Goal: Task Accomplishment & Management: Use online tool/utility

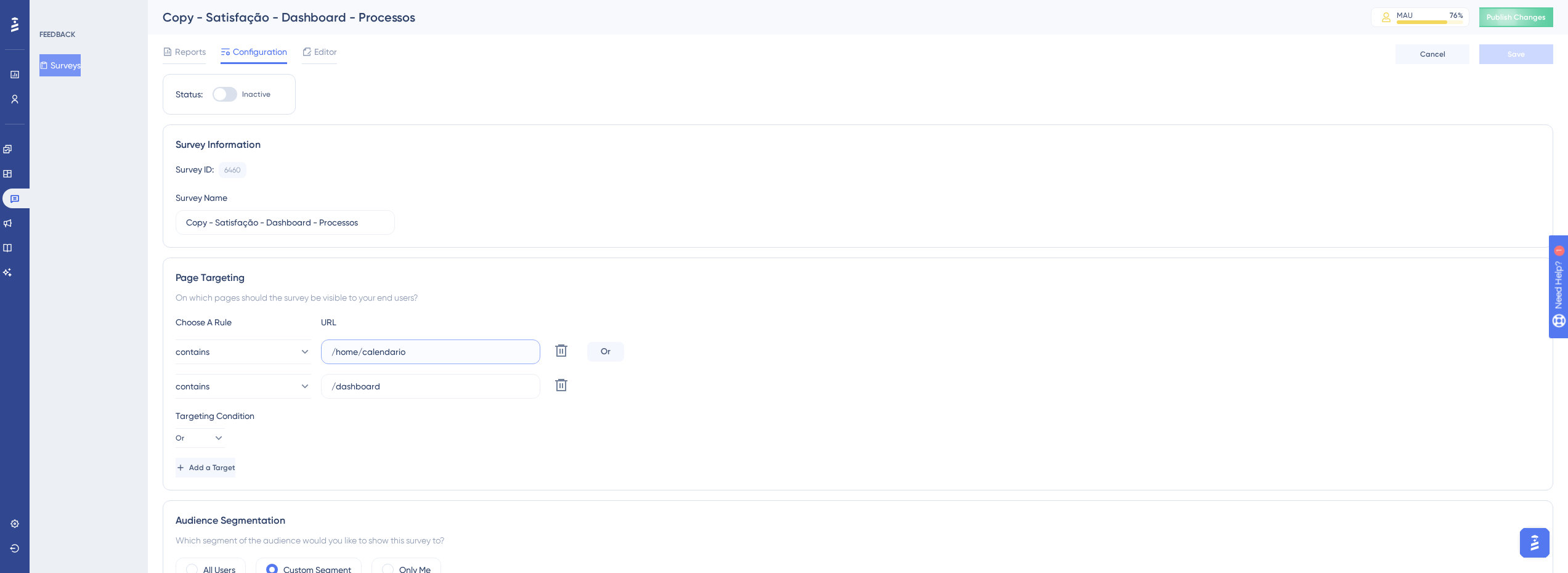
click at [394, 358] on input "/home/calendario" at bounding box center [431, 352] width 198 height 14
paste input "[URL][DOMAIN_NAME]"
type input "[URL][DOMAIN_NAME]"
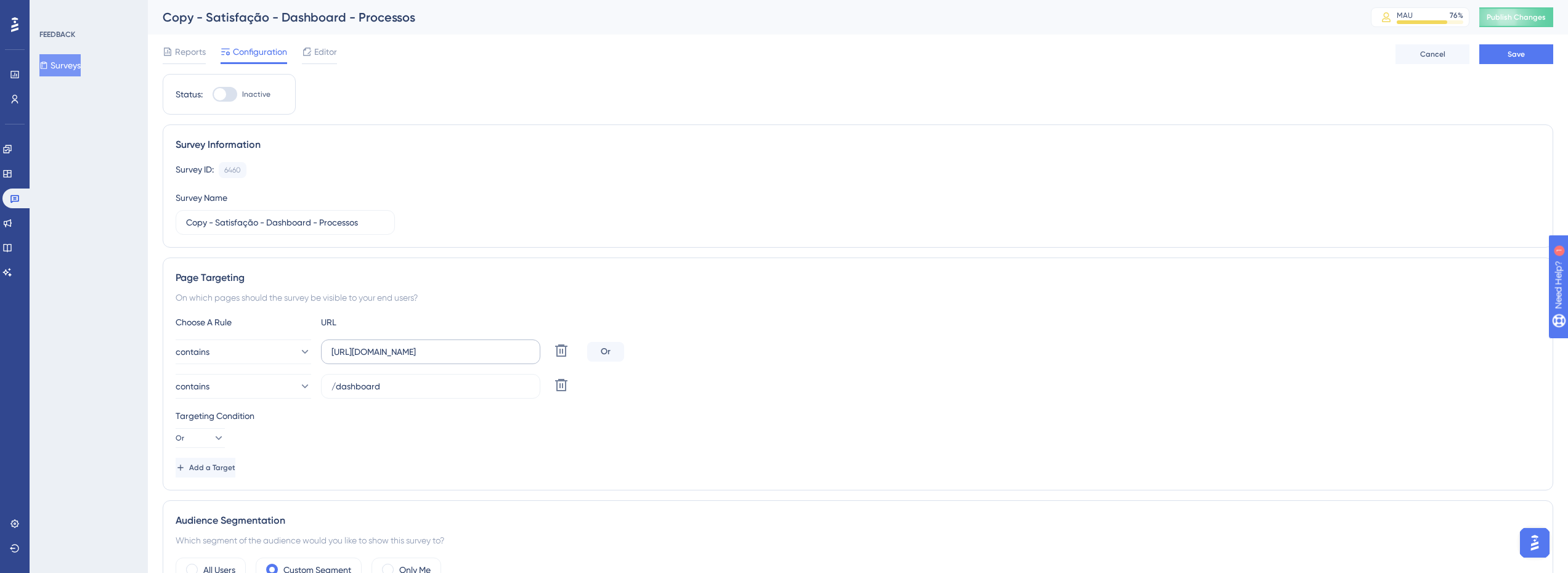
click at [452, 346] on label "[URL][DOMAIN_NAME]" at bounding box center [431, 352] width 219 height 24
click at [452, 346] on input "[URL][DOMAIN_NAME]" at bounding box center [431, 352] width 198 height 14
click at [455, 351] on input "[URL][DOMAIN_NAME]" at bounding box center [431, 352] width 198 height 14
click at [266, 348] on button "contains" at bounding box center [243, 352] width 135 height 24
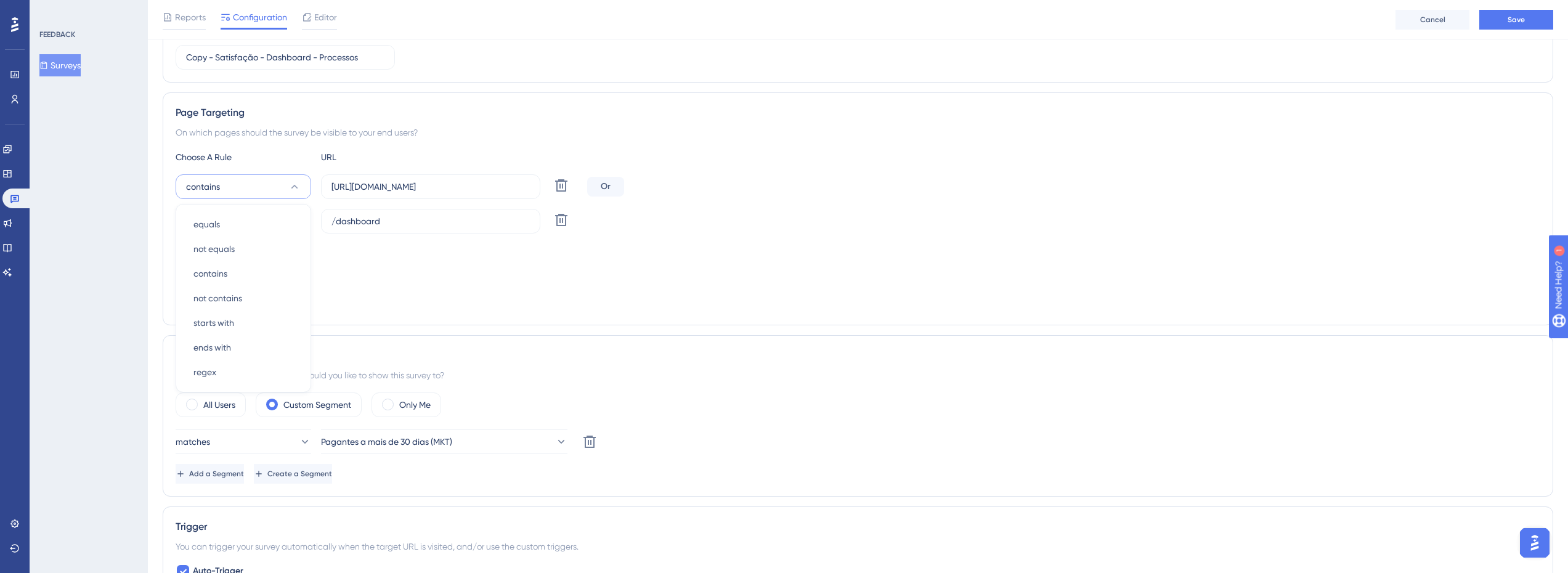
click at [473, 279] on div "Targeting Condition Or" at bounding box center [858, 263] width 1364 height 40
click at [560, 227] on button at bounding box center [562, 220] width 22 height 22
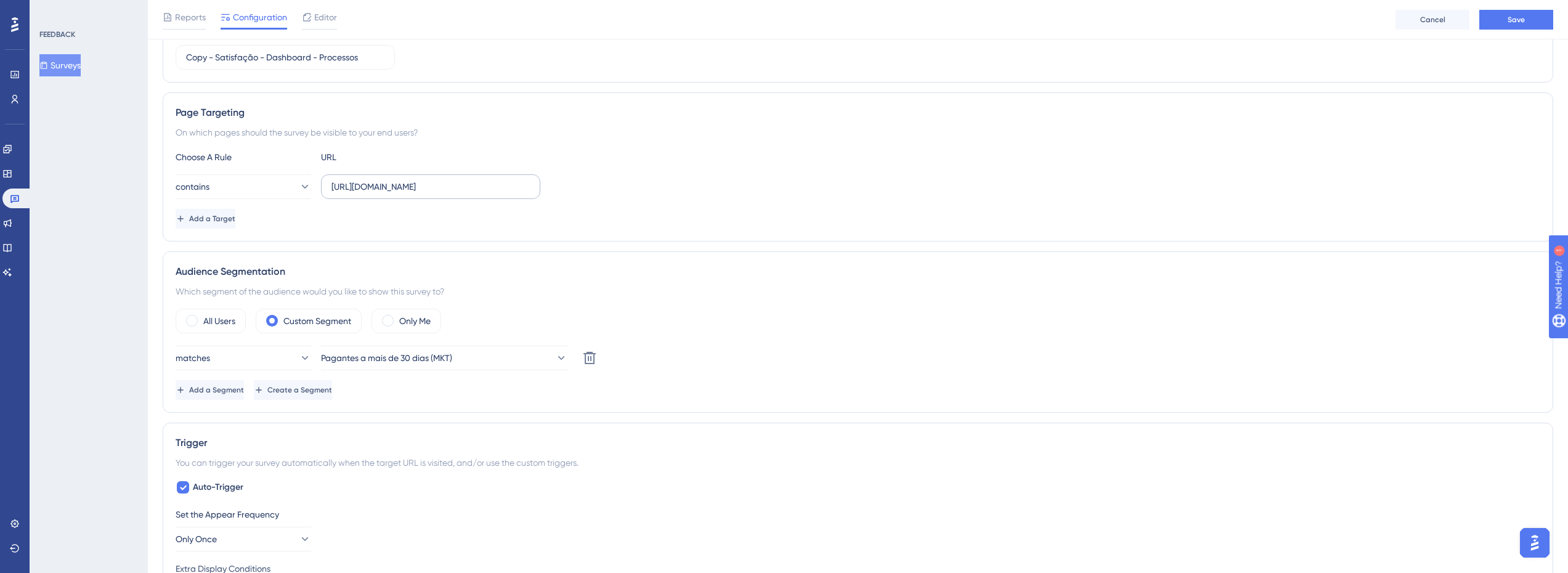
click at [404, 196] on label "[URL][DOMAIN_NAME]" at bounding box center [431, 186] width 219 height 24
click at [404, 194] on input "[URL][DOMAIN_NAME]" at bounding box center [431, 186] width 198 height 14
click at [359, 189] on input "[URL][DOMAIN_NAME]" at bounding box center [431, 186] width 198 height 14
click at [244, 191] on button "contains" at bounding box center [243, 186] width 135 height 24
click at [767, 209] on div "Add a Target" at bounding box center [858, 219] width 1364 height 20
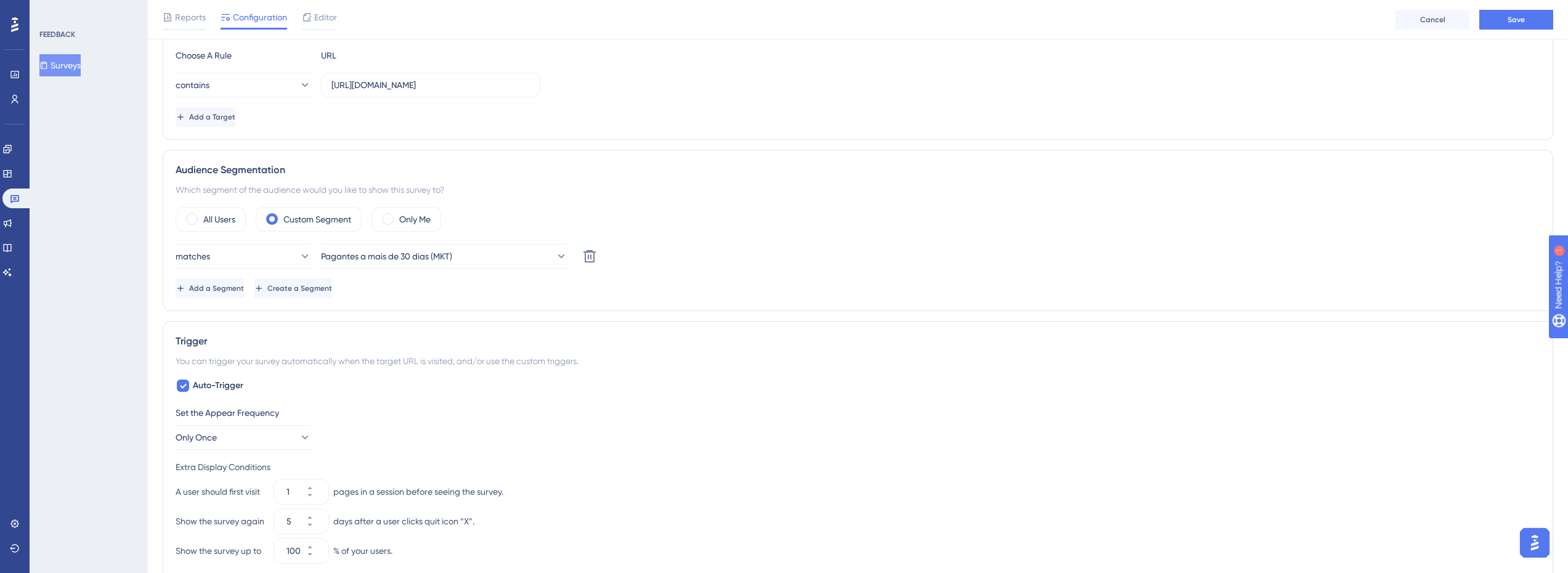
scroll to position [334, 0]
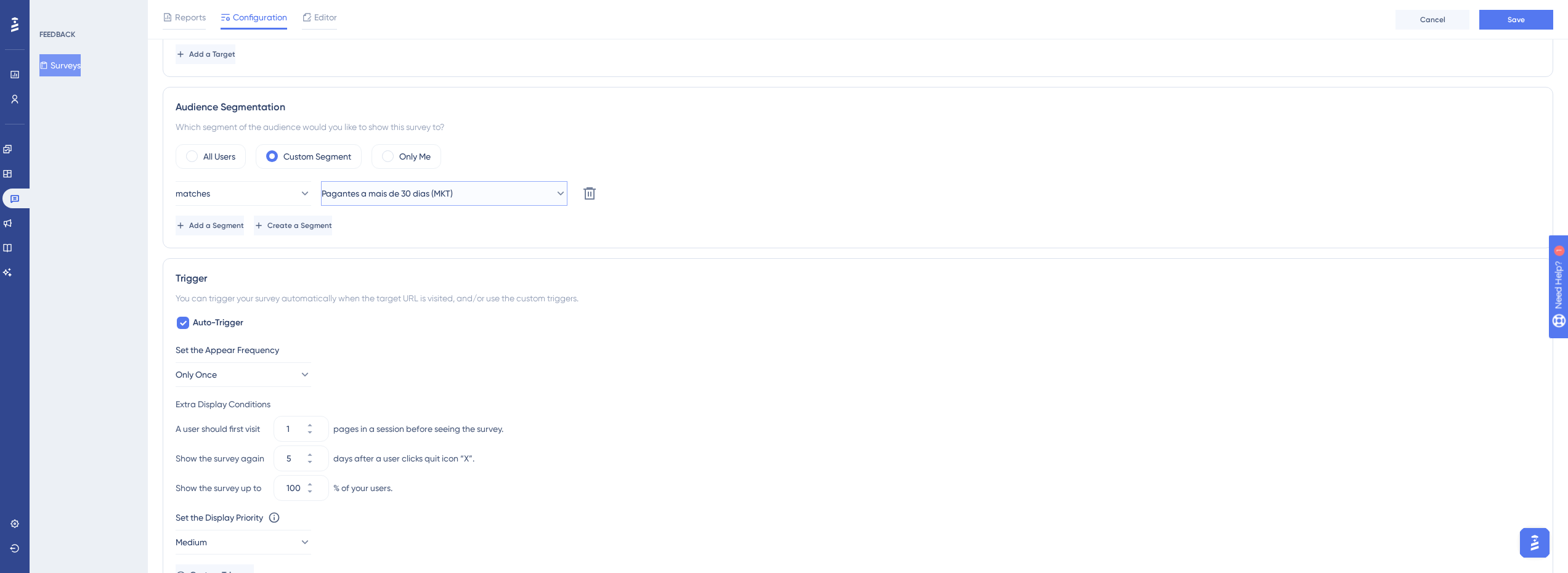
click at [394, 202] on button "Pagantes a mais de 30 dias (MKT)" at bounding box center [444, 193] width 246 height 24
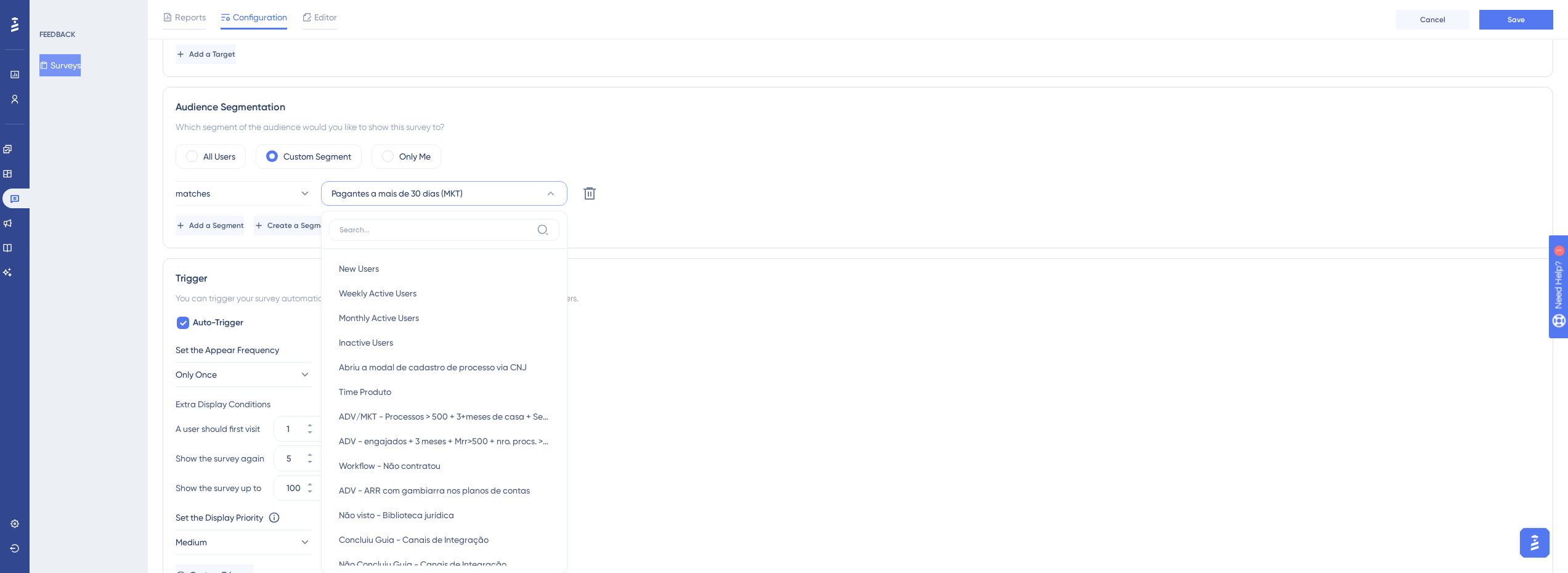
scroll to position [404, 0]
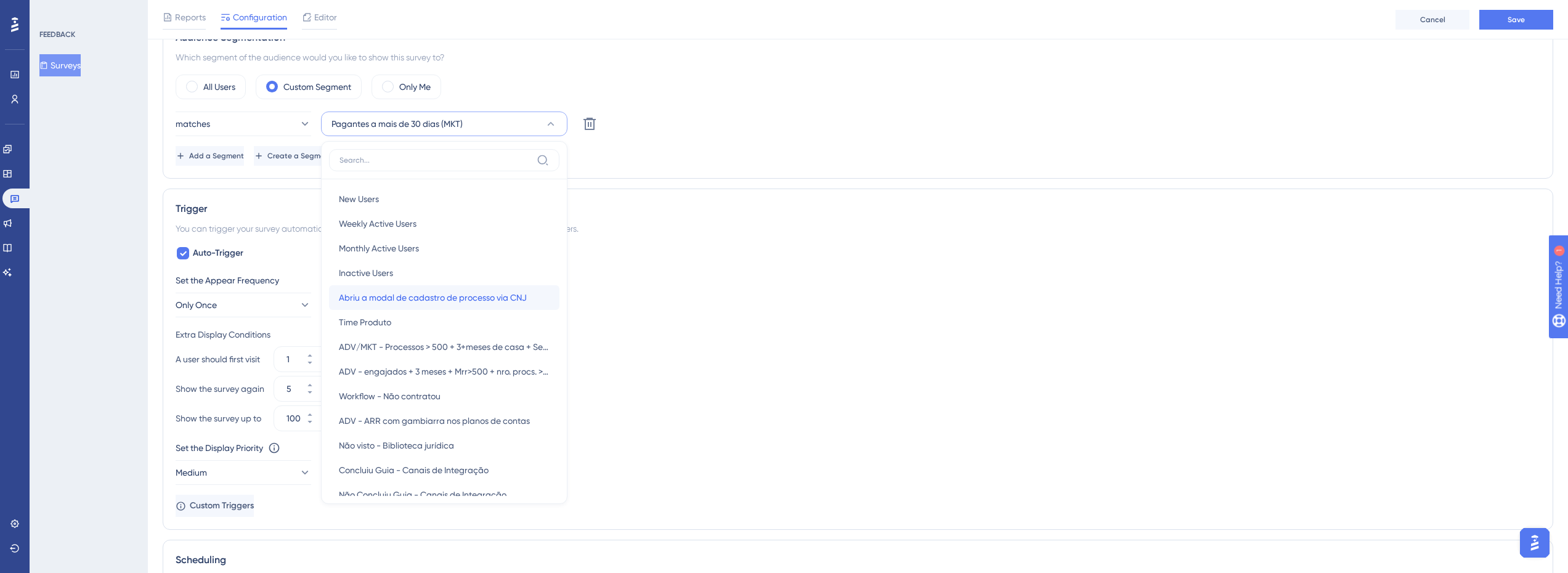
click at [438, 293] on span "Abriu a modal de cadastro de processo via CNJ" at bounding box center [433, 297] width 188 height 15
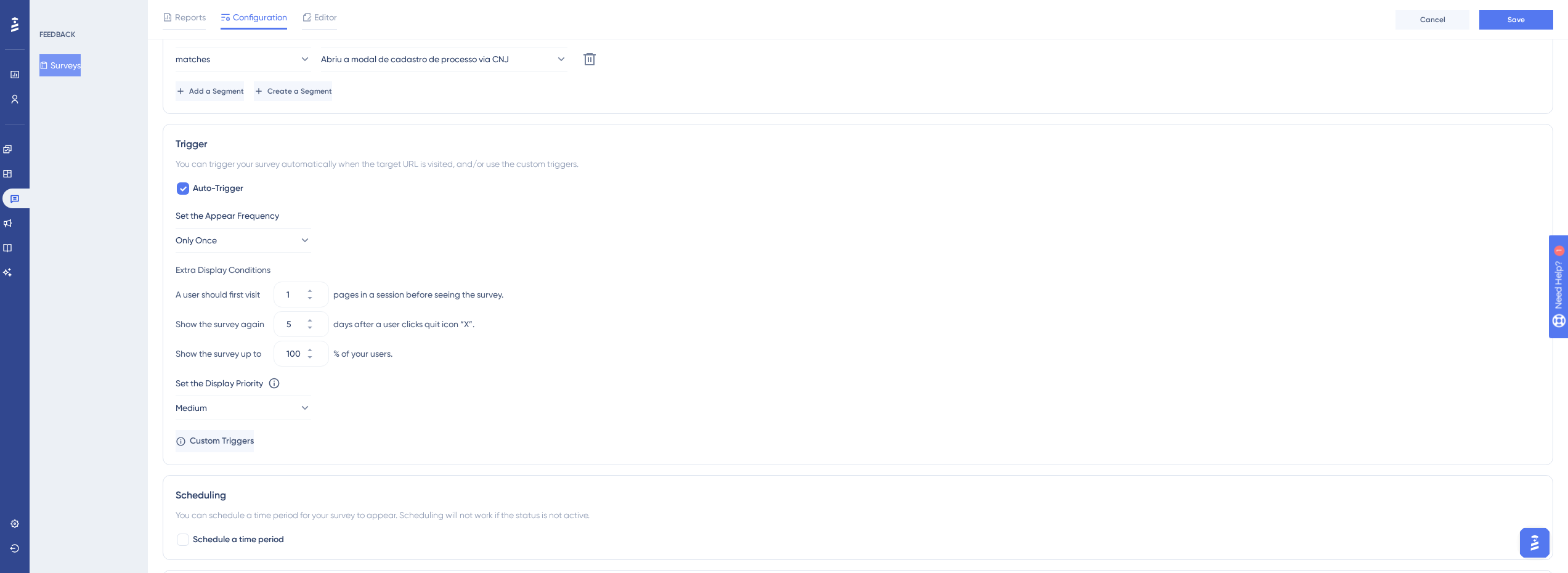
scroll to position [486, 0]
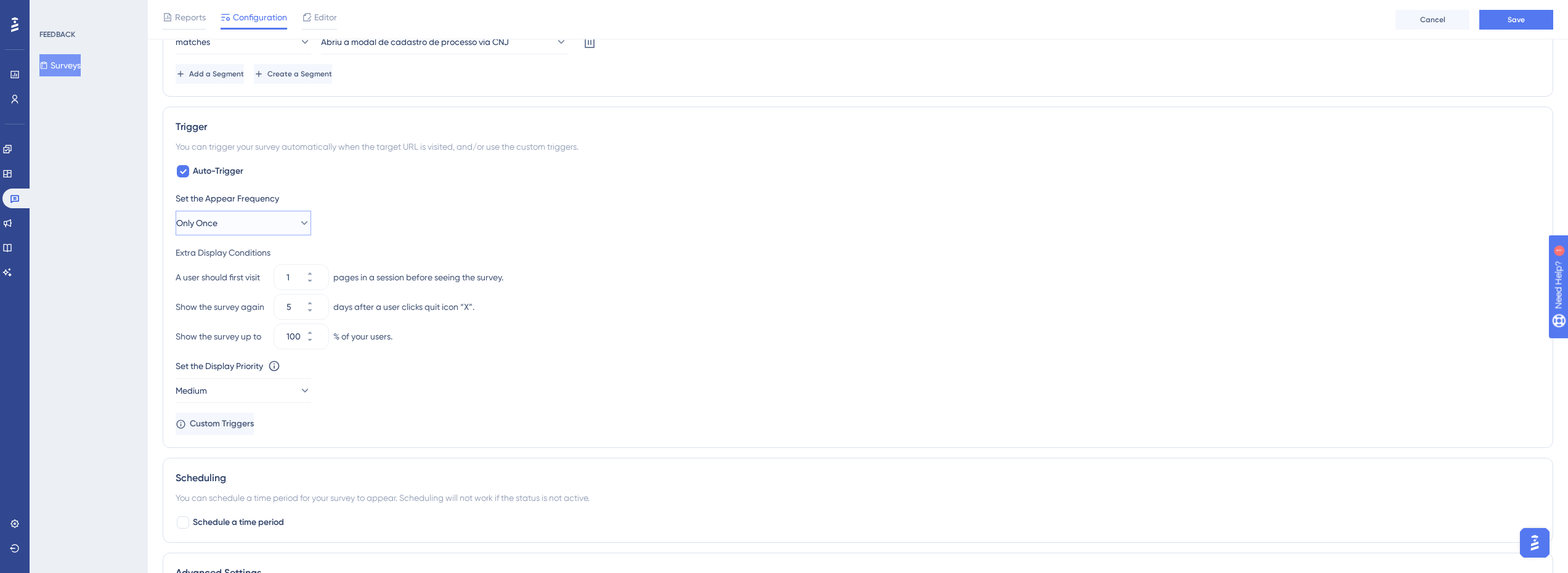
click at [246, 221] on button "Only Once" at bounding box center [243, 223] width 135 height 24
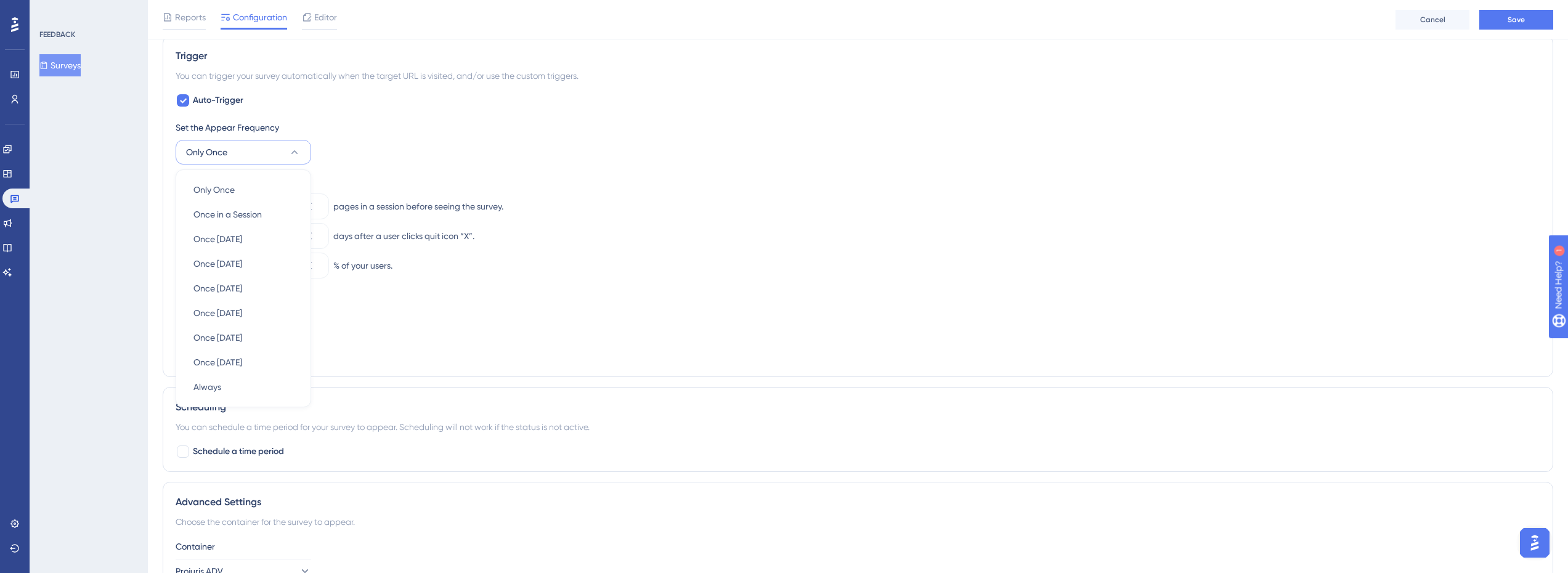
click at [420, 135] on div "Set the Appear Frequency Only Once Only Once Only Once Once in a Session Once i…" at bounding box center [858, 142] width 1364 height 44
click at [188, 166] on div "Set the Appear Frequency Only Once Extra Display Conditions A user should first…" at bounding box center [858, 242] width 1364 height 244
click at [202, 154] on span "Only Once" at bounding box center [197, 152] width 41 height 15
click at [229, 261] on span "Once [DATE]" at bounding box center [218, 262] width 49 height 15
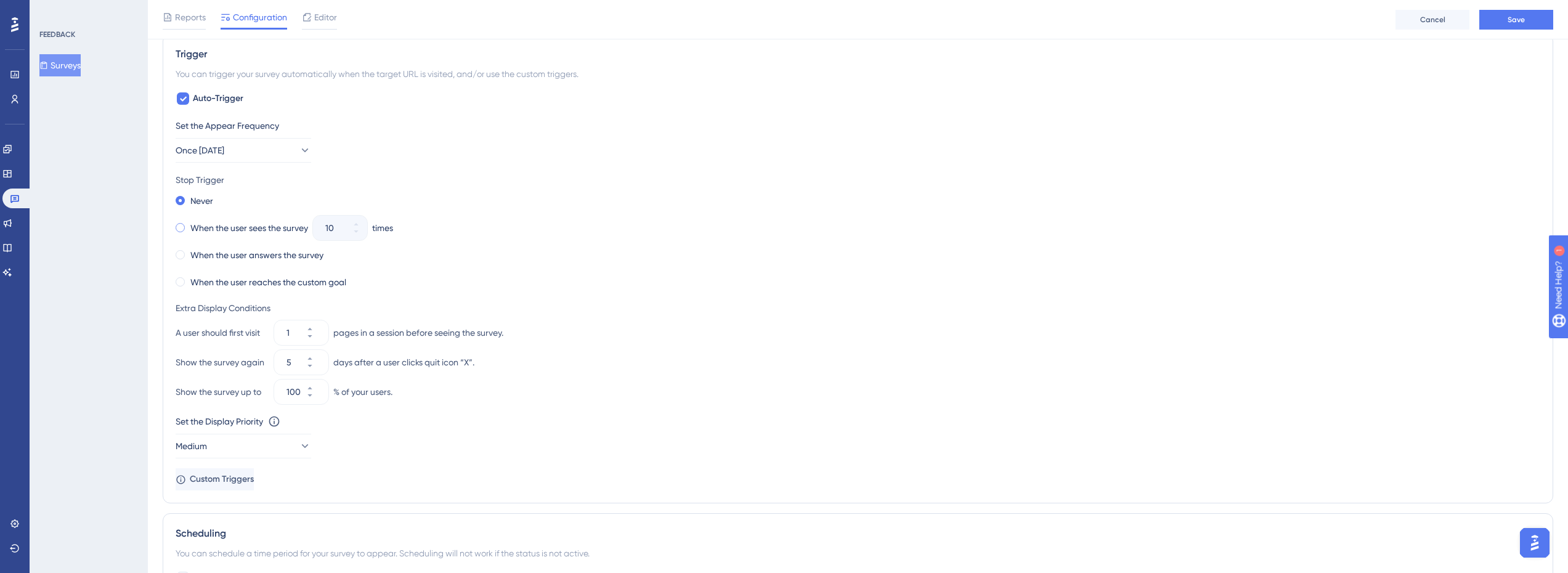
click at [178, 227] on span at bounding box center [180, 228] width 9 height 9
click at [188, 225] on input "radio" at bounding box center [188, 225] width 0 height 0
click at [352, 234] on icon at bounding box center [348, 231] width 7 height 7
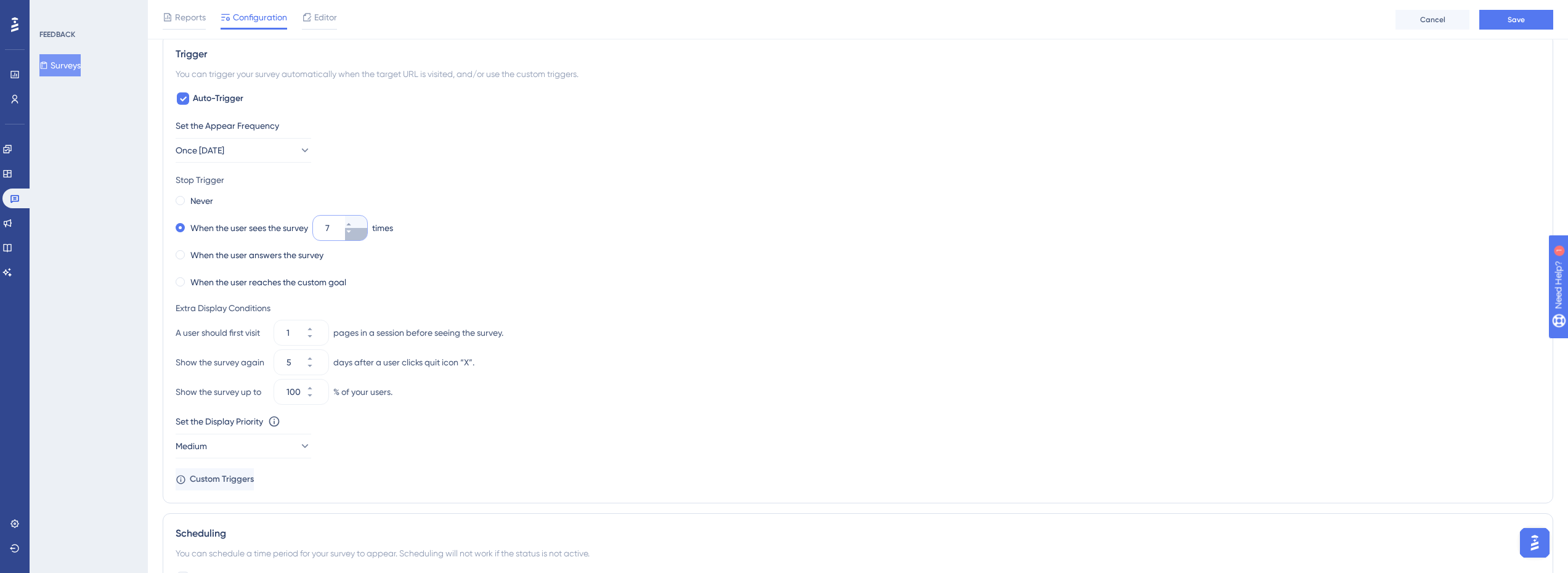
click at [352, 234] on icon at bounding box center [348, 231] width 7 height 7
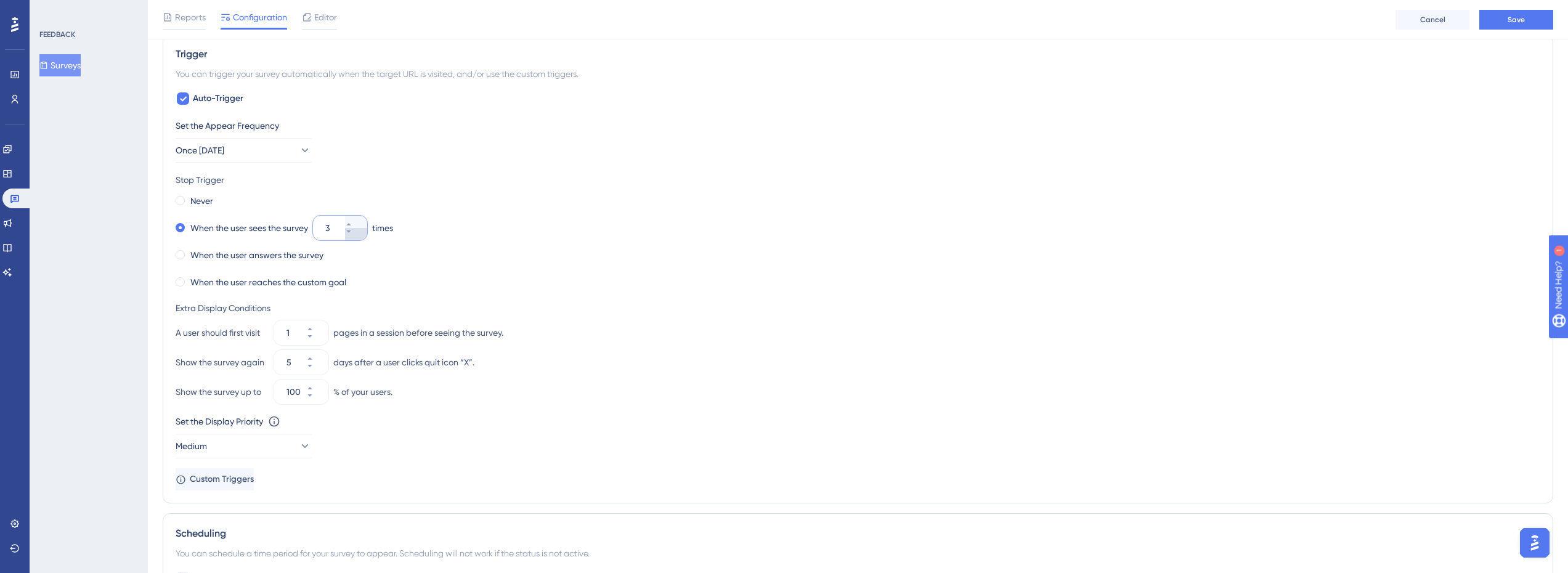
type input "2"
drag, startPoint x: 264, startPoint y: 248, endPoint x: 258, endPoint y: 276, distance: 28.6
click at [264, 250] on label "When the user answers the survey" at bounding box center [256, 255] width 133 height 15
click at [202, 153] on span "Once [DATE]" at bounding box center [201, 150] width 49 height 15
click at [223, 181] on span "Only Once" at bounding box center [214, 188] width 41 height 15
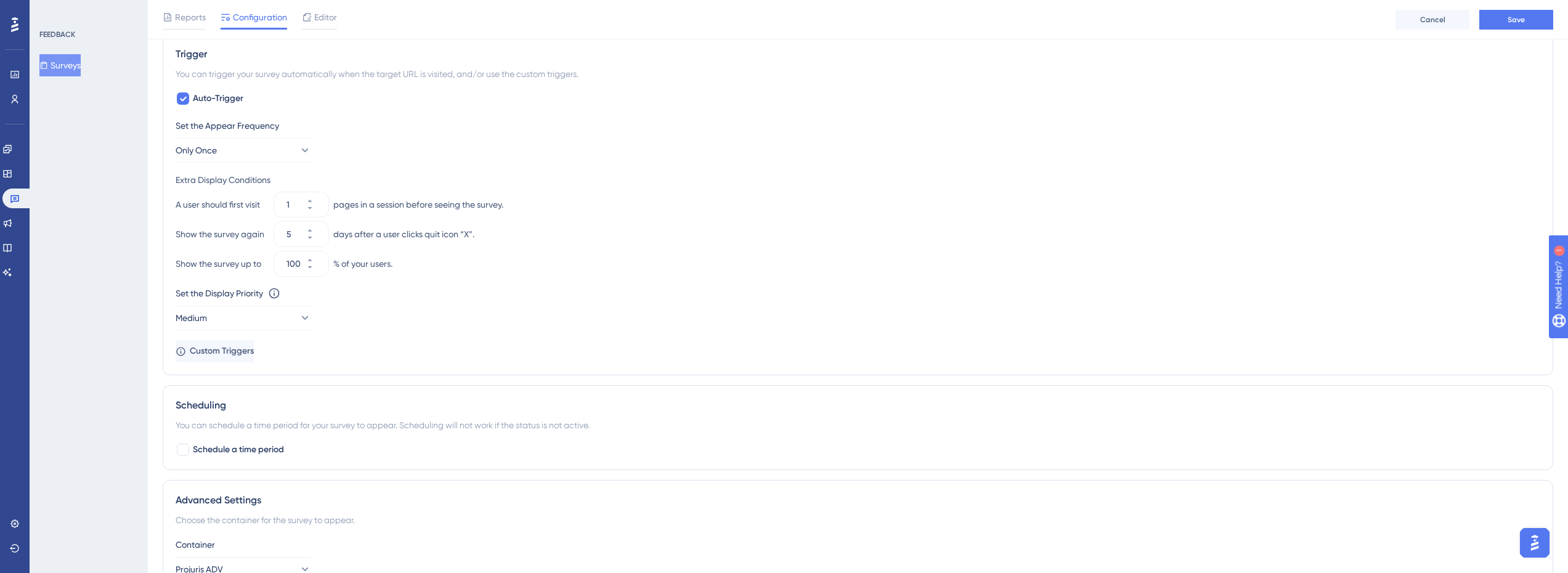
click at [465, 165] on div "Set the Appear Frequency Only Once Extra Display Conditions A user should first…" at bounding box center [858, 240] width 1364 height 244
click at [293, 311] on button "Medium" at bounding box center [243, 317] width 135 height 24
click at [198, 407] on span "High" at bounding box center [202, 404] width 18 height 15
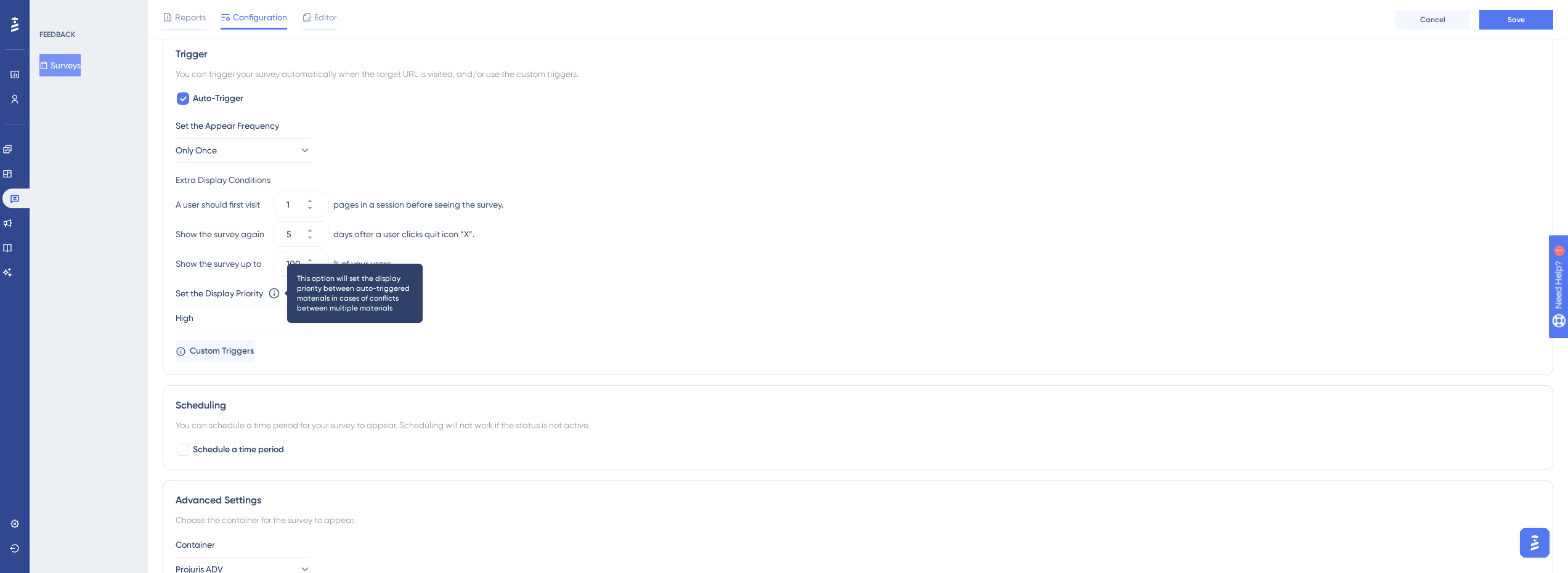
click at [277, 290] on icon at bounding box center [274, 293] width 13 height 13
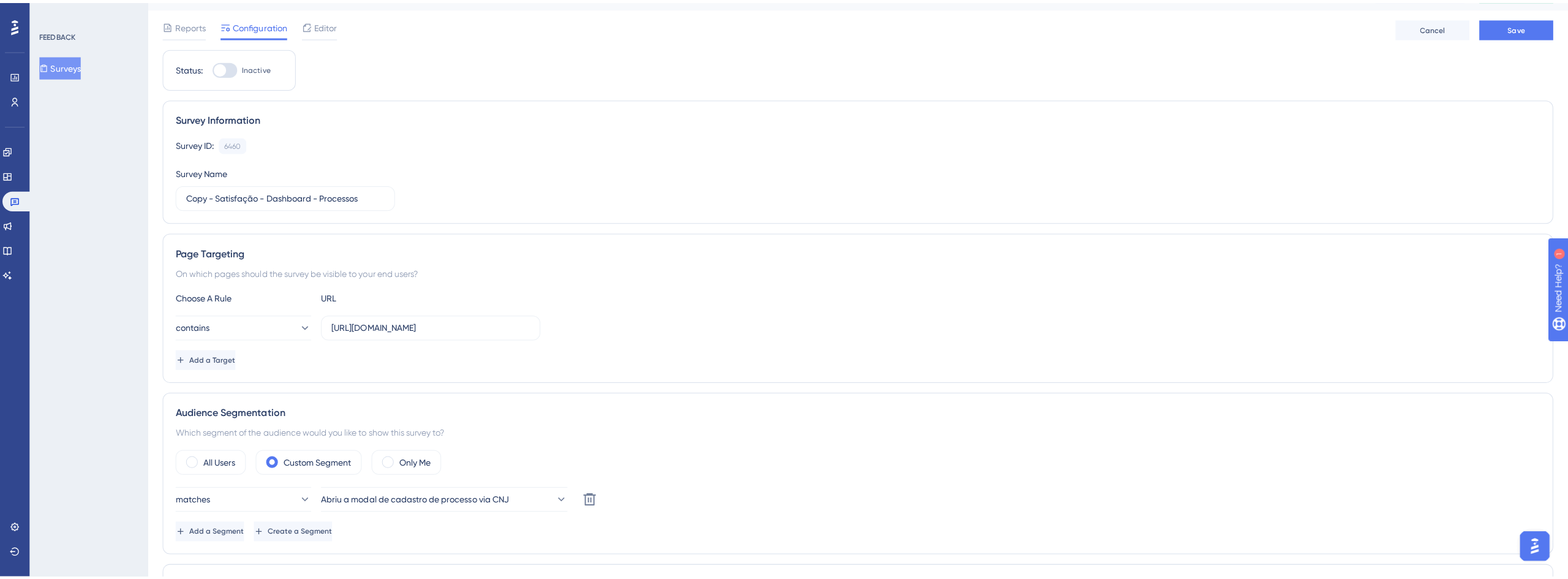
scroll to position [0, 0]
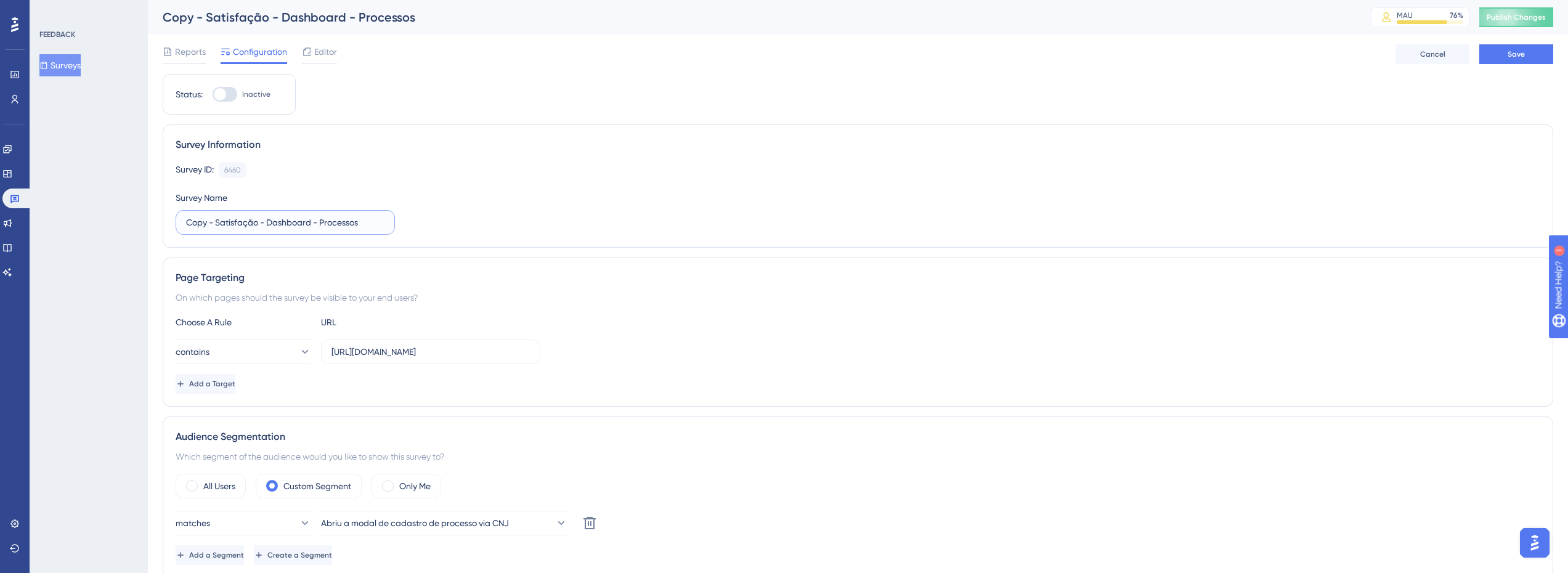
click at [254, 223] on input "Copy - Satisfação - Dashboard - Processos" at bounding box center [285, 222] width 198 height 14
click at [205, 229] on label "Copy - Satisfação - Dashboard - Processos" at bounding box center [285, 222] width 219 height 24
click at [205, 229] on input "Copy - Satisfação - Dashboard - Processos" at bounding box center [285, 222] width 198 height 14
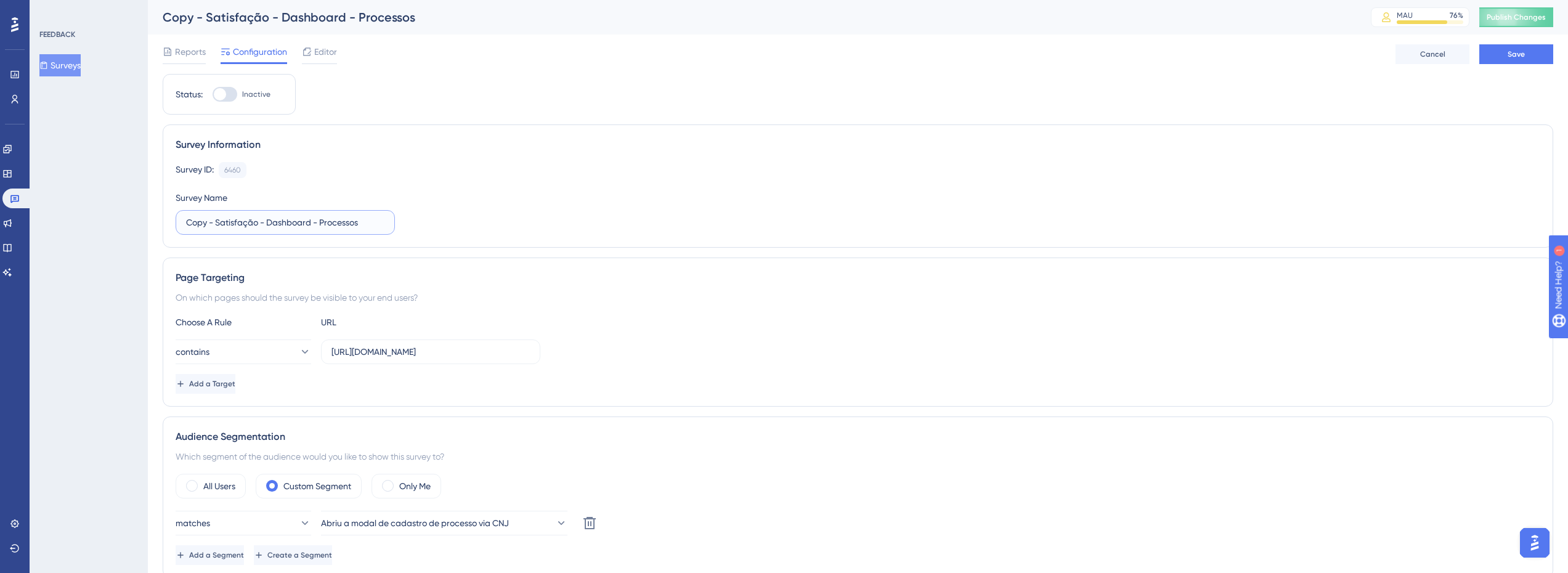
click at [218, 219] on input "Copy - Satisfação - Dashboard - Processos" at bounding box center [285, 222] width 198 height 14
drag, startPoint x: 214, startPoint y: 220, endPoint x: 178, endPoint y: 221, distance: 36.0
click at [178, 221] on label "Copy - Satisfação - Dashboard - Processos" at bounding box center [285, 222] width 219 height 24
drag, startPoint x: 239, startPoint y: 221, endPoint x: 288, endPoint y: 223, distance: 49.0
click at [288, 223] on input "Satisfação - Dashboard - Processos" at bounding box center [285, 222] width 198 height 14
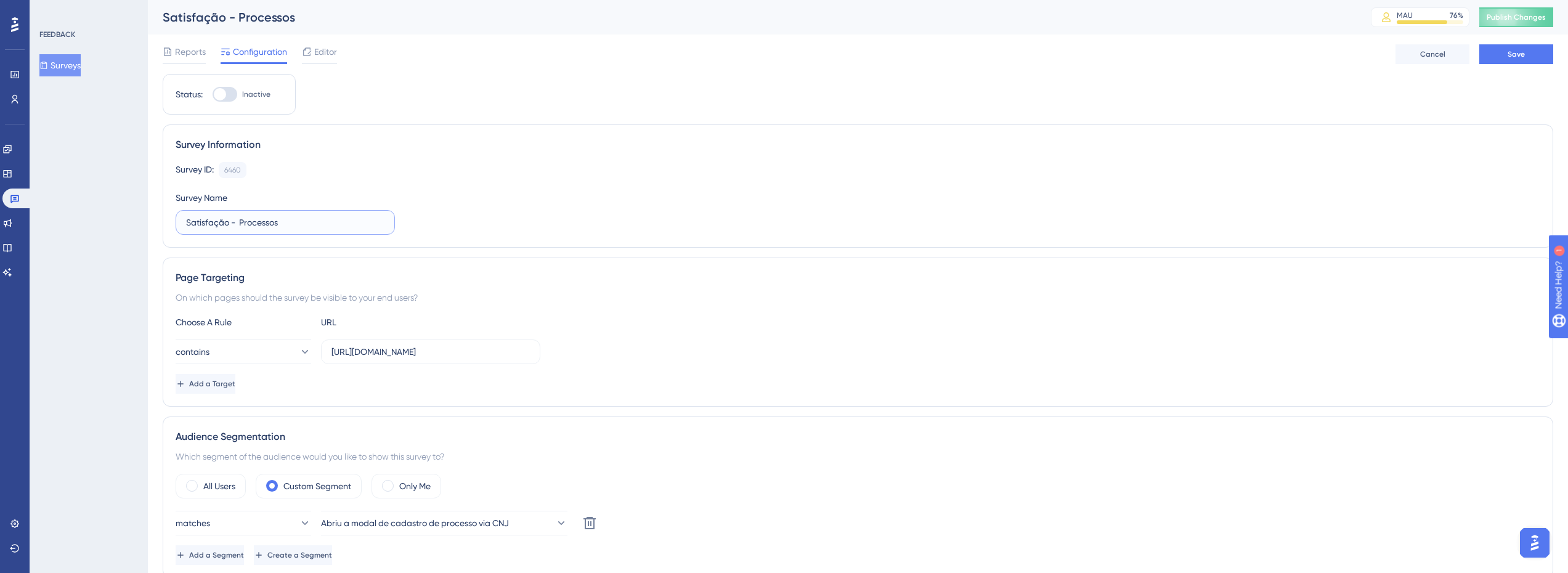
click at [295, 223] on input "Satisfação - Processos" at bounding box center [285, 222] width 198 height 14
type input "Satisfação - Cadastro de processos via CNJ"
click at [373, 186] on div "Survey ID: 6460 Copy Survey Name Satisfação - Cadastro de processos via CNJ" at bounding box center [858, 198] width 1364 height 73
click at [1512, 44] on div "Reports Configuration Editor Cancel Save" at bounding box center [858, 54] width 1390 height 40
click at [1512, 47] on button "Save" at bounding box center [1516, 54] width 74 height 20
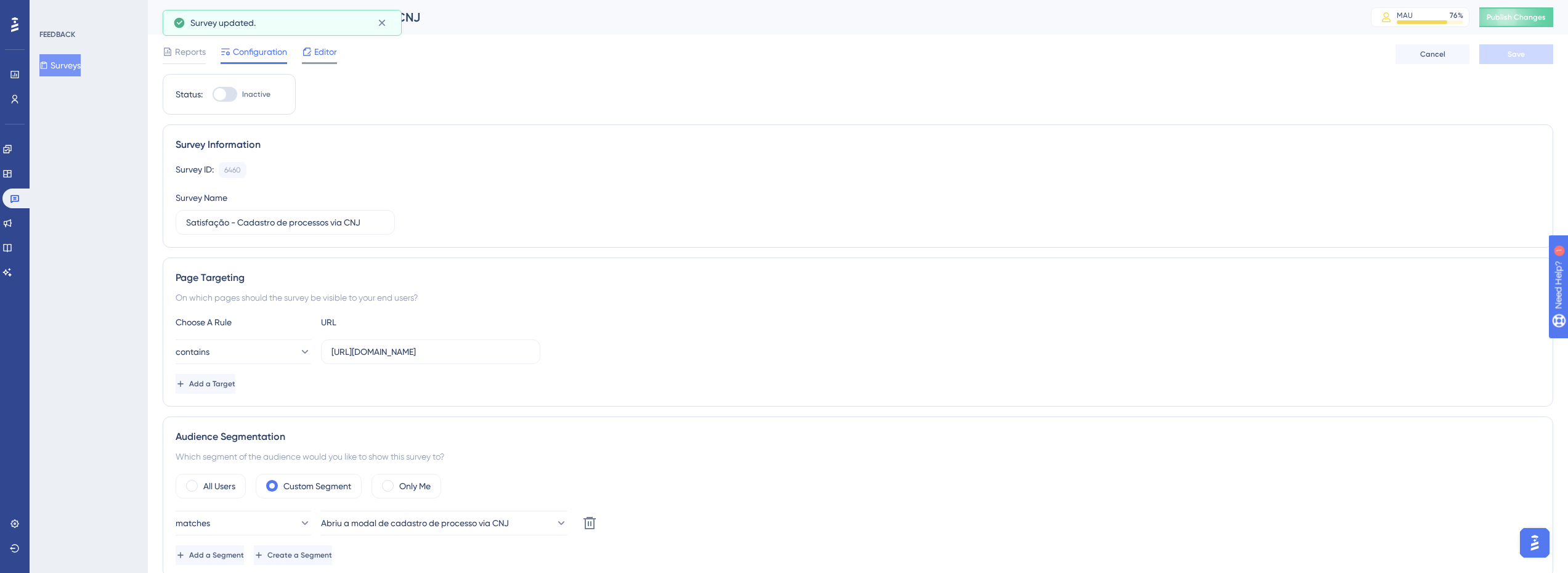
click at [320, 56] on span "Editor" at bounding box center [326, 52] width 22 height 15
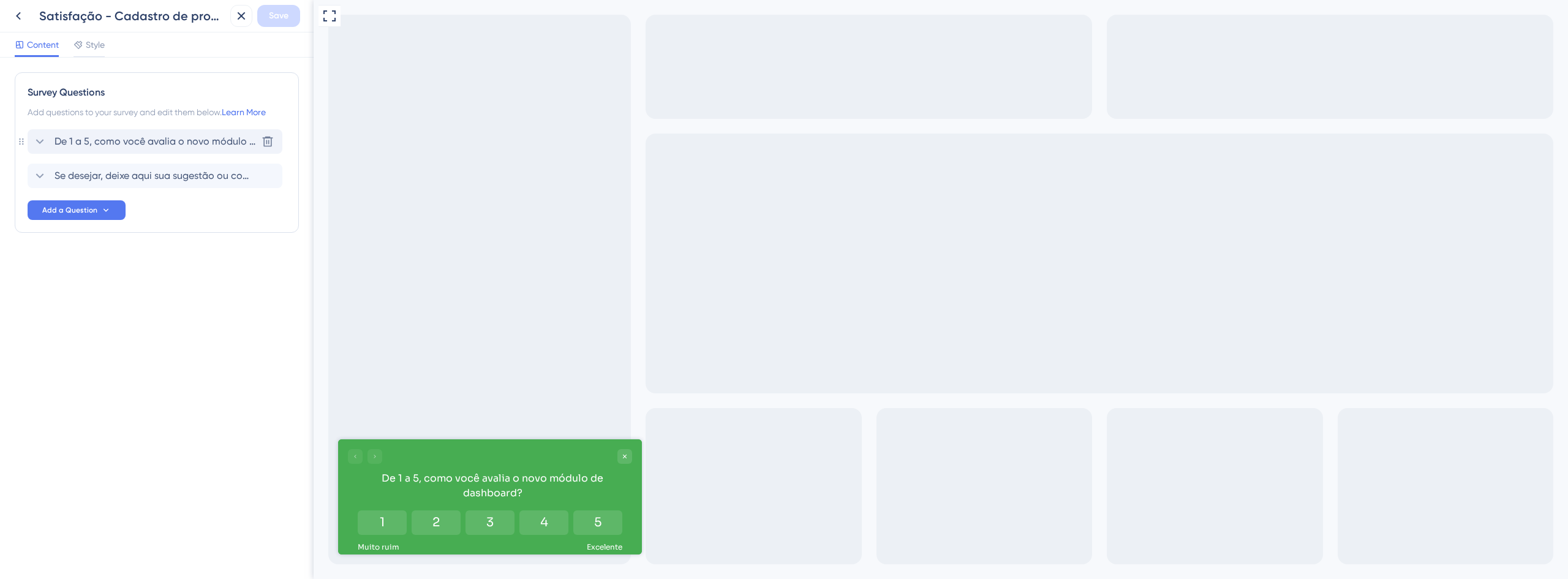
click at [128, 139] on span "De 1 a 5, como você avalia o novo módulo de dashboard?" at bounding box center [156, 141] width 202 height 14
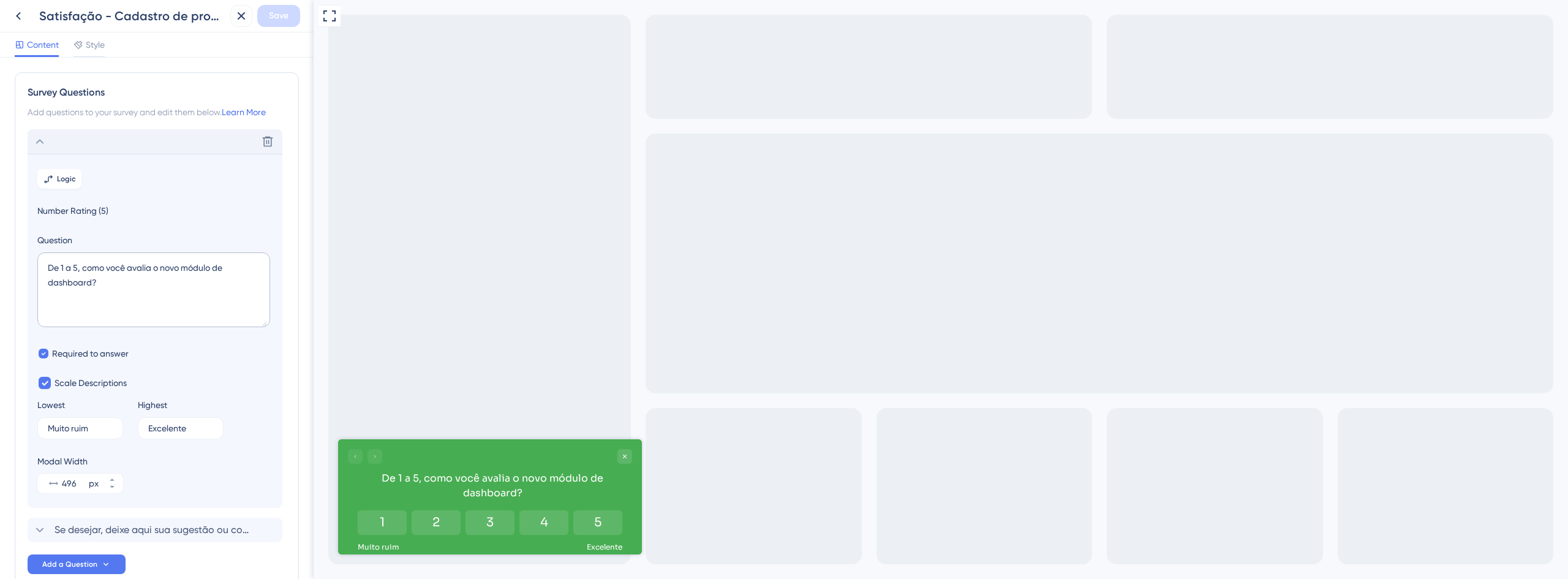
scroll to position [72, 0]
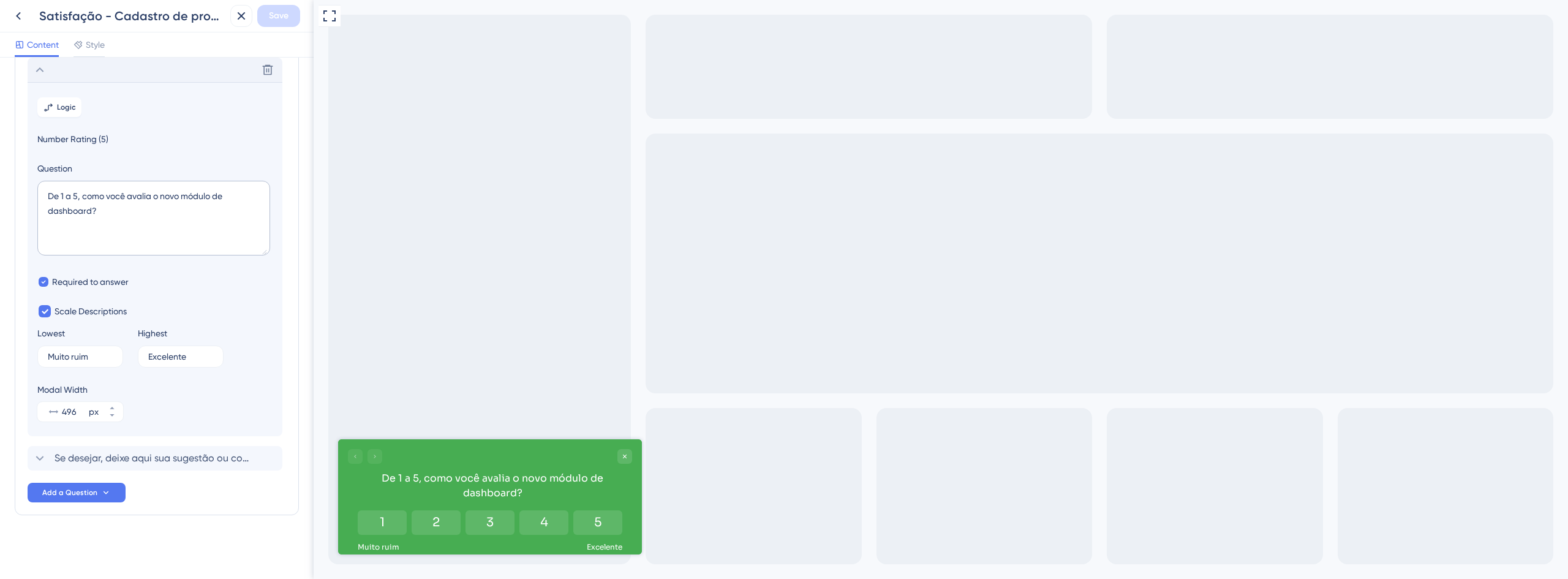
click at [113, 259] on div "De 1 a 5, como você avalia o novo módulo de dashboard?" at bounding box center [154, 220] width 233 height 79
click at [112, 219] on textarea "De 1 a 5, como você avalia o novo módulo de dashboard?" at bounding box center [154, 218] width 233 height 75
drag, startPoint x: 112, startPoint y: 218, endPoint x: 91, endPoint y: 192, distance: 33.4
click at [91, 192] on textarea "De 1 a 5, como você avalia o novo módulo de dashboard?" at bounding box center [154, 218] width 233 height 75
paste textarea "“Qual seu nível de satisfação com o cadastro de processo que você acabou de rea…"
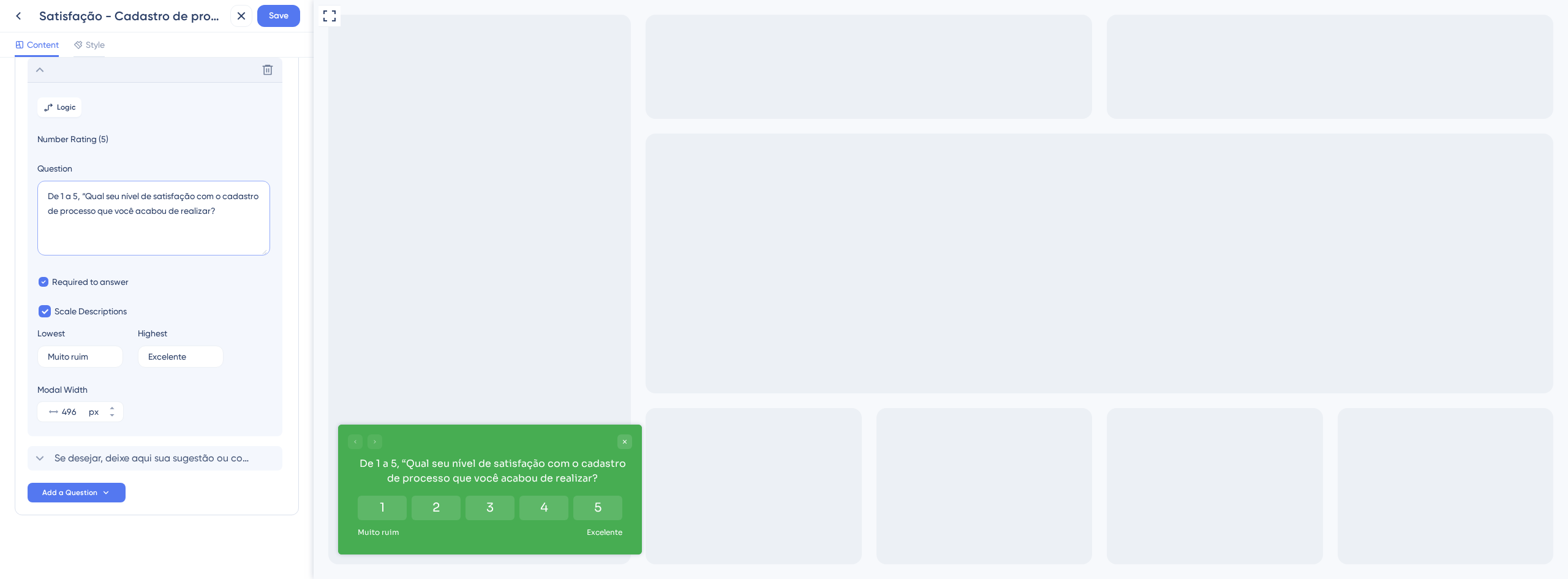
click at [87, 194] on textarea "De 1 a 5, “Qual seu nível de satisfação com o cadastro de processo que você aca…" at bounding box center [154, 218] width 233 height 75
click at [137, 200] on textarea "De 1 a 5, qual seu nível de satisfação com o cadastro de processo que você acab…" at bounding box center [154, 218] width 233 height 75
click at [194, 199] on textarea "De 1 a 5, qual seu nível de satisfação com o cadastro de processo que você acab…" at bounding box center [154, 218] width 233 height 75
click at [222, 208] on textarea "De 1 a 5, qual seu nível de satisfação com o cadastro de processo que você acab…" at bounding box center [154, 218] width 233 height 75
click at [104, 215] on textarea "De 1 a 5, qual seu nível de satisfação com o cadastro de processo que você acab…" at bounding box center [154, 218] width 233 height 75
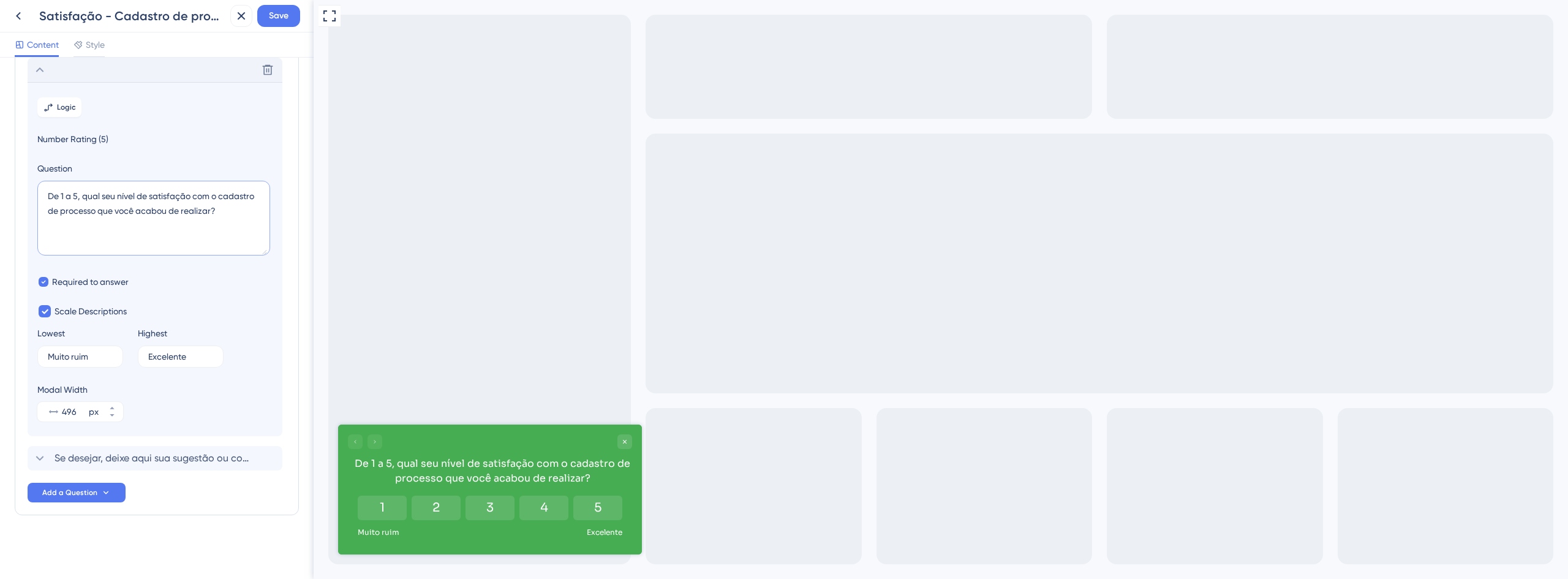
click at [100, 213] on textarea "De 1 a 5, qual seu nível de satisfação com o cadastro de processo que você acab…" at bounding box center [154, 218] width 233 height 75
click at [223, 198] on textarea "De 1 a 5, qual seu nível de satisfação com o cadastro de processo que você acab…" at bounding box center [154, 218] width 233 height 75
click at [172, 206] on textarea "De 1 a 5, qual seu nível de satisfação com o novo cadastro de processo que você…" at bounding box center [154, 218] width 233 height 75
click at [49, 206] on textarea "De 1 a 5, qual seu nível de satisfação com o novo cadastro de processo que você…" at bounding box center [154, 218] width 233 height 75
click at [165, 211] on textarea "De 1 a 5, qual seu nível de satisfação com o novo cadastro de processo que você…" at bounding box center [154, 218] width 233 height 75
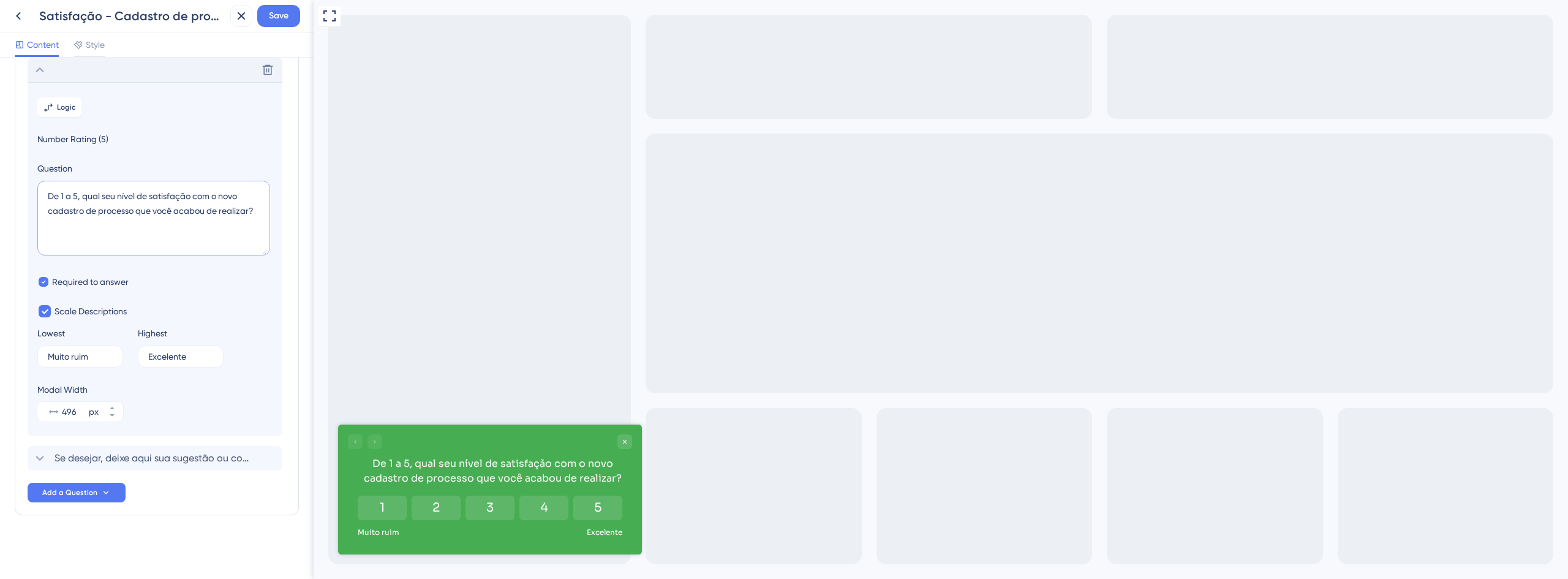
click at [97, 213] on textarea "De 1 a 5, qual seu nível de satisfação com o novo cadastro de processo que você…" at bounding box center [154, 218] width 233 height 75
click at [101, 224] on textarea "De 1 a 5, qual seu nível de satisfação com o novo cadastro de processo que você…" at bounding box center [154, 218] width 233 height 75
click at [95, 212] on textarea "De 1 a 5, qual seu nível de satisfação com o novo cadastro de processo que você…" at bounding box center [154, 218] width 233 height 75
click at [87, 213] on textarea "De 1 a 5, qual seu nível de satisfação com o novo cadastro de processo que você…" at bounding box center [154, 218] width 233 height 75
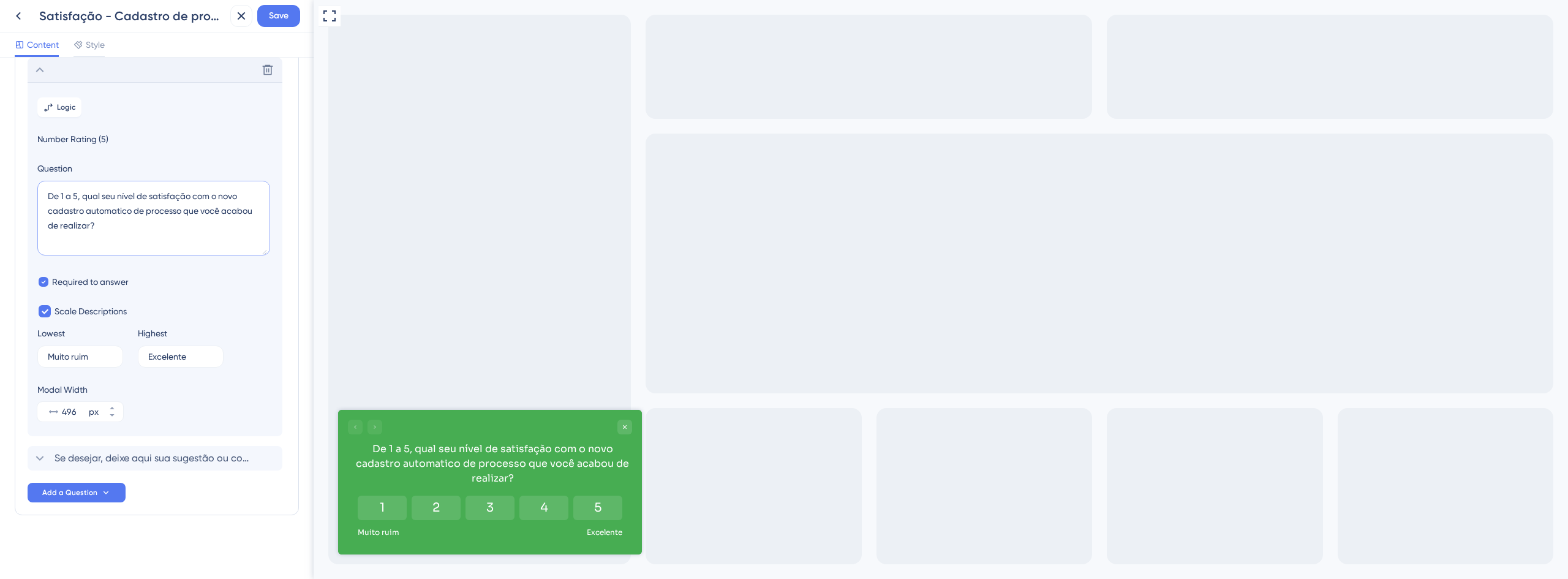
click at [184, 212] on textarea "De 1 a 5, qual seu nível de satisfação com o novo cadastro automatico de proces…" at bounding box center [154, 218] width 233 height 75
drag, startPoint x: 212, startPoint y: 215, endPoint x: 122, endPoint y: 228, distance: 90.9
click at [122, 228] on textarea "De 1 a 5, qual seu nível de satisfação com o novo cadastro automatico de proces…" at bounding box center [154, 218] width 233 height 75
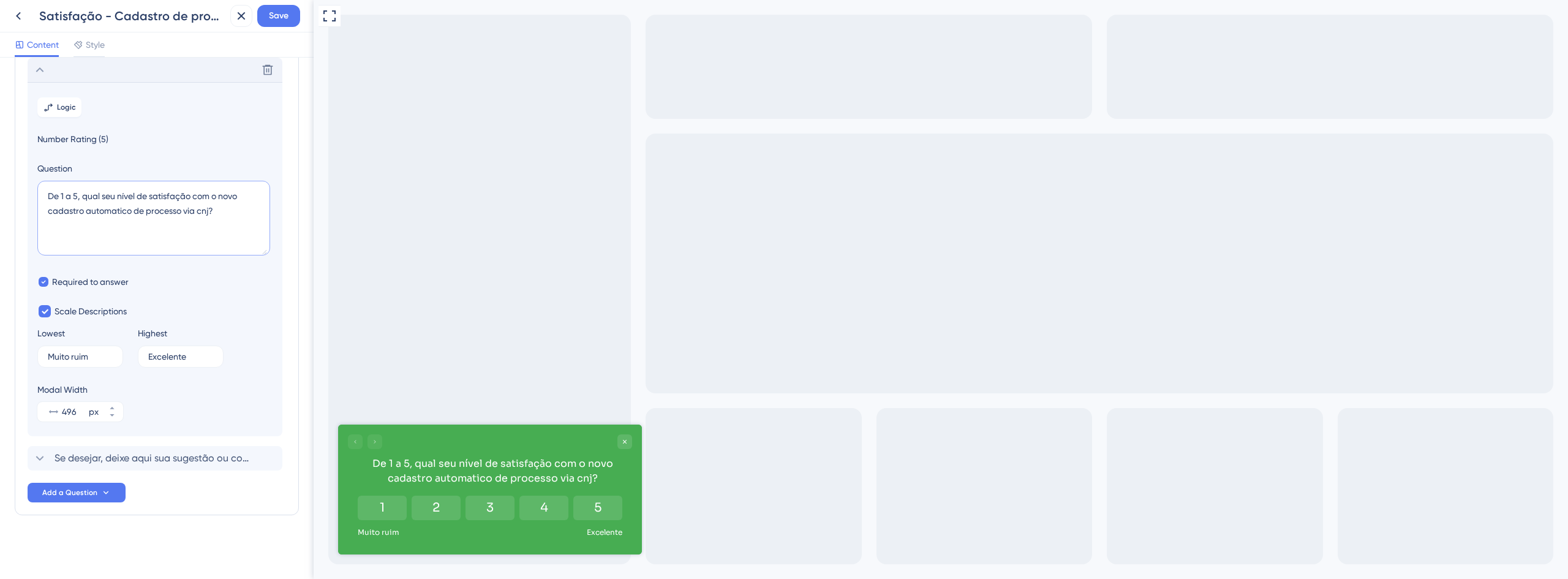
click at [217, 227] on textarea "De 1 a 5, qual seu nível de satisfação com o novo cadastro automatico de proces…" at bounding box center [154, 218] width 233 height 75
drag, startPoint x: 228, startPoint y: 218, endPoint x: -16, endPoint y: 192, distance: 245.4
click at [0, 0] on html "Satisfação - Cadastro de processos via CNJ Save Content Style Survey Questions …" at bounding box center [784, 0] width 1568 height 0
paste textarea "o seu nível de satisfação com o novo cadastro automático de processo via CNJ"
click at [135, 232] on textarea "De 1 a 5, qual o seu nível de satisfação com o novo cadastro automático de proc…" at bounding box center [154, 218] width 233 height 75
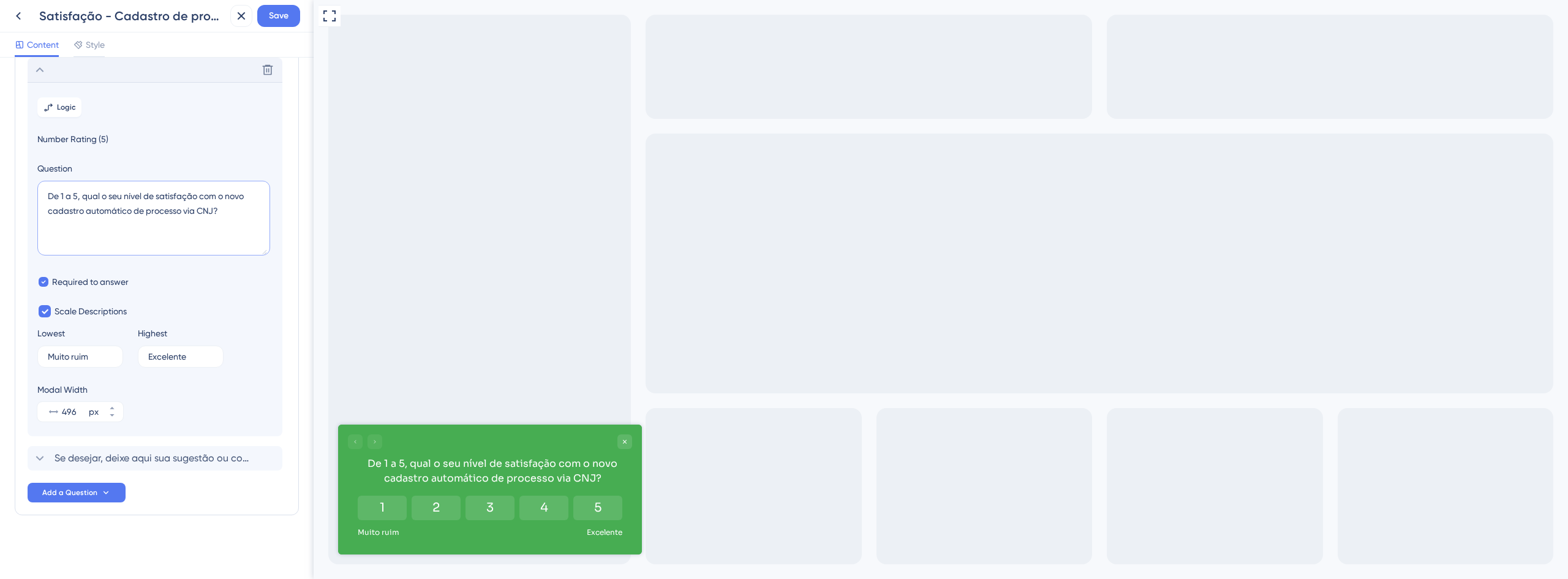
type textarea "De 1 a 5, qual o seu nível de satisfação com o novo cadastro automático de proc…"
click at [72, 358] on input "Muito ruim" at bounding box center [74, 356] width 51 height 9
paste input "insatisfeito"
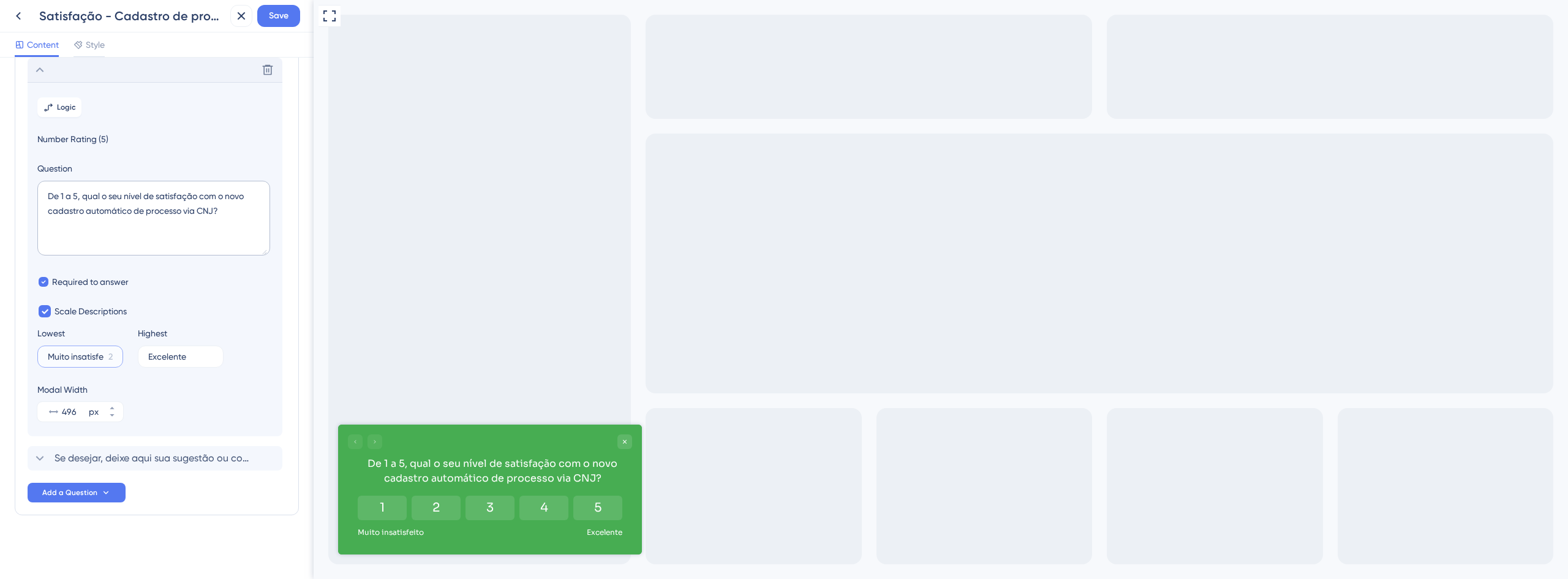
scroll to position [0, 11]
type input "Muito insatisfeito"
click at [172, 361] on label "Excelente 11" at bounding box center [181, 357] width 86 height 22
click at [172, 361] on input "Excelente" at bounding box center [175, 356] width 54 height 9
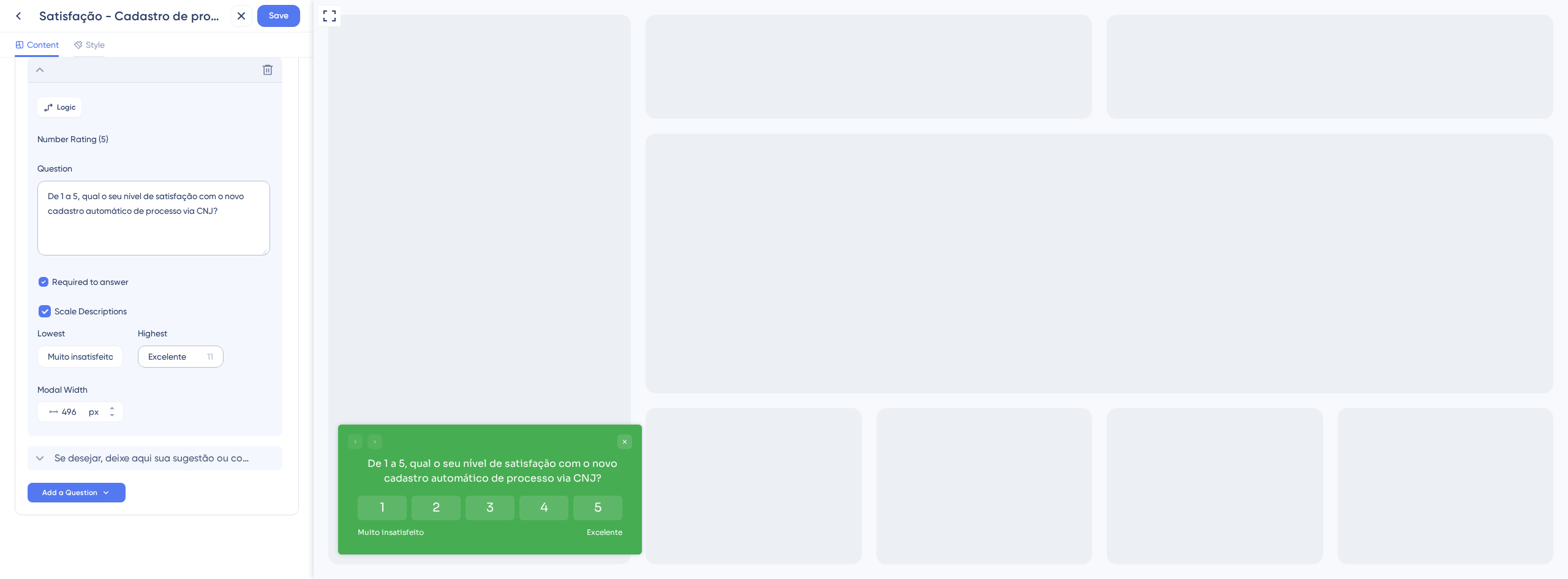
click at [172, 361] on label "Excelente 11" at bounding box center [181, 357] width 86 height 22
click at [172, 361] on input "Excelente" at bounding box center [175, 356] width 54 height 9
click at [172, 361] on label "Excelente 11" at bounding box center [181, 357] width 86 height 22
click at [172, 361] on input "Excelente" at bounding box center [175, 356] width 54 height 9
paste input "Muito satis"
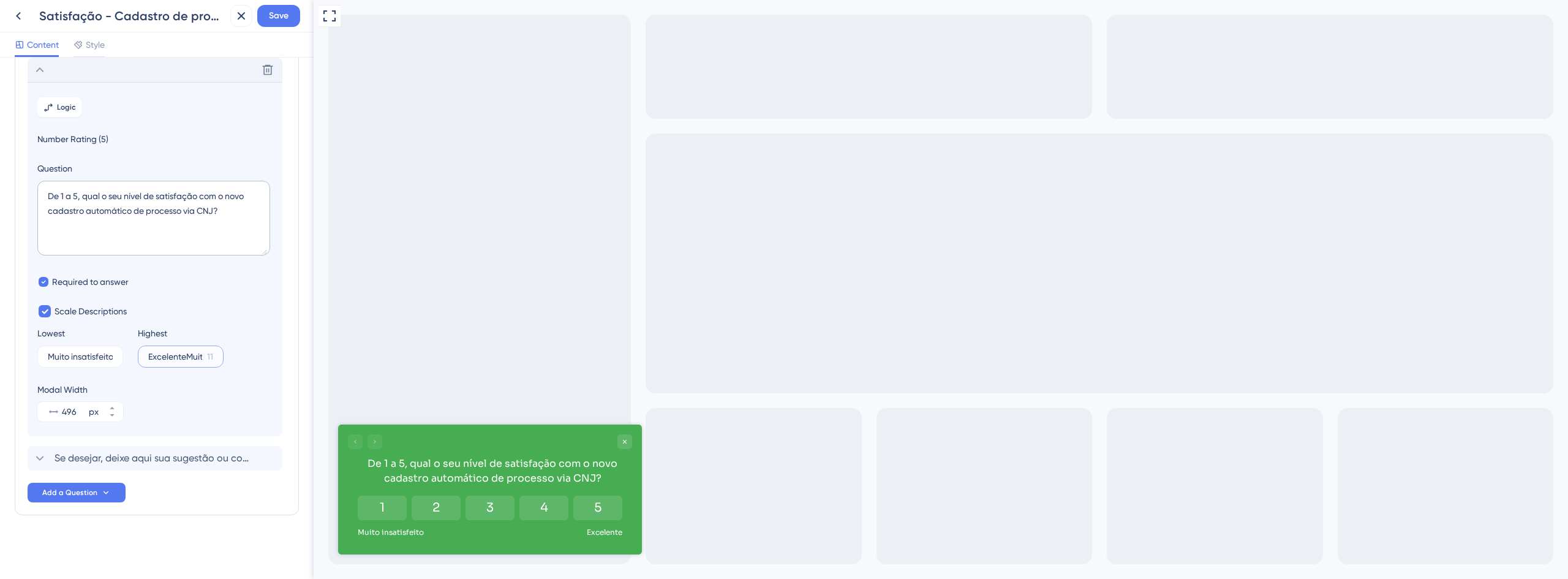
scroll to position [0, 25]
click at [172, 358] on input "ExcelenteMuito satis" at bounding box center [175, 356] width 55 height 9
paste input "Muito satisfeito"
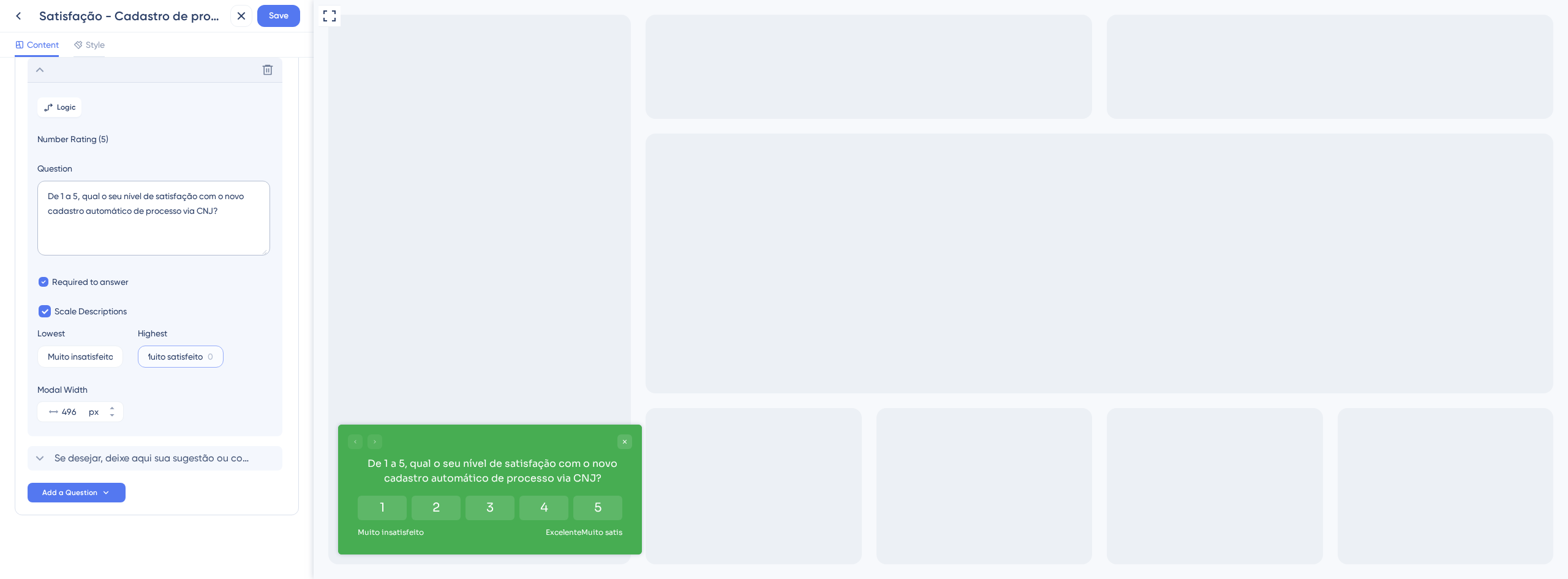
scroll to position [0, 5]
type input "Muito satisfeito"
click at [114, 463] on span "Se desejar, deixe aqui sua sugestão ou comentário sobre o módulo de dashboard." at bounding box center [156, 458] width 202 height 14
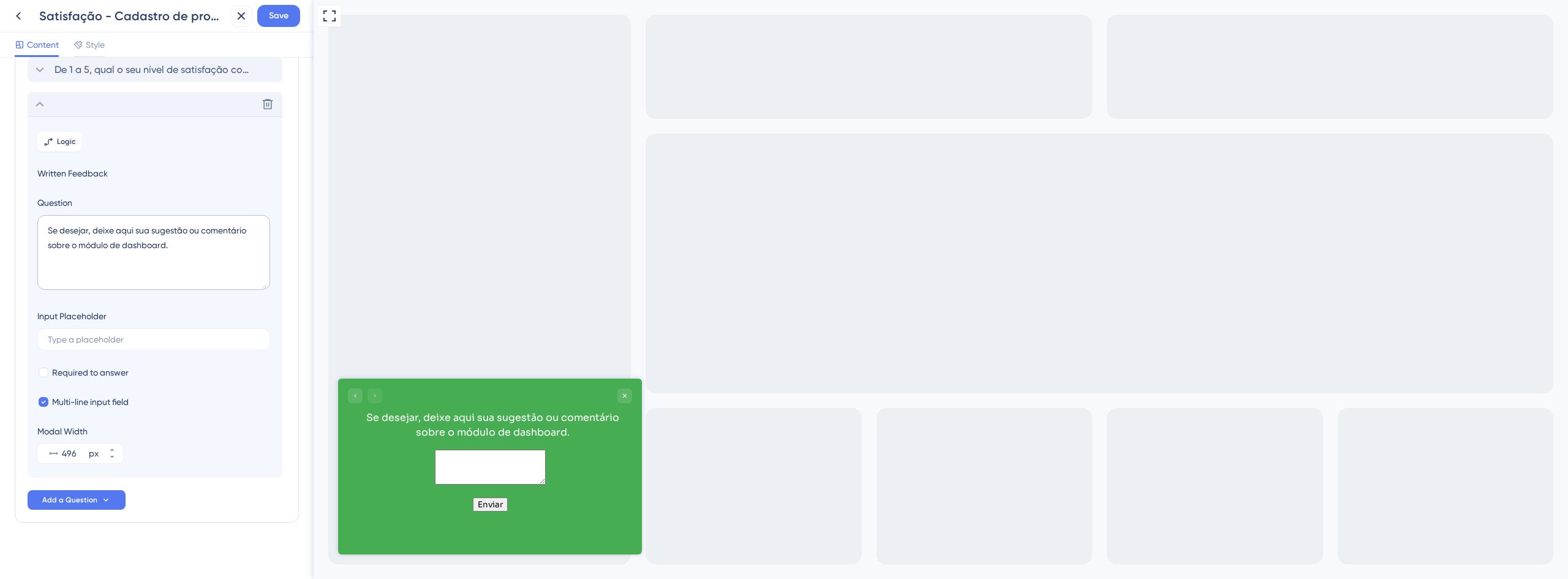
scroll to position [79, 0]
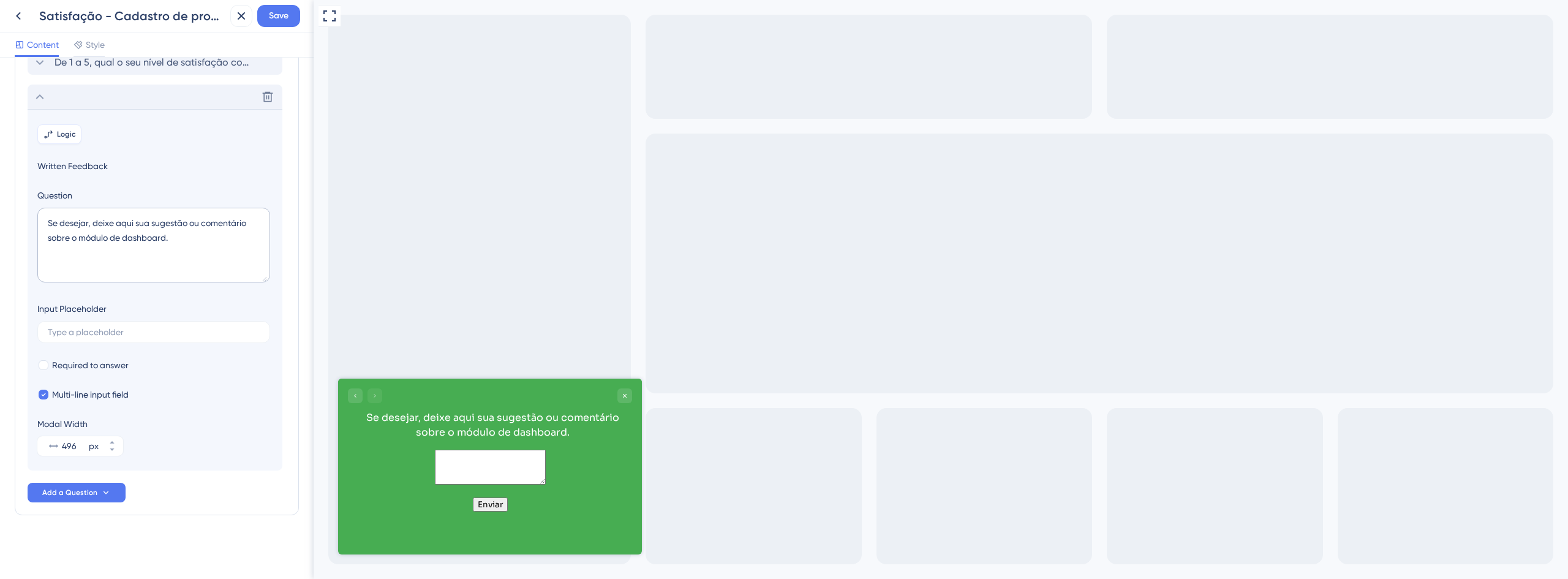
click at [59, 141] on button "Logic" at bounding box center [59, 134] width 44 height 20
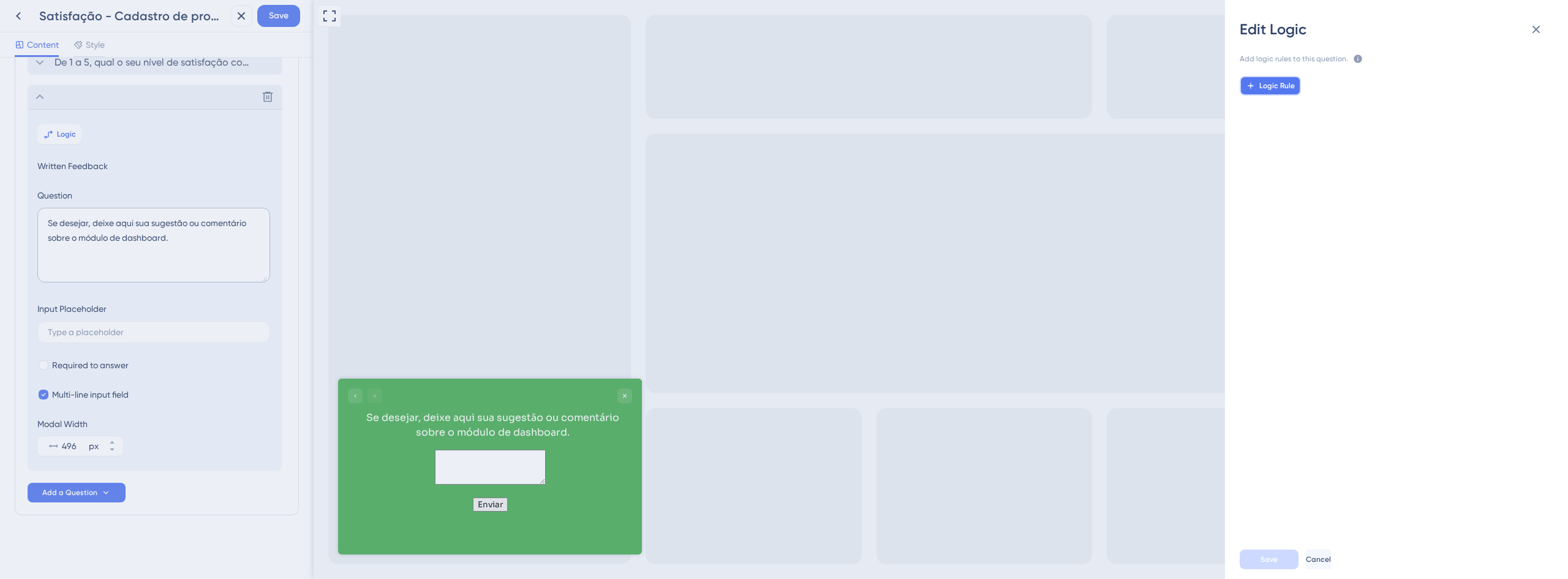
click at [1255, 88] on icon at bounding box center [1251, 85] width 10 height 10
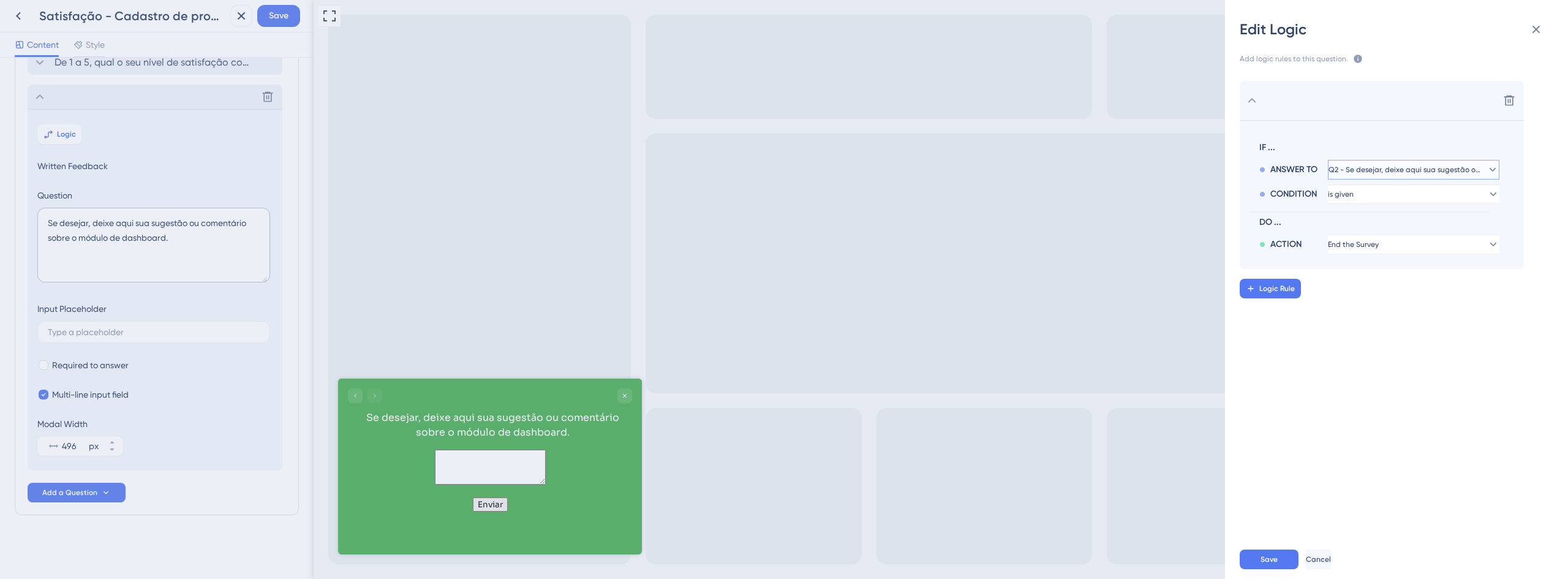
click at [1370, 166] on span "Q2 - Se desejar, deixe aqui sua sugestão ou comentário sobre o módulo de dashbo…" at bounding box center [1404, 170] width 153 height 10
click at [1361, 207] on span "Q1 - De 1 a 5, qual o seu nível de satisfação com o novo cadastro automático de…" at bounding box center [1414, 204] width 146 height 14
click at [1362, 195] on button "is given" at bounding box center [1413, 195] width 171 height 20
click at [1373, 334] on div "is is" at bounding box center [1414, 327] width 146 height 24
click at [1367, 224] on button "1" at bounding box center [1413, 219] width 171 height 20
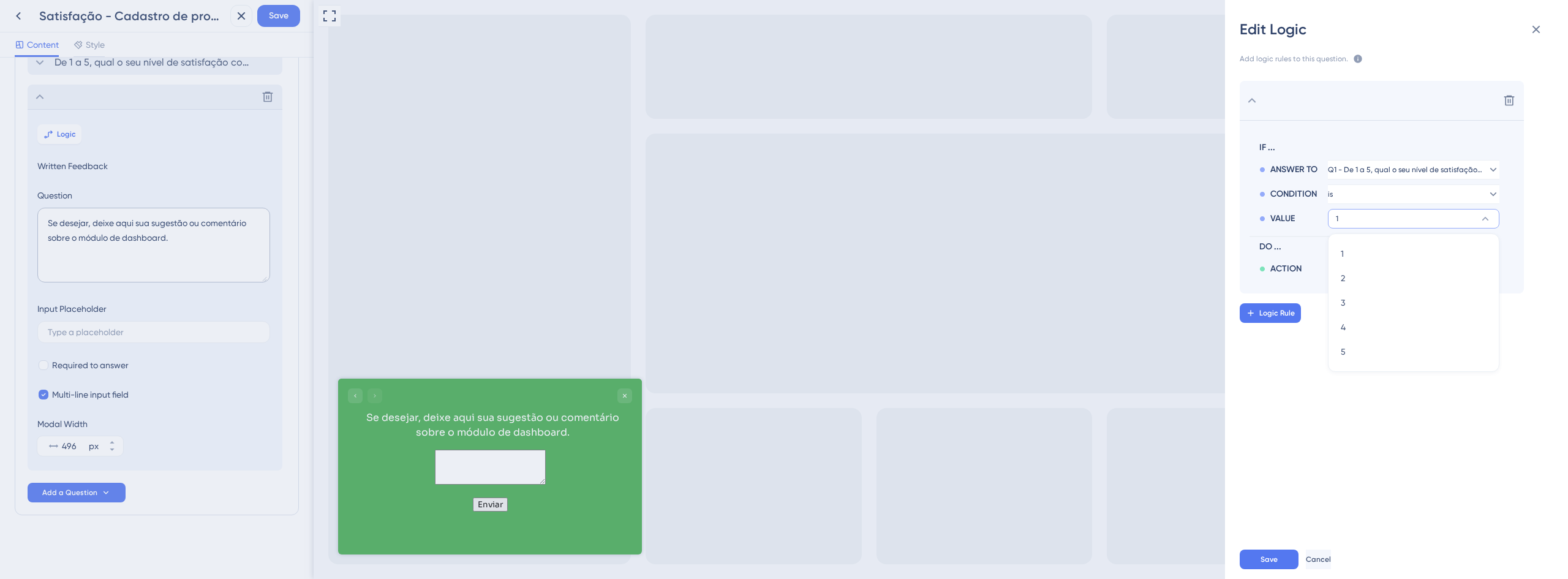
click at [1274, 228] on div "VALUE 1 1 1 2 2 3 3 4 4 5 5" at bounding box center [1379, 216] width 240 height 24
click at [1343, 191] on button "is" at bounding box center [1413, 195] width 171 height 20
click at [1390, 288] on div "is less than is less than" at bounding box center [1414, 278] width 146 height 24
click at [1378, 224] on button "2" at bounding box center [1413, 219] width 171 height 20
click at [1369, 273] on div "3 3" at bounding box center [1414, 278] width 146 height 24
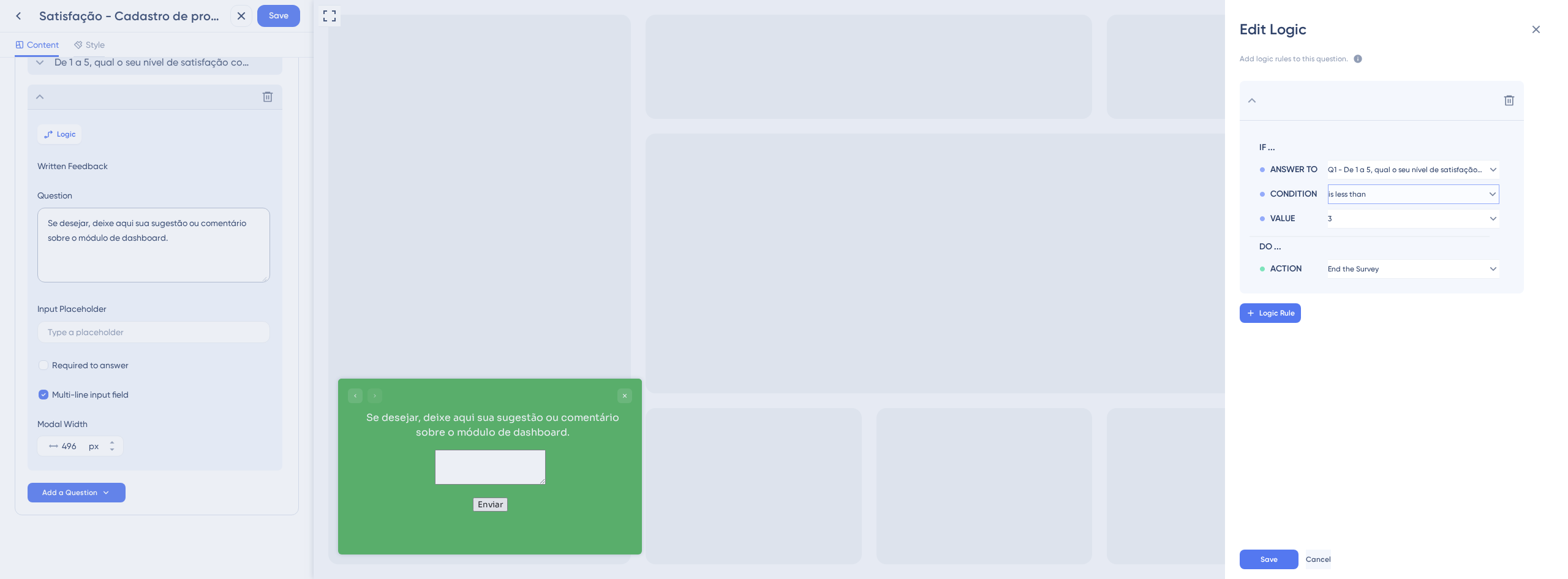
click at [1366, 195] on span "is less than" at bounding box center [1347, 194] width 37 height 10
click at [1262, 446] on div "Delete IF ... ANSWER TO Q1 - De 1 a 5, qual o seu nível de satisfação com o nov…" at bounding box center [1401, 298] width 363 height 464
click at [102, 243] on div "Edit Logic Add logic rules to this question. The rules will apply after this qu…" at bounding box center [784, 289] width 1568 height 579
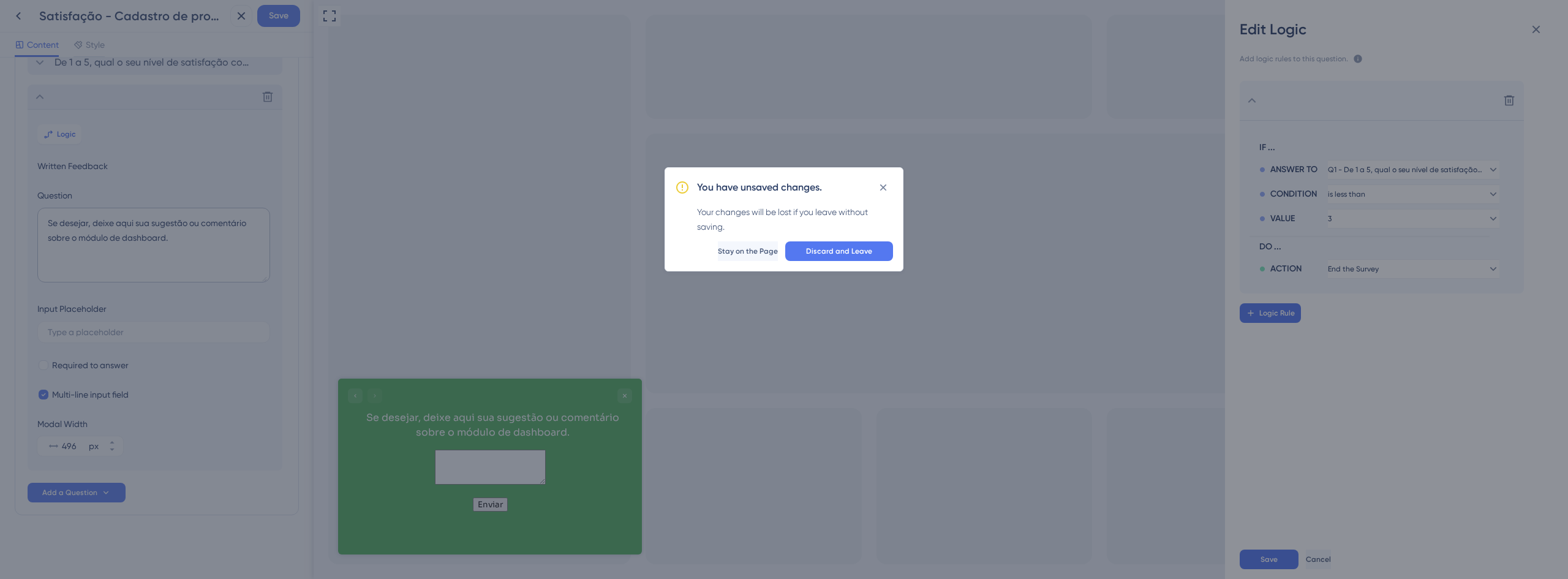
click at [102, 243] on div "You have unsaved changes. Your changes will be lost if you leave without saving…" at bounding box center [784, 289] width 1568 height 579
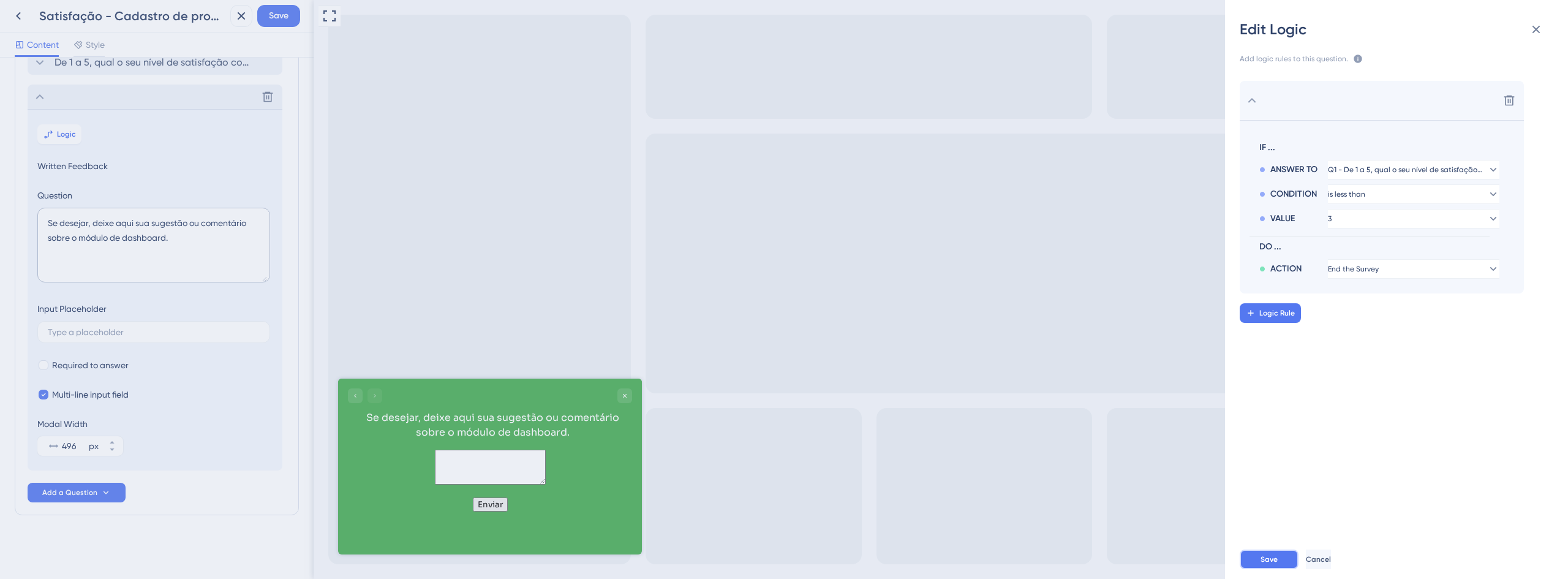
click at [1276, 558] on span "Save" at bounding box center [1269, 559] width 17 height 10
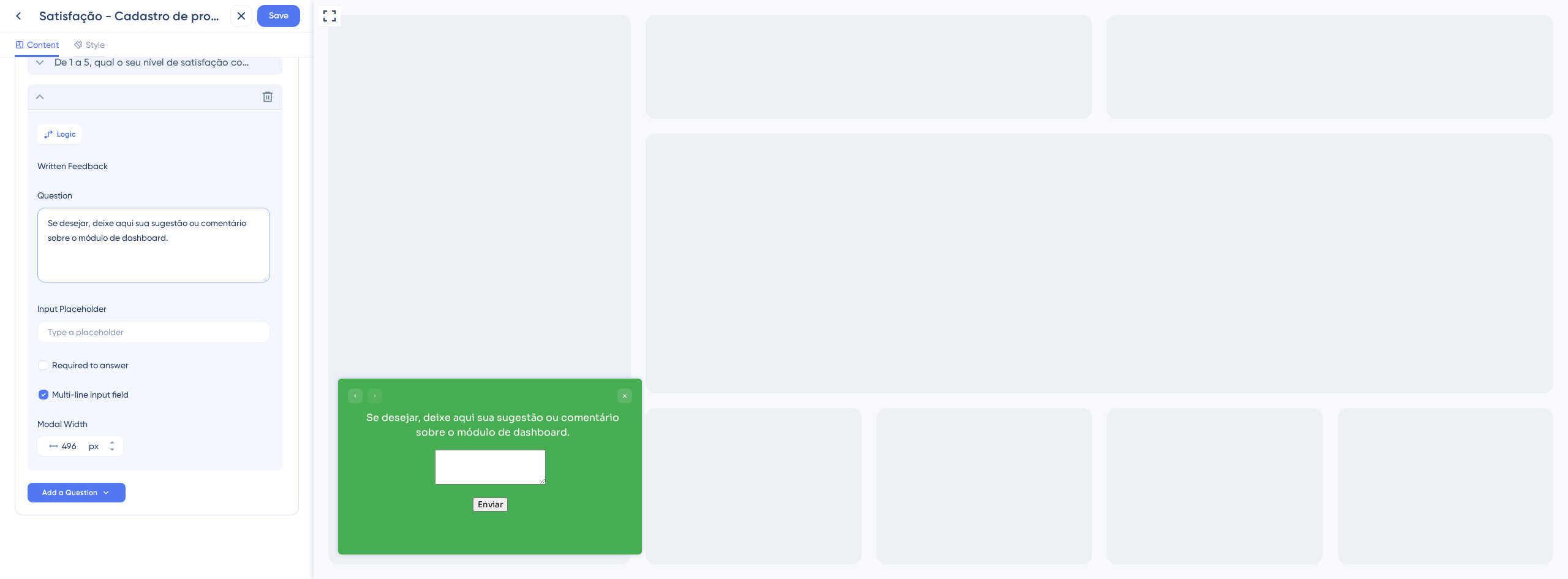
click at [87, 232] on textarea "Se desejar, deixe aqui sua sugestão ou comentário sobre o módulo de dashboard." at bounding box center [154, 245] width 233 height 75
paste textarea "Descreva brevemente o que deu errado (opcional)"
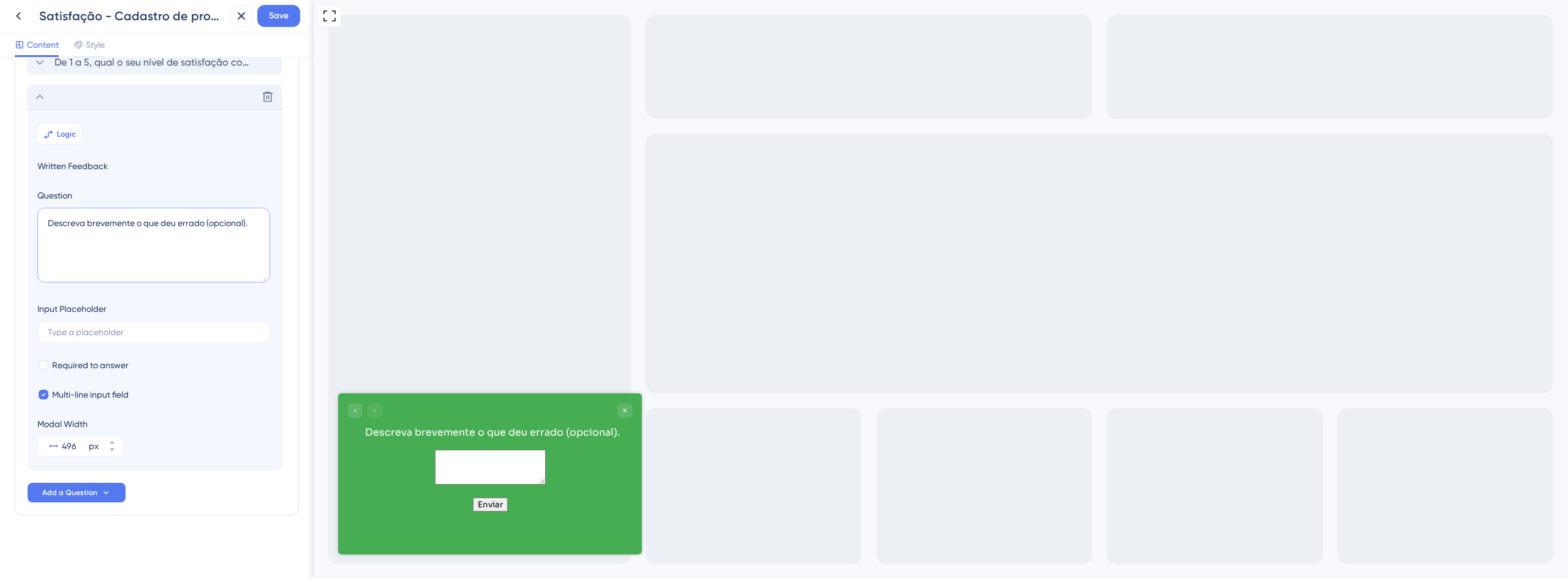
drag, startPoint x: 205, startPoint y: 223, endPoint x: 163, endPoint y: 220, distance: 42.1
click at [163, 220] on textarea "Descreva brevemente o que deu errado (opcional)." at bounding box center [154, 245] width 233 height 75
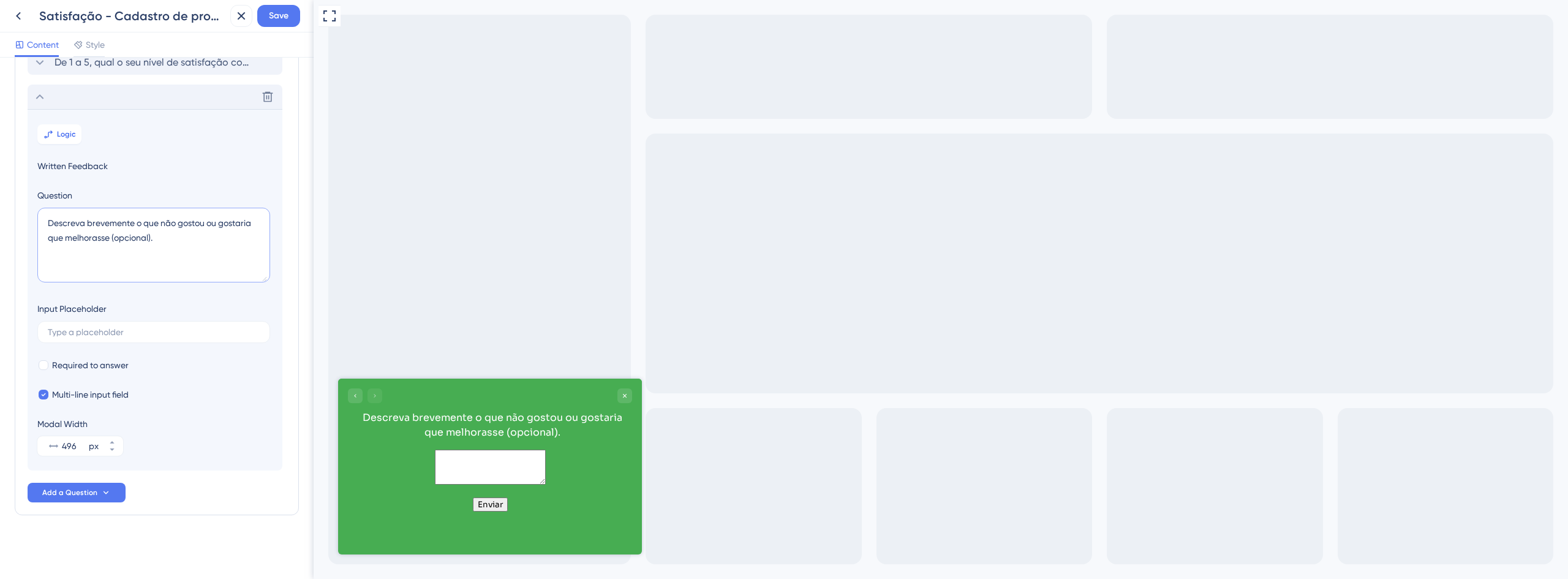
click at [207, 234] on textarea "Descreva brevemente o que não gostou ou gostaria que melhorasse (opcional)." at bounding box center [154, 245] width 233 height 75
drag, startPoint x: 200, startPoint y: 235, endPoint x: 32, endPoint y: 221, distance: 168.6
click at [32, 221] on section "Logic Written Feedback Question Descreva brevemente o que não gostou ou gostari…" at bounding box center [155, 290] width 255 height 361
click at [110, 229] on textarea "Descreva brevemente o que não gostou ou gostaria que melhorasse (opcional)." at bounding box center [154, 245] width 233 height 75
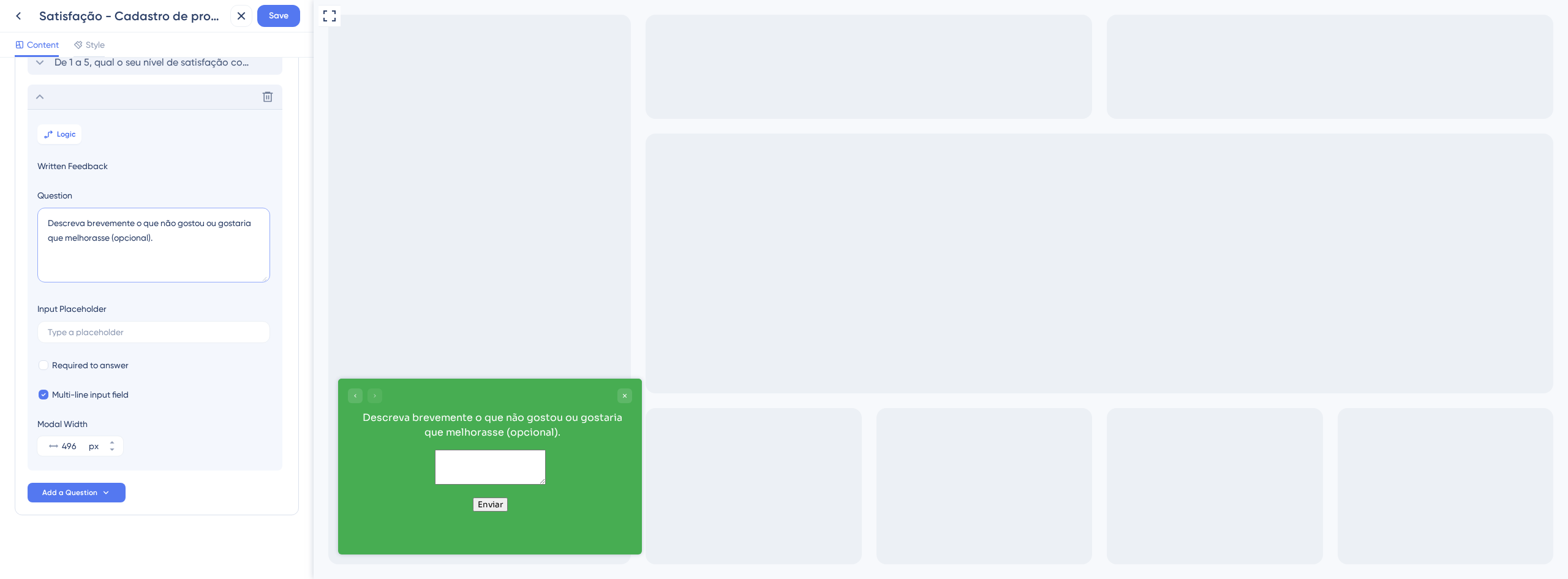
click at [110, 229] on textarea "Descreva brevemente o que não gostou ou gostaria que melhorasse (opcional)." at bounding box center [154, 245] width 233 height 75
paste textarea "o que gostaria que melhorássemos (opcional).”"
type textarea "Descreva brevemente o que não gostou ou o que gostaria que melhorássemos (opcio…"
click at [98, 333] on input "text" at bounding box center [154, 332] width 212 height 9
paste input "Ex.: apareceu erro ao salvar; o campo 'vara' não aceitou o formato; faltou opçã…"
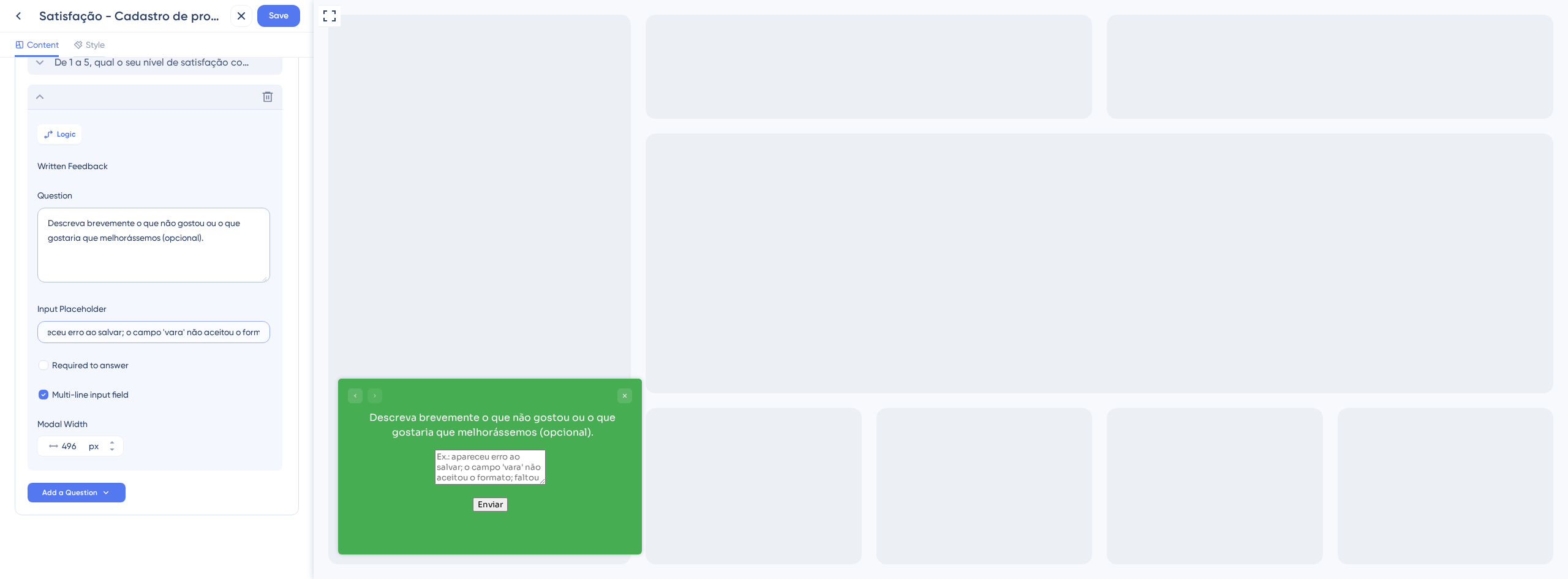
scroll to position [0, 0]
drag, startPoint x: 86, startPoint y: 331, endPoint x: 160, endPoint y: 338, distance: 74.3
click at [160, 338] on label "Ex.: apareceu erro ao salvar; o campo 'vara' não aceitou o formato; faltou opçã…" at bounding box center [154, 333] width 233 height 22
click at [160, 336] on input "Ex.: apareceu erro ao salvar; o campo 'vara' não aceitou o formato; faltou opçã…" at bounding box center [154, 332] width 212 height 9
click at [163, 333] on input "Ex.: apareceu erro ao salvar. Se quiser contato, deixe seu e-mail no final." at bounding box center [154, 332] width 212 height 9
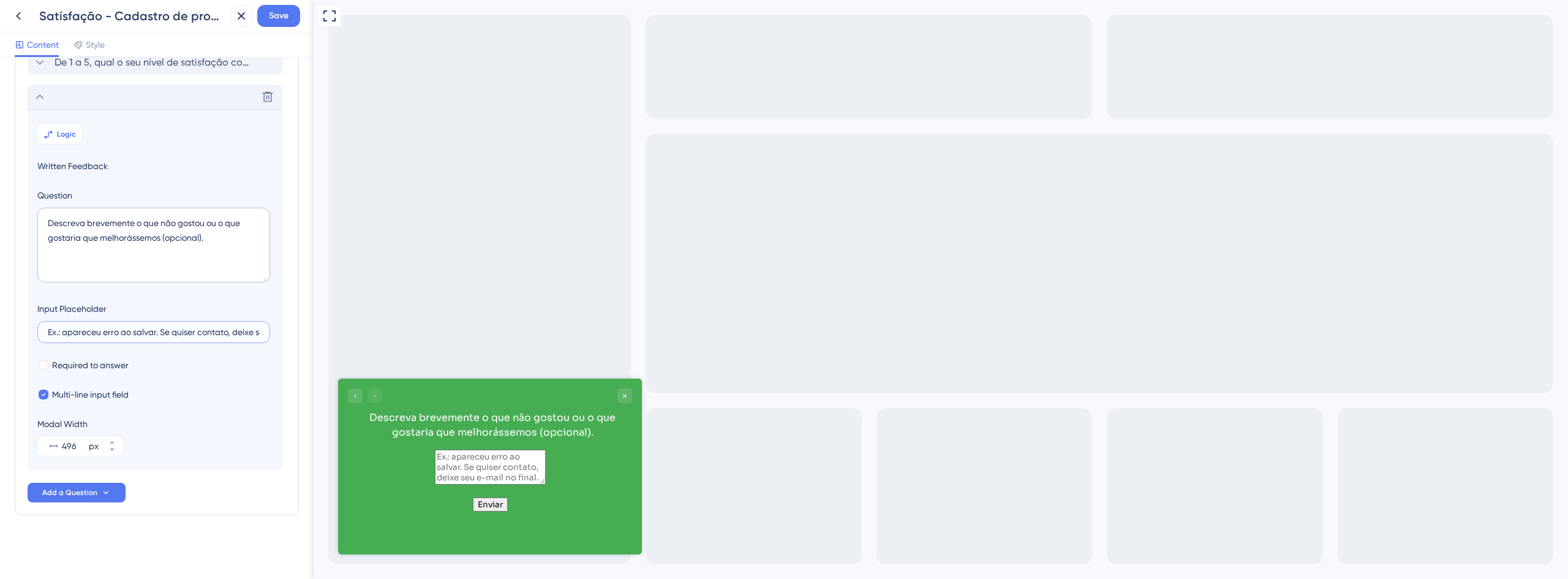
click at [163, 331] on input "Ex.: apareceu erro ao salvar. Se quiser contato, deixe seu e-mail no final." at bounding box center [154, 332] width 212 height 9
drag, startPoint x: 476, startPoint y: 331, endPoint x: 338, endPoint y: 329, distance: 138.0
click at [58, 327] on label "Ex.: apareceu erro ao salvar; não achei pratico" at bounding box center [154, 333] width 233 height 22
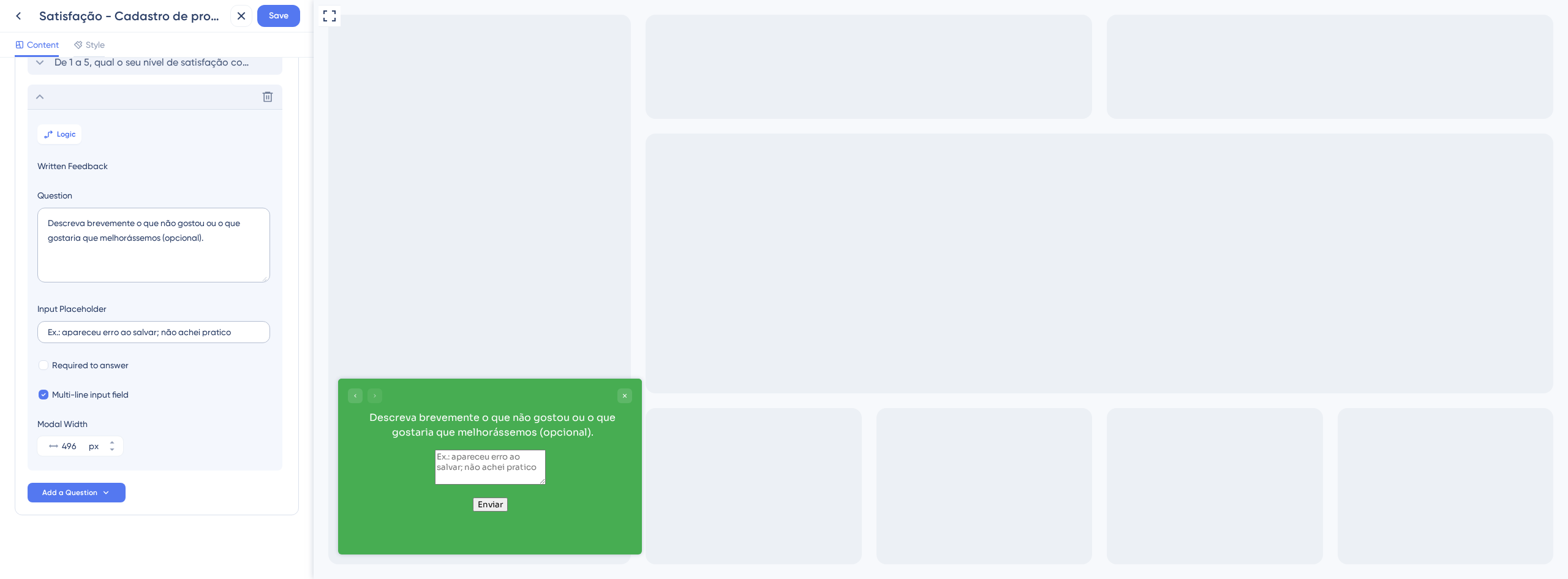
click at [58, 328] on input "Ex.: apareceu erro ao salvar; não achei pratico" at bounding box center [154, 332] width 212 height 9
click at [56, 338] on label "Ex.: apareceu erro ao salvar; não achei pratico" at bounding box center [154, 333] width 233 height 22
click at [56, 336] on input "Ex.: apareceu erro ao salvar; não achei pratico" at bounding box center [154, 332] width 212 height 9
click at [59, 329] on input "Ex.: apareceu erro ao salvar; não achei pratico" at bounding box center [154, 332] width 212 height 9
click at [258, 335] on input "Exemplo: apareceu erro ao salvar; não achei pratico" at bounding box center [154, 332] width 212 height 9
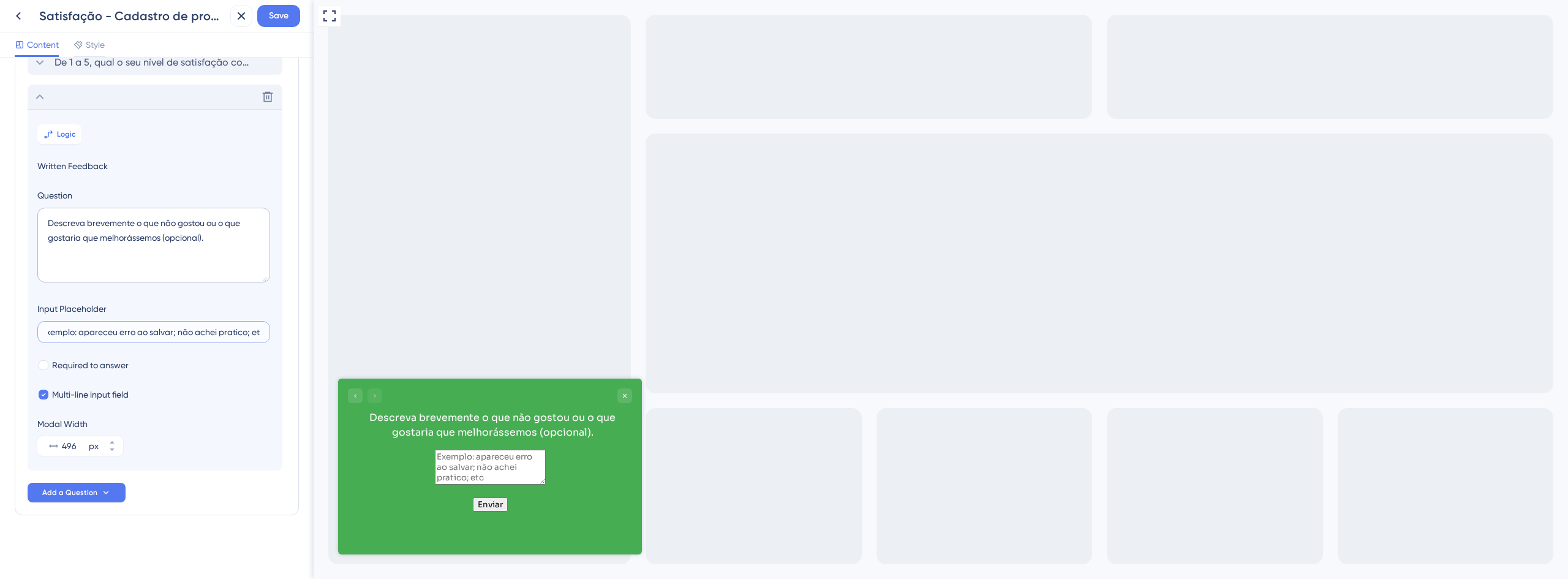
scroll to position [0, 11]
click at [259, 335] on input "Exemplo: apareceu erro ao salvar; não achei pratico; etc" at bounding box center [154, 332] width 212 height 9
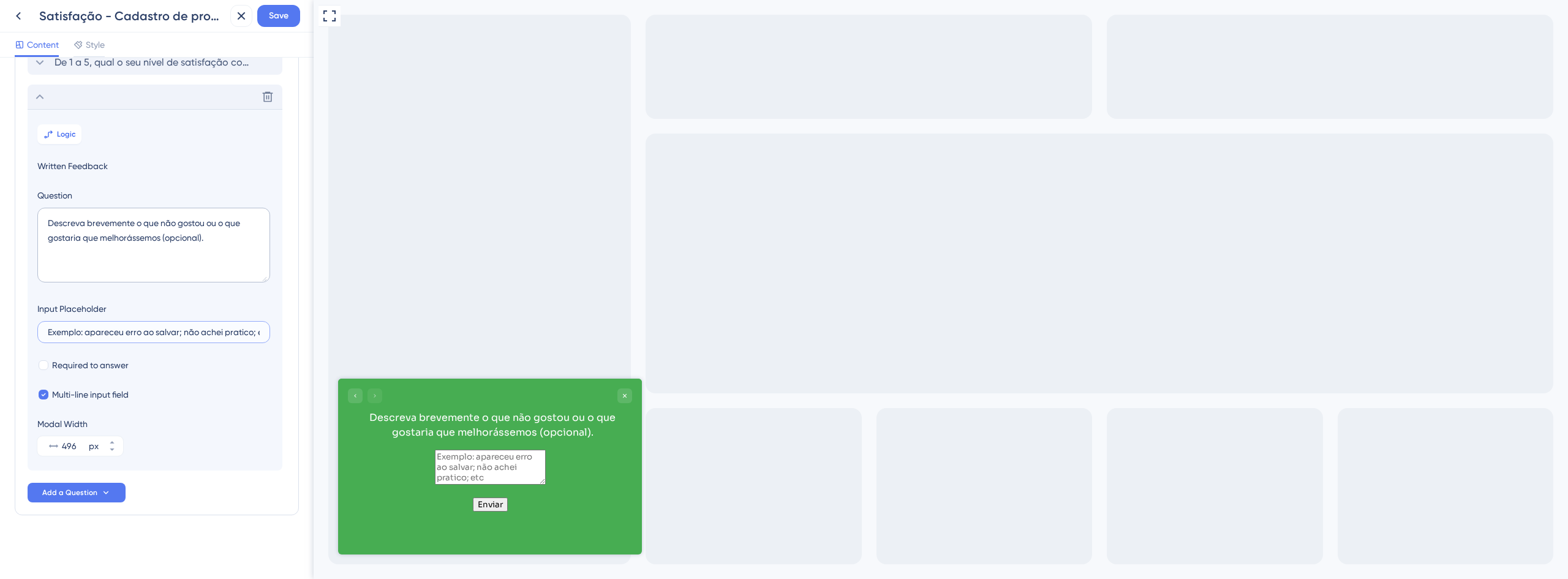
click at [141, 332] on input "Exemplo: apareceu erro ao salvar; não achei pratico; etc" at bounding box center [154, 332] width 212 height 9
paste input ".: apareceu erro ao salvar; faltou opção X. (opcional: deixe seu e-mail no fina…"
click at [215, 244] on textarea "Descreva brevemente o que não gostou ou o que gostaria que melhorássemos (opcio…" at bounding box center [154, 245] width 233 height 75
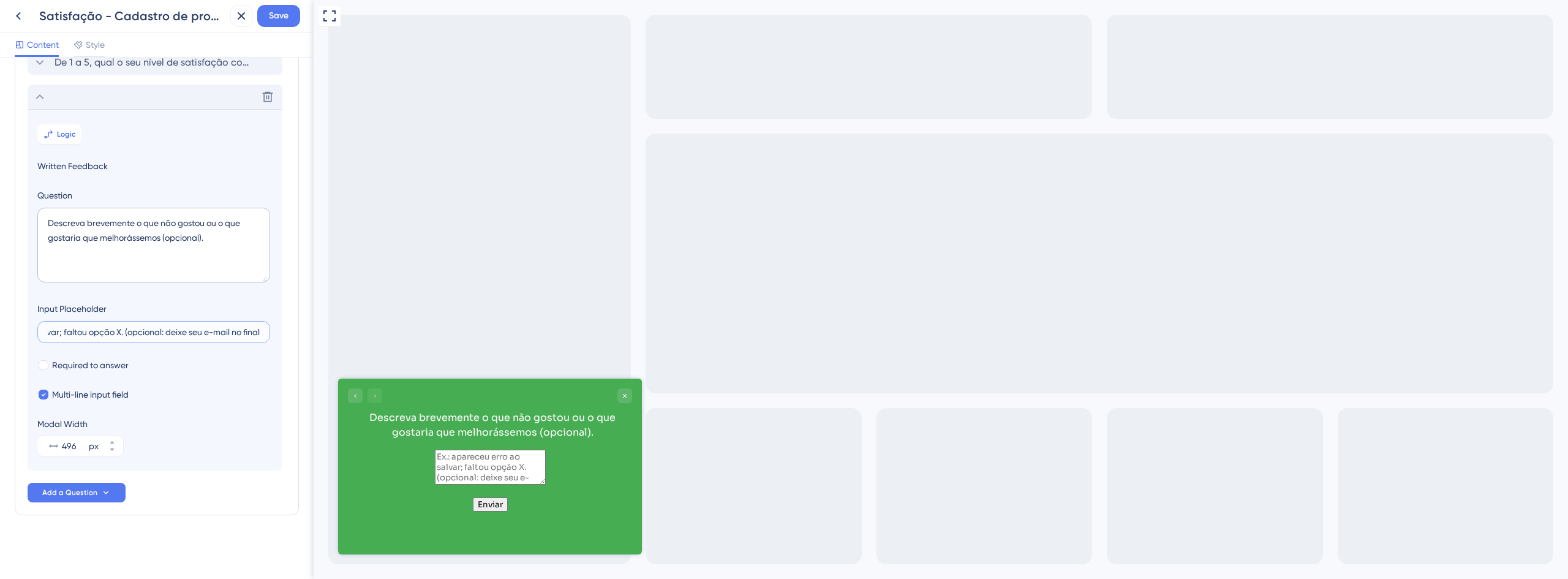
scroll to position [0, 104]
drag, startPoint x: 223, startPoint y: 334, endPoint x: 306, endPoint y: 341, distance: 83.3
click at [306, 341] on div "Survey Questions Add questions to your survey and edit them below. Learn More D…" at bounding box center [156, 318] width 313 height 521
type input "Ex.: apareceu erro ao salvar; faltou opção X."
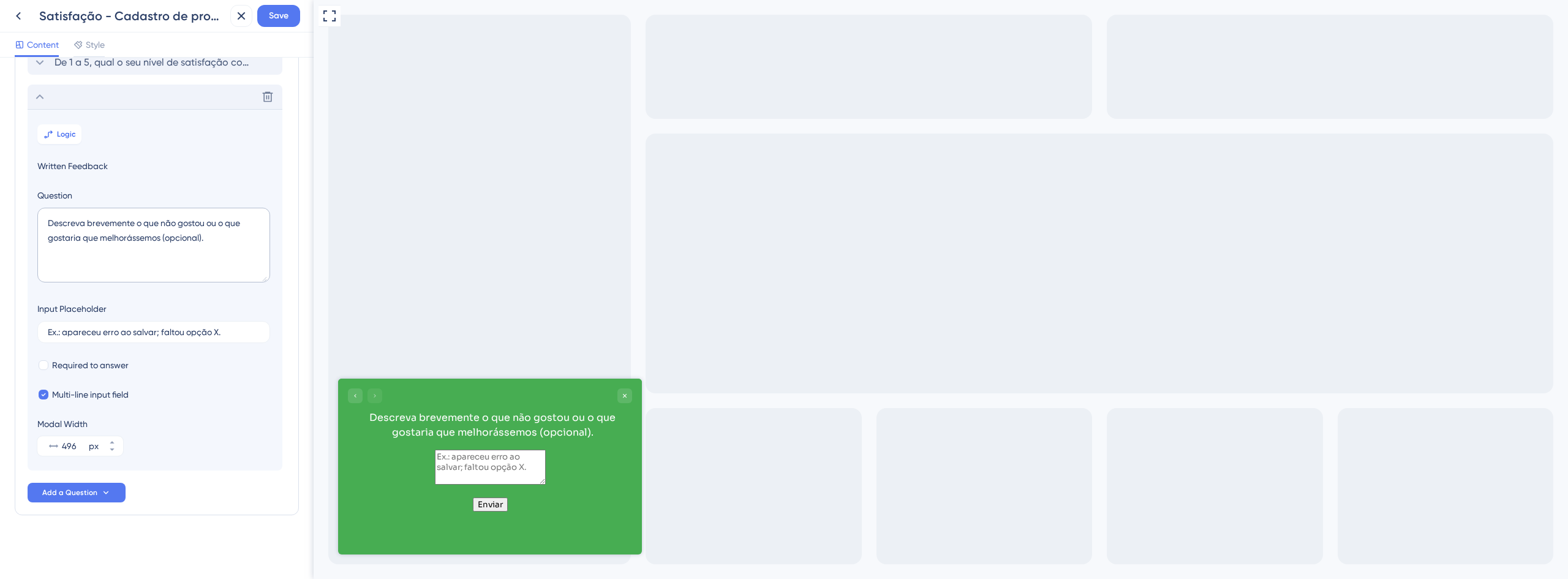
drag, startPoint x: 195, startPoint y: 405, endPoint x: 236, endPoint y: 510, distance: 112.7
click at [236, 510] on div "Survey Questions Add questions to your survey and edit them below. Learn More D…" at bounding box center [156, 254] width 284 height 522
click at [85, 492] on span "Add a Question" at bounding box center [70, 492] width 55 height 10
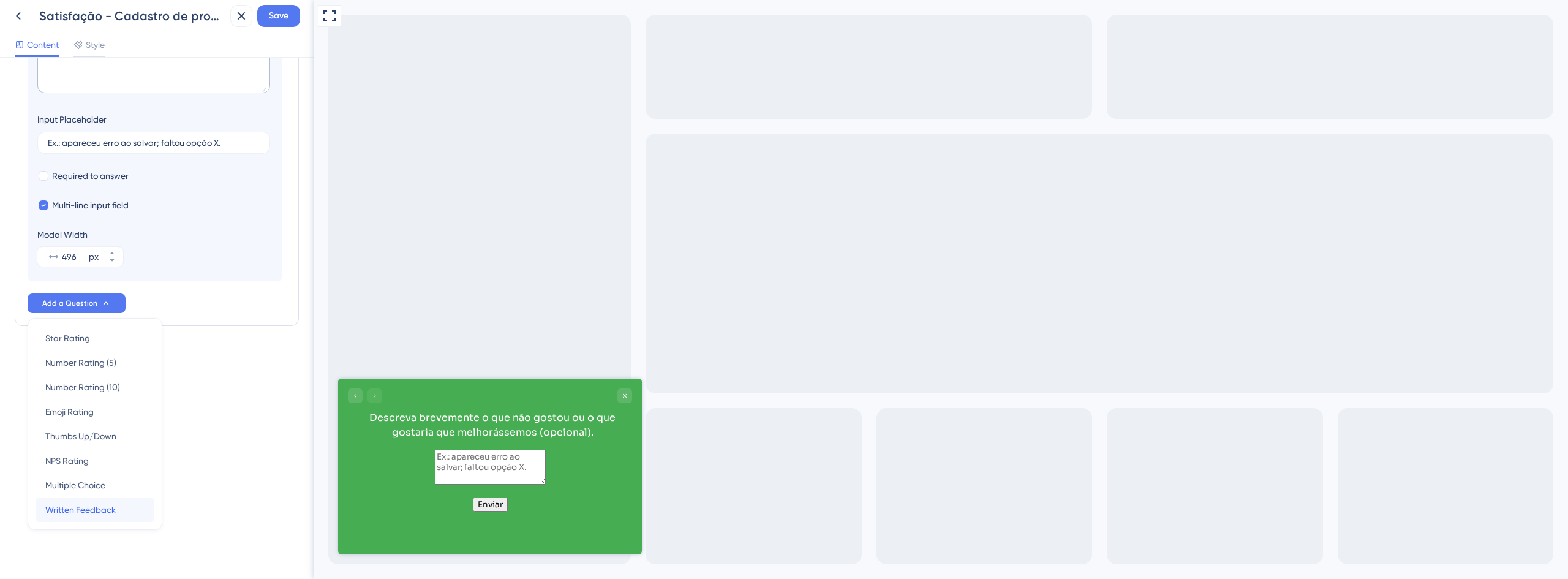
click at [93, 509] on span "Written Feedback" at bounding box center [80, 510] width 70 height 14
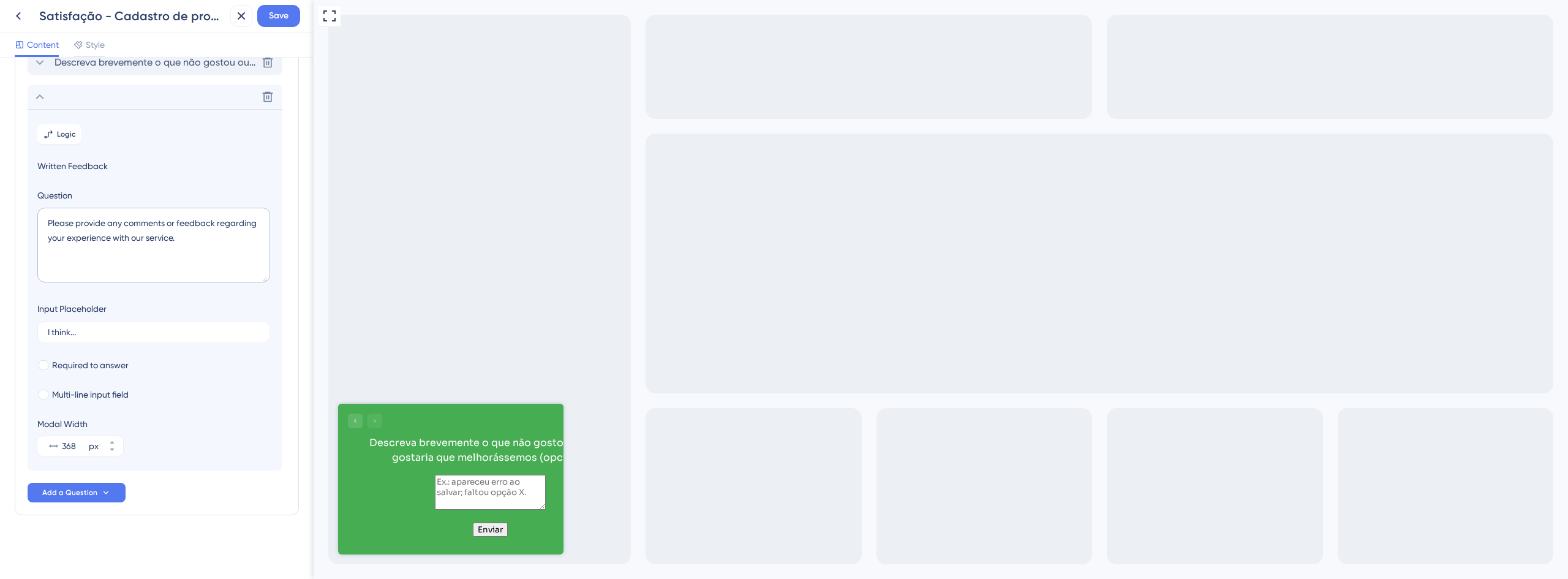
scroll to position [113, 0]
click at [71, 236] on textarea "Please provide any comments or feedback regarding your experience with our serv…" at bounding box center [154, 245] width 233 height 75
paste textarea "O que você mais gostou? (opcional)"
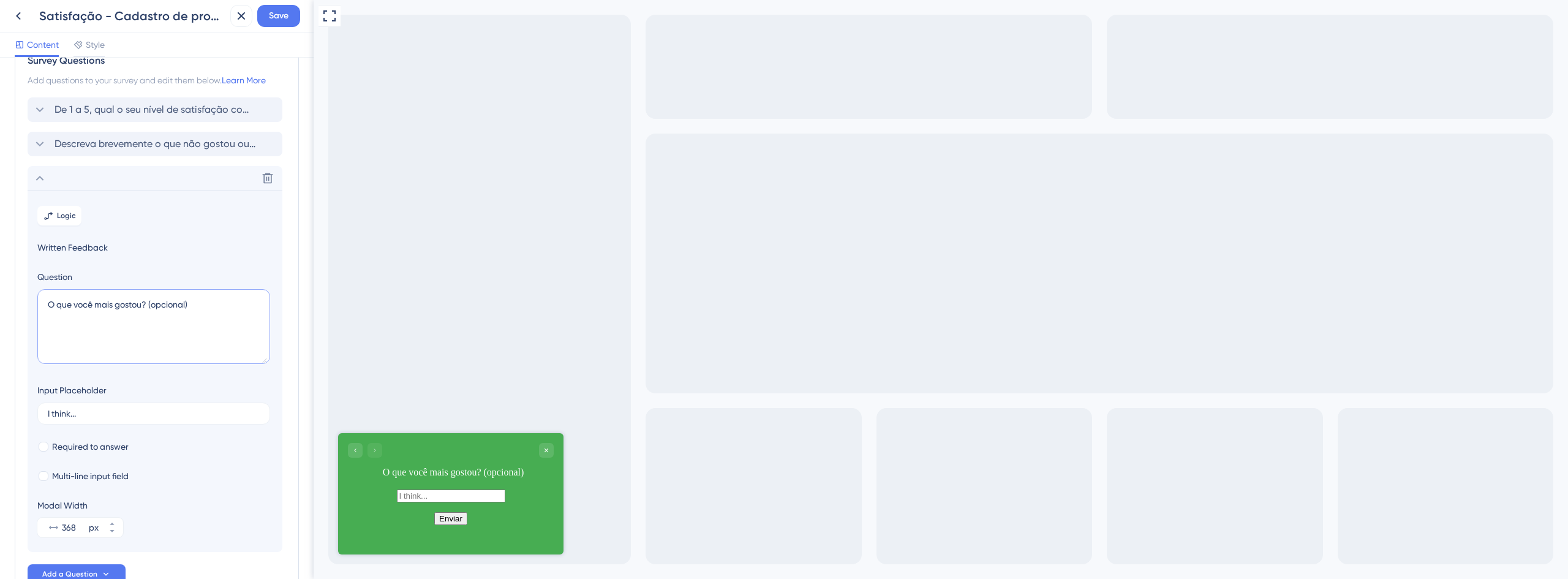
type textarea "O que você mais gostou? (opcional)"
click at [113, 149] on span "Descreva brevemente o que não gostou ou o que gostaria que melhorássemos (opcio…" at bounding box center [156, 144] width 202 height 14
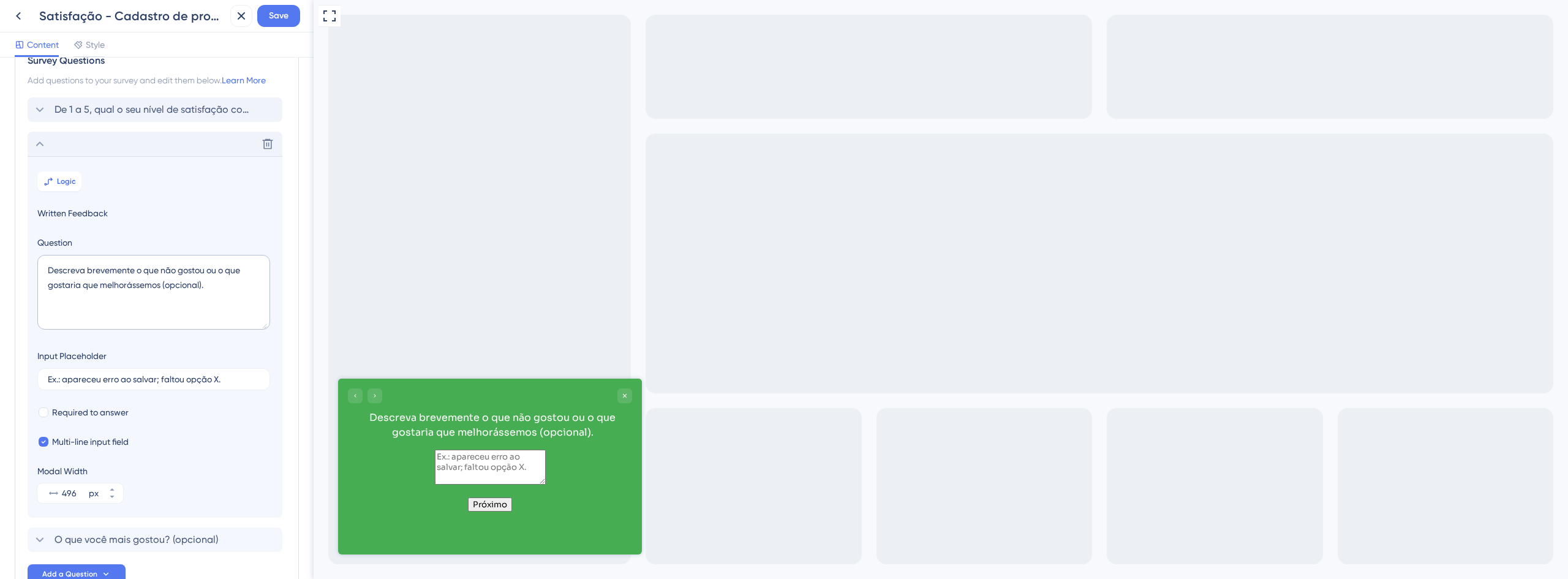
scroll to position [106, 0]
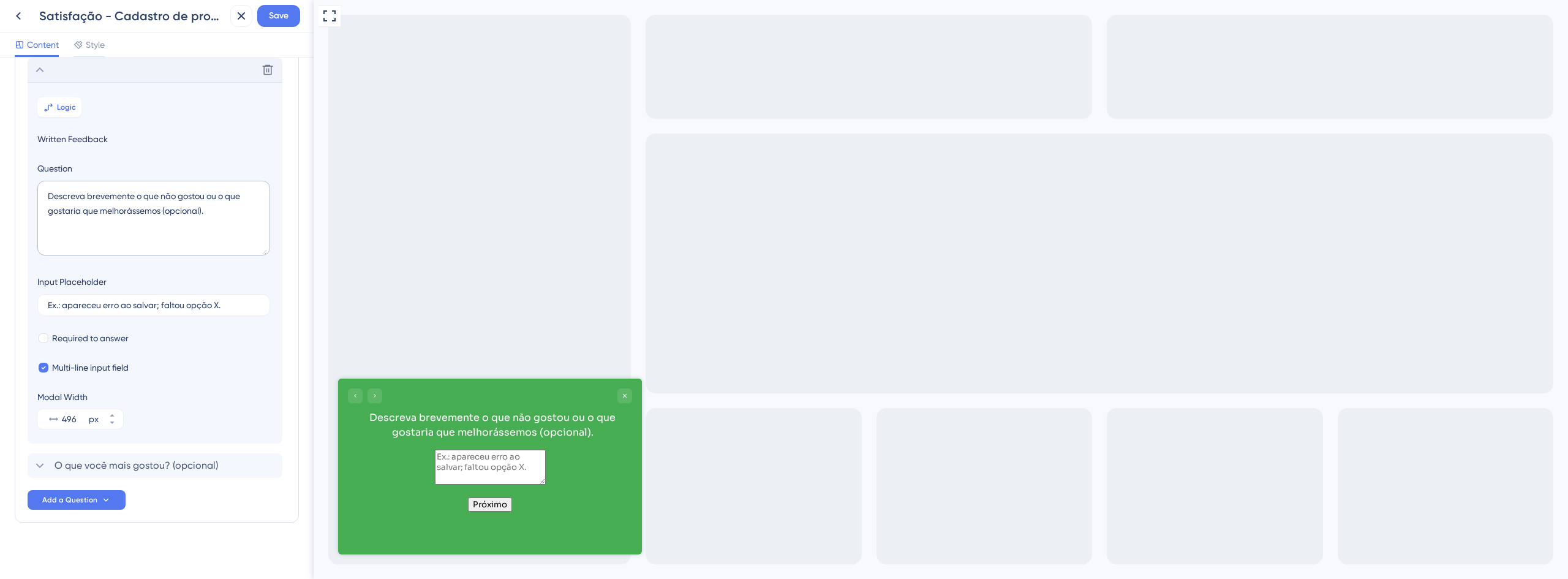
click at [138, 451] on div "De 1 a 5, qual o seu nível de satisfação com o novo cadastro automático de proc…" at bounding box center [156, 250] width 258 height 455
click at [143, 466] on span "O que você mais gostou? (opcional)" at bounding box center [136, 465] width 164 height 14
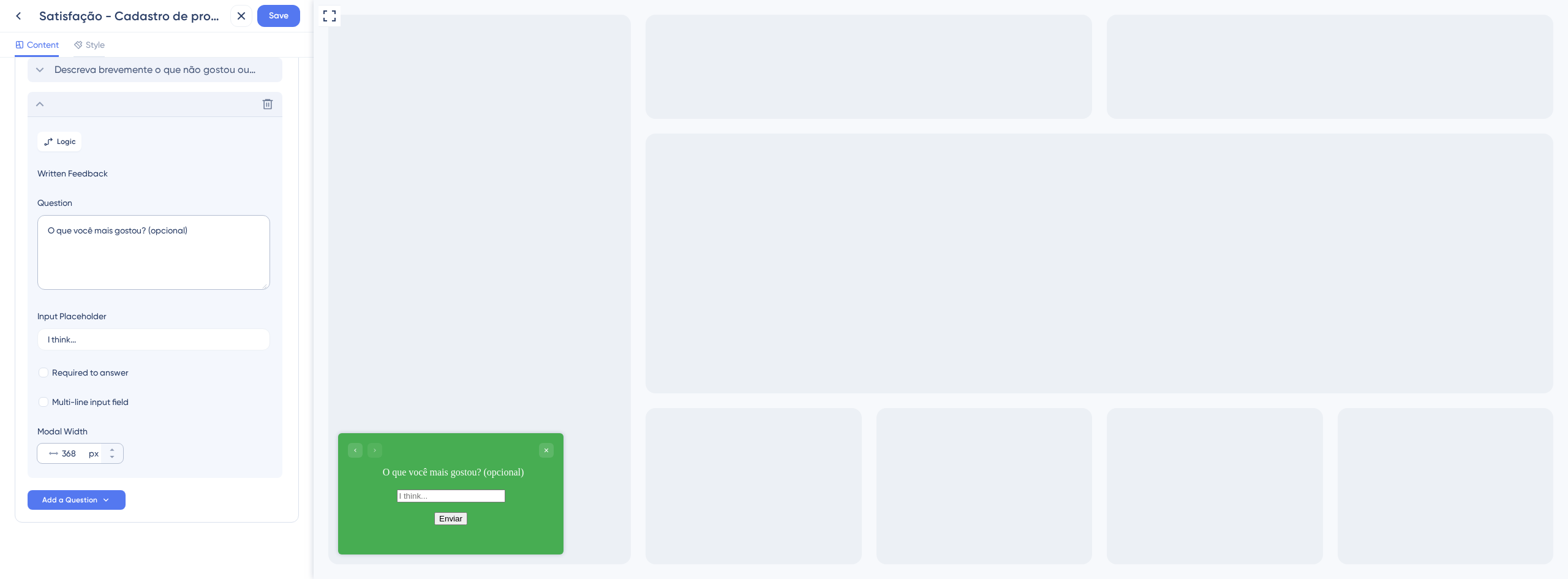
scroll to position [113, 0]
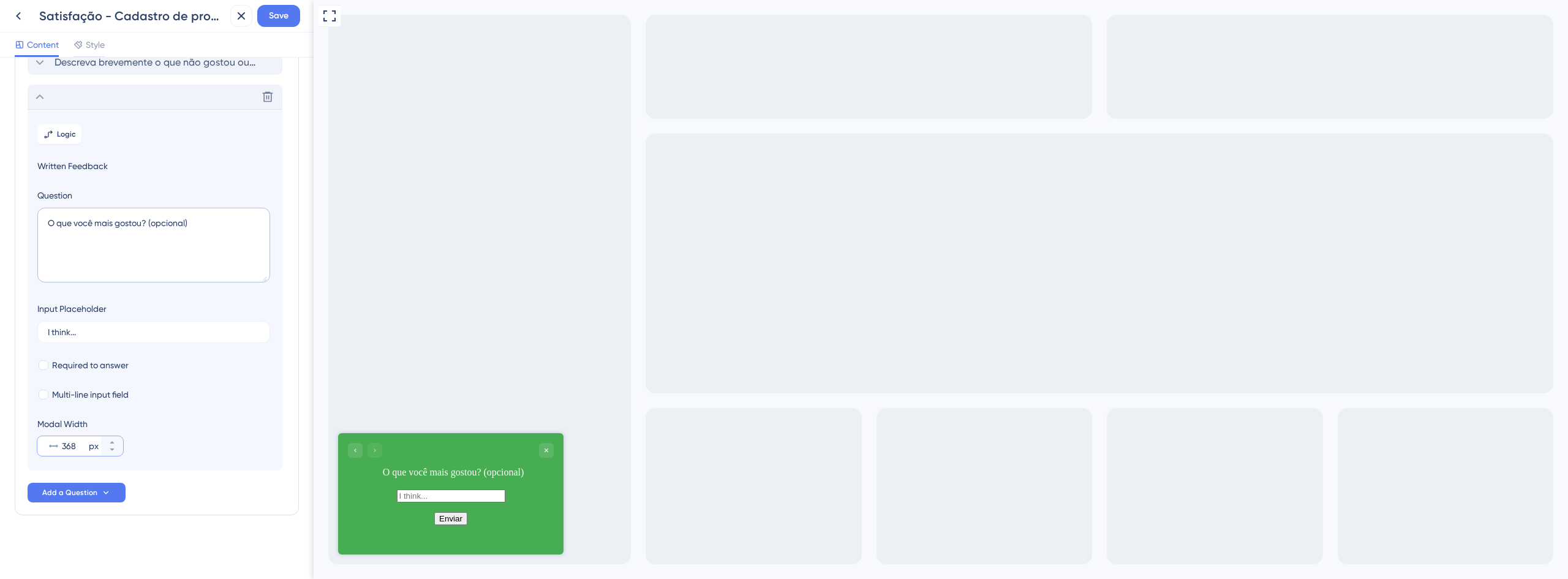
click at [69, 446] on input "368" at bounding box center [74, 446] width 24 height 14
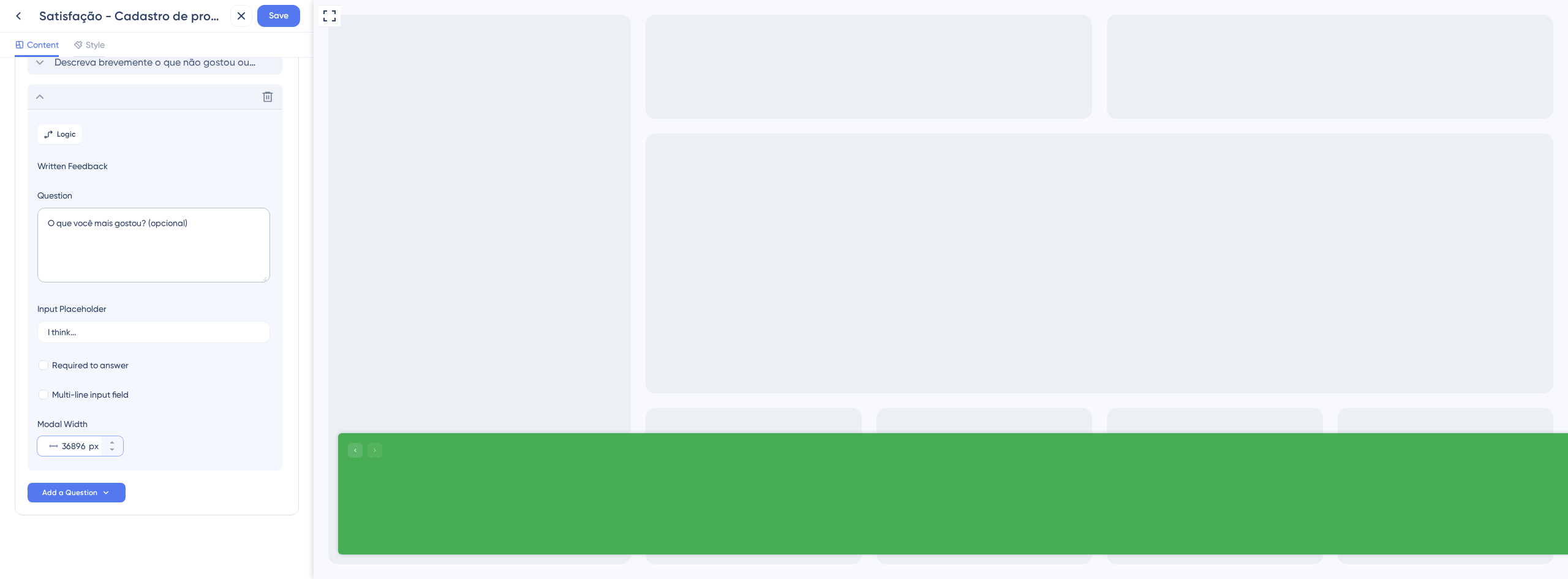
click at [68, 449] on input "36896" at bounding box center [74, 446] width 24 height 14
click at [70, 449] on input "6896" at bounding box center [74, 446] width 24 height 14
click at [86, 448] on input "3689" at bounding box center [74, 446] width 24 height 14
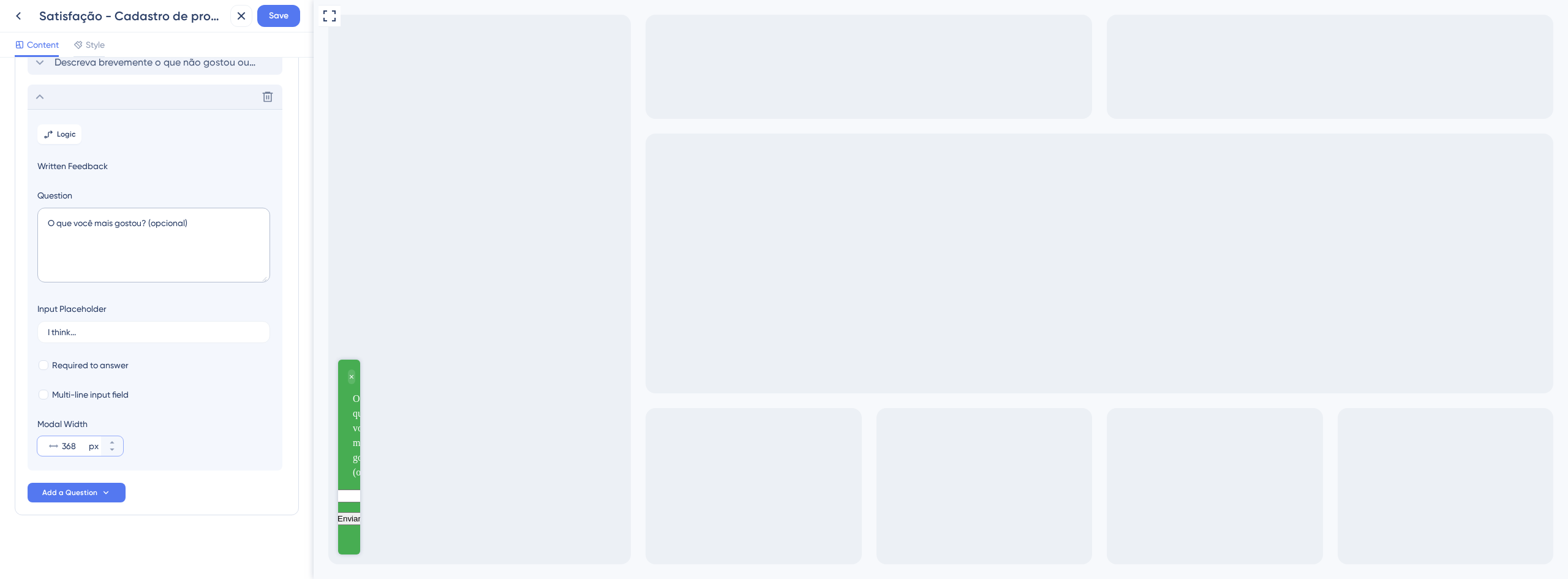
click at [63, 448] on input "368" at bounding box center [74, 446] width 24 height 14
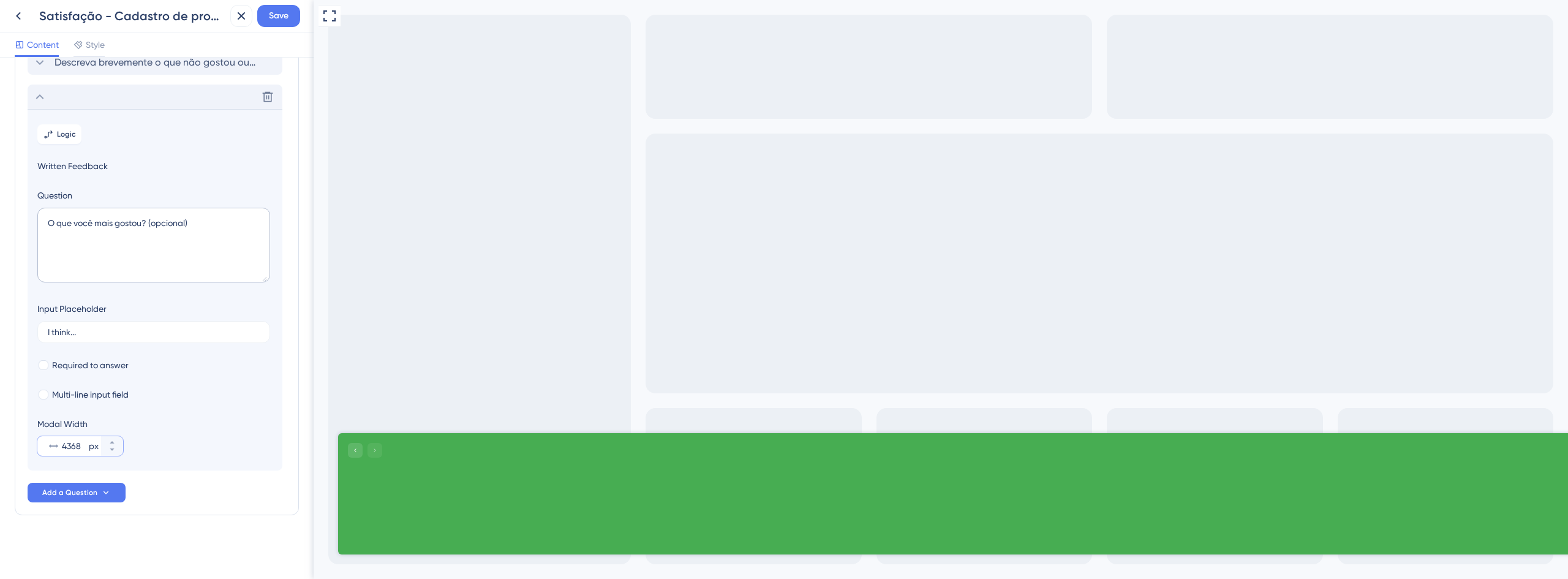
drag, startPoint x: 72, startPoint y: 446, endPoint x: 78, endPoint y: 445, distance: 6.1
click at [78, 445] on input "4368" at bounding box center [74, 446] width 24 height 14
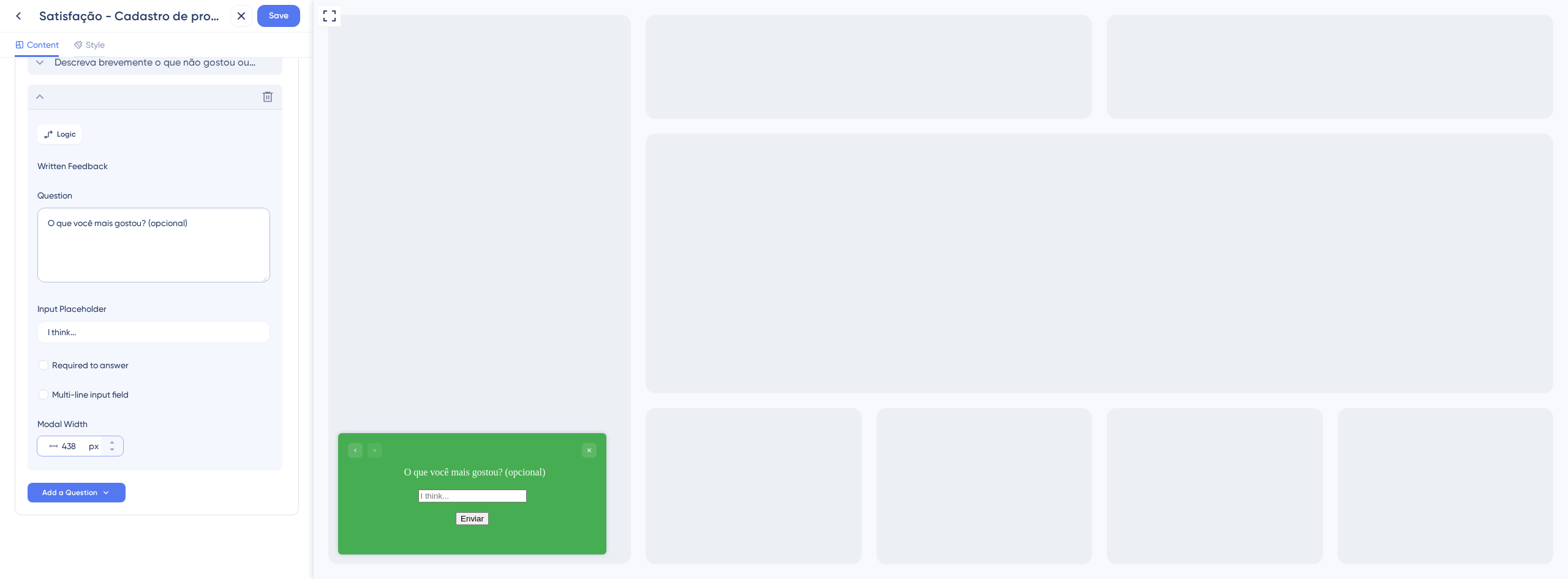
click at [78, 445] on input "438" at bounding box center [74, 446] width 24 height 14
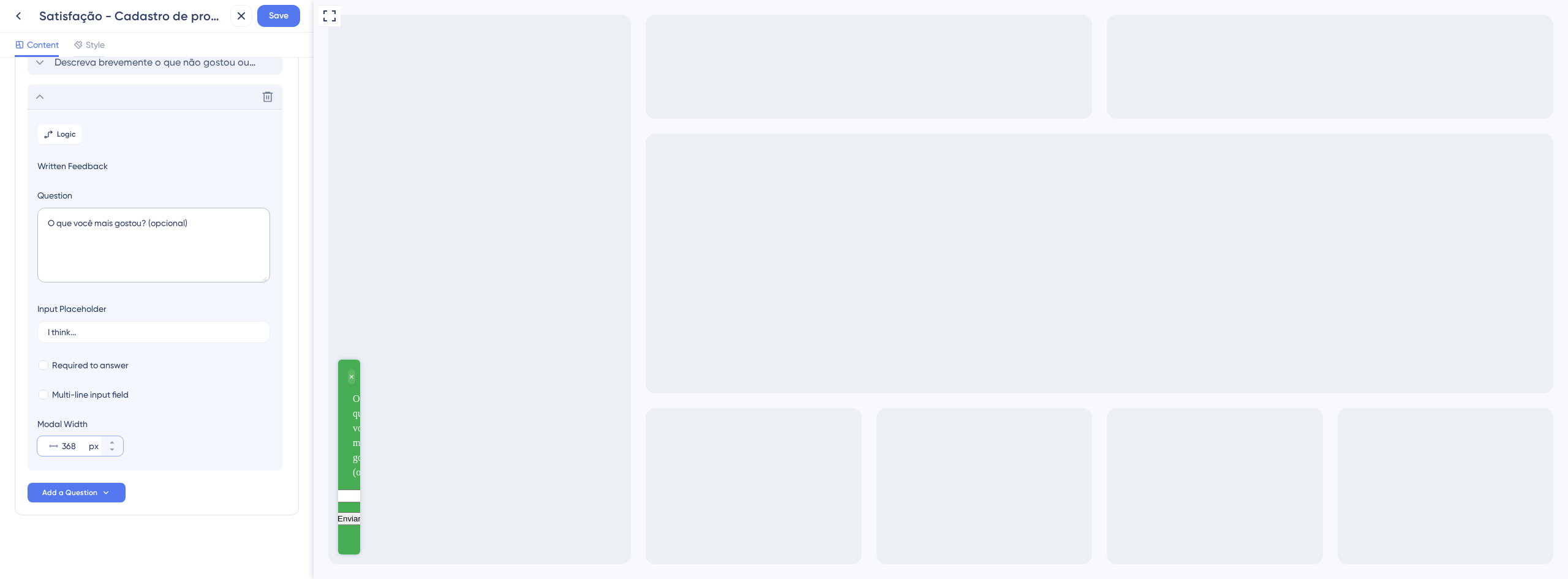
click at [66, 446] on input "368" at bounding box center [74, 446] width 24 height 14
click at [64, 446] on input "368" at bounding box center [74, 446] width 24 height 14
click at [70, 455] on div "368 px" at bounding box center [69, 446] width 64 height 20
click at [70, 453] on input "368" at bounding box center [74, 446] width 24 height 14
click at [64, 448] on input "368" at bounding box center [74, 446] width 24 height 14
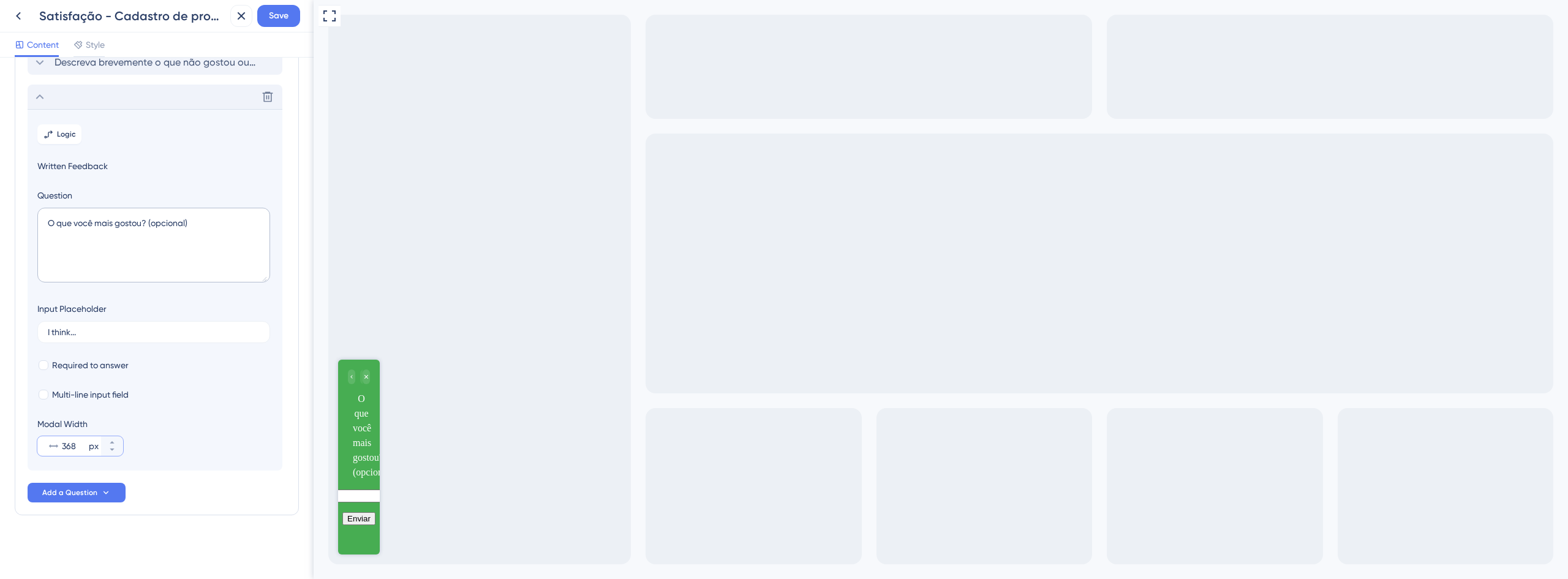
click at [64, 446] on input "368" at bounding box center [74, 446] width 24 height 14
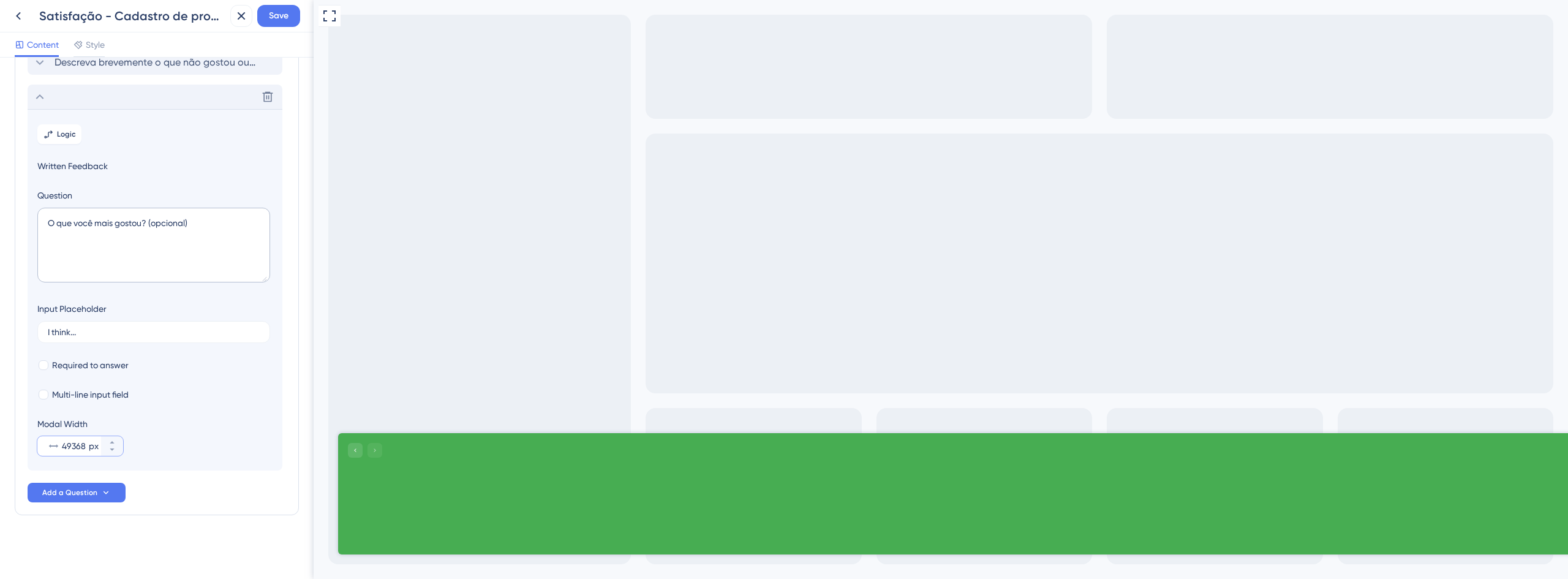
click at [76, 446] on input "49368" at bounding box center [74, 446] width 24 height 14
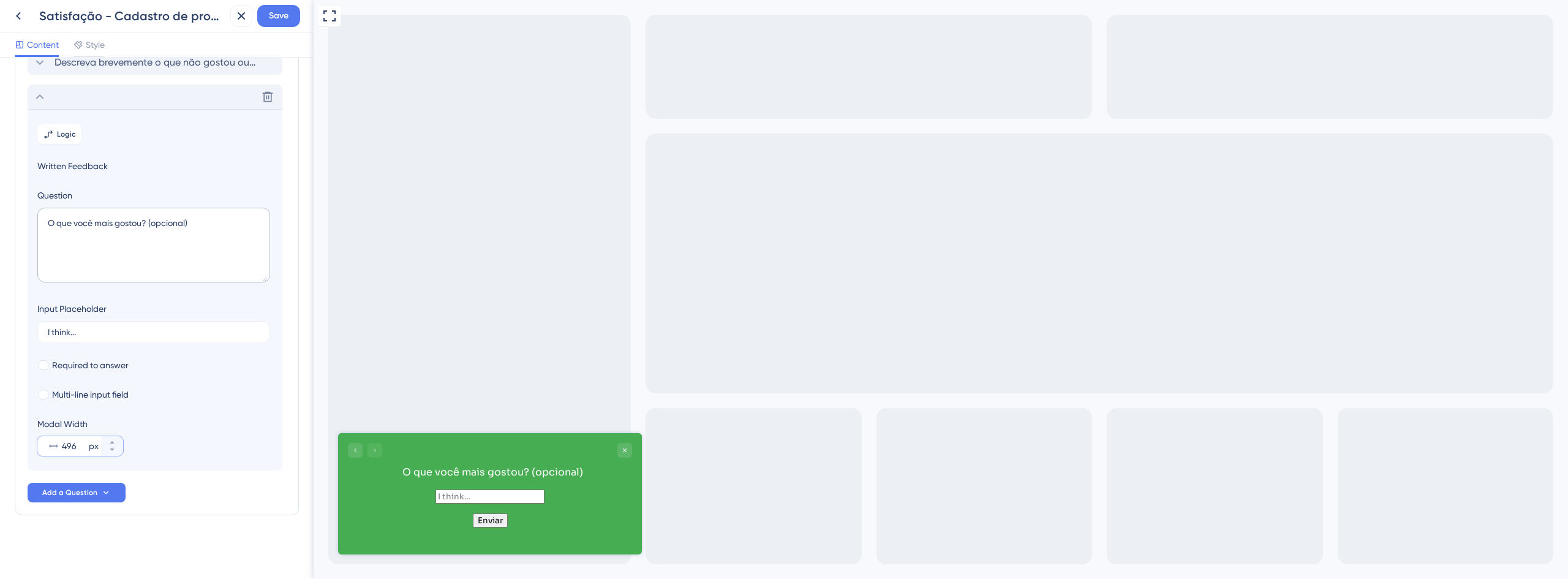
type input "496"
click at [145, 262] on textarea "O que você mais gostou? (opcional)" at bounding box center [154, 245] width 233 height 75
click at [86, 340] on label "I think..." at bounding box center [154, 333] width 233 height 22
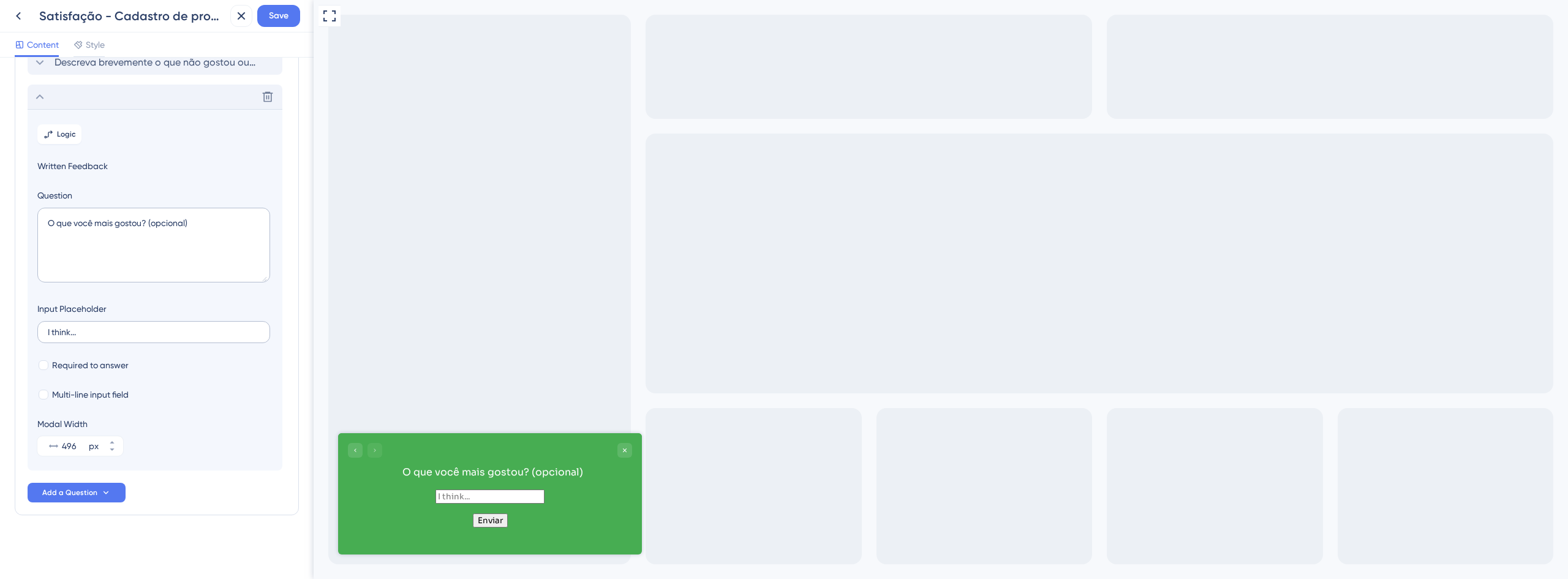
click at [86, 336] on input "I think..." at bounding box center [154, 332] width 212 height 9
click at [86, 340] on label "I think..." at bounding box center [154, 333] width 233 height 22
click at [86, 336] on input "I think..." at bounding box center [154, 332] width 212 height 9
click at [86, 340] on label "I think..." at bounding box center [154, 333] width 233 height 22
click at [86, 336] on input "I think..." at bounding box center [154, 332] width 212 height 9
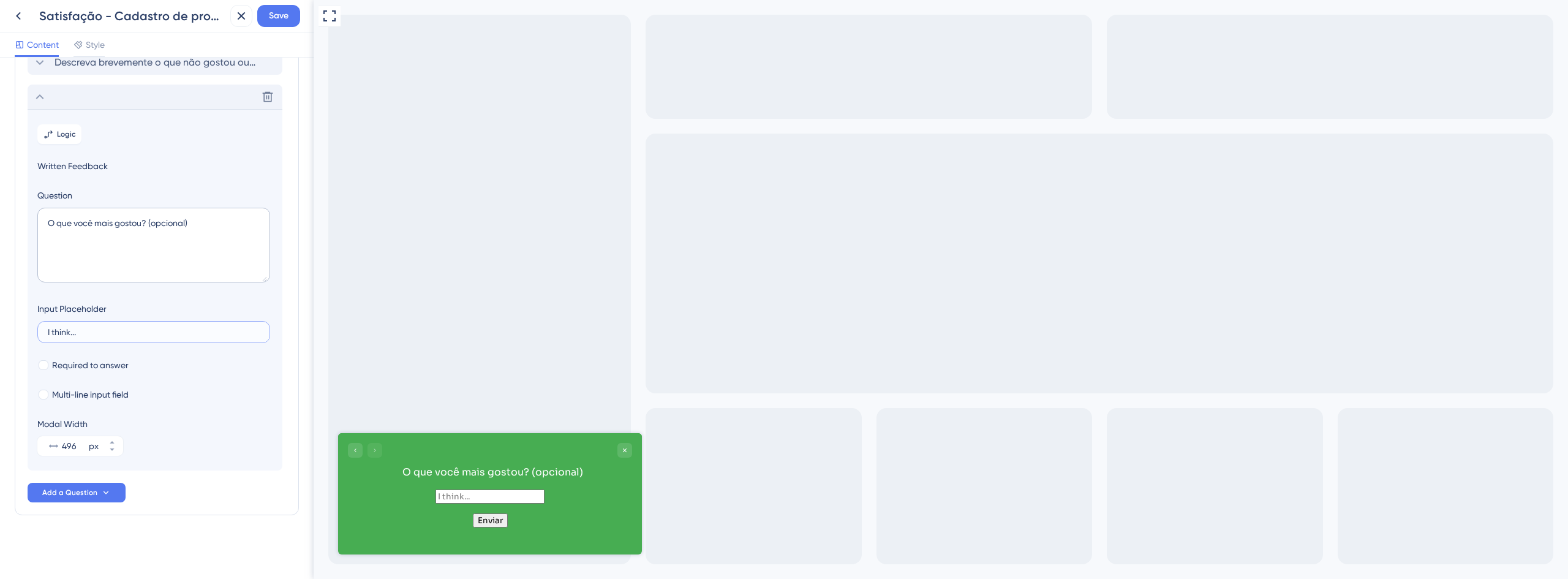
click at [76, 335] on input "I think..." at bounding box center [154, 332] width 212 height 9
paste input "Ex.: rápido, preenchimento automático acertou os dados, valorações claras.”"
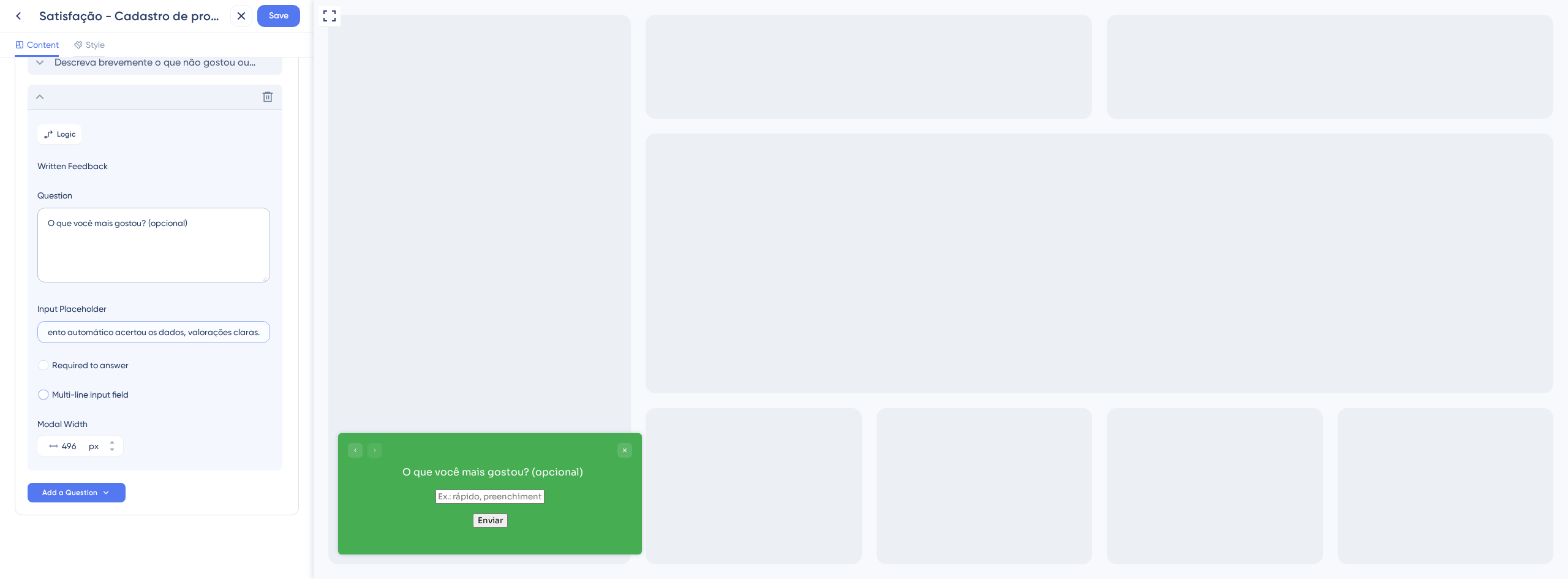
type input "Ex.: rápido, preenchimento automático acertou os dados, valorações claras."
click at [84, 396] on span "Multi-line input field" at bounding box center [90, 394] width 77 height 14
checkbox input "true"
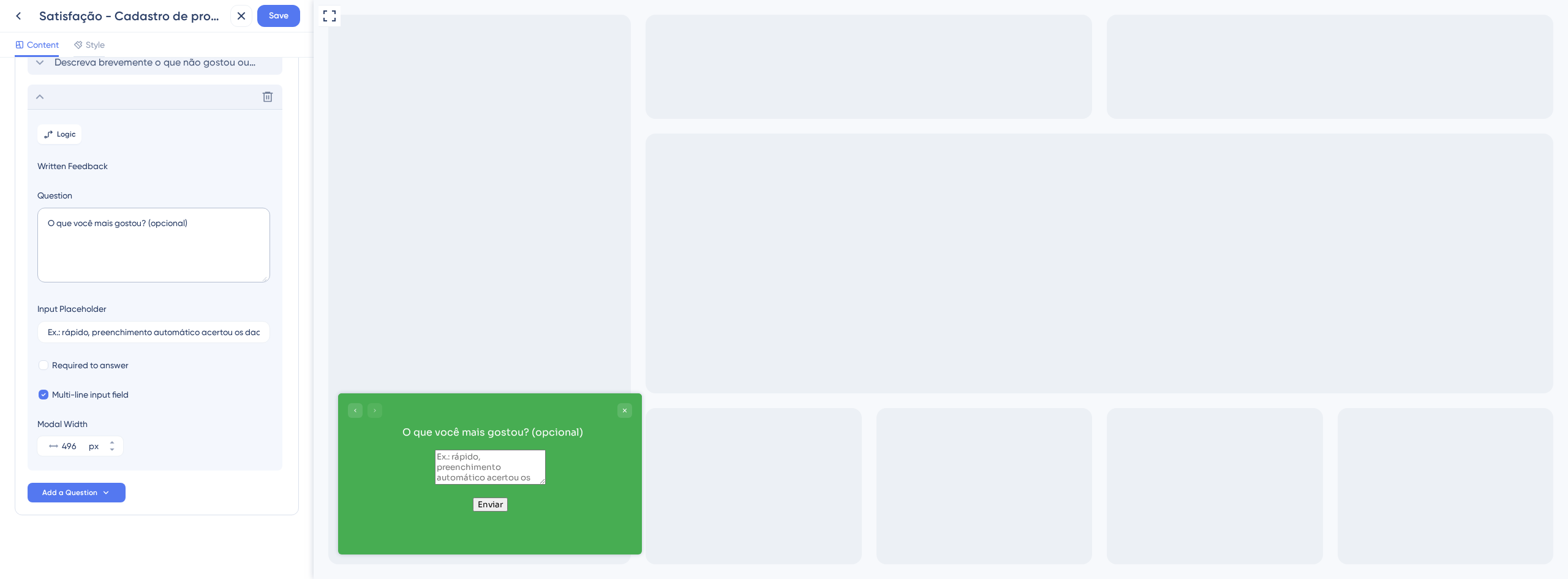
click at [247, 545] on div "Survey Questions Add questions to your survey and edit them below. Learn More D…" at bounding box center [156, 262] width 284 height 605
click at [66, 137] on span "Logic" at bounding box center [66, 134] width 19 height 10
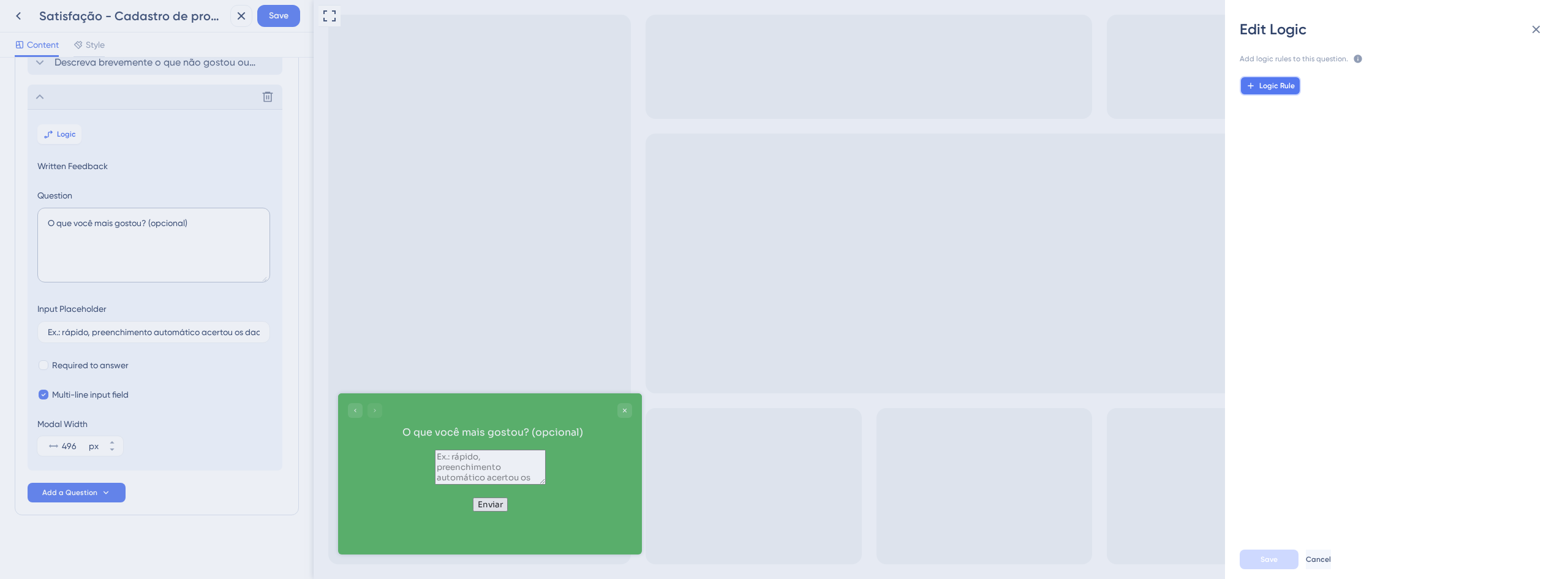
click at [1280, 84] on span "Logic Rule" at bounding box center [1277, 85] width 35 height 10
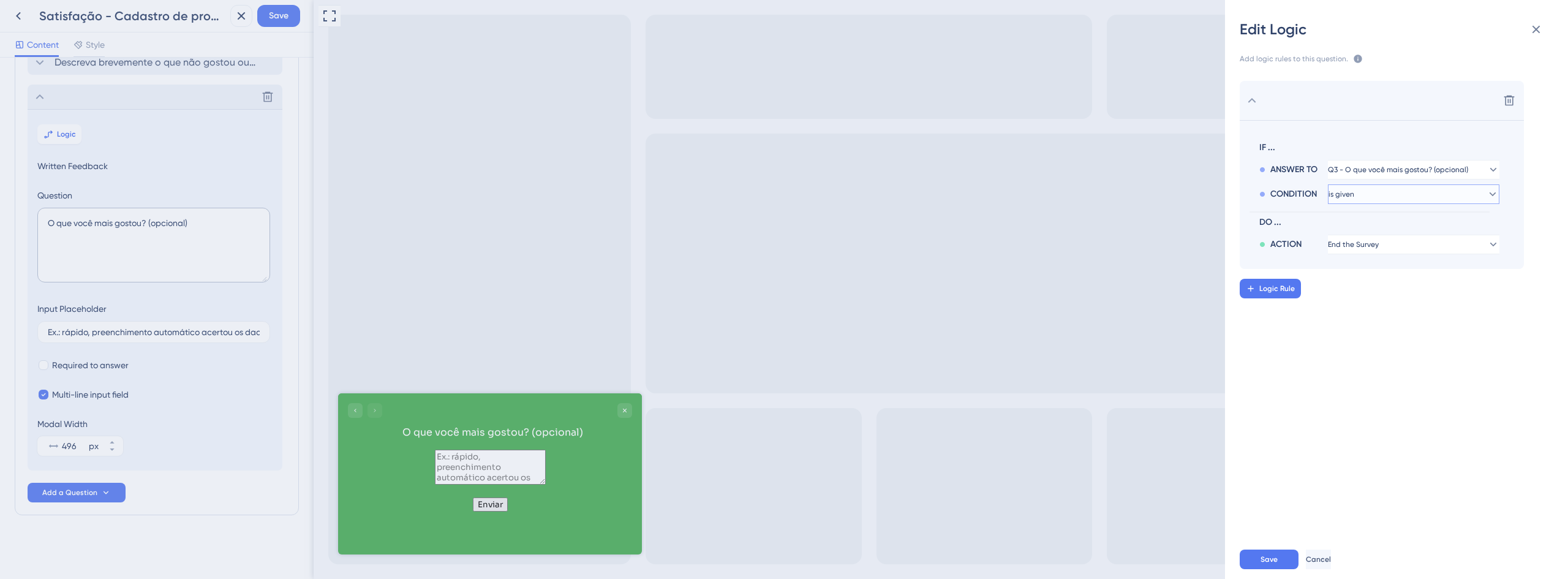
click at [1409, 189] on button "is given" at bounding box center [1413, 195] width 171 height 20
click at [1391, 162] on button "Q3 - O que você mais gostou? (opcional)" at bounding box center [1413, 170] width 171 height 20
click at [1375, 209] on div "is given is given is not given is not given" at bounding box center [1413, 241] width 171 height 65
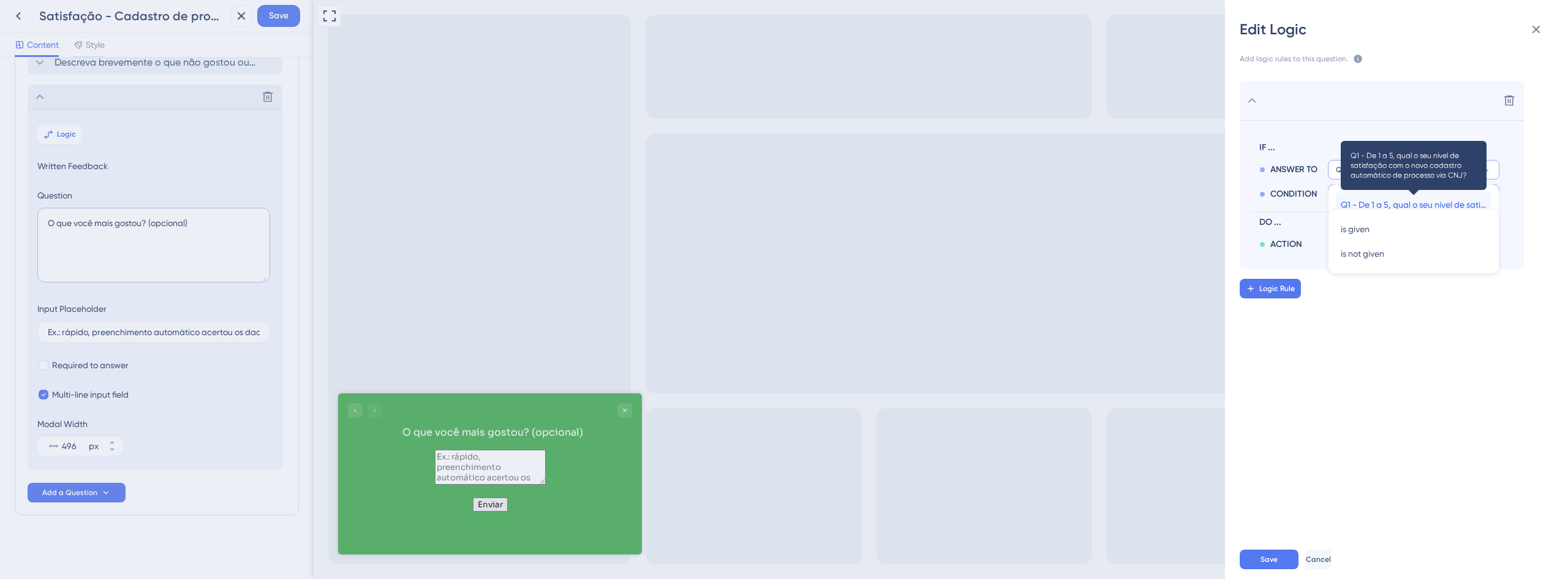
click at [1440, 206] on span "Q1 - De 1 a 5, qual o seu nível de satisfação com o novo cadastro automático de…" at bounding box center [1414, 204] width 146 height 14
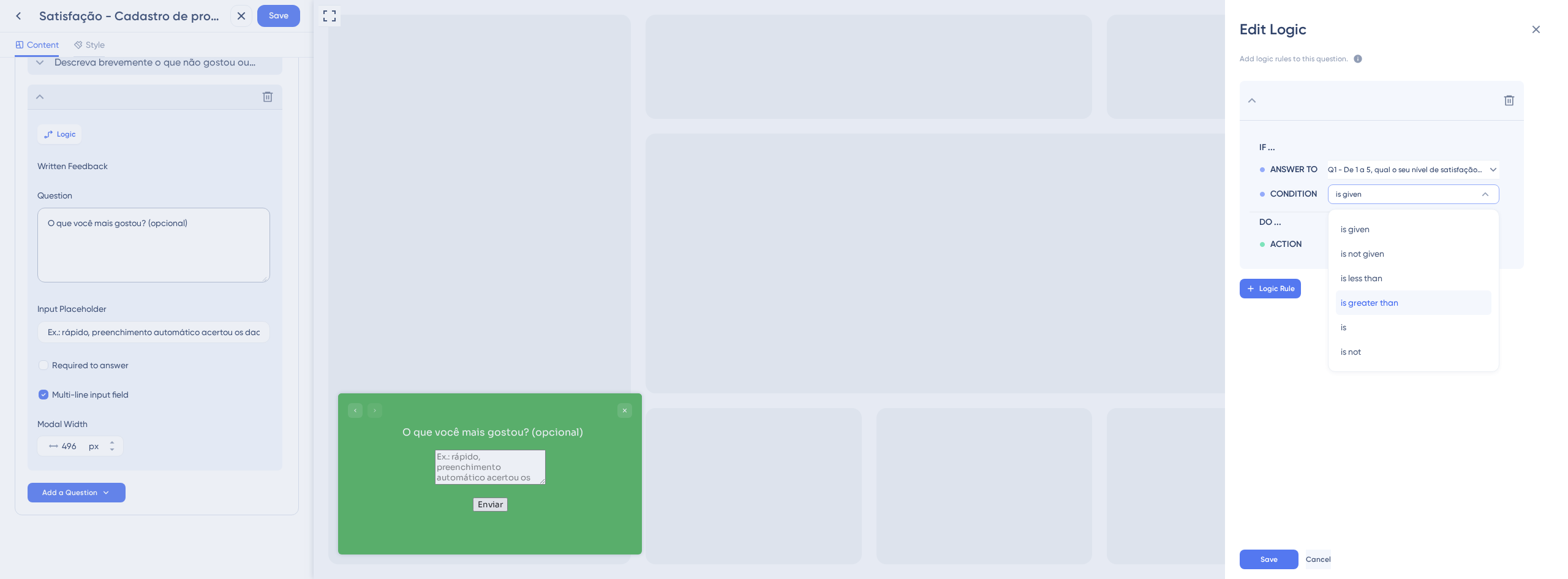
click at [1415, 299] on div "is greater than is greater than" at bounding box center [1414, 302] width 146 height 24
click at [1385, 221] on button "1" at bounding box center [1413, 219] width 171 height 20
click at [1363, 323] on div "4 4" at bounding box center [1414, 327] width 146 height 24
click at [1269, 557] on span "Save" at bounding box center [1269, 559] width 17 height 10
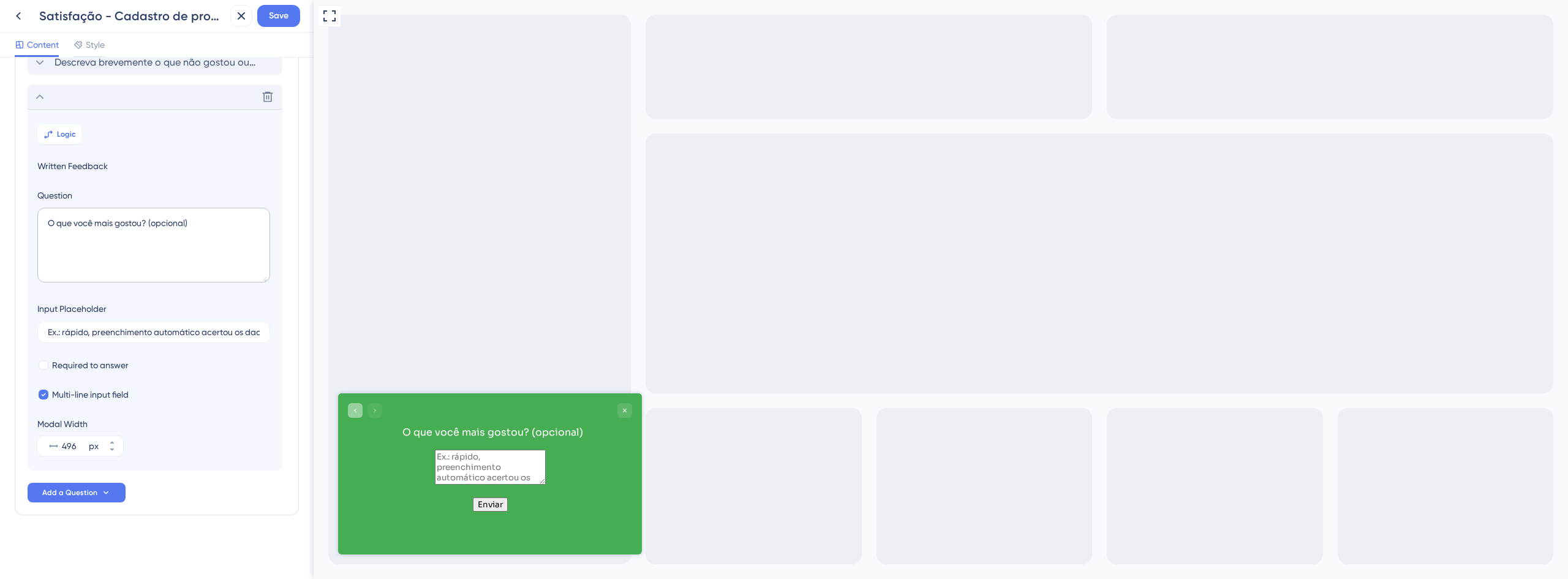
click at [355, 417] on div "Go to Question 2" at bounding box center [355, 411] width 14 height 14
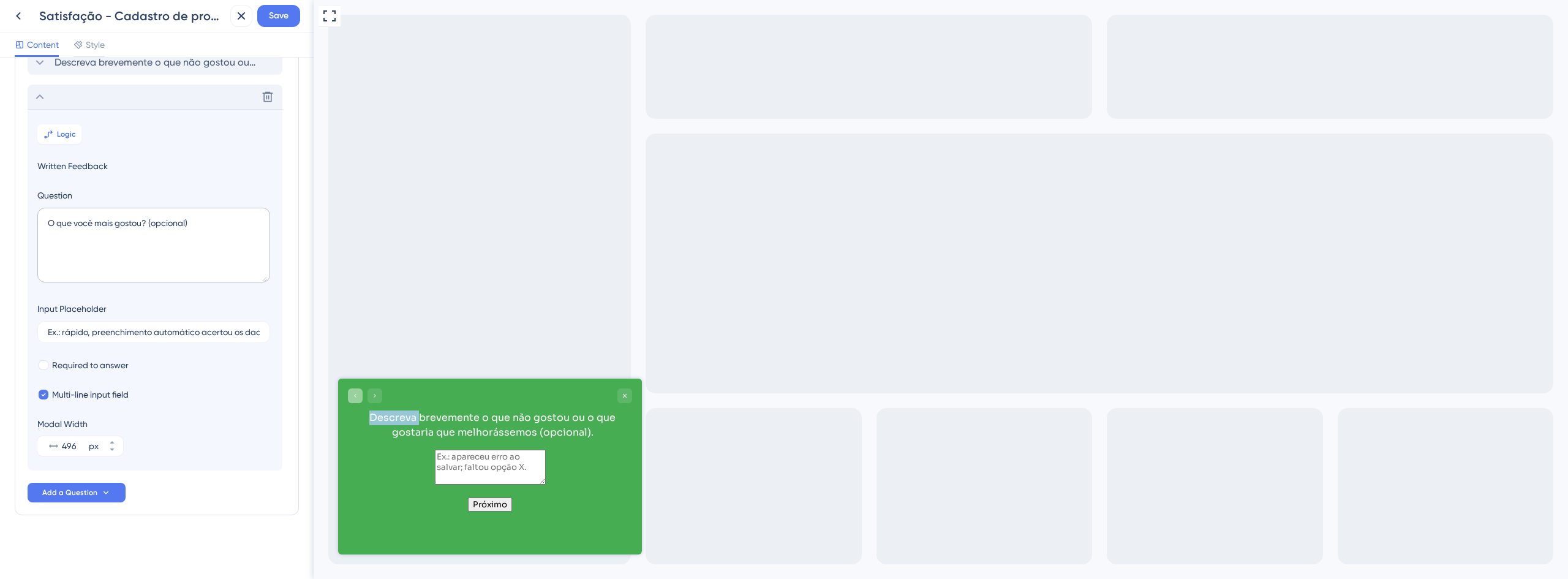
click at [355, 417] on div "Descreva brevemente o que não gostou ou o que gostaria que melhorássemos (opcio…" at bounding box center [492, 425] width 279 height 30
click at [358, 396] on icon "Go to Question 1" at bounding box center [355, 396] width 7 height 7
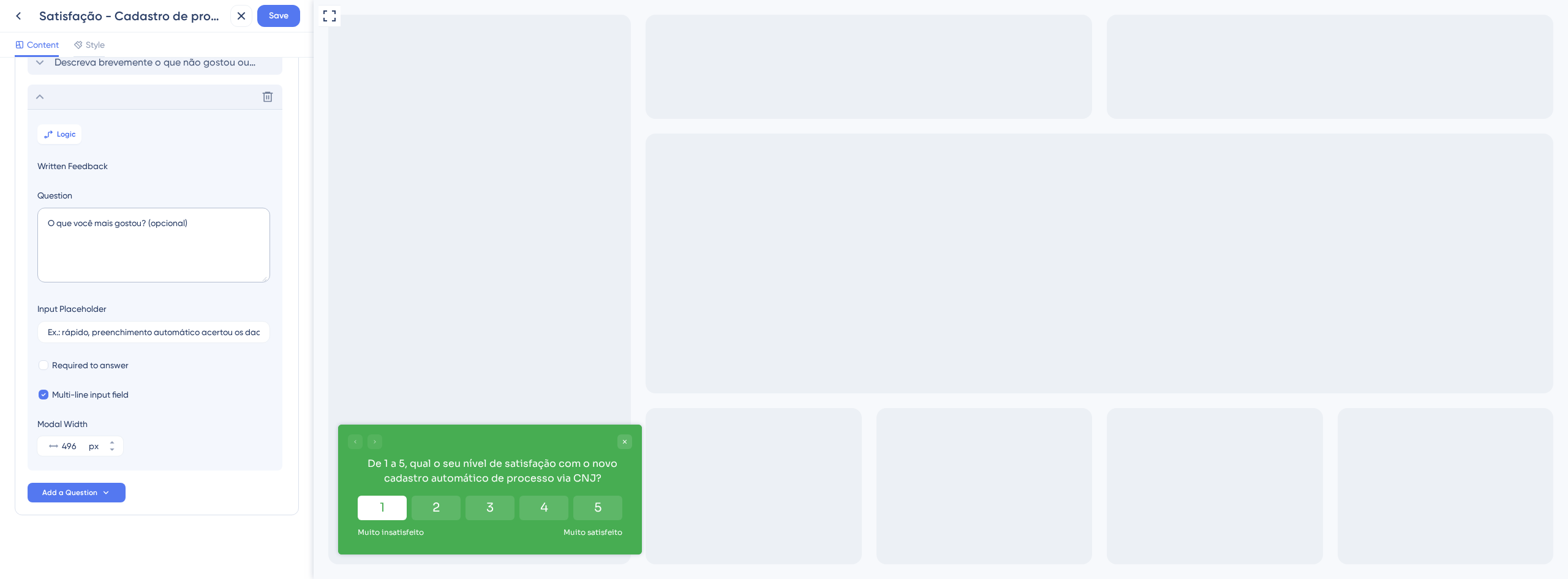
click at [388, 505] on button "1" at bounding box center [382, 507] width 49 height 24
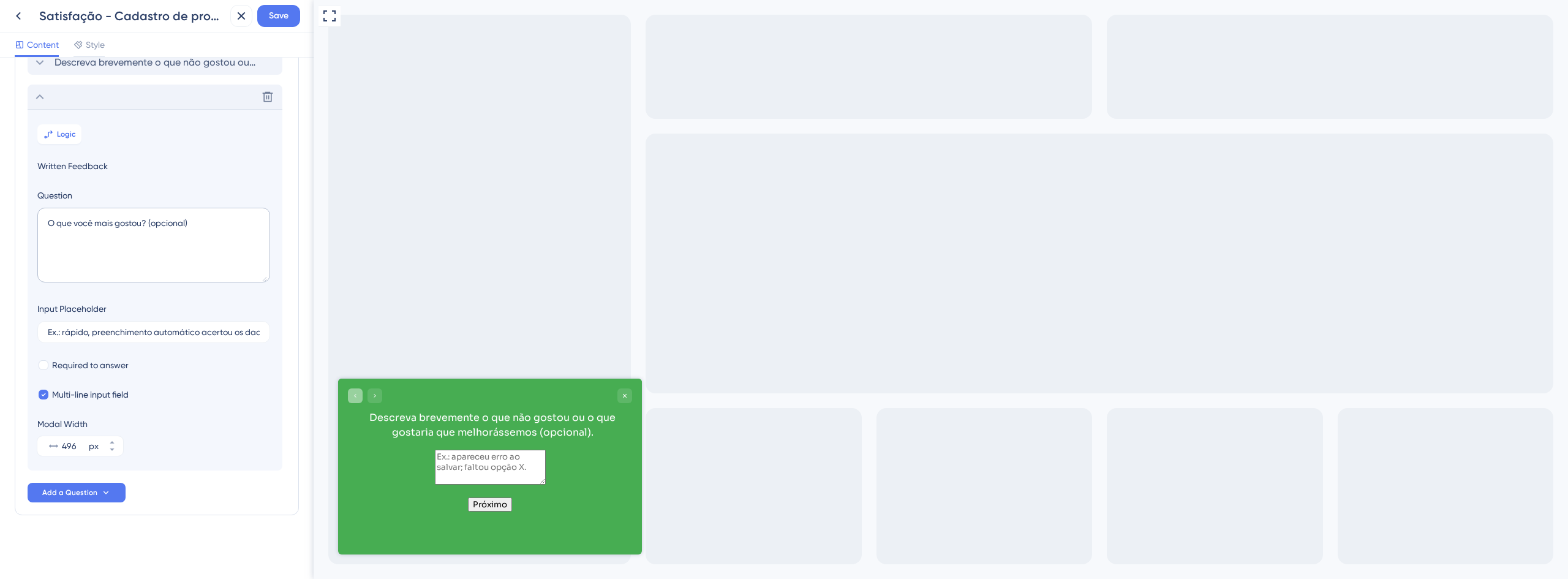
click at [349, 392] on div "Go to Question 1" at bounding box center [355, 396] width 14 height 14
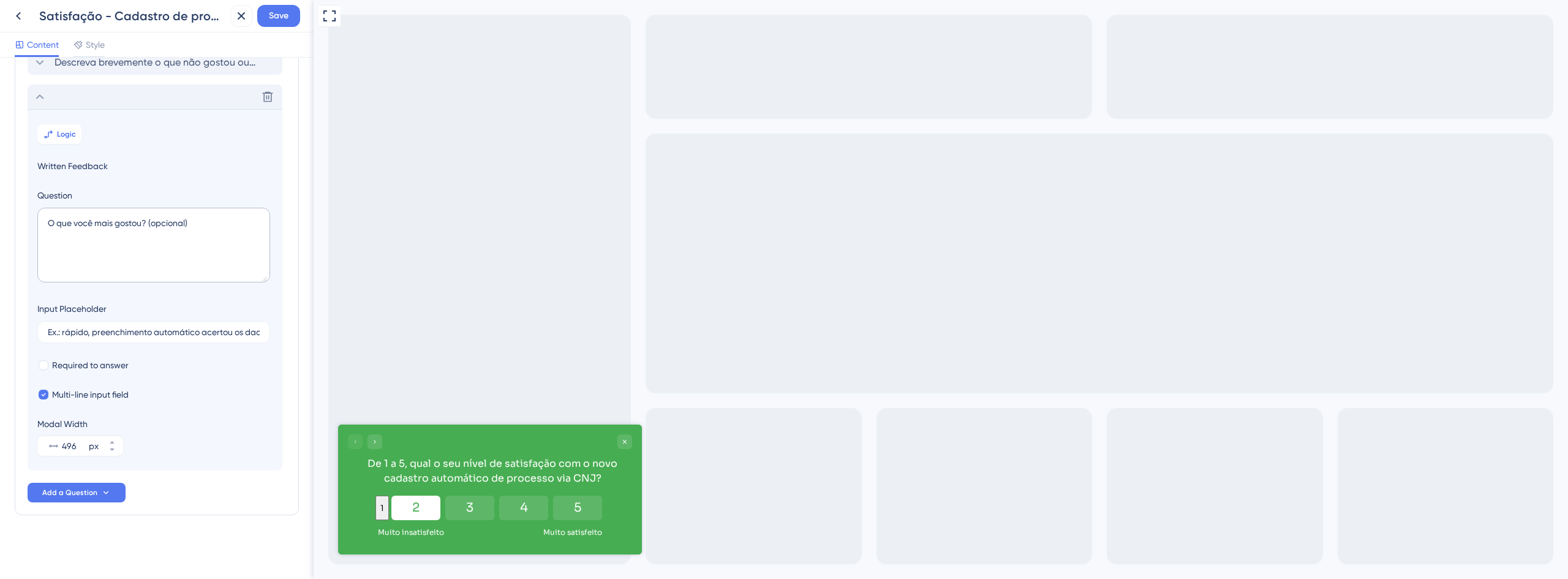
click at [434, 509] on button "2" at bounding box center [416, 507] width 49 height 24
click at [610, 450] on div "De 1 a 5, qual o seu nível de satisfação com o novo cadastro automático de proc…" at bounding box center [490, 460] width 303 height 71
click at [622, 446] on div "Close survey" at bounding box center [625, 442] width 14 height 14
click at [483, 508] on button "3" at bounding box center [470, 507] width 49 height 24
click at [406, 507] on button "1" at bounding box center [401, 507] width 49 height 24
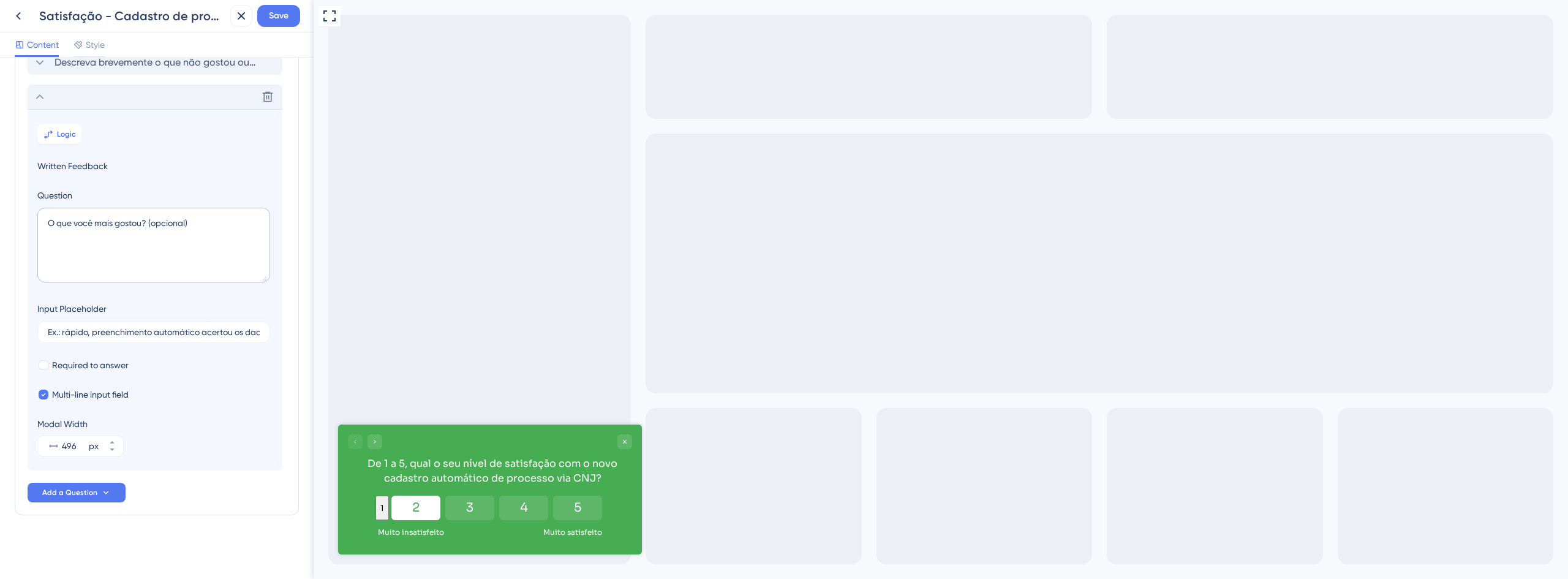
click at [440, 511] on button "2" at bounding box center [416, 507] width 49 height 24
click at [515, 509] on div "1 2 3 4 5" at bounding box center [490, 507] width 231 height 24
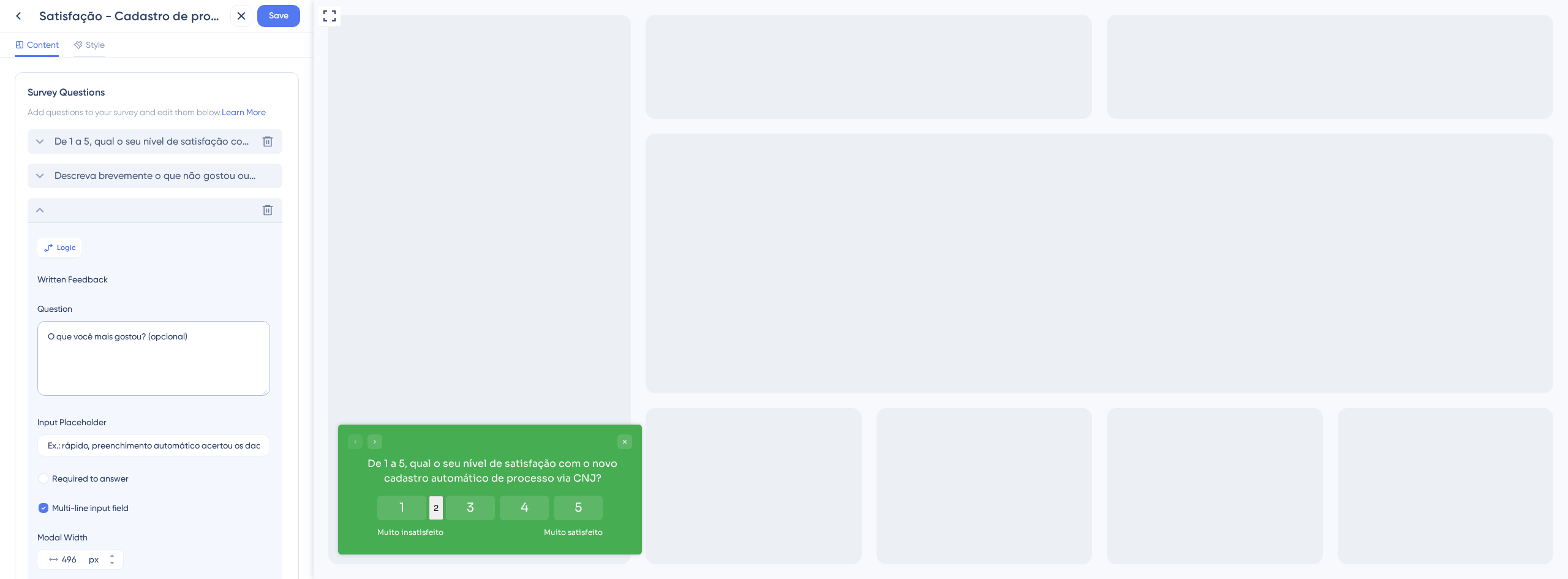
click at [122, 145] on span "De 1 a 5, qual o seu nível de satisfação com o novo cadastro automático de proc…" at bounding box center [156, 141] width 202 height 14
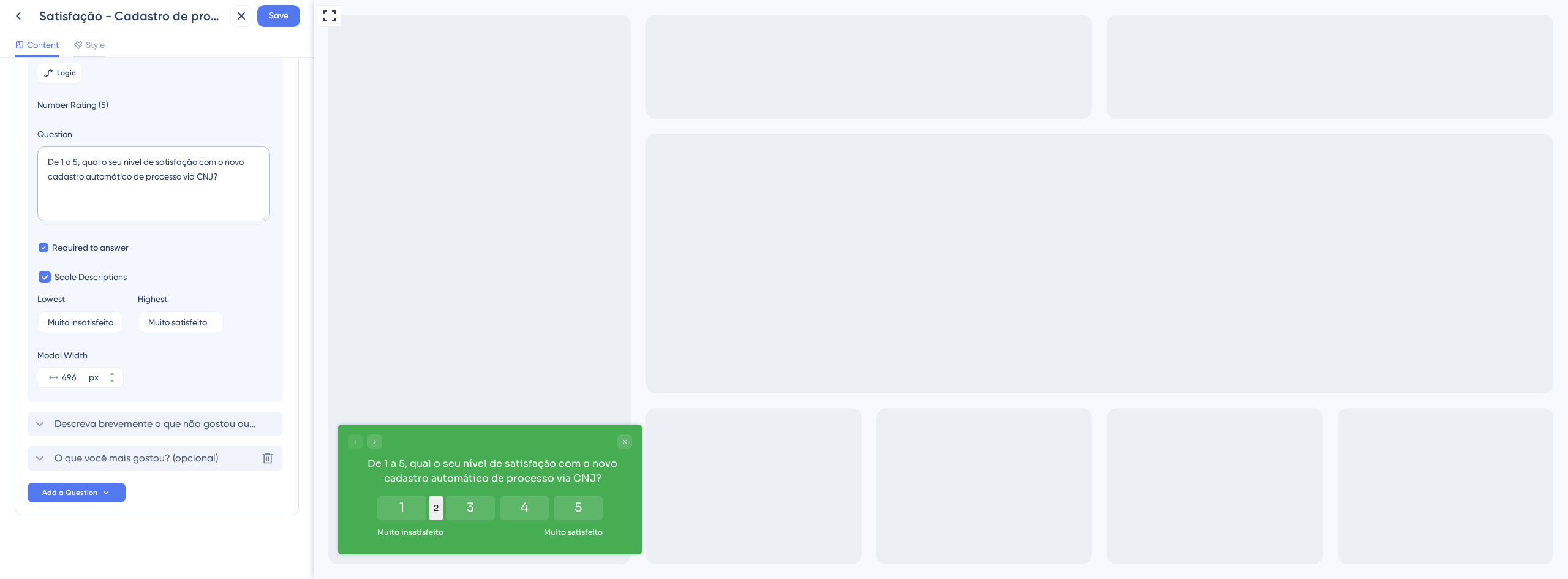
click at [164, 449] on div "O que você mais gostou? (opcional) Delete" at bounding box center [155, 458] width 255 height 24
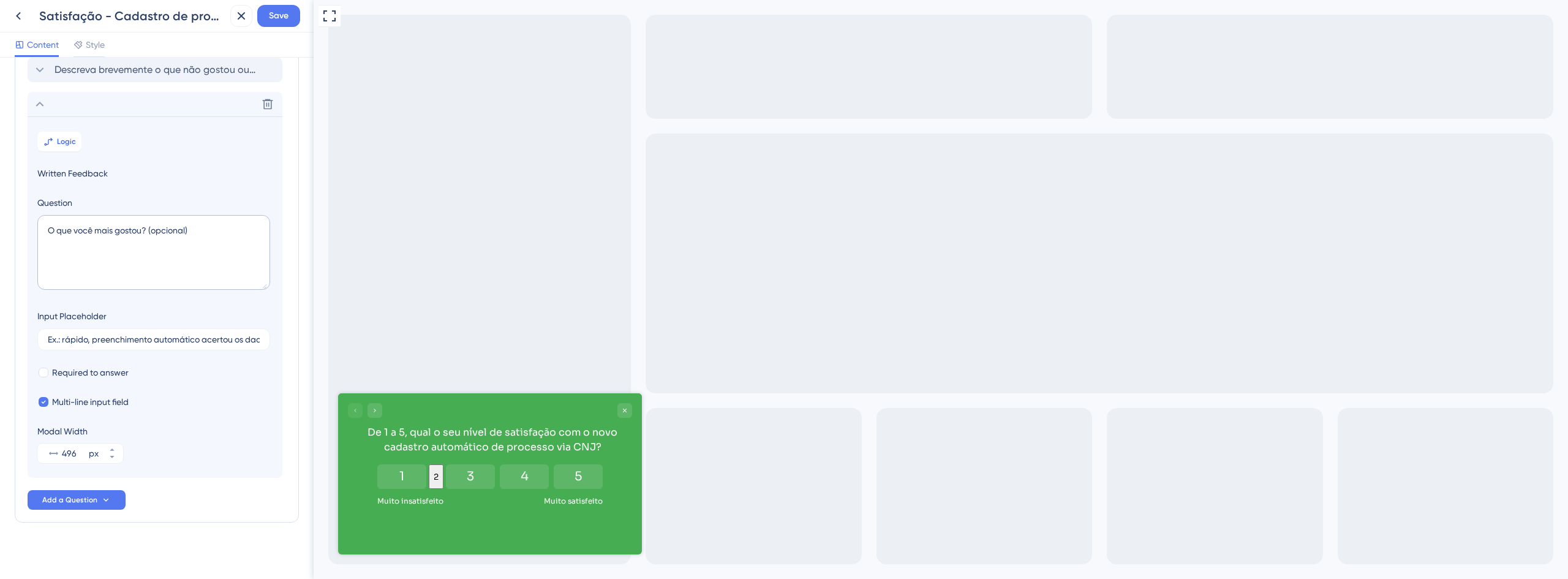
scroll to position [113, 0]
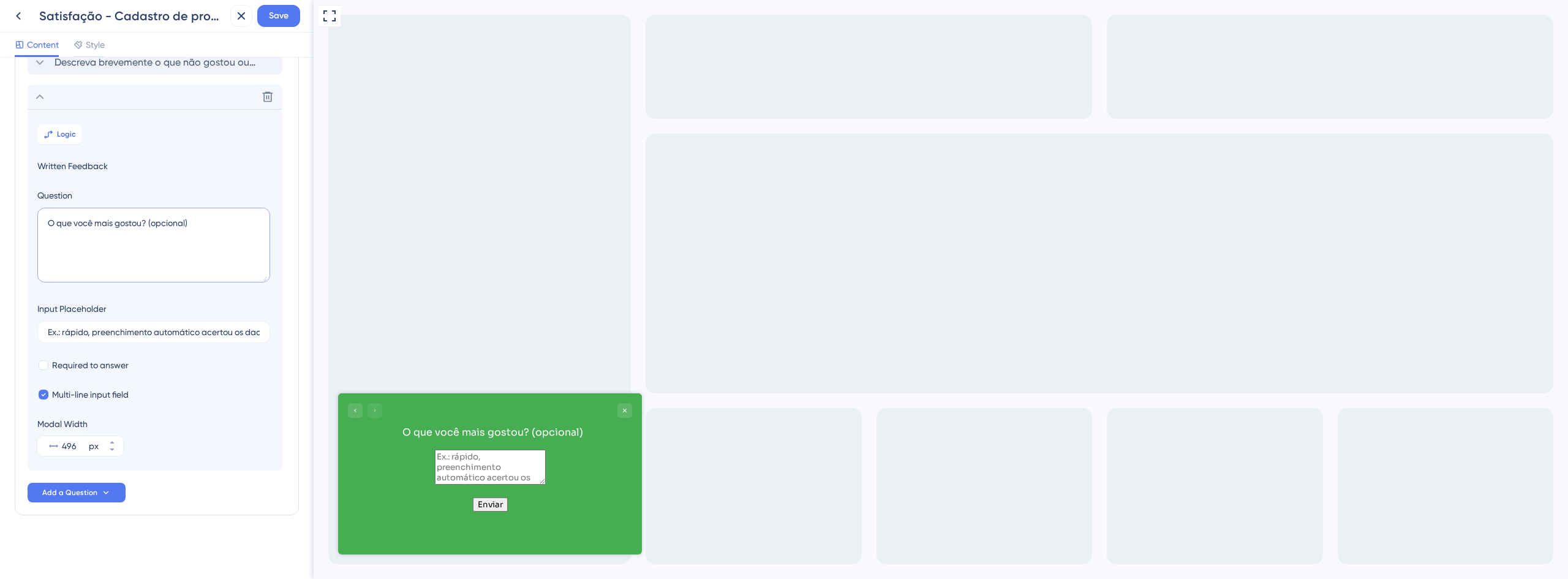
click at [93, 218] on textarea "O que você mais gostou? (opcional)" at bounding box center [154, 245] width 233 height 75
click at [133, 232] on textarea "O que você mais gostou? (opcional)" at bounding box center [154, 245] width 233 height 75
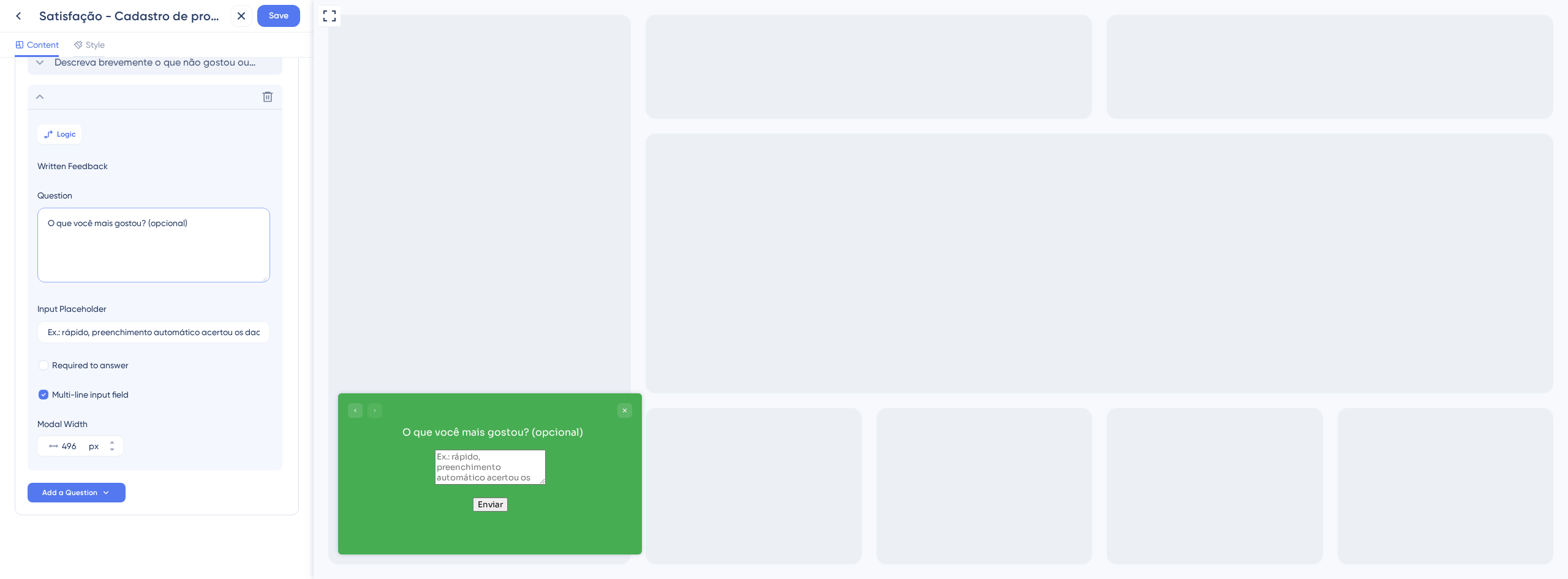
click at [133, 232] on textarea "O que você mais gostou? (opcional)" at bounding box center [154, 245] width 233 height 75
paste textarea "no cadastro automático"
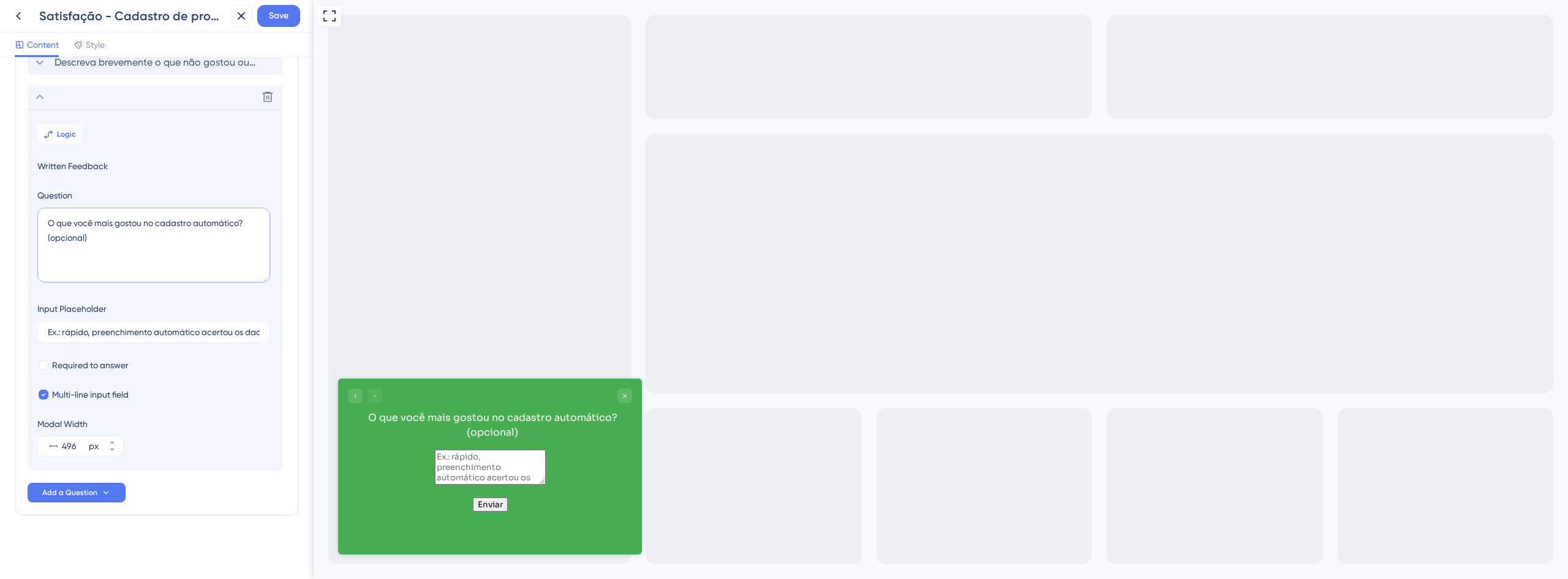
click at [242, 222] on textarea "O que você mais gostou no cadastro automático? (opcional)" at bounding box center [154, 245] width 233 height 75
type textarea "O que você mais gostou no cadastro automático via CNJ? (opcional)"
drag, startPoint x: 211, startPoint y: 333, endPoint x: 291, endPoint y: 336, distance: 80.1
click at [291, 336] on div "Survey Questions Add questions to your survey and edit them below. Learn More D…" at bounding box center [156, 318] width 313 height 521
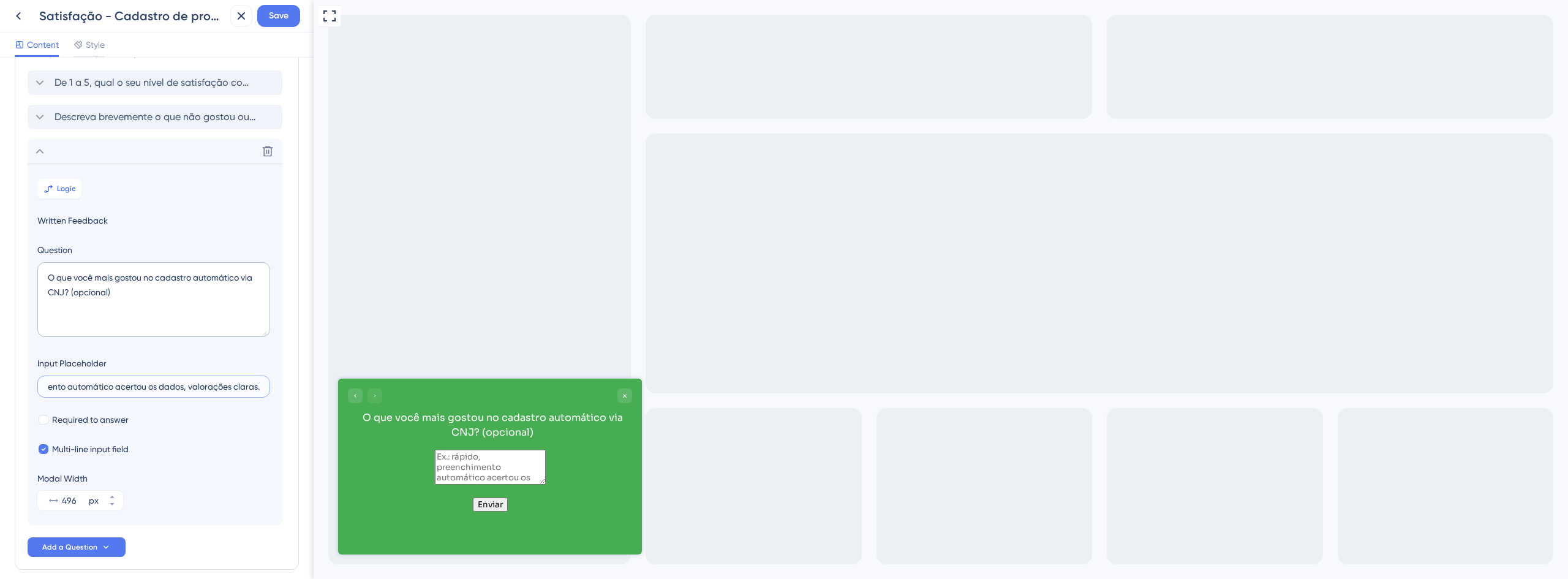
scroll to position [32, 0]
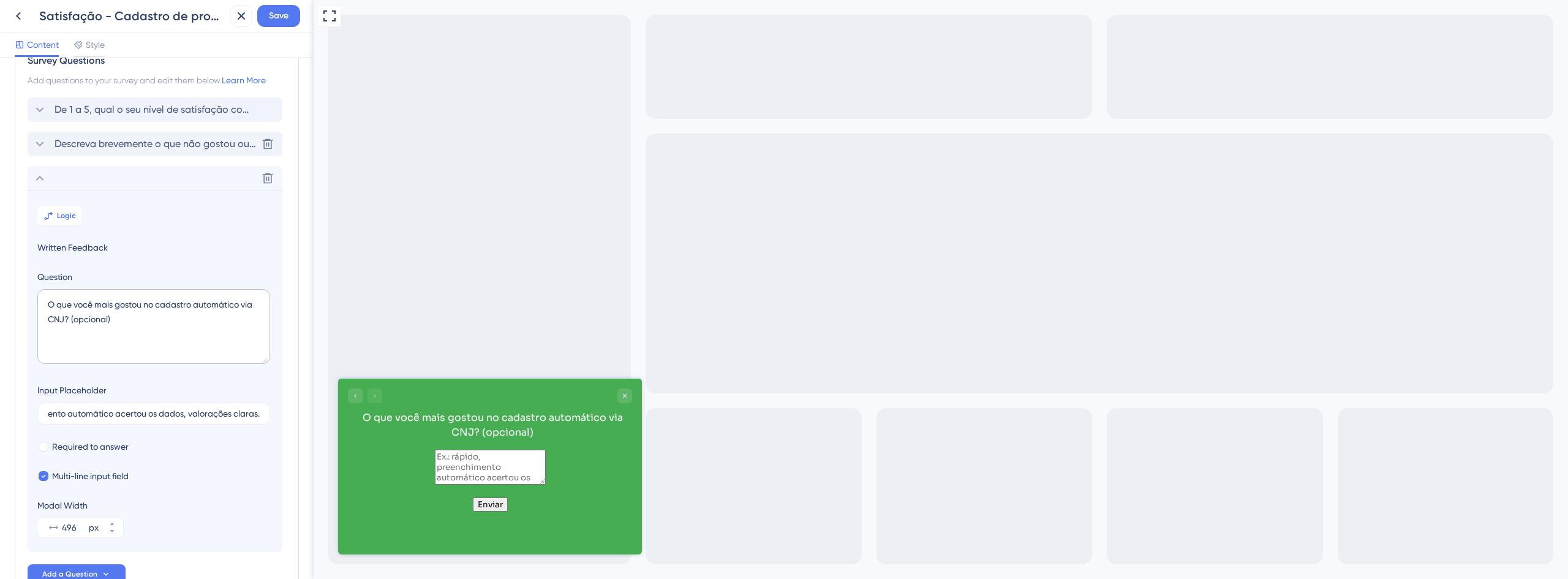
click at [147, 145] on span "Descreva brevemente o que não gostou ou o que gostaria que melhorássemos (opcio…" at bounding box center [156, 144] width 202 height 14
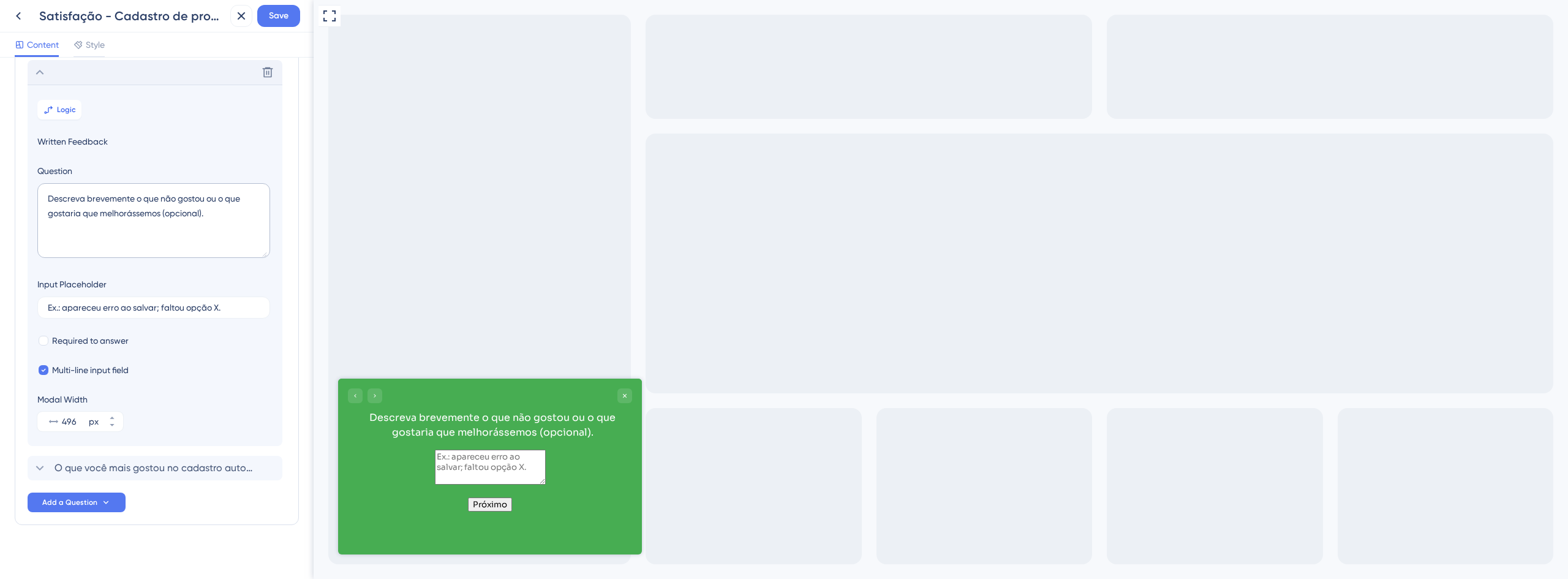
scroll to position [106, 0]
click at [204, 473] on span "O que você mais gostou no cadastro automático via CNJ? (opcional)" at bounding box center [156, 465] width 202 height 14
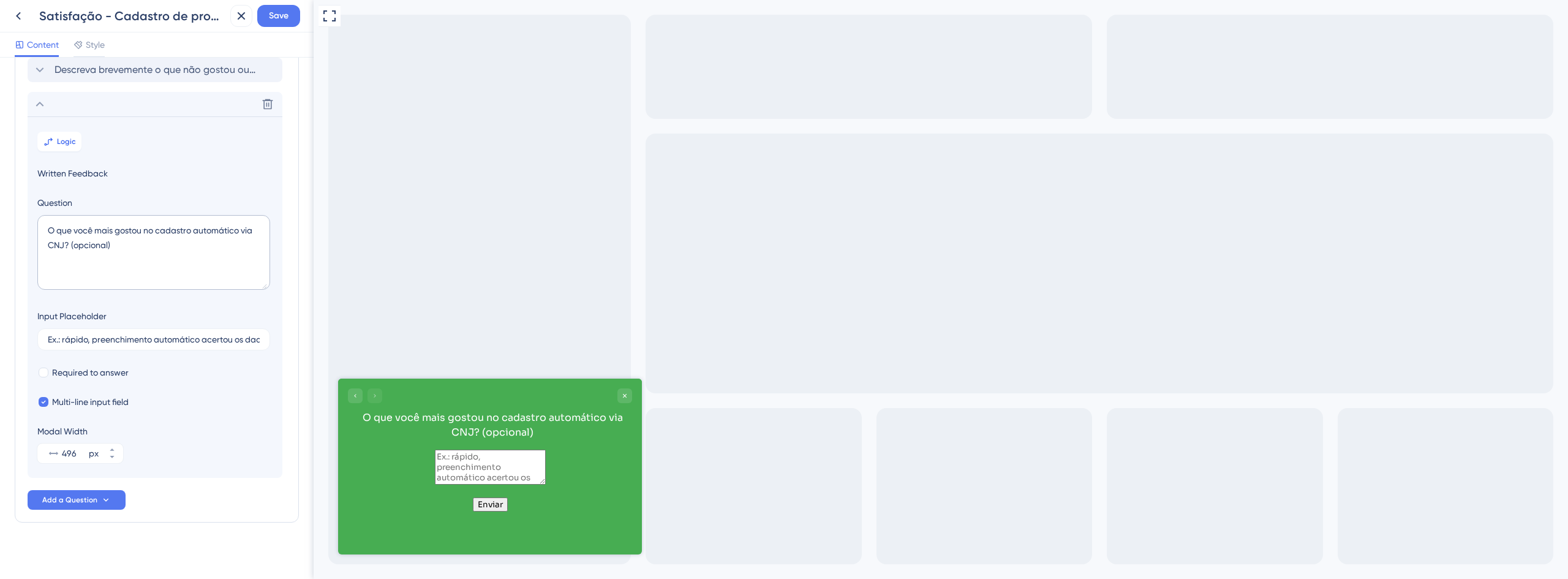
scroll to position [113, 0]
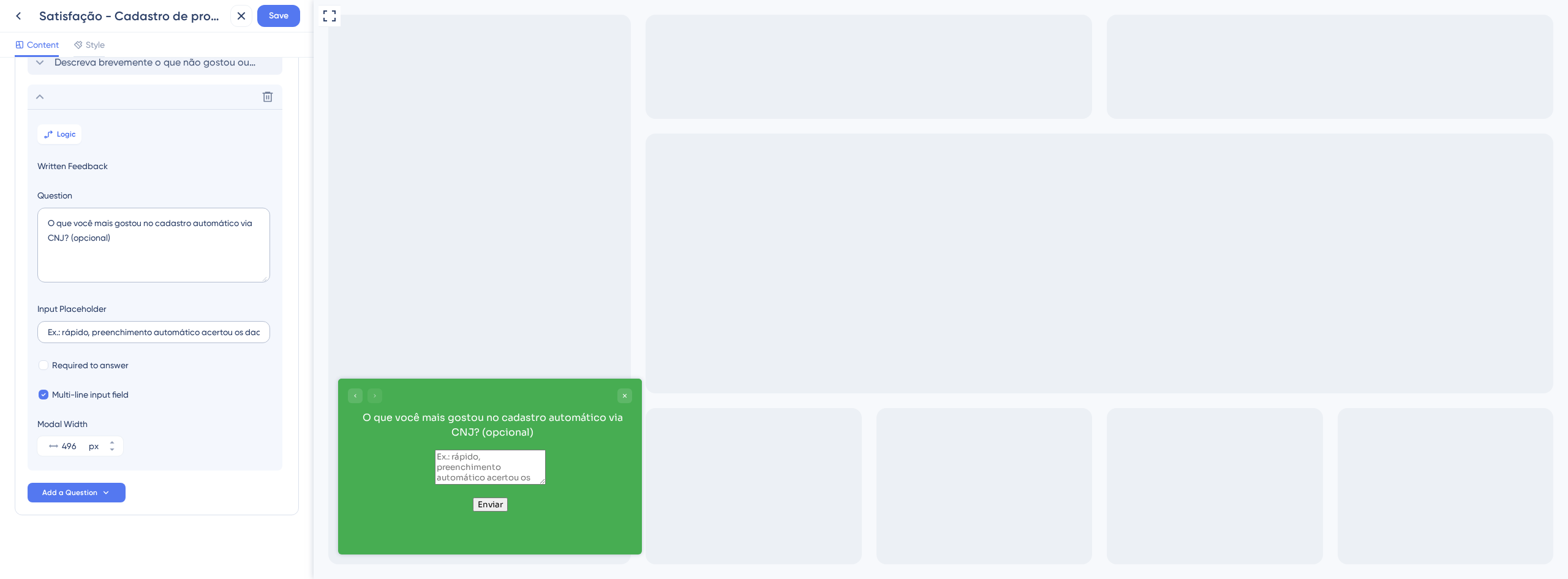
click at [219, 340] on label "Ex.: rápido, preenchimento automático acertou os dados, valorações claras." at bounding box center [154, 333] width 233 height 22
click at [219, 336] on input "Ex.: rápido, preenchimento automático acertou os dados, valorações claras." at bounding box center [154, 332] width 212 height 9
drag, startPoint x: 220, startPoint y: 336, endPoint x: 237, endPoint y: 337, distance: 17.0
click at [237, 337] on label "Ex.: rápido, preenchimento automático acertou os dados, valorações claras." at bounding box center [154, 333] width 233 height 22
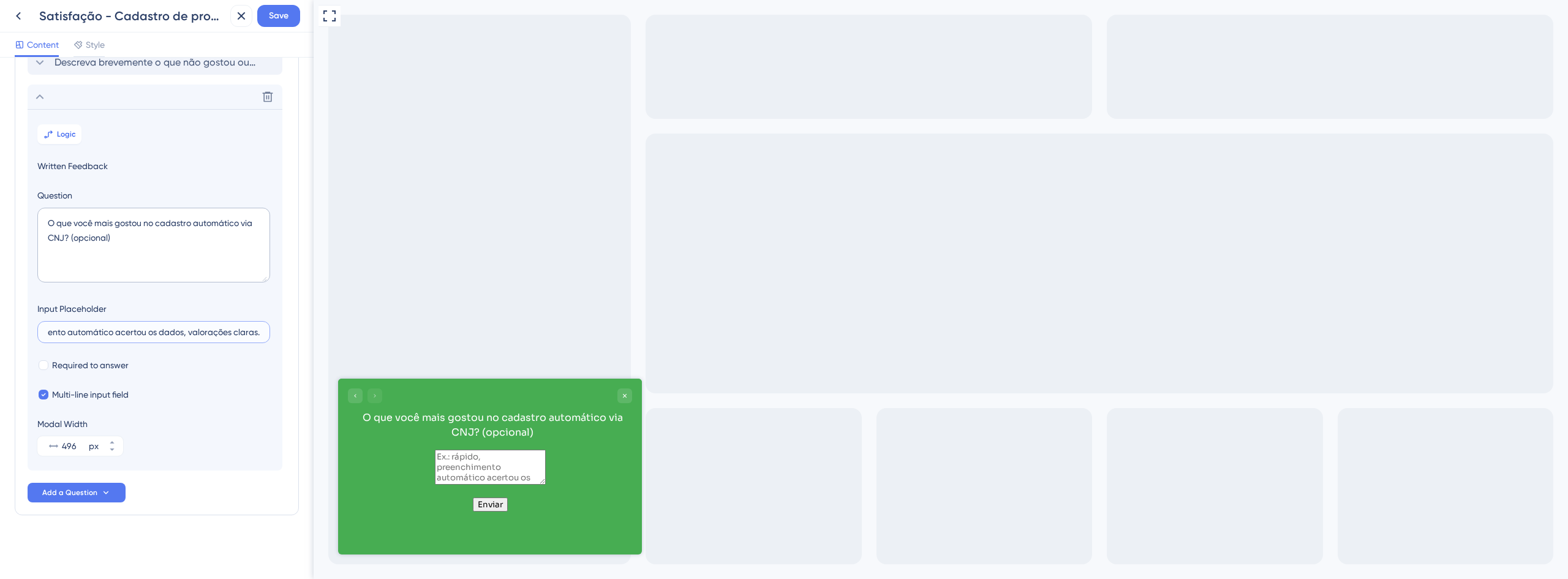
click at [237, 336] on input "Ex.: rápido, preenchimento automático acertou os dados, valorações claras." at bounding box center [154, 332] width 212 height 9
drag, startPoint x: 189, startPoint y: 335, endPoint x: 272, endPoint y: 336, distance: 83.0
click at [272, 336] on div "Input Placeholder Ex.: rápido, preenchimento automático acertou os dados, valor…" at bounding box center [155, 322] width 235 height 41
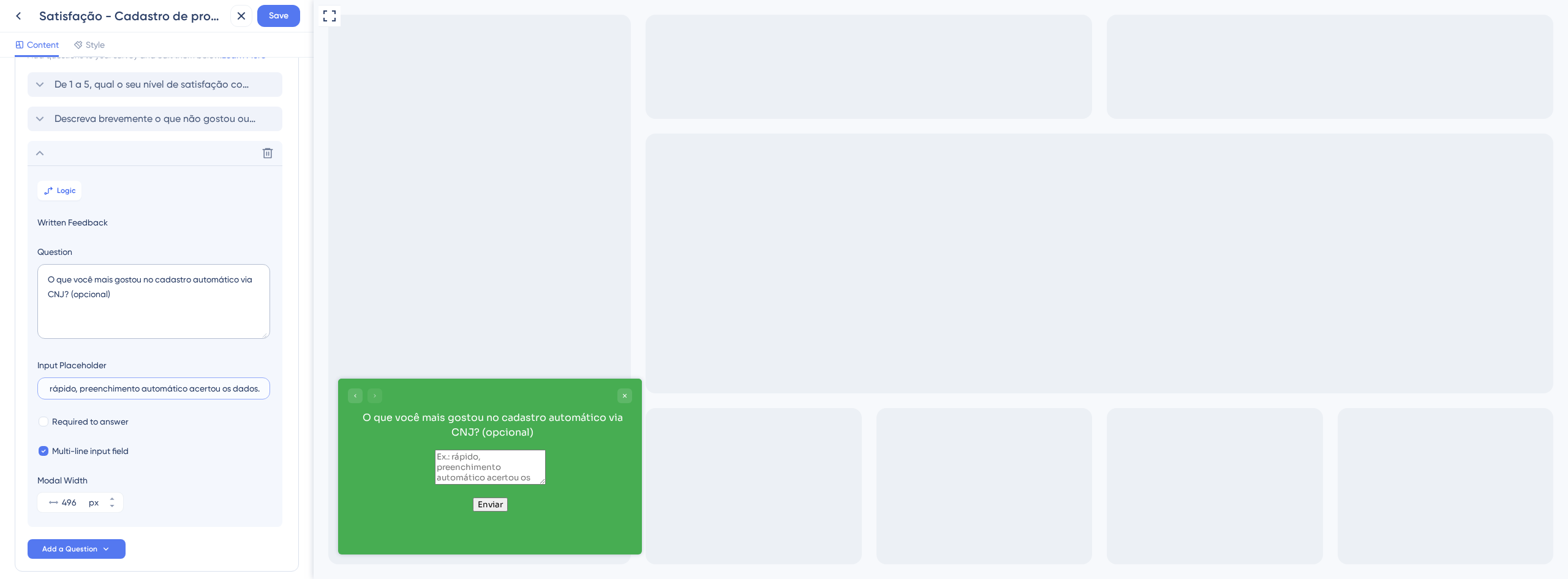
scroll to position [0, 0]
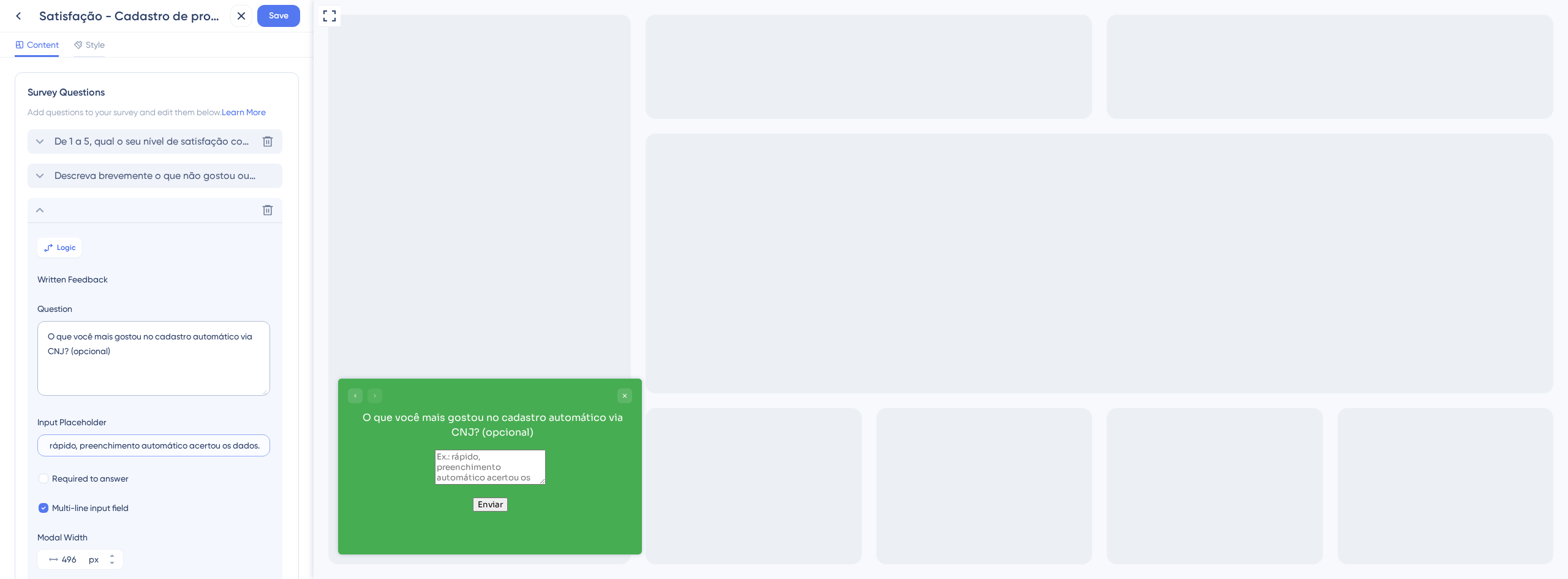
type input "Ex.: rápido, preenchimento automático acertou os dados."
click at [140, 130] on div "De 1 a 5, qual o seu nível de satisfação com o novo cadastro automático de proc…" at bounding box center [155, 141] width 255 height 24
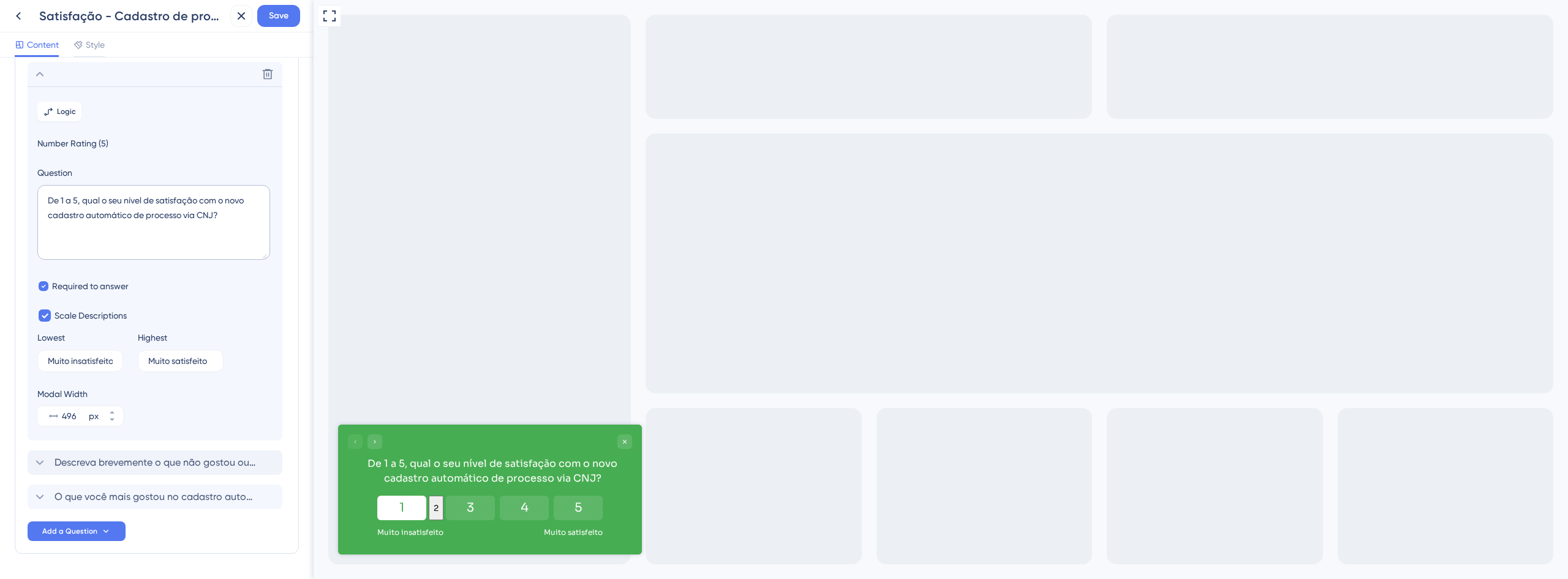
scroll to position [72, 0]
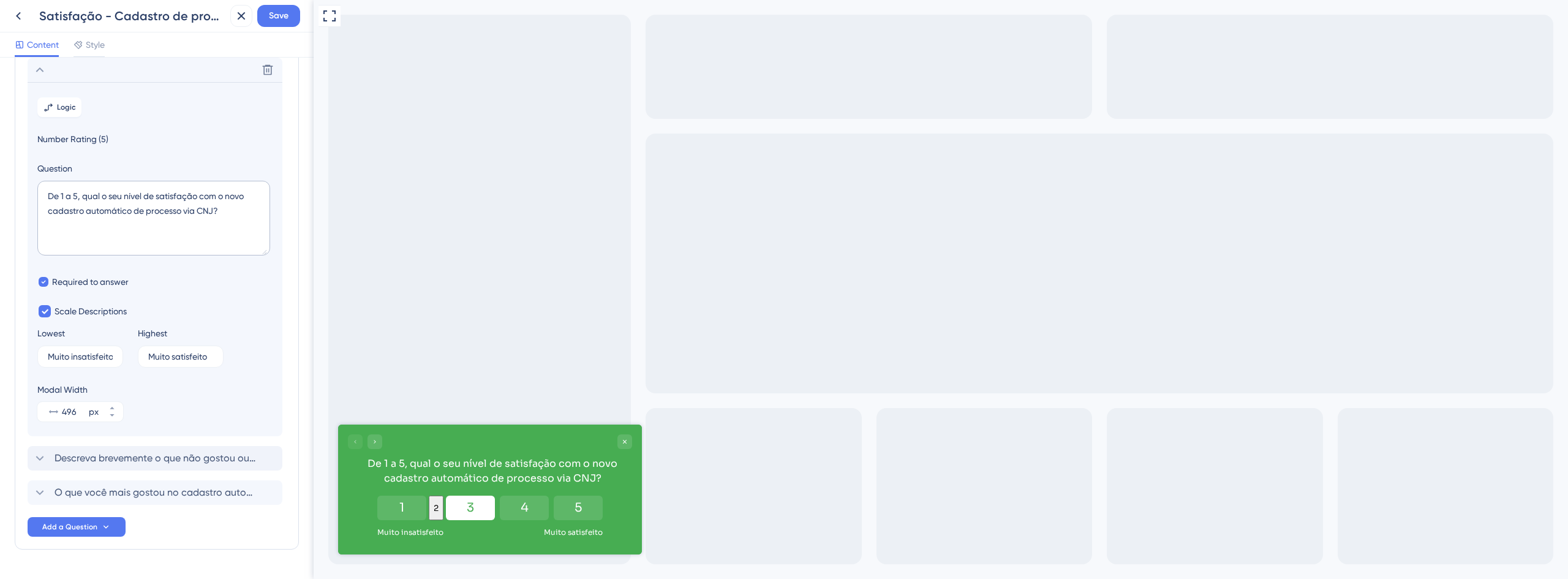
click at [481, 513] on button "3" at bounding box center [470, 507] width 49 height 24
click at [450, 511] on button "2" at bounding box center [455, 507] width 49 height 24
click at [280, 14] on span "Save" at bounding box center [279, 16] width 20 height 14
click at [234, 24] on icon at bounding box center [233, 23] width 7 height 7
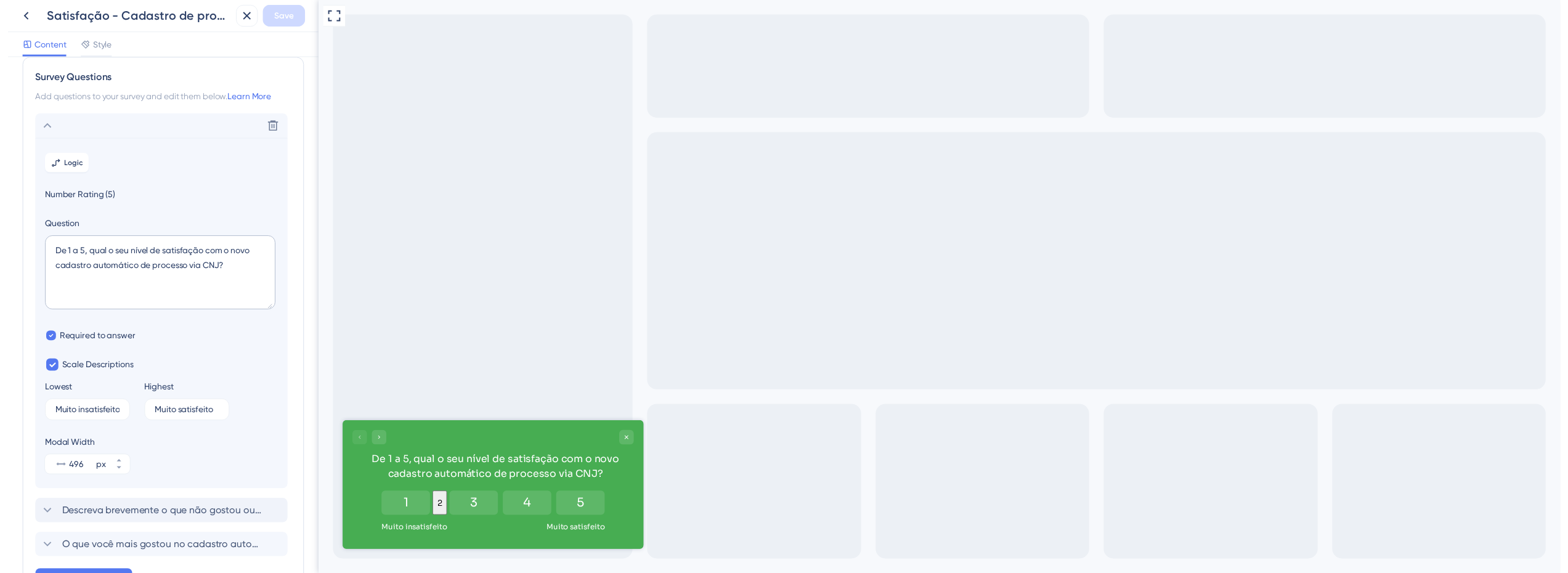
scroll to position [0, 0]
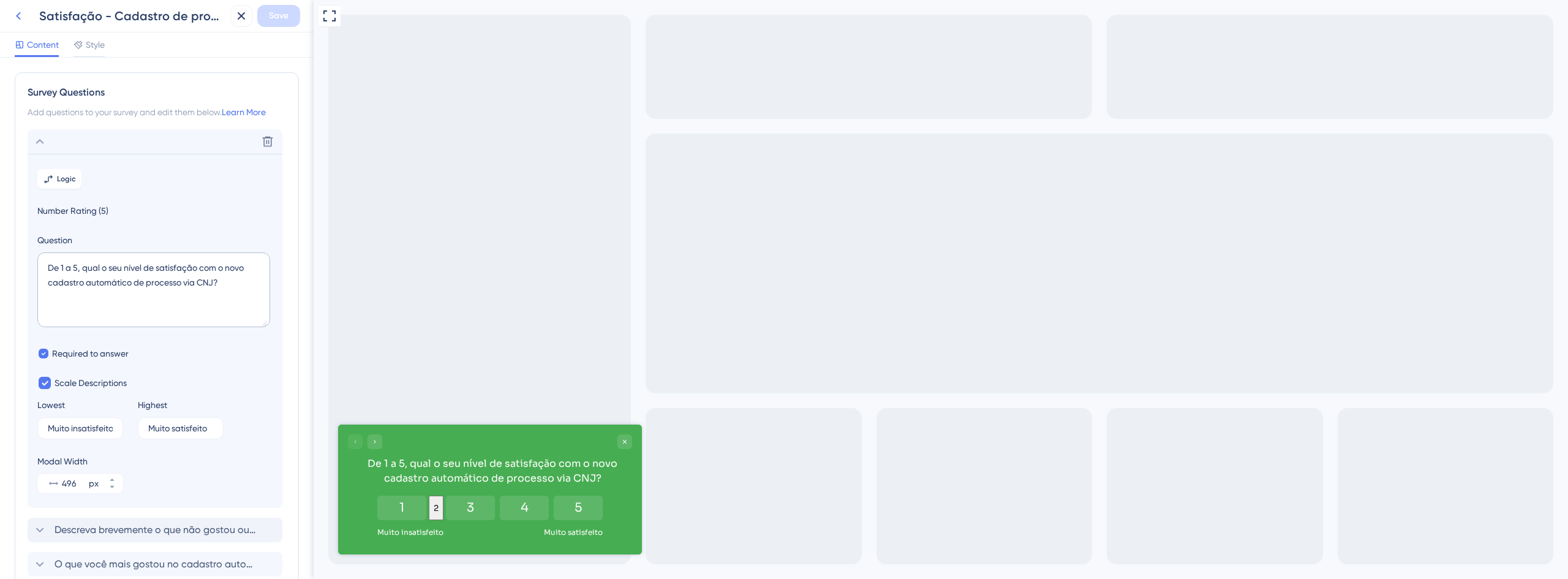
click at [16, 14] on icon at bounding box center [18, 16] width 14 height 14
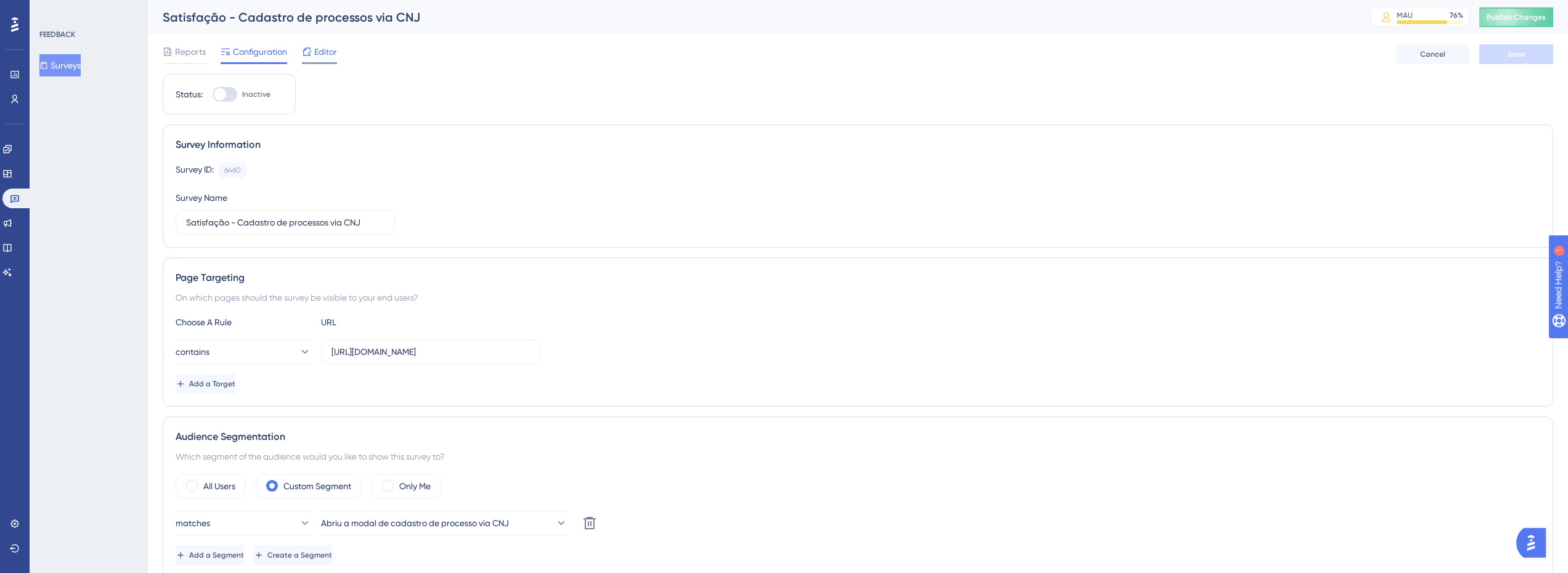
click at [333, 50] on span "Editor" at bounding box center [326, 52] width 22 height 15
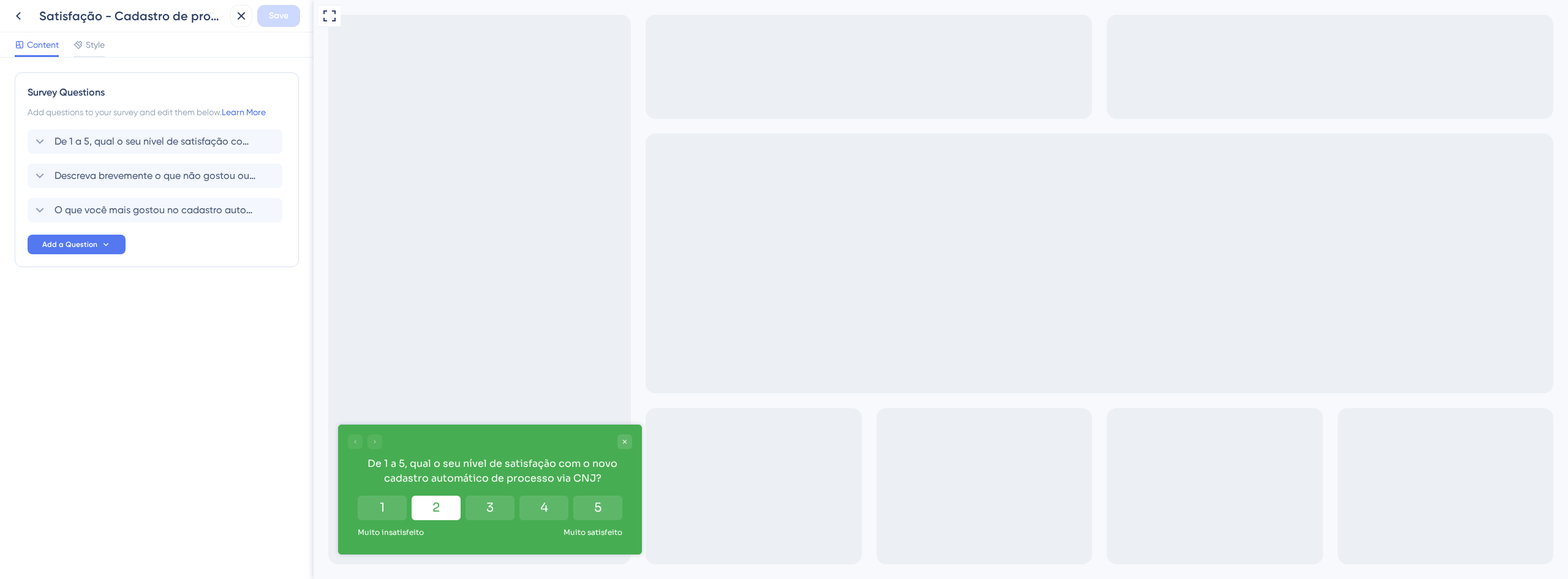
click at [447, 500] on button "2" at bounding box center [436, 507] width 49 height 24
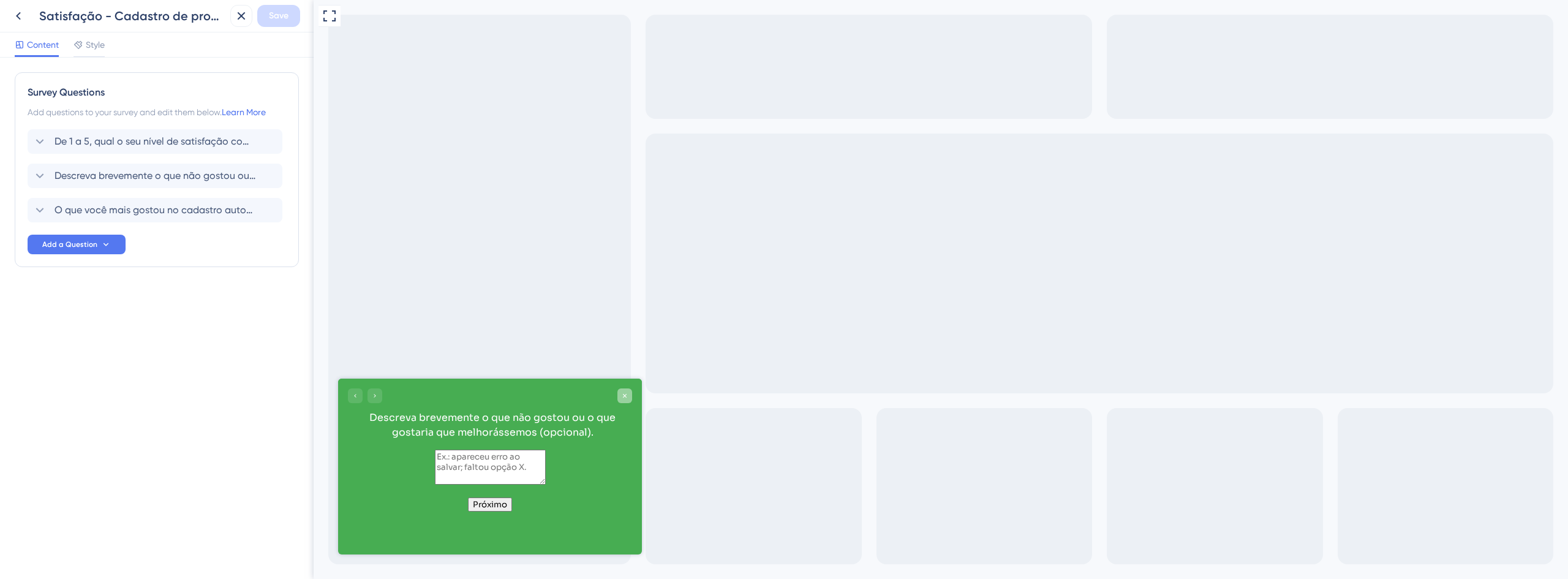
click at [625, 396] on icon "Close survey" at bounding box center [625, 396] width 4 height 4
click at [497, 512] on button "Próximo" at bounding box center [489, 504] width 44 height 14
click at [154, 177] on span "Descreva brevemente o que não gostou ou o que gostaria que melhorássemos (opcio…" at bounding box center [156, 175] width 202 height 14
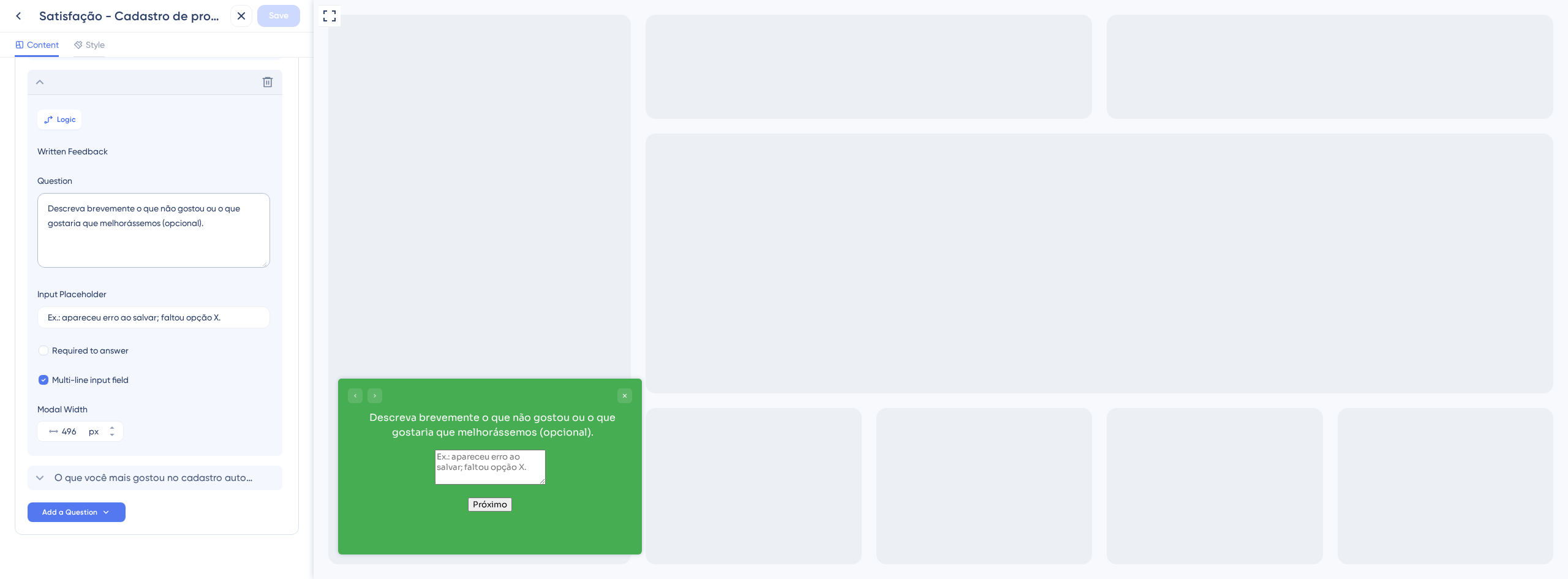
scroll to position [106, 0]
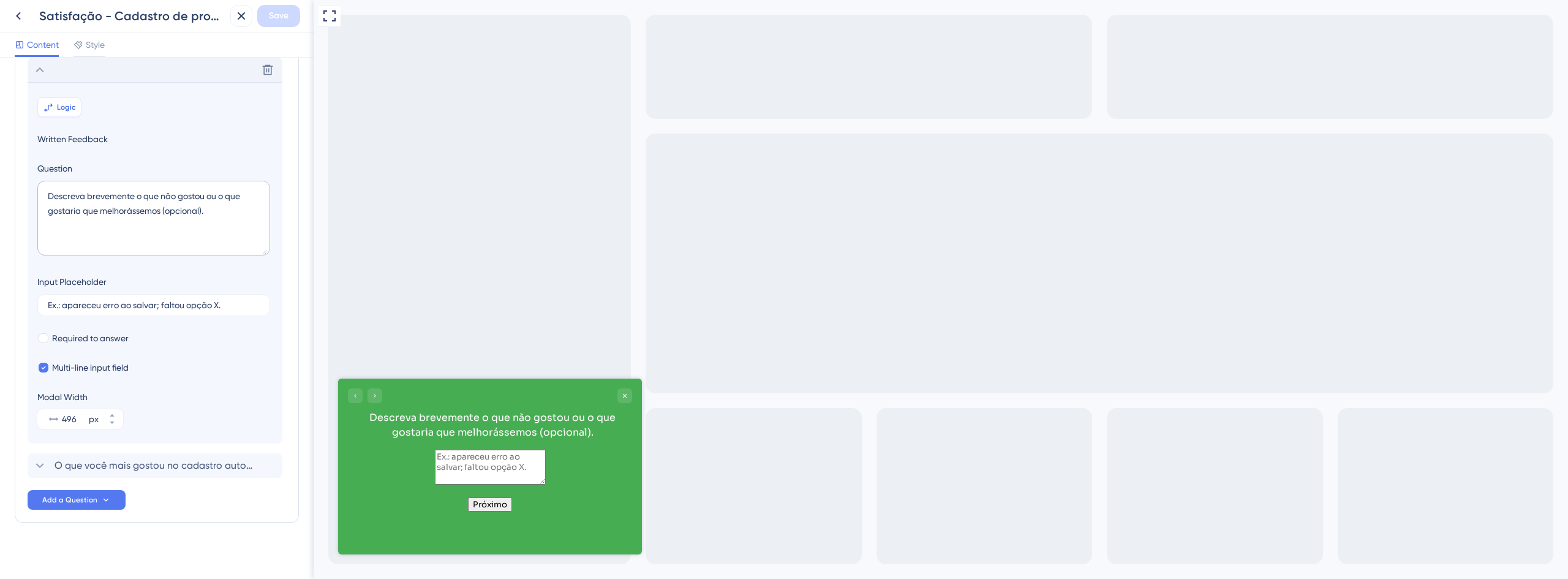
click at [68, 100] on button "Logic" at bounding box center [59, 107] width 44 height 20
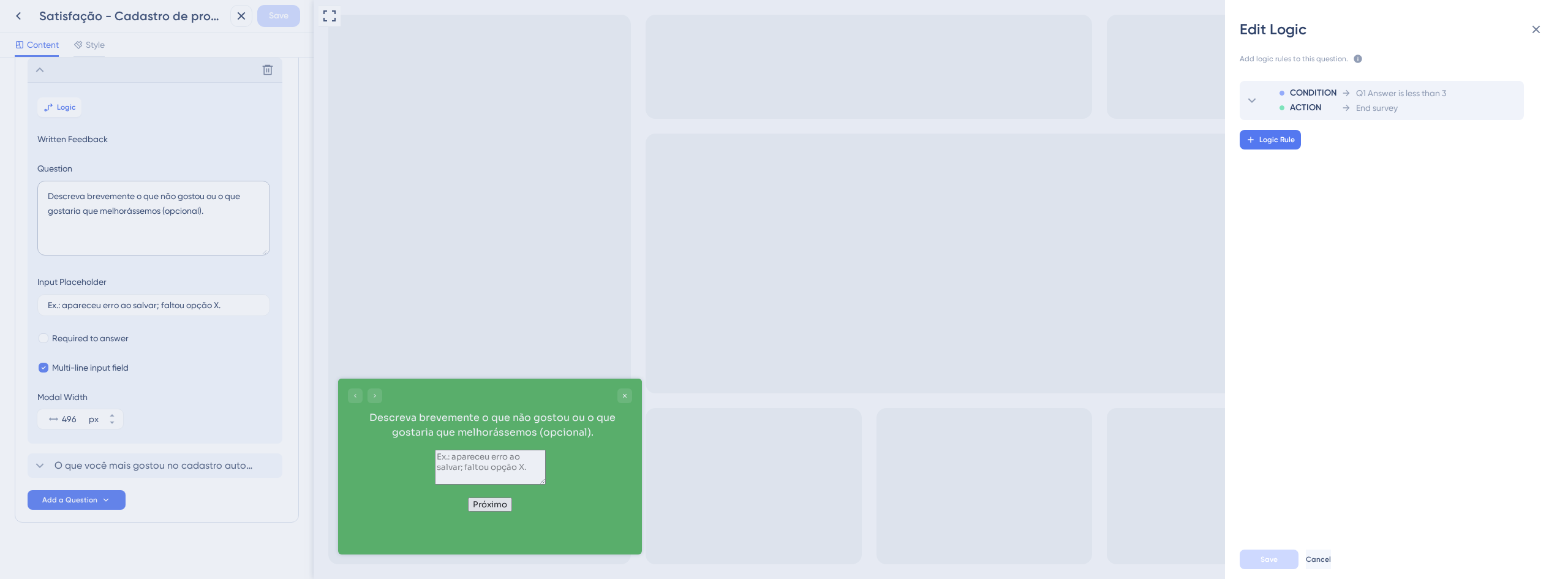
click at [1366, 115] on div "CONDITION ACTION Q1 Answer is less than 3 End survey" at bounding box center [1356, 101] width 179 height 39
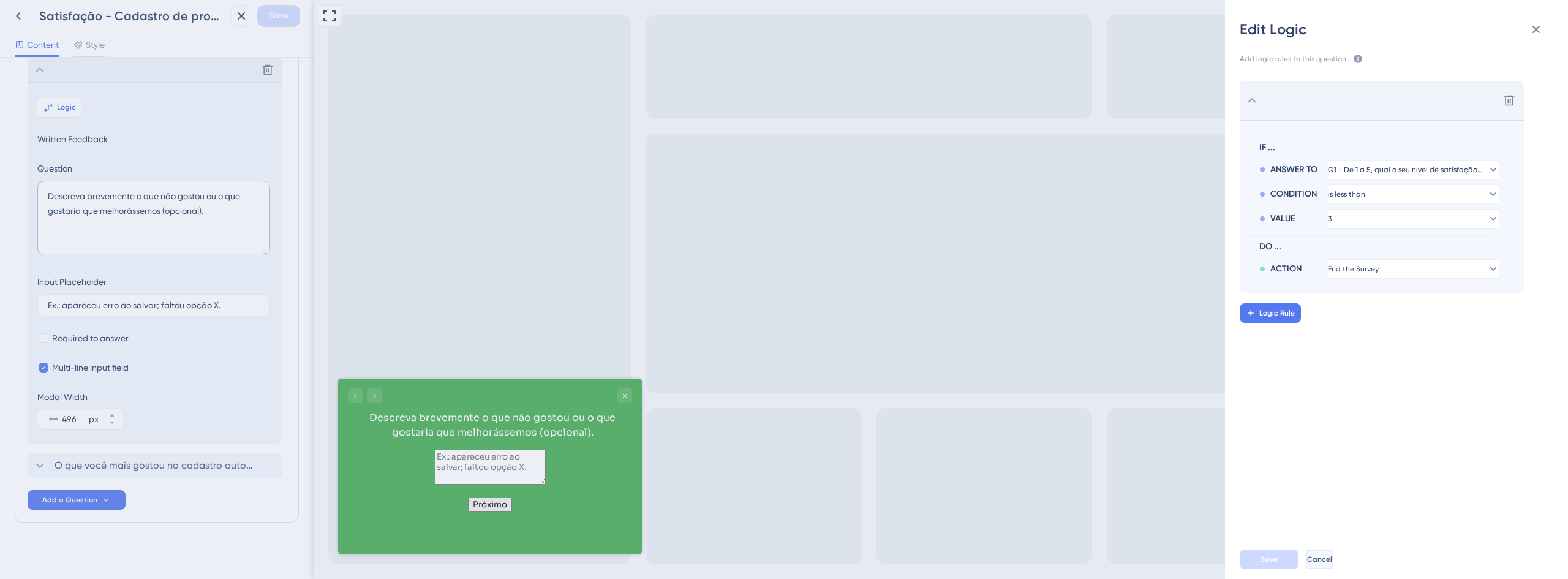
click at [1333, 555] on button "Cancel" at bounding box center [1320, 559] width 28 height 20
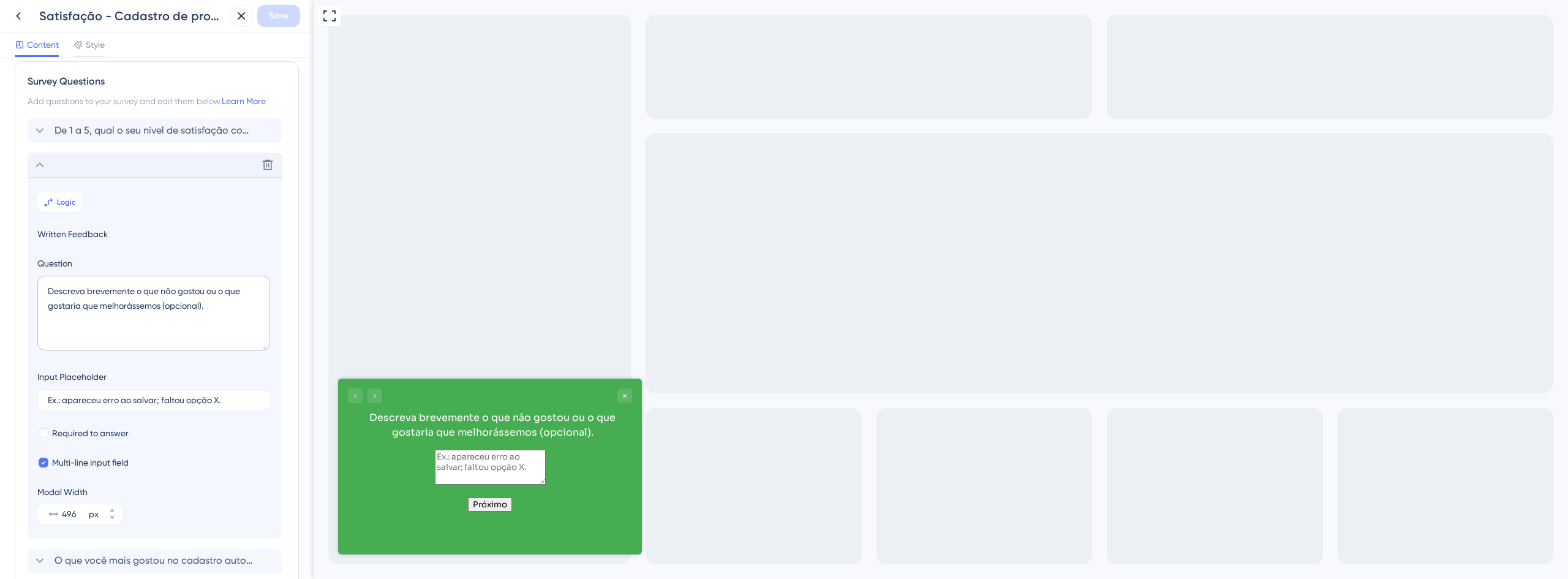
scroll to position [0, 0]
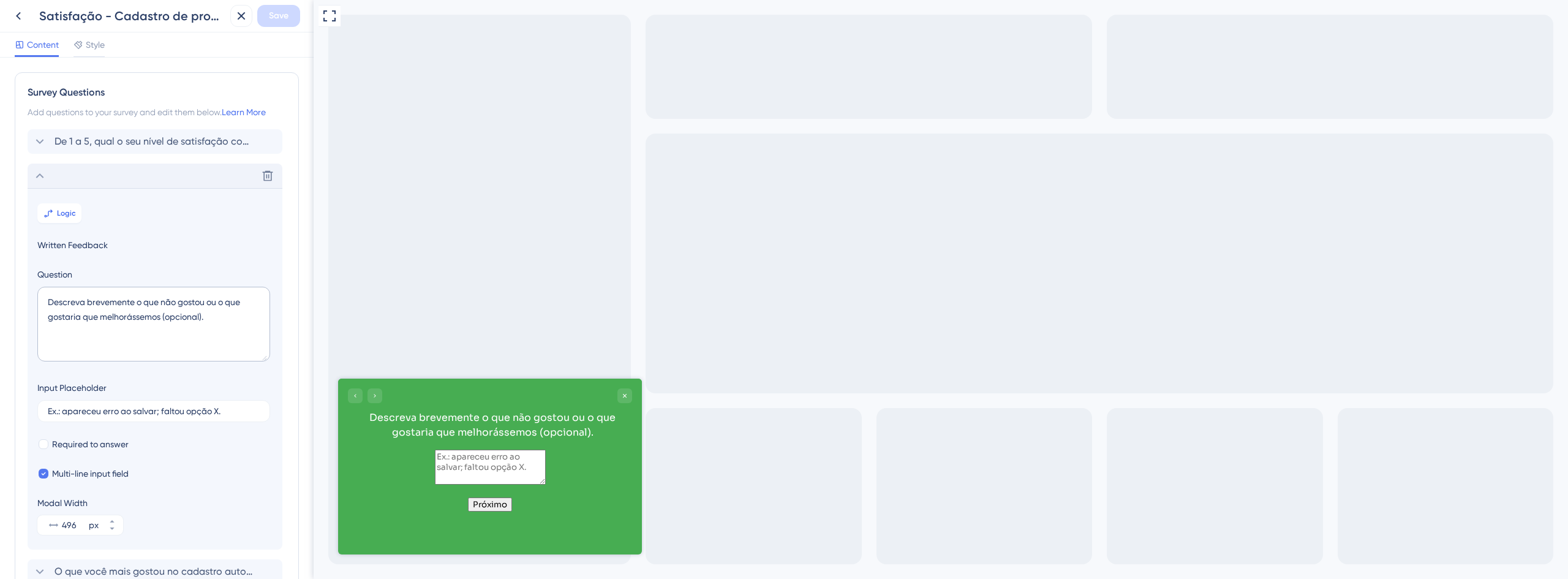
click at [140, 116] on div "Add questions to your survey and edit them below. Learn More" at bounding box center [156, 112] width 258 height 14
click at [137, 130] on div "De 1 a 5, qual o seu nível de satisfação com o novo cadastro automático de proc…" at bounding box center [155, 141] width 255 height 24
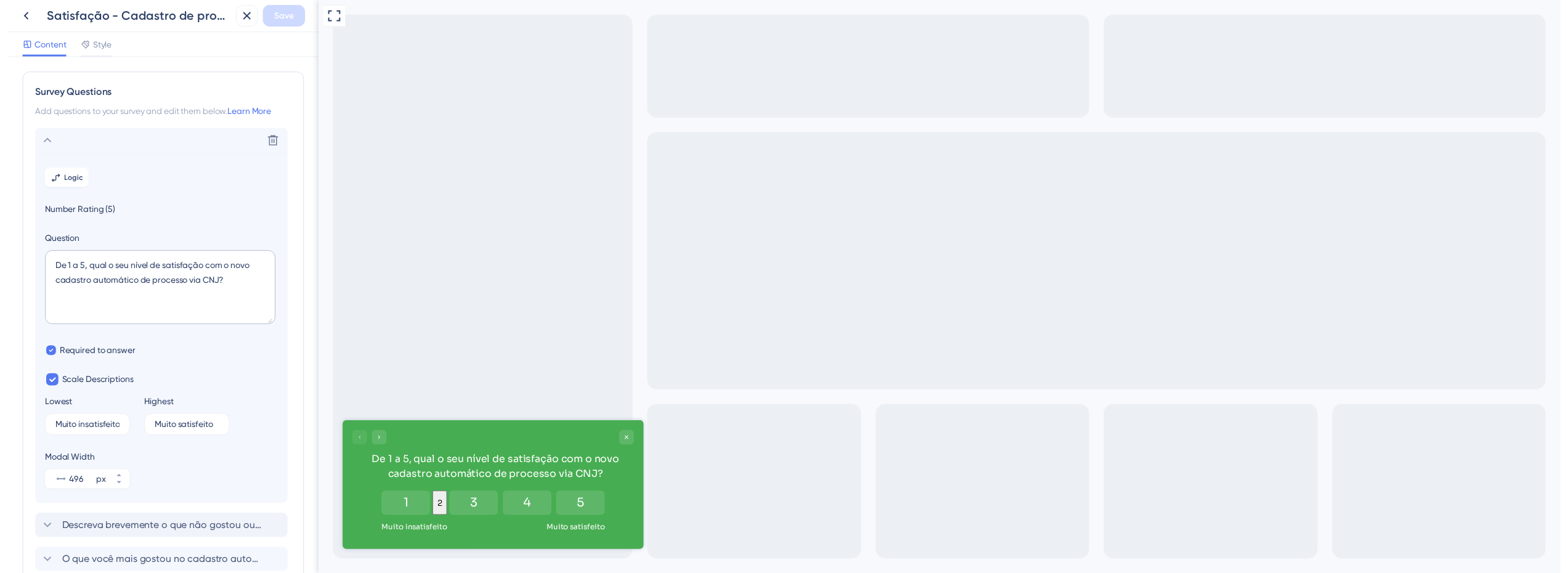
scroll to position [72, 0]
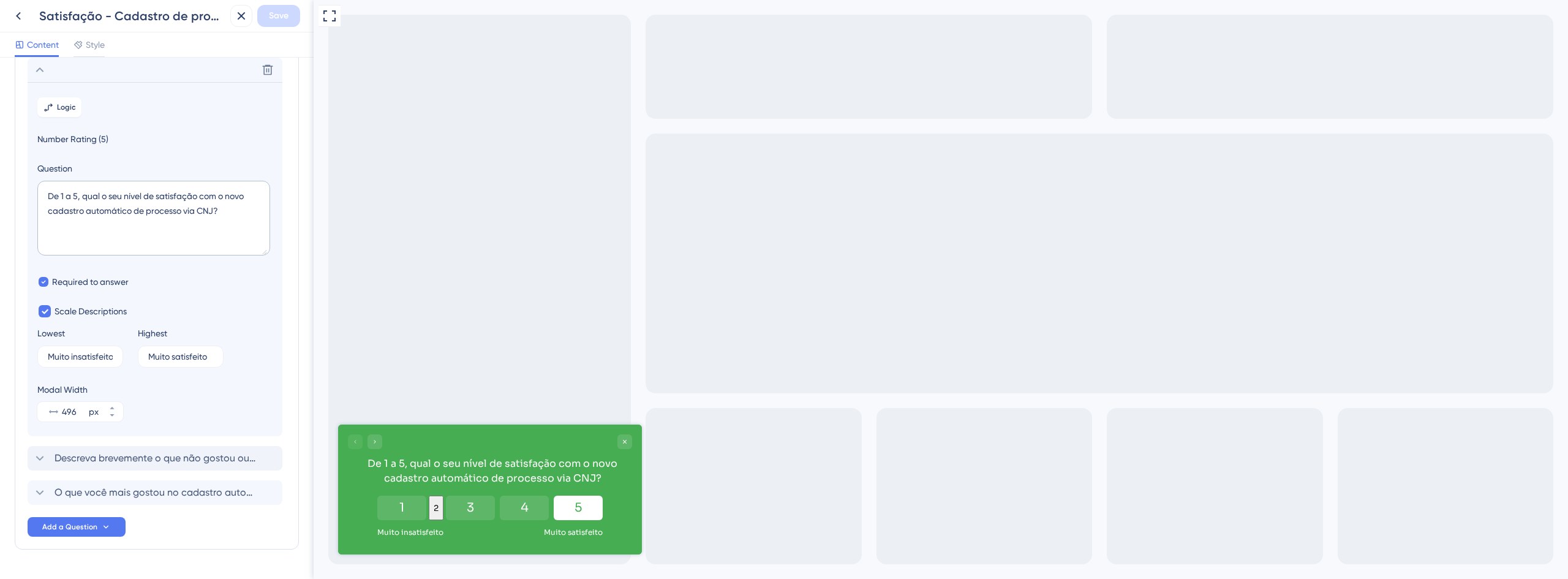
click at [591, 509] on button "5" at bounding box center [578, 507] width 49 height 24
click at [627, 445] on icon "Close survey" at bounding box center [624, 442] width 7 height 7
click at [24, 14] on button at bounding box center [18, 16] width 22 height 22
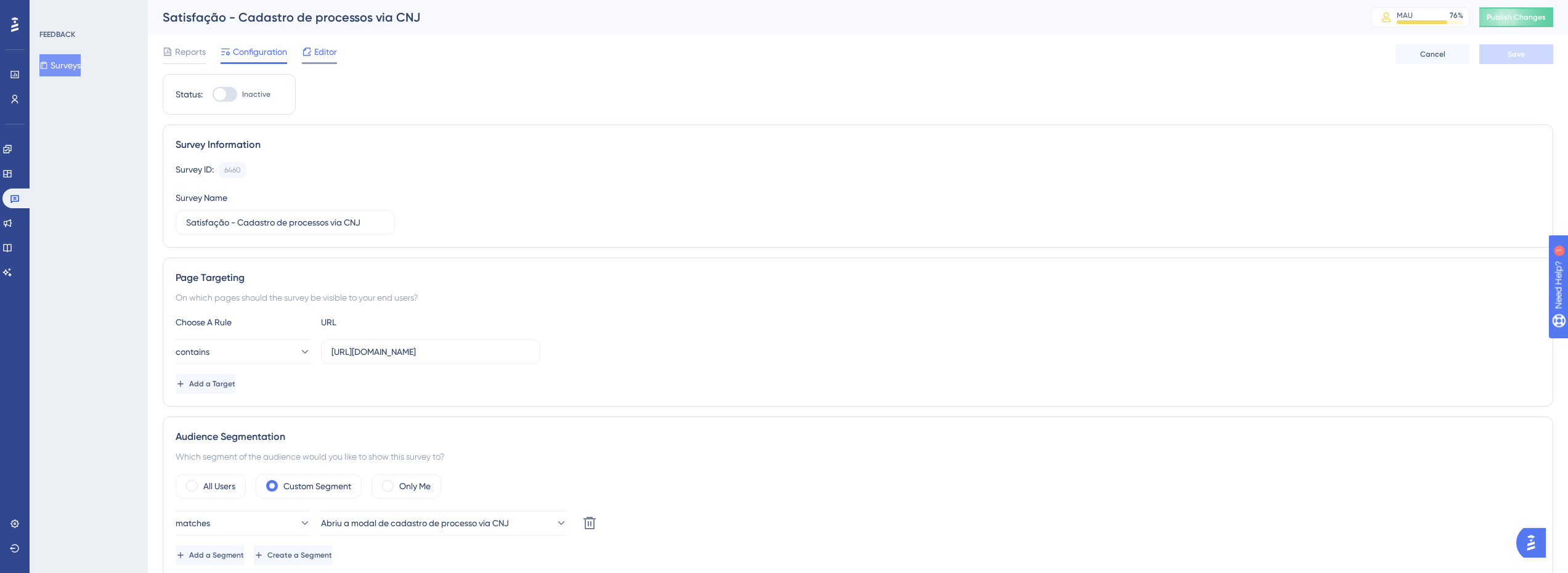
click at [305, 61] on div "Editor" at bounding box center [319, 54] width 35 height 20
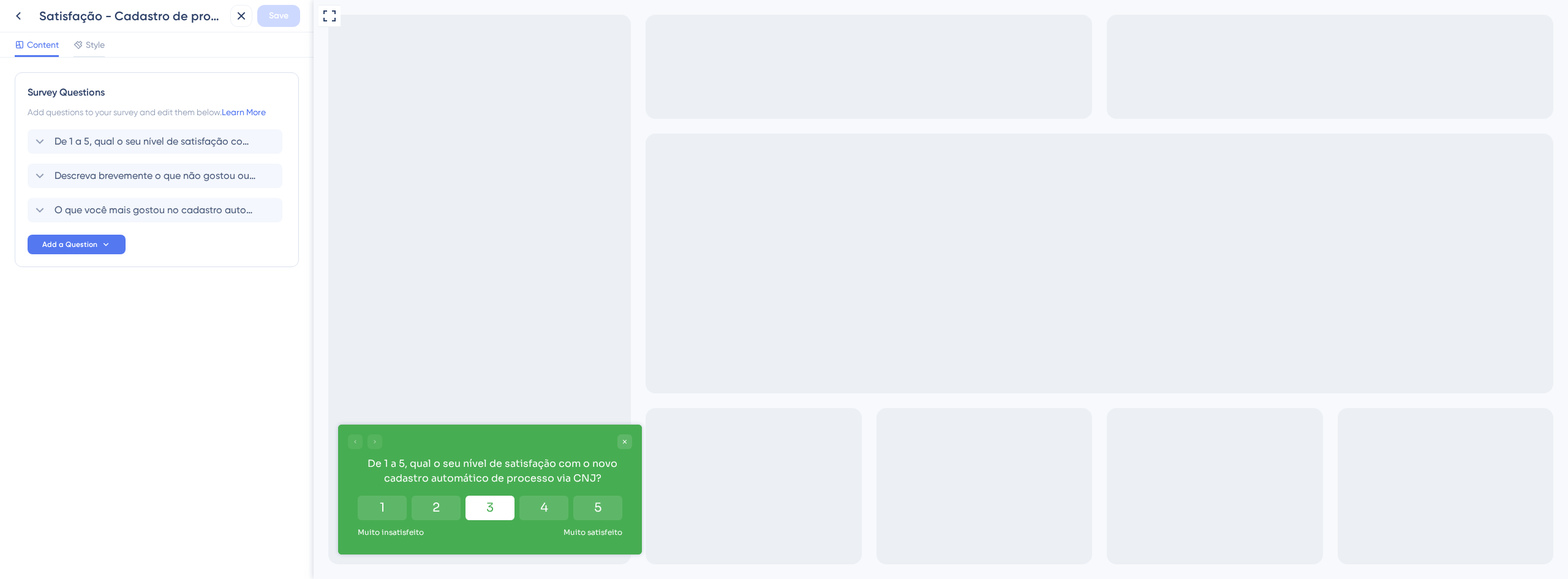
click at [492, 505] on button "3" at bounding box center [490, 507] width 49 height 24
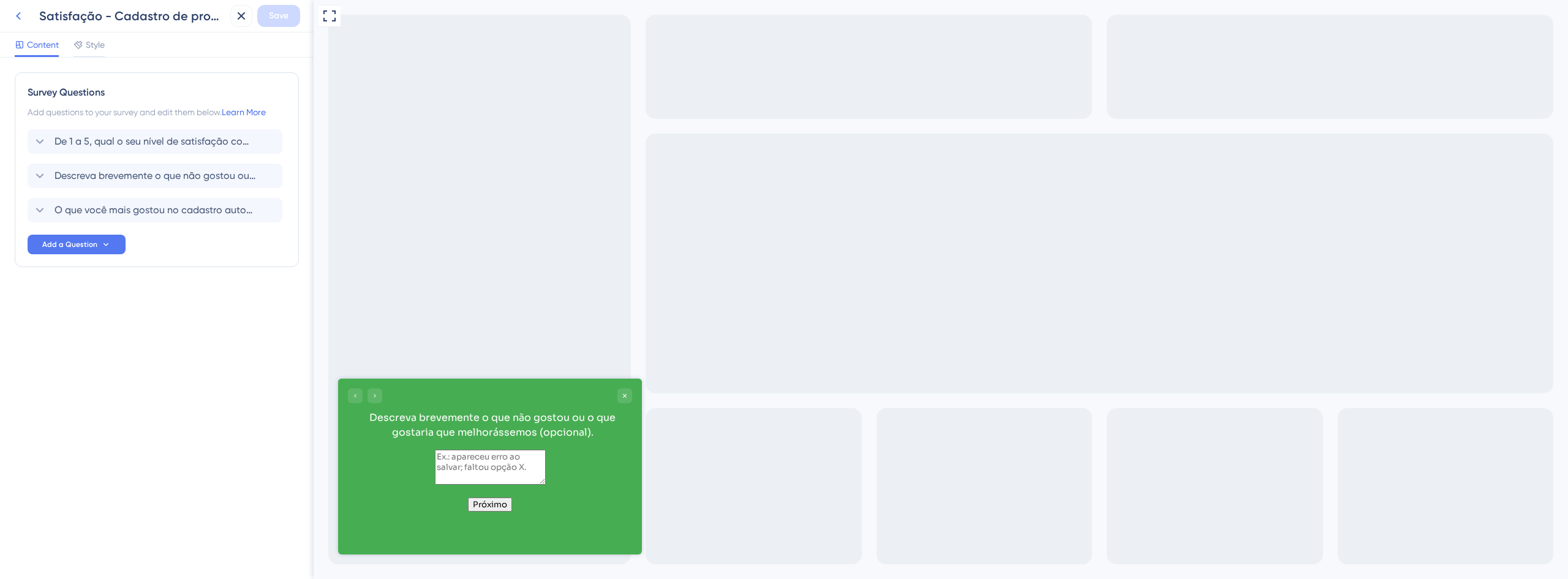
click at [26, 18] on button at bounding box center [18, 16] width 22 height 22
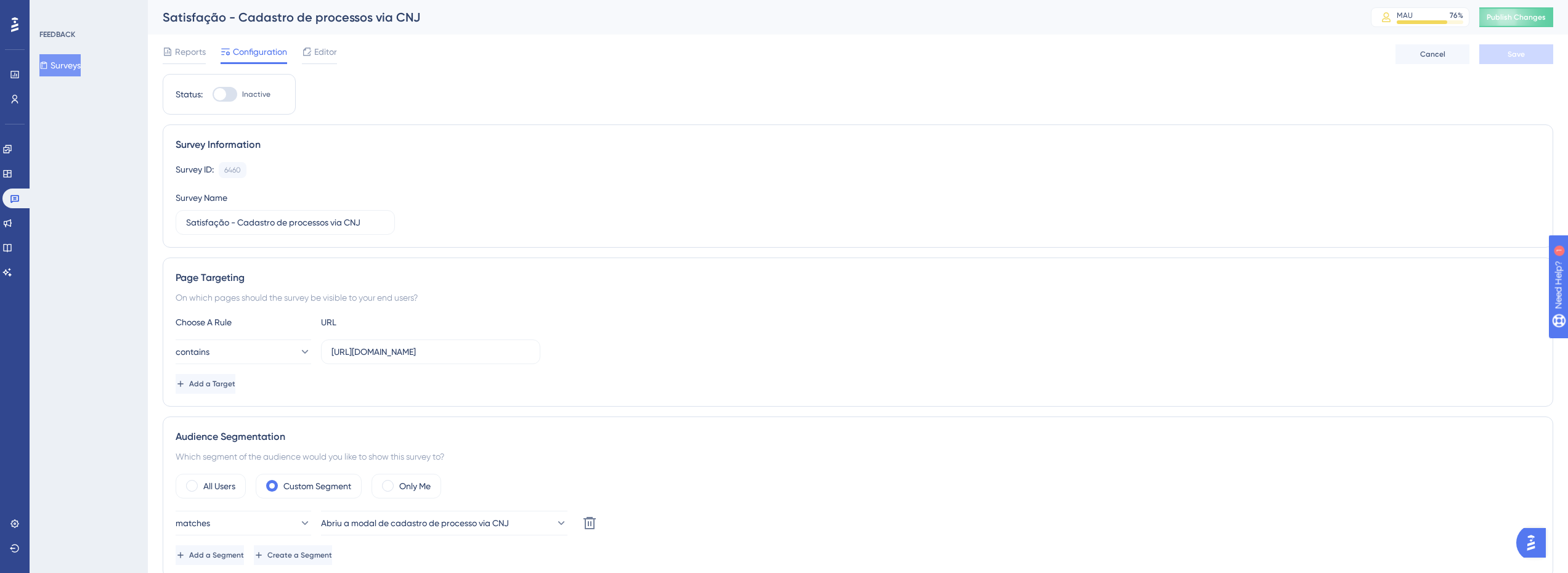
click at [326, 54] on span "Editor" at bounding box center [326, 52] width 22 height 15
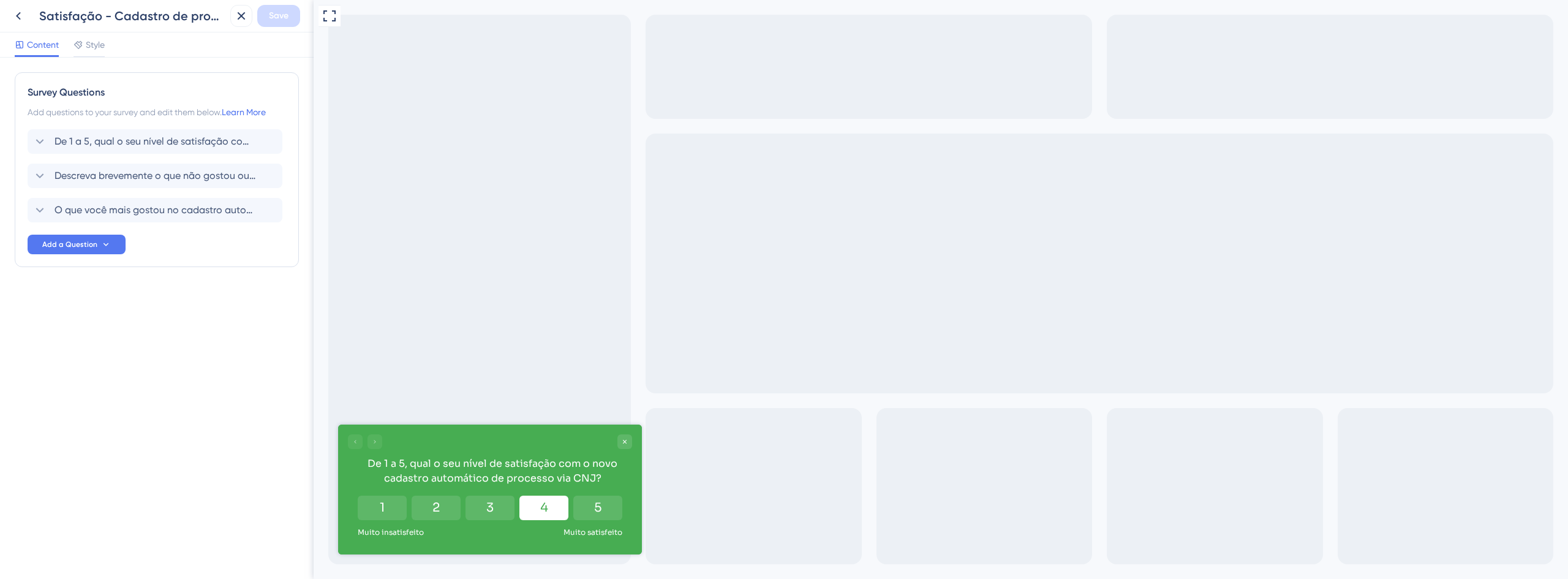
click at [523, 501] on button "4" at bounding box center [544, 507] width 49 height 24
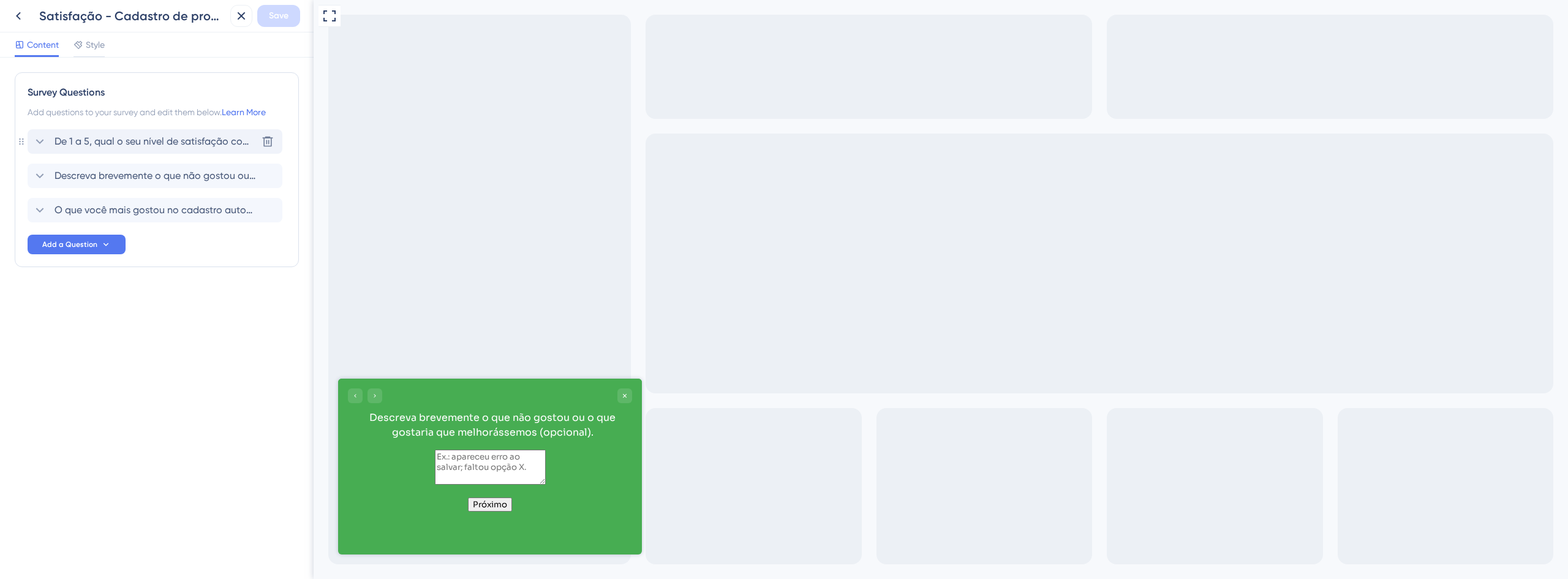
click at [93, 139] on span "De 1 a 5, qual o seu nível de satisfação com o novo cadastro automático de proc…" at bounding box center [156, 141] width 202 height 14
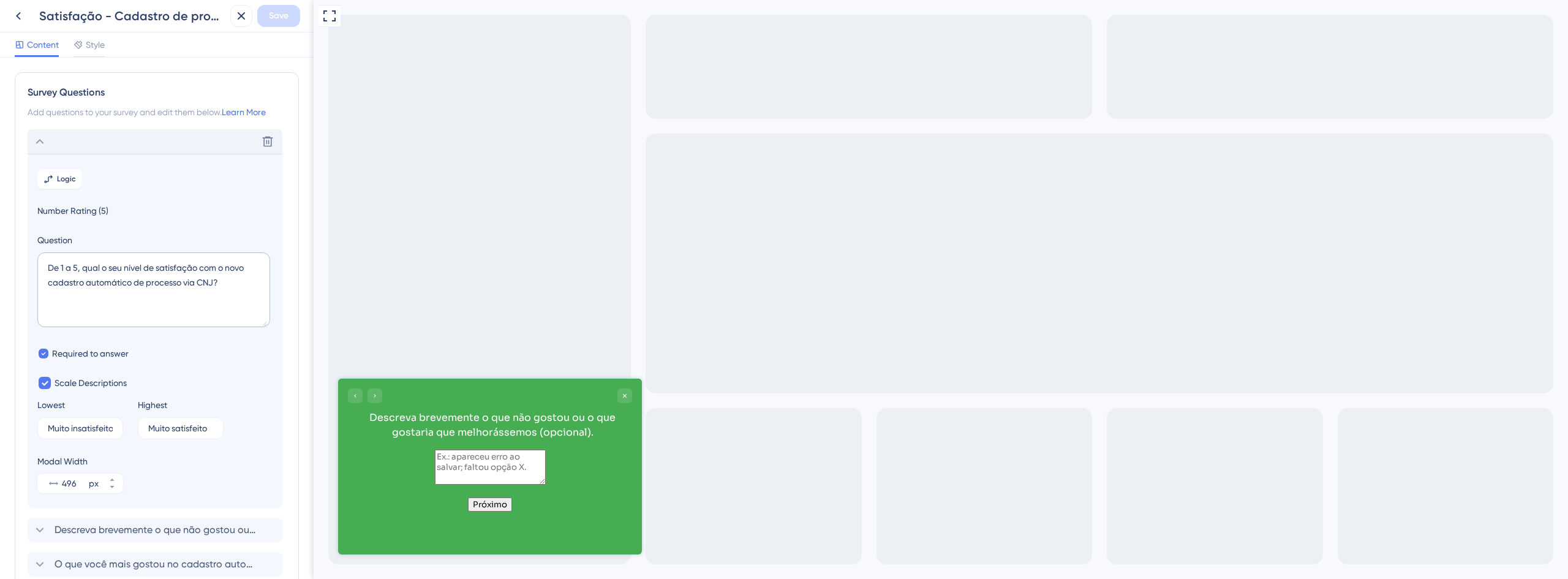
scroll to position [72, 0]
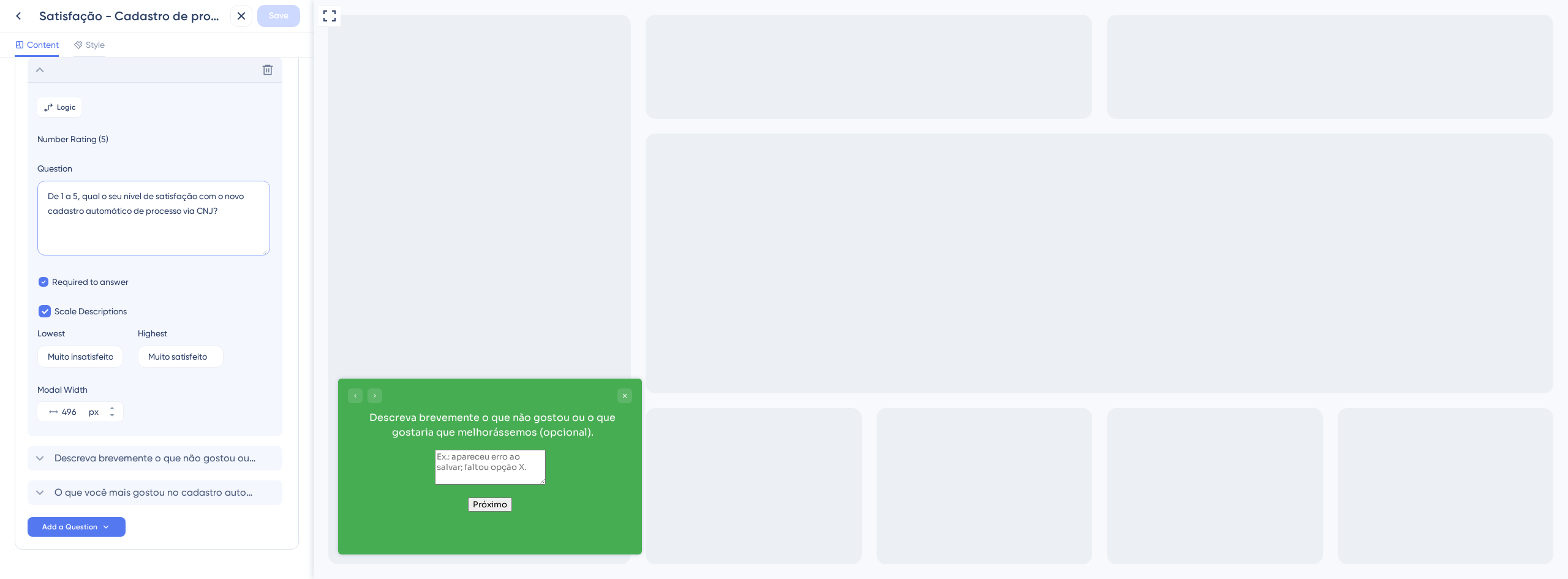
click at [150, 202] on textarea "De 1 a 5, qual o seu nível de satisfação com o novo cadastro automático de proc…" at bounding box center [154, 218] width 233 height 75
click at [76, 124] on section "Logic Number Rating (5) Question De 1 a 5, qual o seu nível de satisfação com o…" at bounding box center [155, 259] width 255 height 354
click at [68, 113] on button "Logic" at bounding box center [59, 107] width 44 height 20
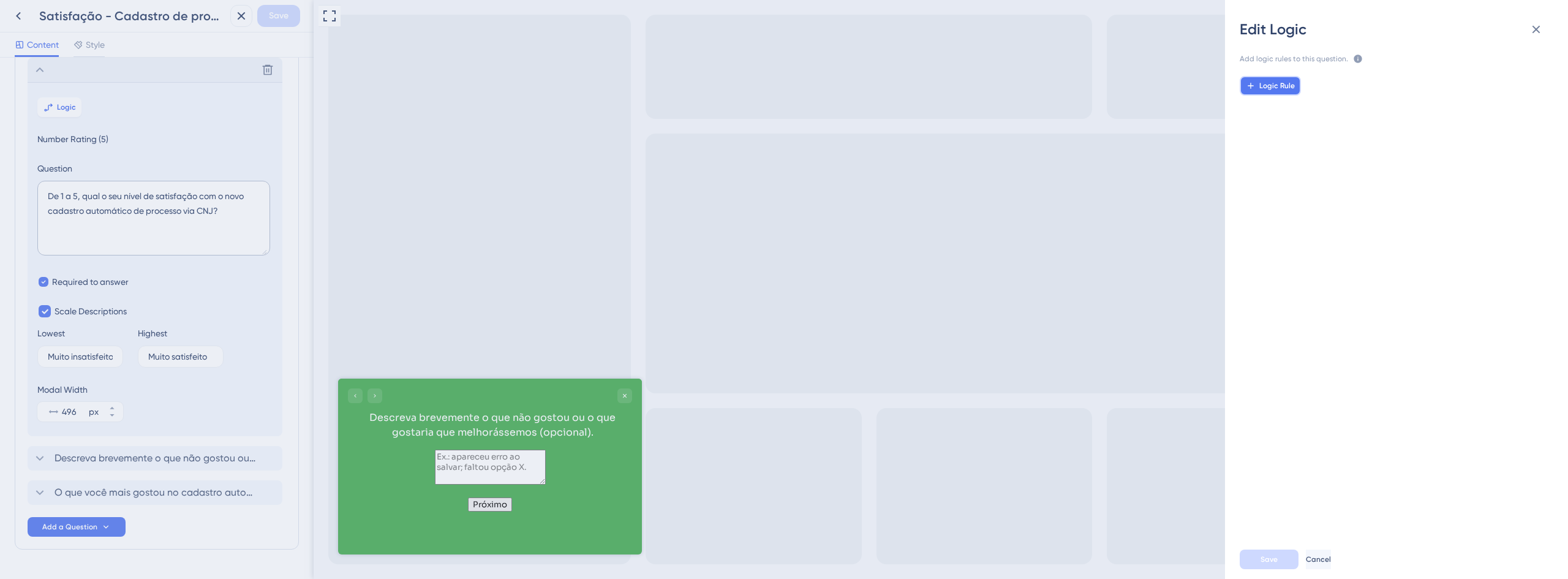
click at [1251, 80] on button "Logic Rule" at bounding box center [1270, 86] width 61 height 20
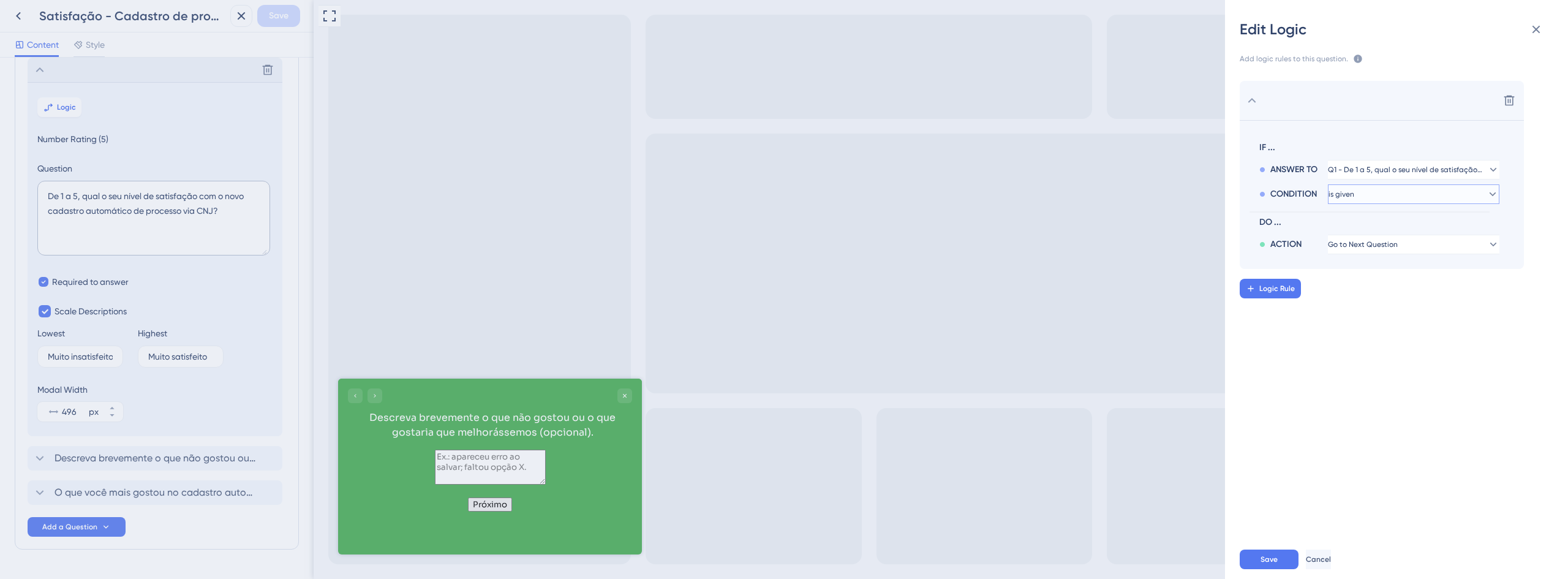
click at [1389, 193] on button "is given" at bounding box center [1413, 195] width 171 height 20
click at [1401, 281] on div "is less than is less than" at bounding box center [1414, 278] width 146 height 24
click at [1369, 220] on button "2" at bounding box center [1413, 219] width 171 height 20
click at [1368, 279] on div "3 3" at bounding box center [1414, 278] width 146 height 24
click at [1370, 264] on span "Go to Next Question" at bounding box center [1363, 269] width 70 height 10
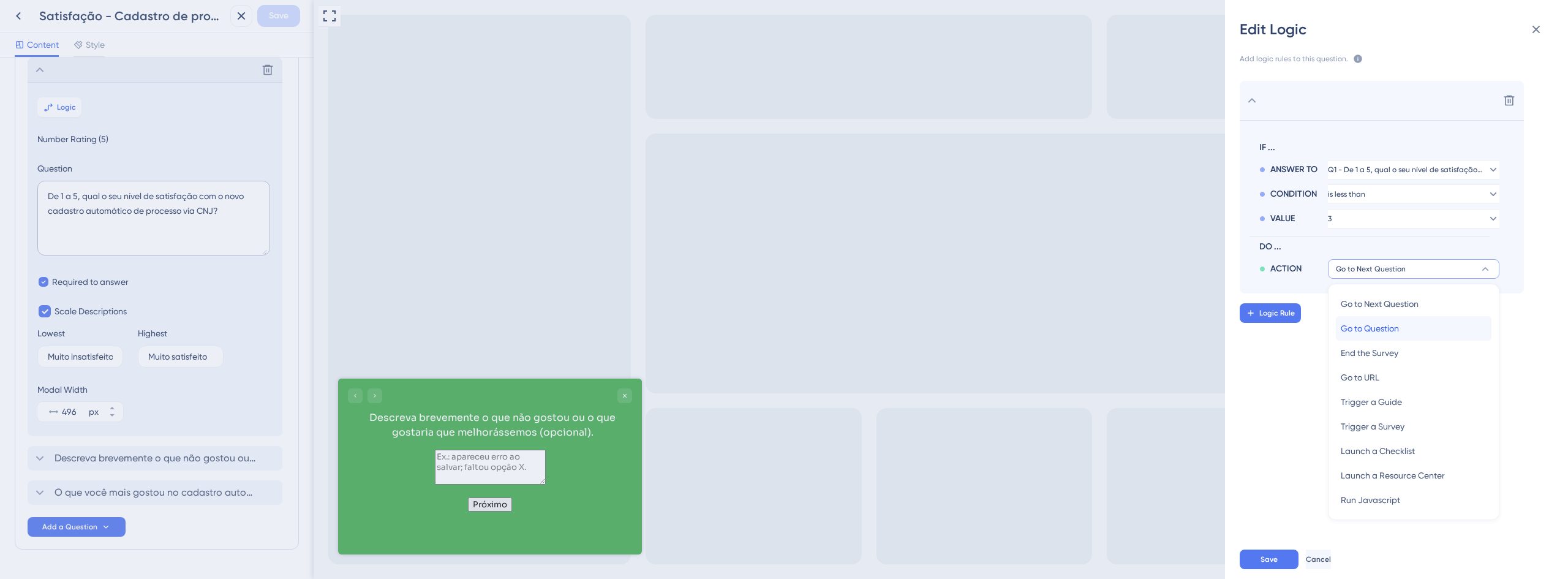
click at [1433, 333] on div "Go to Question Go to Question" at bounding box center [1414, 328] width 146 height 24
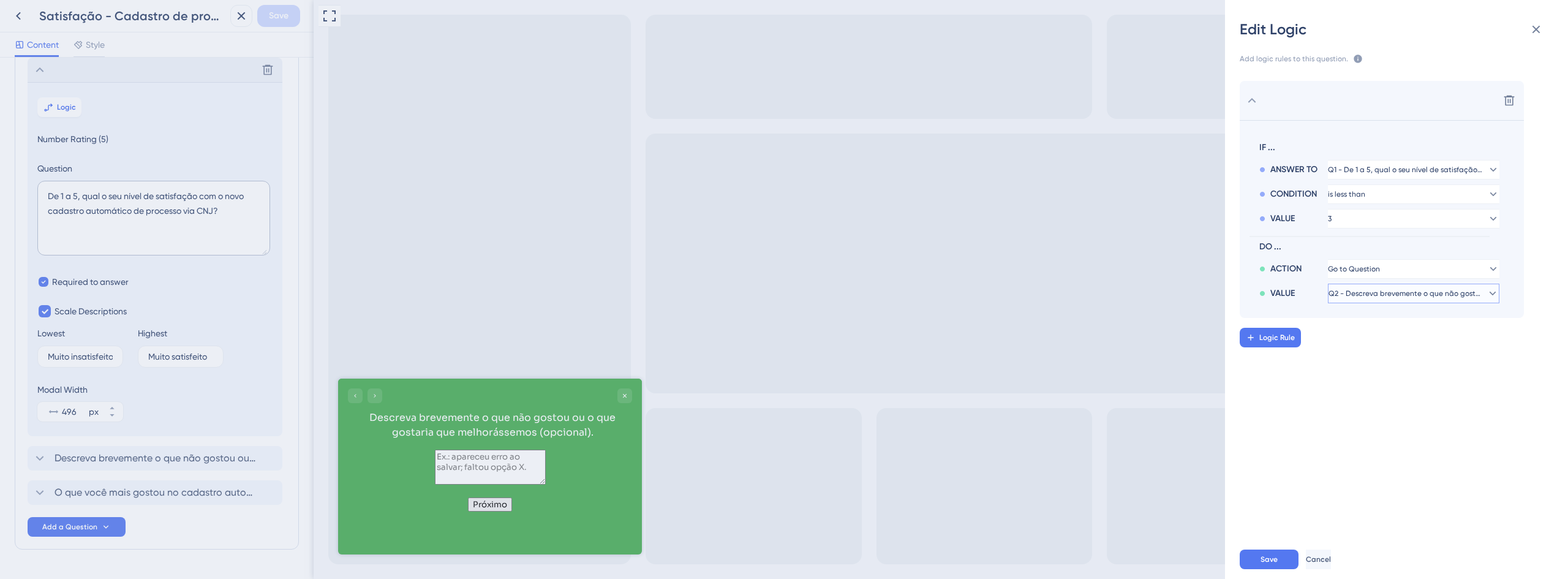
click at [1383, 292] on span "Q2 - Descreva brevemente o que não gostou ou o que gostaria que melhorássemos (…" at bounding box center [1404, 293] width 153 height 10
click at [1383, 292] on span "Q2 - Descreva brevemente o que não gostou ou o que gostaria que melhorássemos (…" at bounding box center [1405, 293] width 139 height 10
click at [1274, 342] on button "Logic Rule" at bounding box center [1270, 338] width 61 height 20
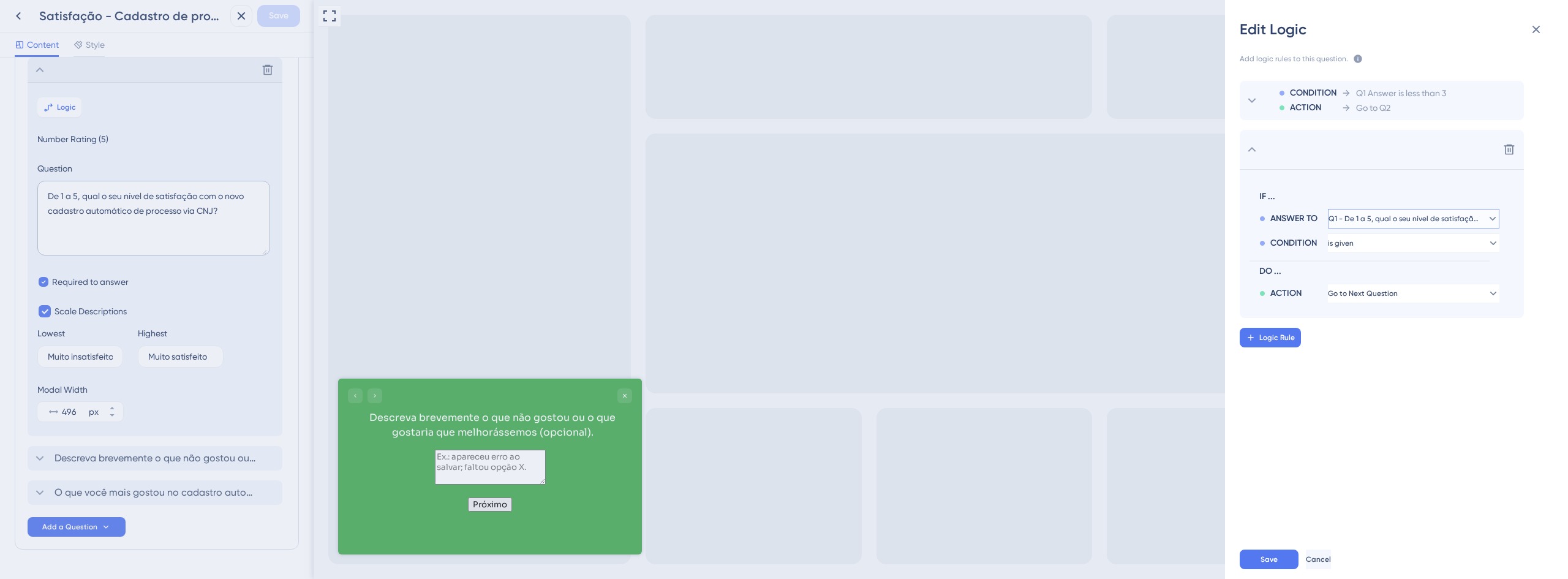
click at [1392, 223] on span "Q1 - De 1 a 5, qual o seu nível de satisfação com o novo cadastro automático de…" at bounding box center [1404, 218] width 153 height 10
click at [1392, 223] on span "Q1 - De 1 a 5, qual o seu nível de satisfação com o novo cadastro automático de…" at bounding box center [1405, 218] width 139 height 10
click at [1355, 241] on span "is given" at bounding box center [1341, 243] width 26 height 10
click at [1368, 356] on span "is greater than" at bounding box center [1370, 352] width 58 height 14
click at [1355, 267] on button "1" at bounding box center [1413, 268] width 171 height 20
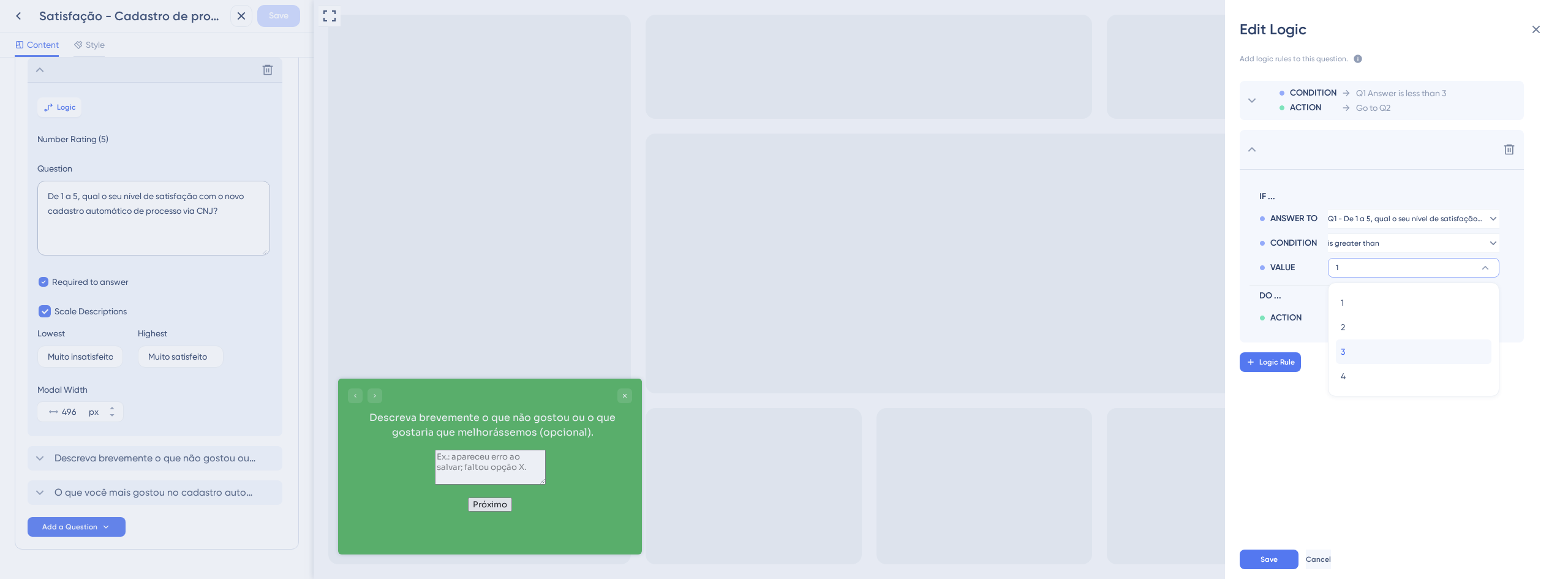
click at [1368, 363] on div "3 3" at bounding box center [1414, 352] width 146 height 24
click at [1364, 270] on button "3" at bounding box center [1413, 268] width 171 height 20
click at [1358, 365] on div "4 4" at bounding box center [1414, 376] width 146 height 24
click at [1356, 318] on span "Go to Next Question" at bounding box center [1363, 317] width 70 height 10
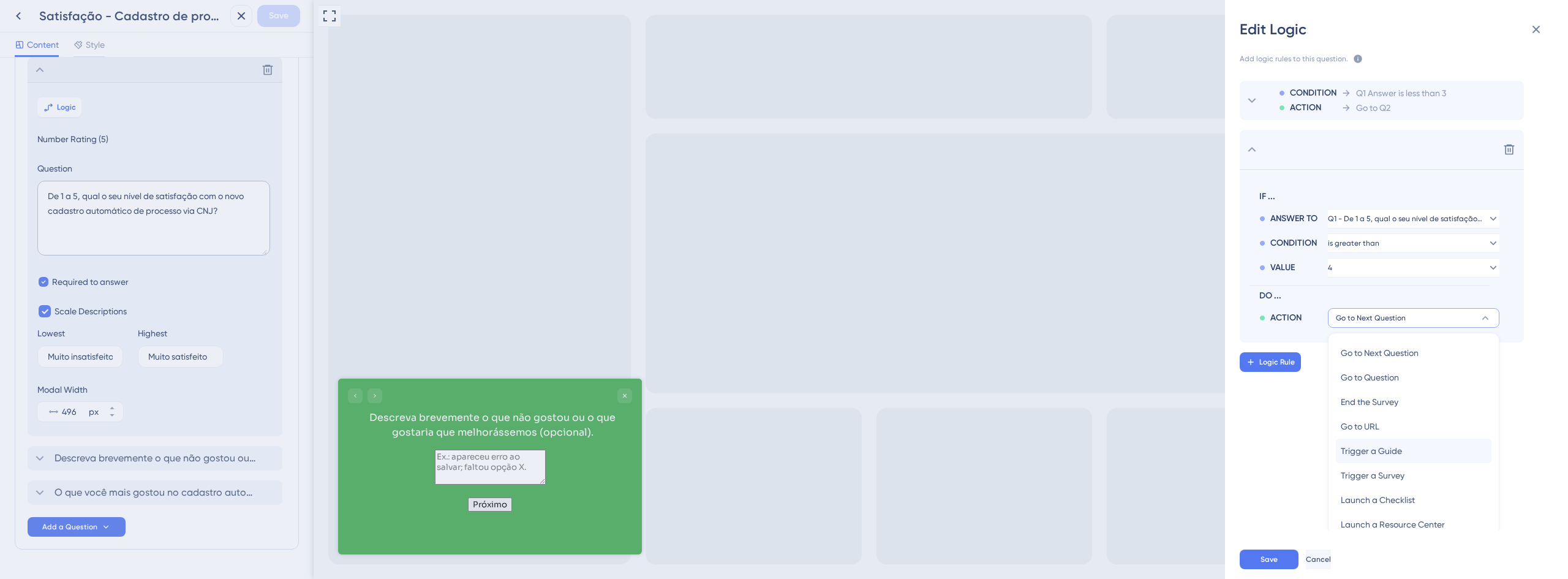
scroll to position [39, 0]
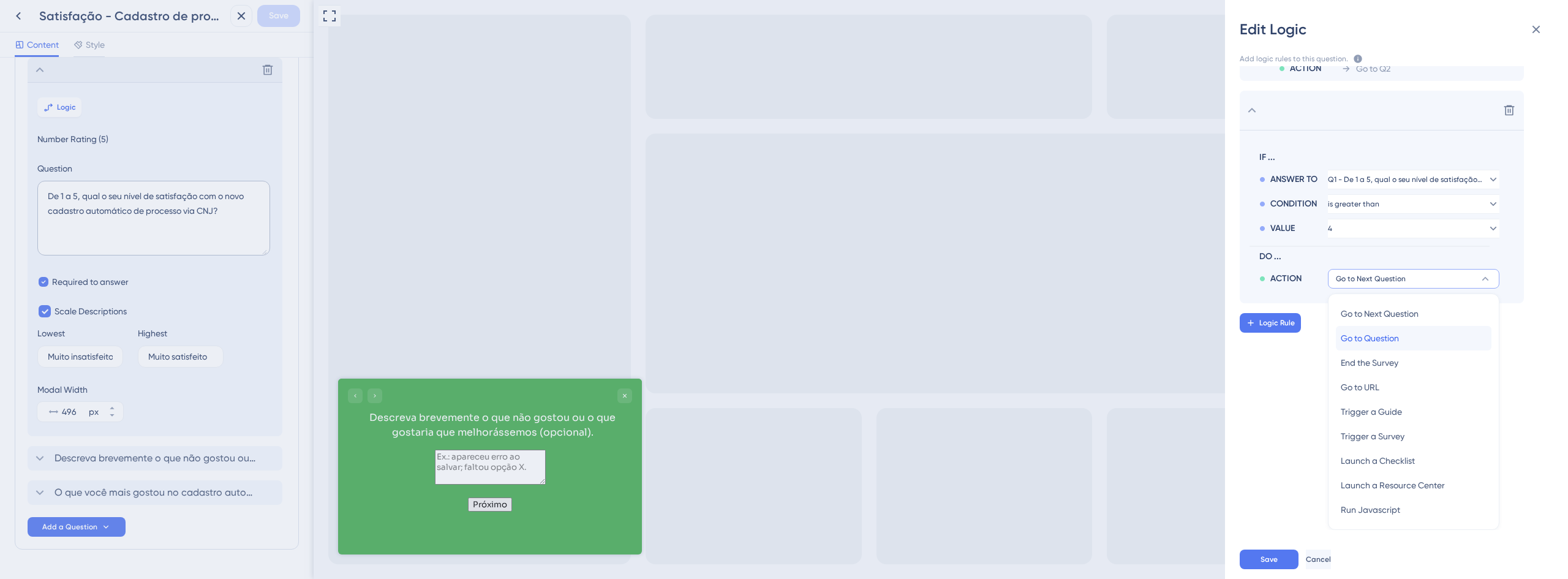
click at [1371, 341] on span "Go to Question" at bounding box center [1370, 338] width 58 height 14
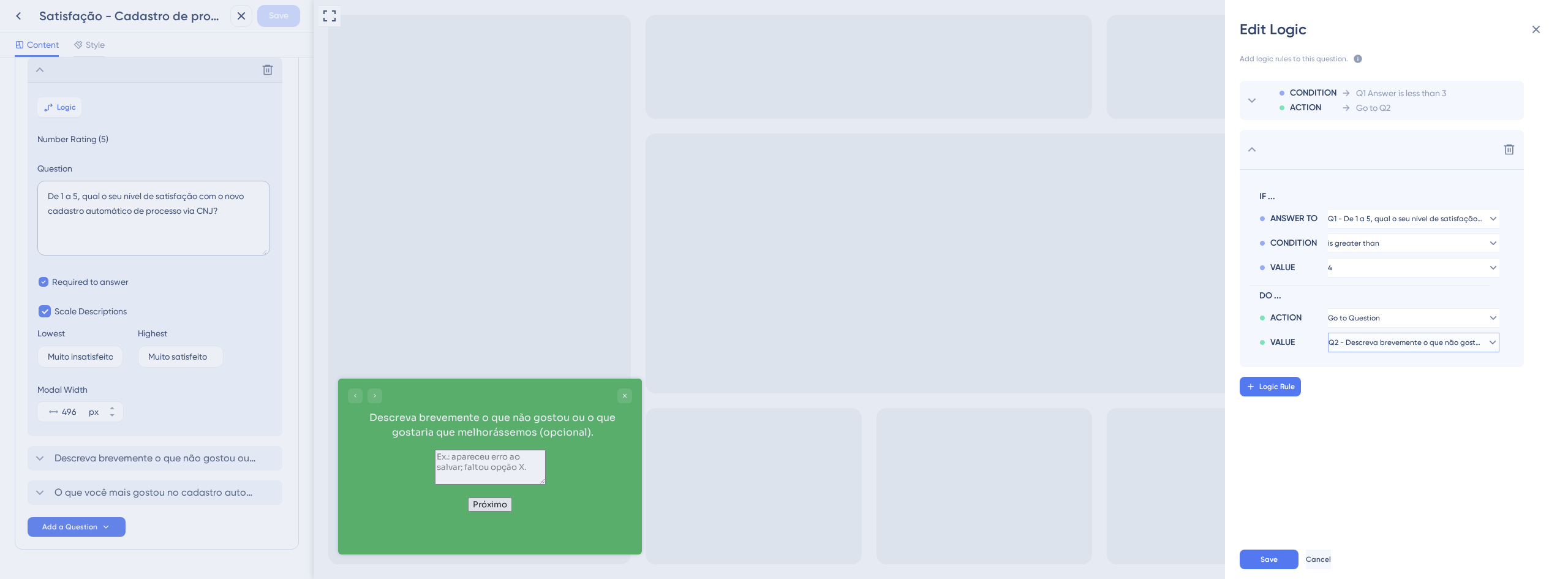
click at [1371, 344] on span "Q2 - Descreva brevemente o que não gostou ou o que gostaria que melhorássemos (…" at bounding box center [1404, 342] width 153 height 10
click at [1378, 402] on span "Q3 - O que você mais gostou no cadastro automático via CNJ? (opcional)" at bounding box center [1414, 402] width 146 height 14
drag, startPoint x: 1266, startPoint y: 559, endPoint x: 989, endPoint y: 528, distance: 278.7
click at [1266, 559] on span "Save" at bounding box center [1269, 559] width 17 height 10
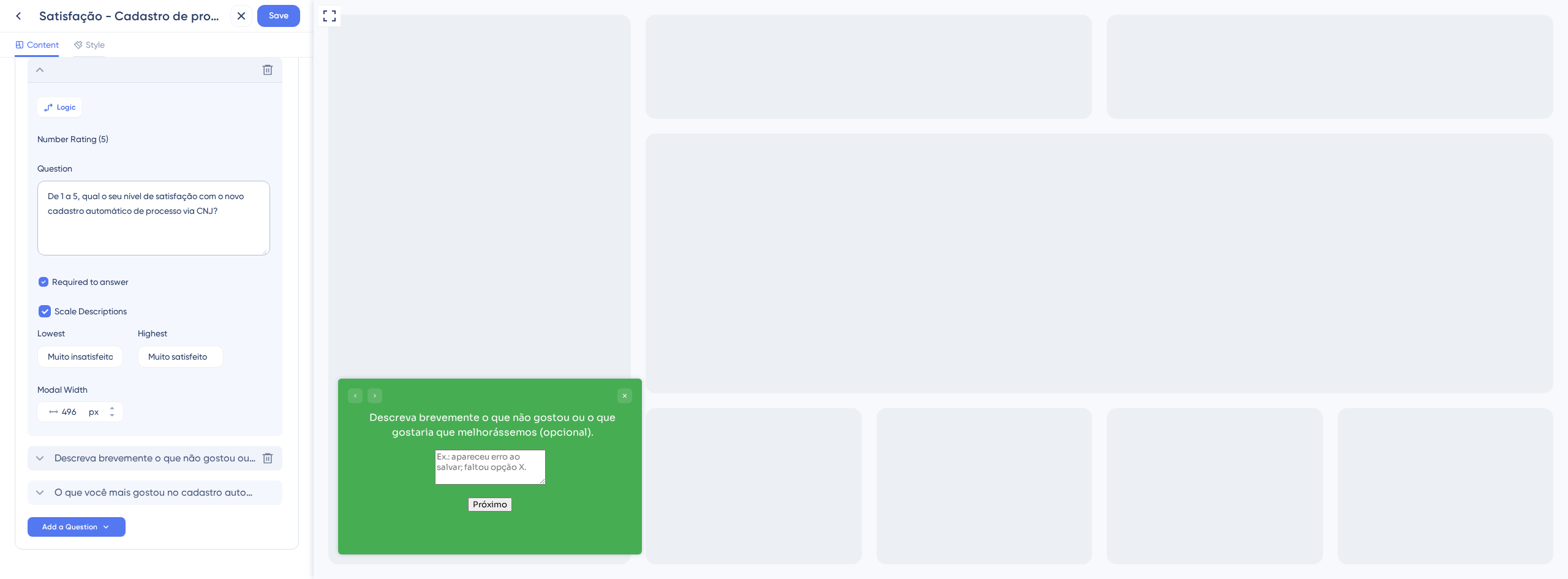
click at [132, 453] on span "Descreva brevemente o que não gostou ou o que gostaria que melhorássemos (opcio…" at bounding box center [156, 458] width 202 height 14
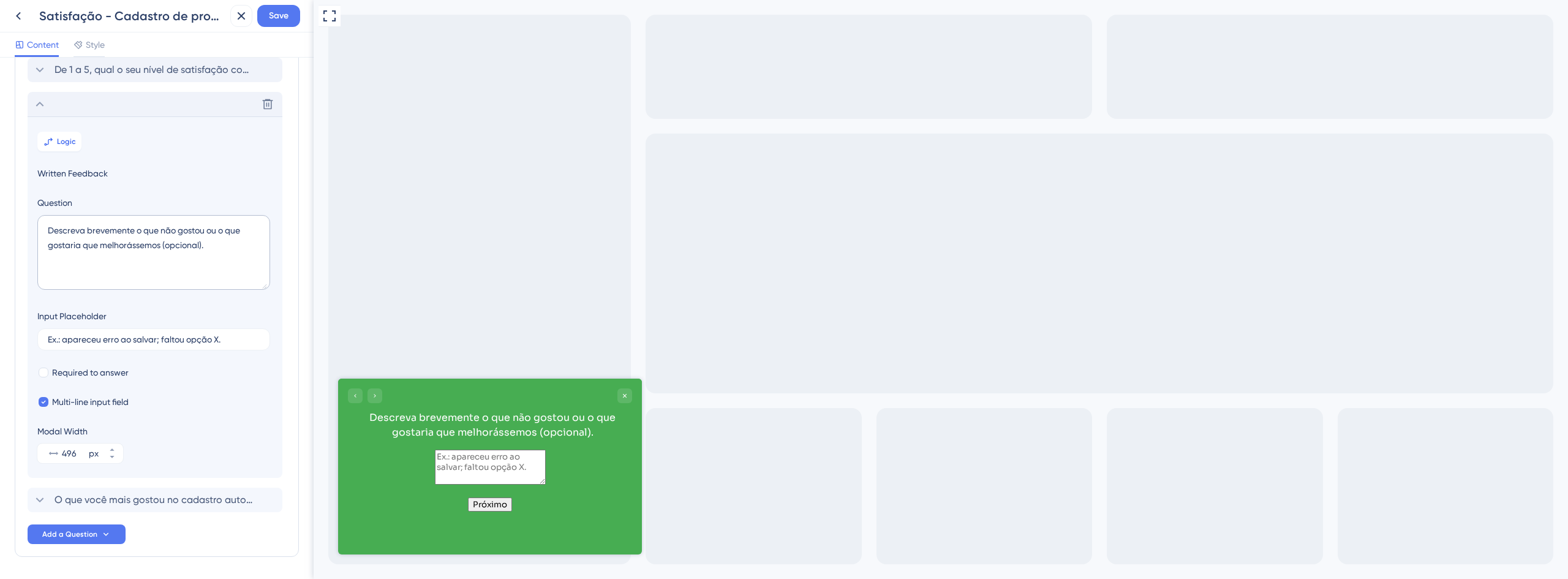
scroll to position [106, 0]
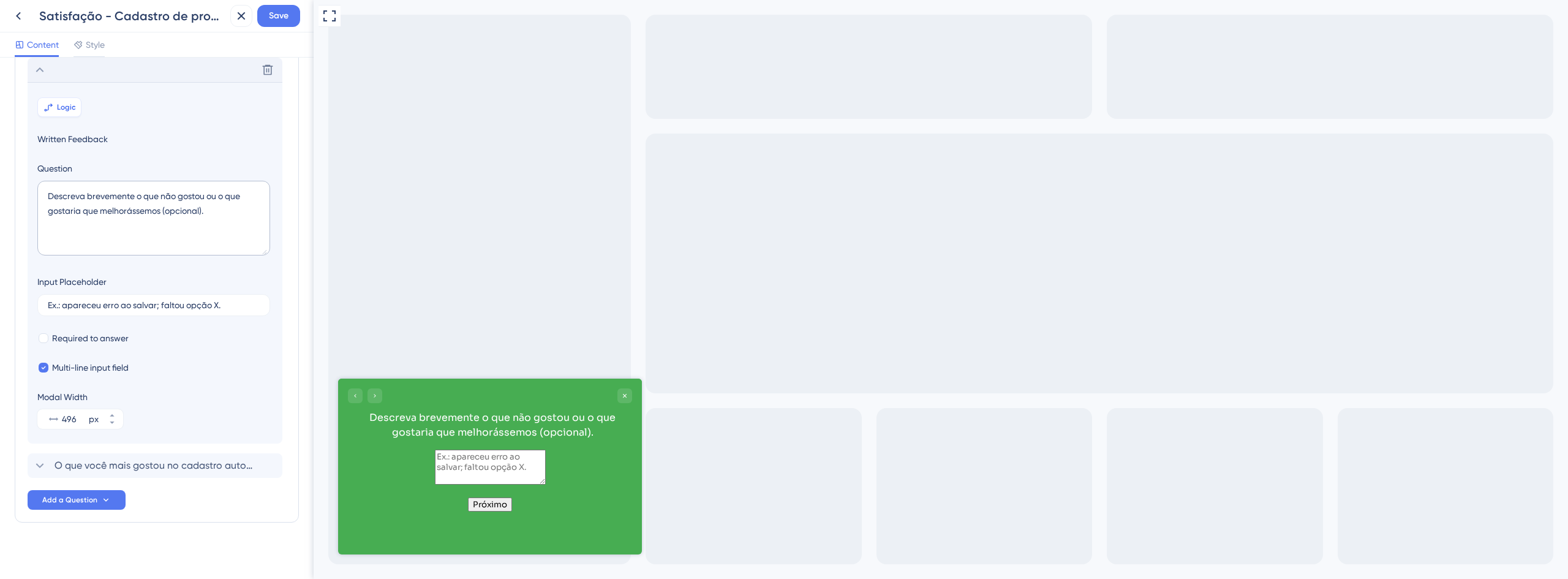
click at [68, 109] on span "Logic" at bounding box center [66, 107] width 19 height 10
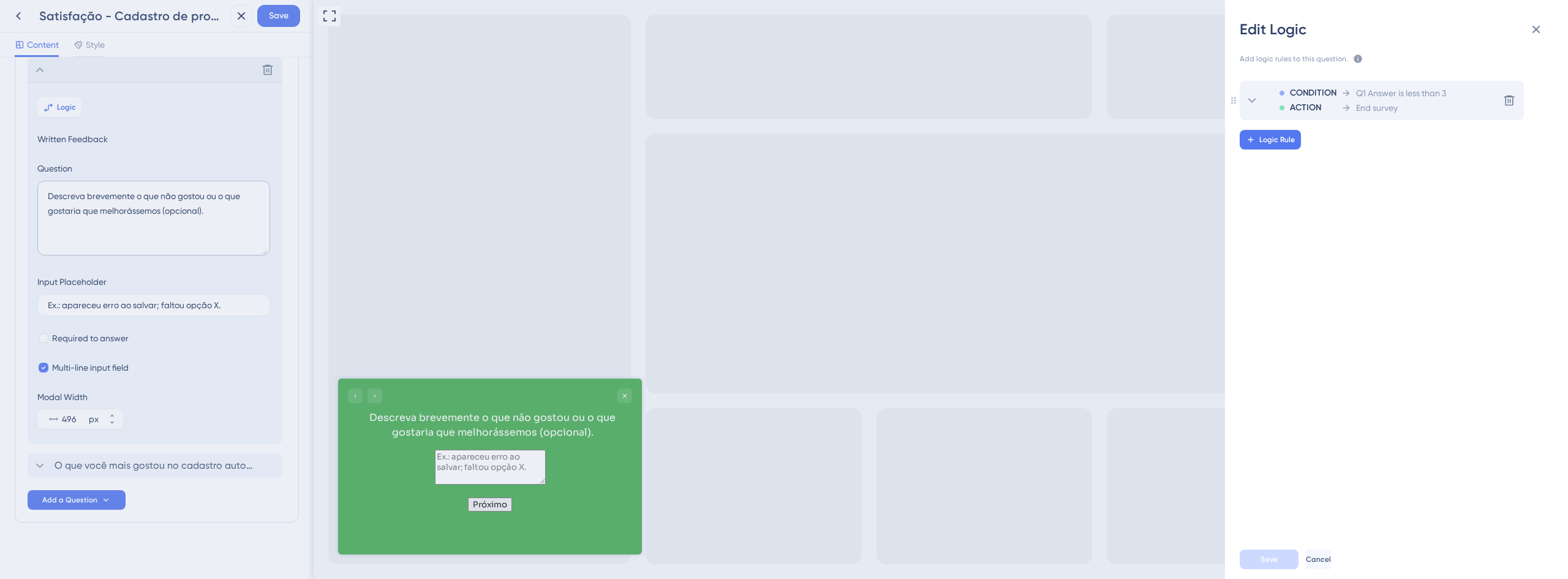
click at [1340, 110] on div "CONDITION ACTION Q1 Answer is less than 3 End survey" at bounding box center [1356, 101] width 179 height 39
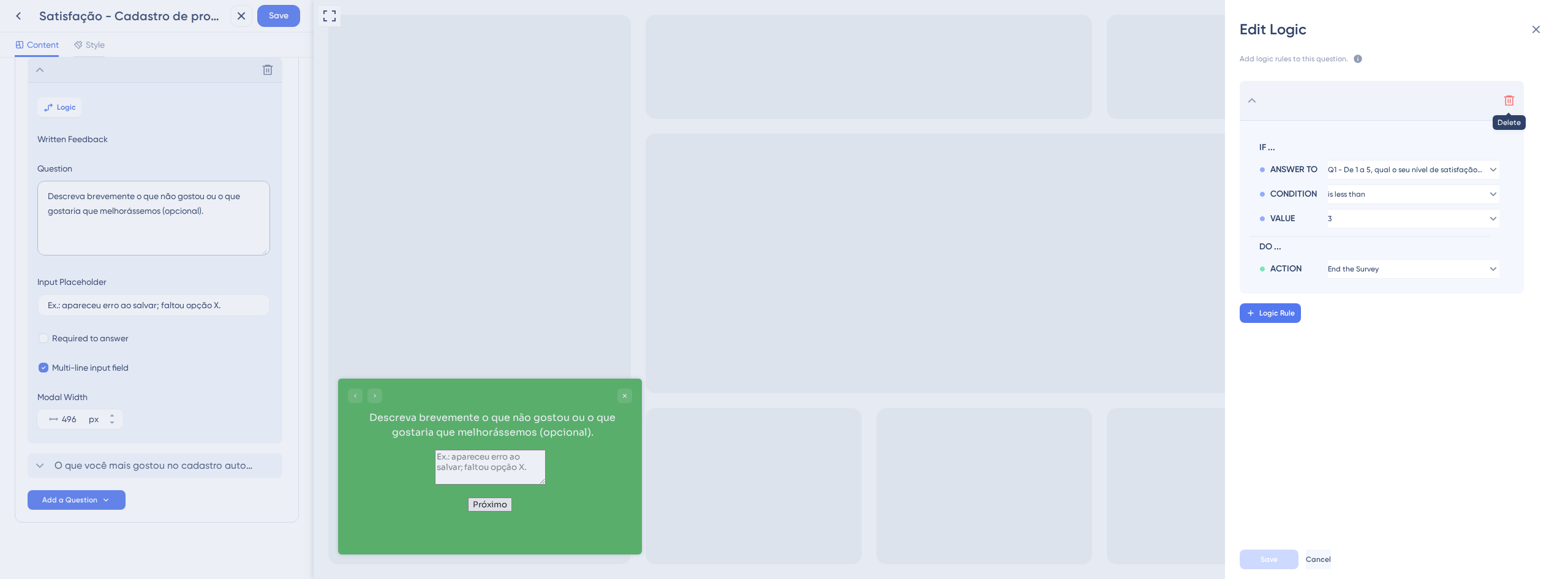
click at [1503, 101] on icon at bounding box center [1509, 101] width 12 height 12
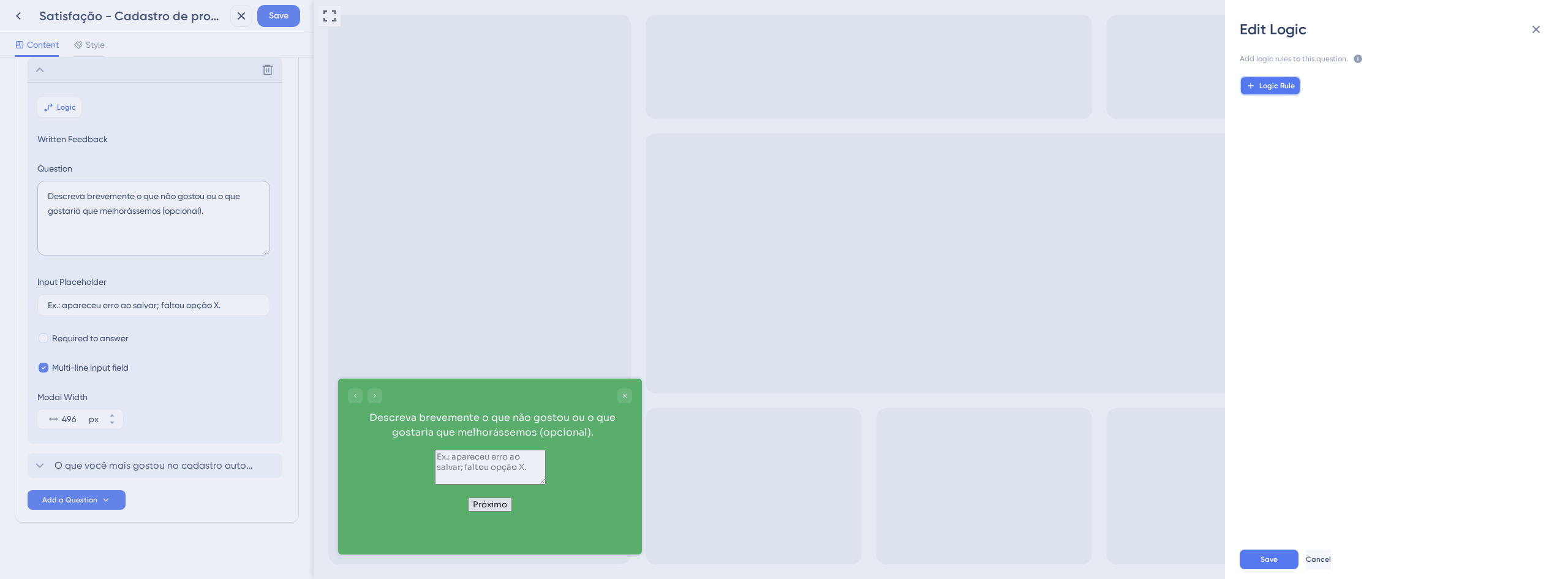
click at [1253, 86] on icon at bounding box center [1250, 85] width 5 height 5
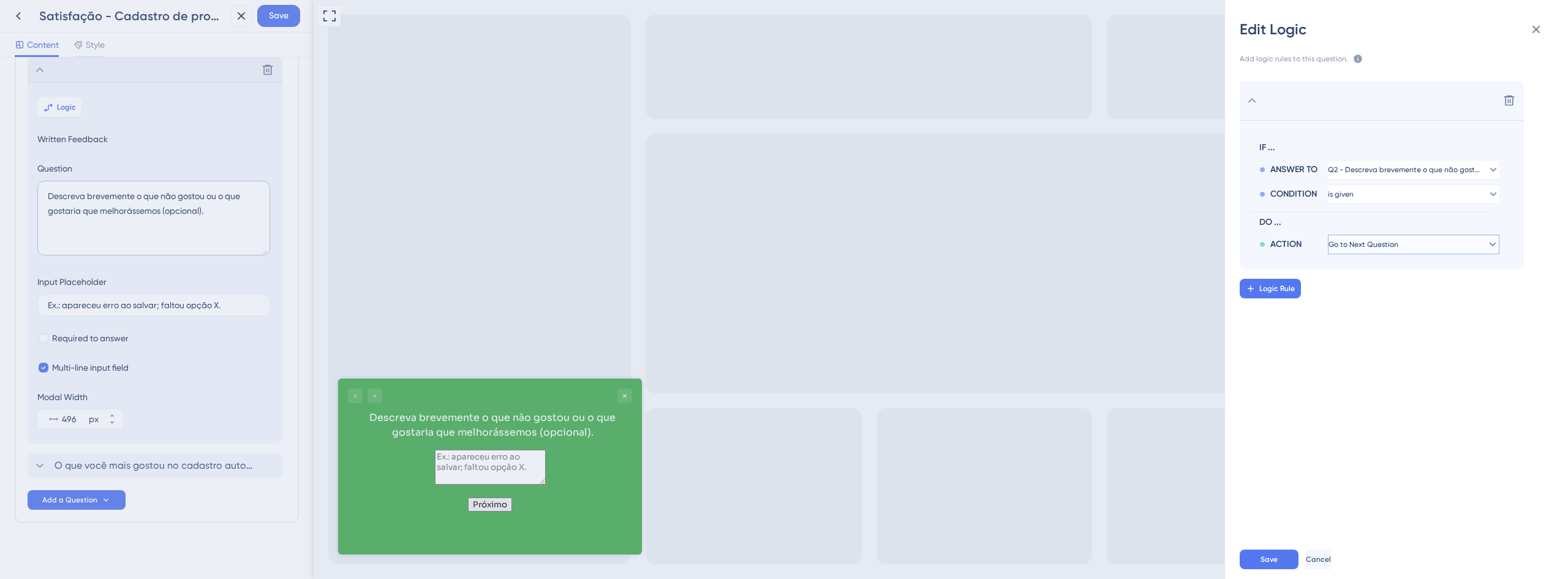
click at [1387, 237] on button "Go to Next Question" at bounding box center [1413, 244] width 171 height 20
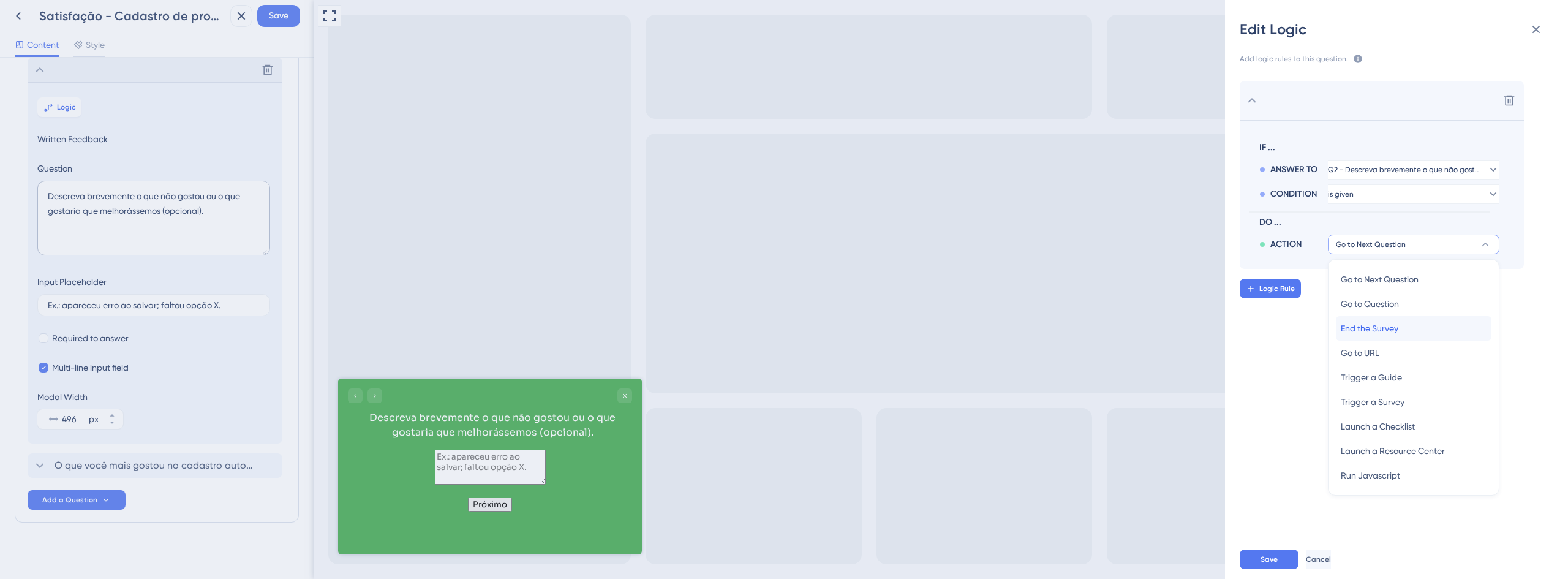
click at [1382, 336] on div "End the Survey End the Survey" at bounding box center [1414, 328] width 146 height 24
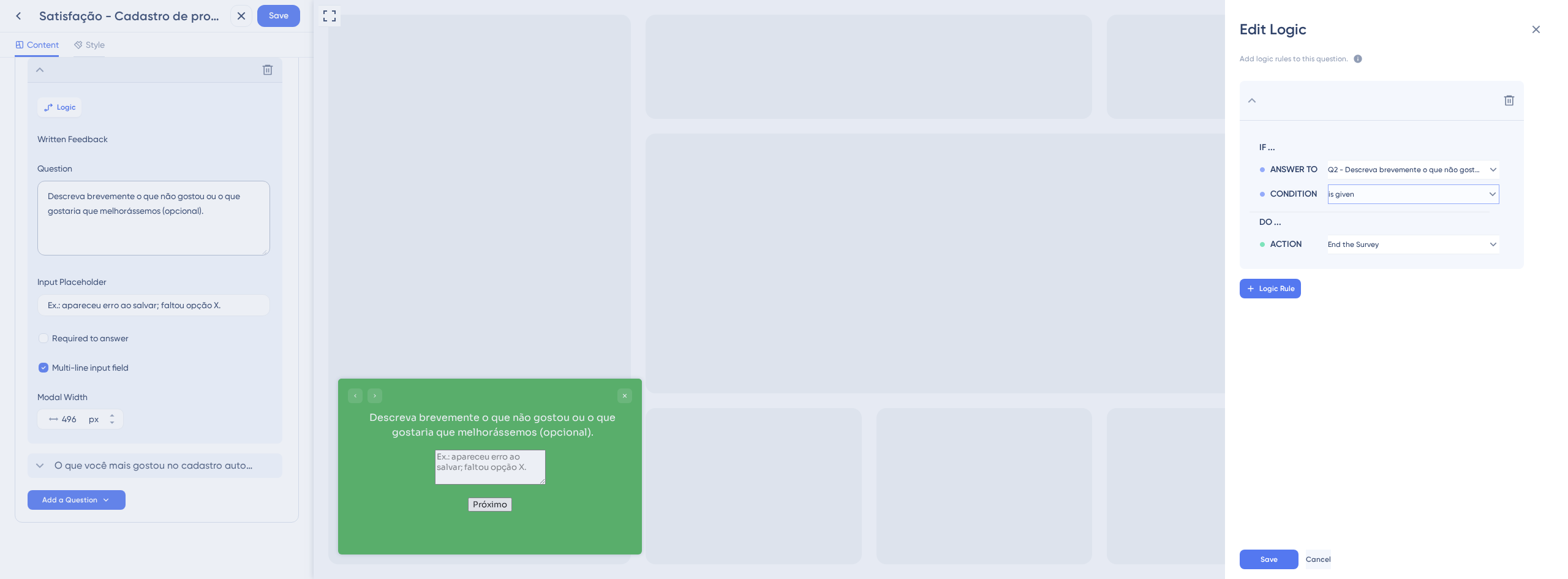
click at [1372, 201] on button "is given" at bounding box center [1413, 195] width 171 height 20
click at [1366, 421] on div "Delete IF ... ANSWER TO Q2 - Descreva brevemente o que não gostou ou o que gost…" at bounding box center [1401, 298] width 363 height 464
click at [478, 533] on div "Edit Logic Add logic rules to this question. The rules will apply after this qu…" at bounding box center [784, 289] width 1568 height 579
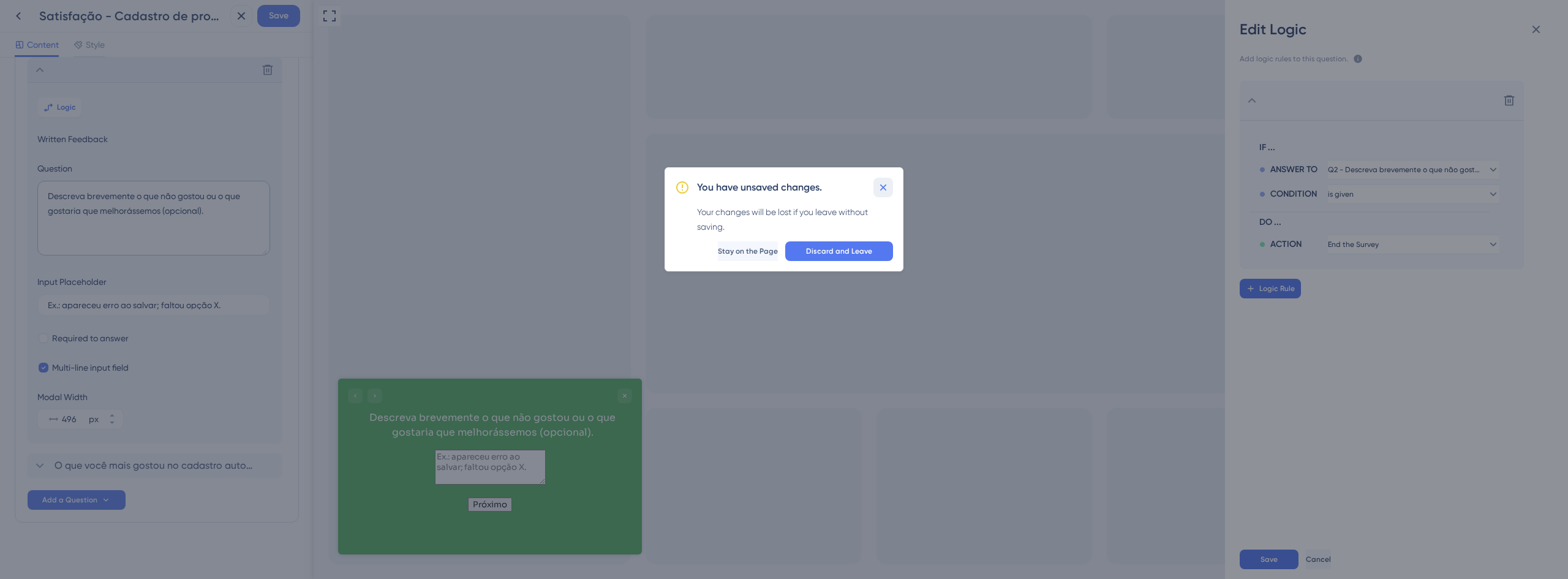
click at [885, 184] on icon at bounding box center [883, 187] width 12 height 12
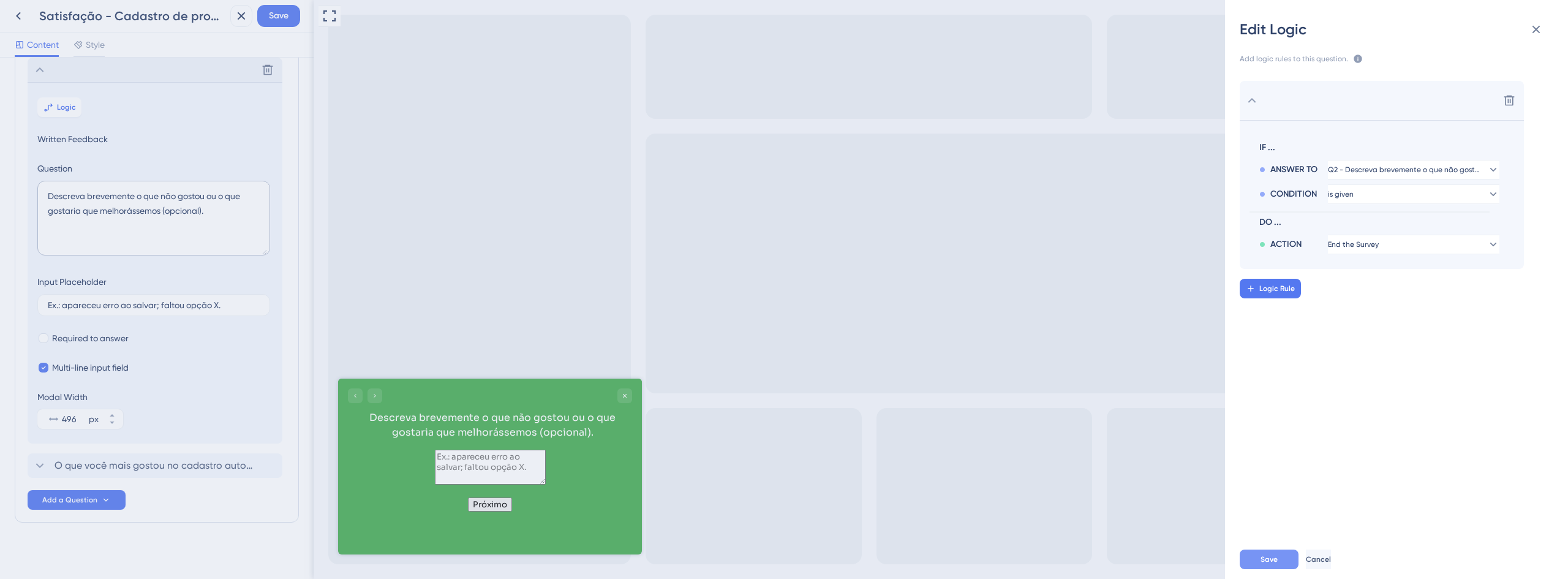
click at [1285, 554] on button "Save" at bounding box center [1269, 559] width 59 height 20
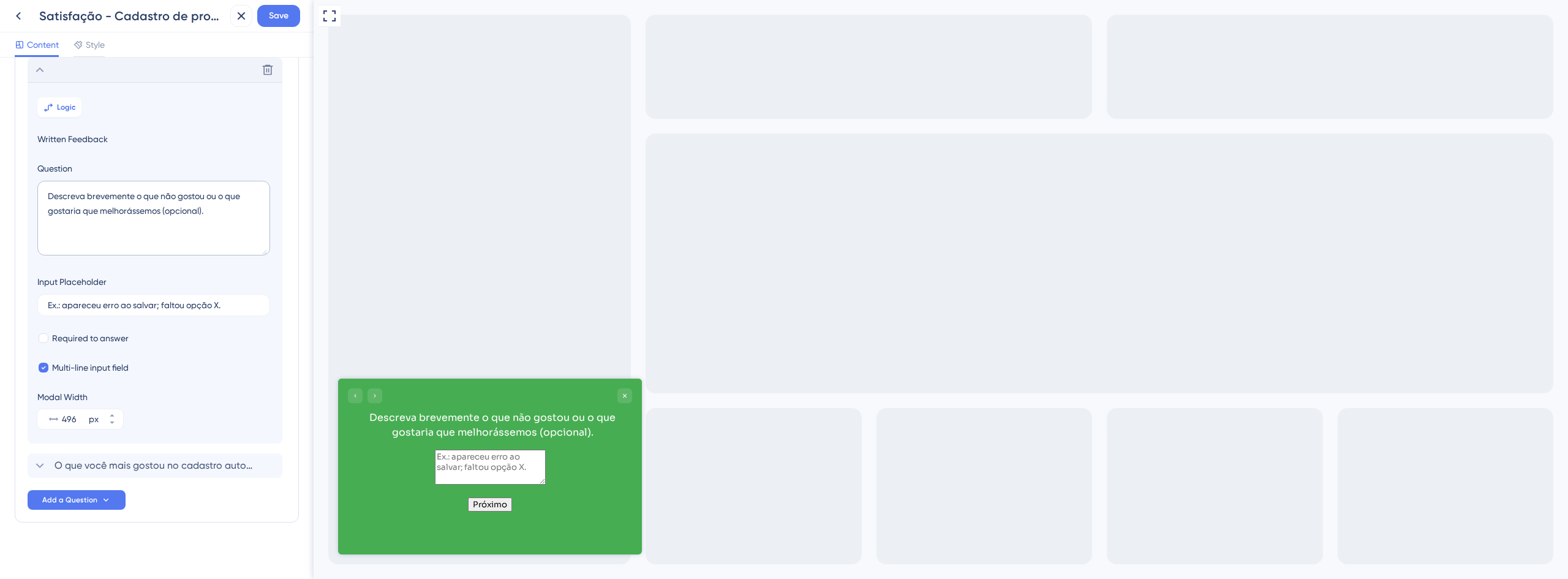
click at [489, 519] on div "Descreva brevemente o que não gostou ou o que gostaria que melhorássemos (opcio…" at bounding box center [490, 449] width 303 height 141
click at [493, 512] on button "Próximo" at bounding box center [489, 504] width 44 height 14
click at [349, 391] on div "Go to Question 2" at bounding box center [355, 396] width 14 height 14
click at [65, 103] on span "Logic" at bounding box center [66, 107] width 19 height 10
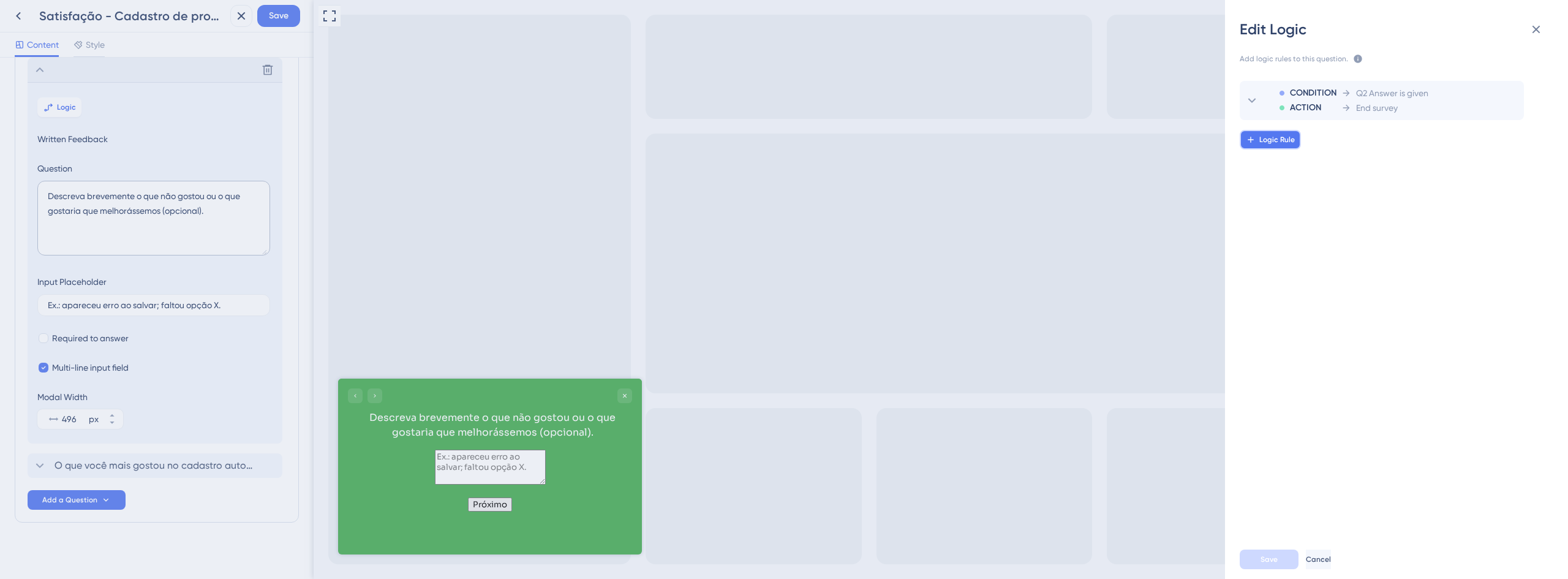
click at [1284, 139] on span "Logic Rule" at bounding box center [1277, 139] width 35 height 10
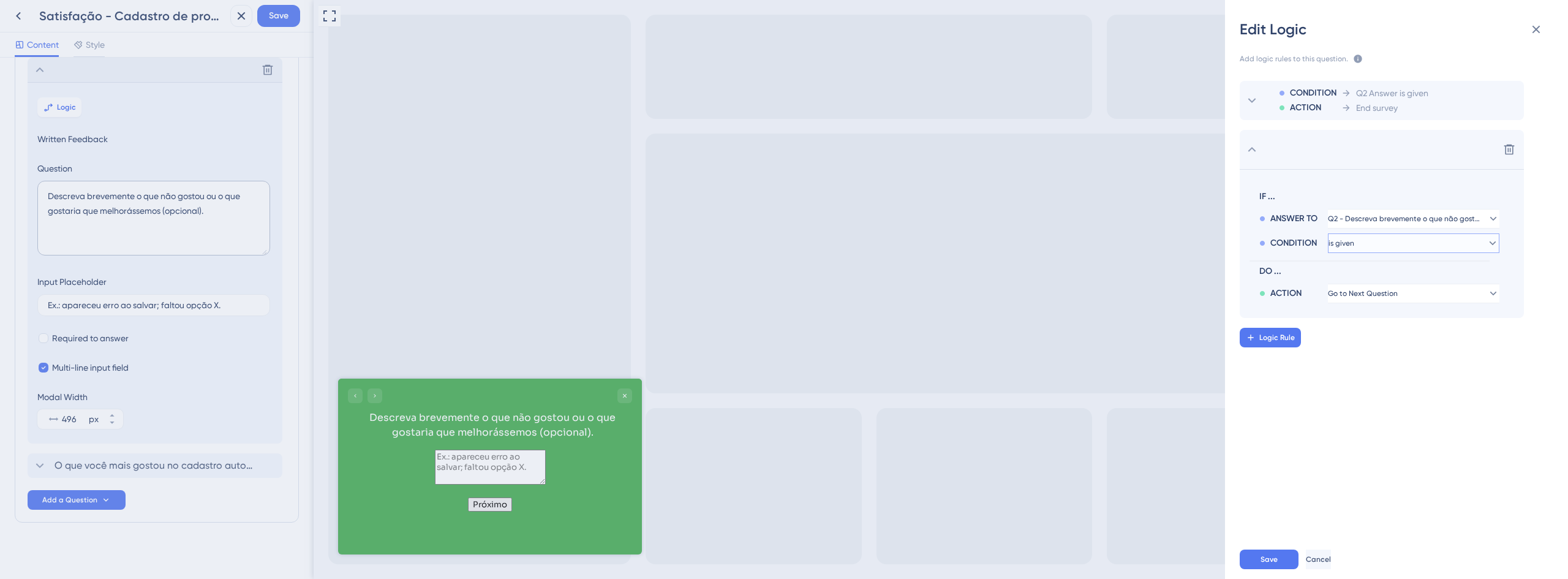
click at [1364, 246] on button "is given" at bounding box center [1413, 243] width 171 height 20
click at [1373, 300] on span "is not given" at bounding box center [1362, 302] width 43 height 14
click at [1374, 296] on span "Go to Next Question" at bounding box center [1363, 293] width 70 height 10
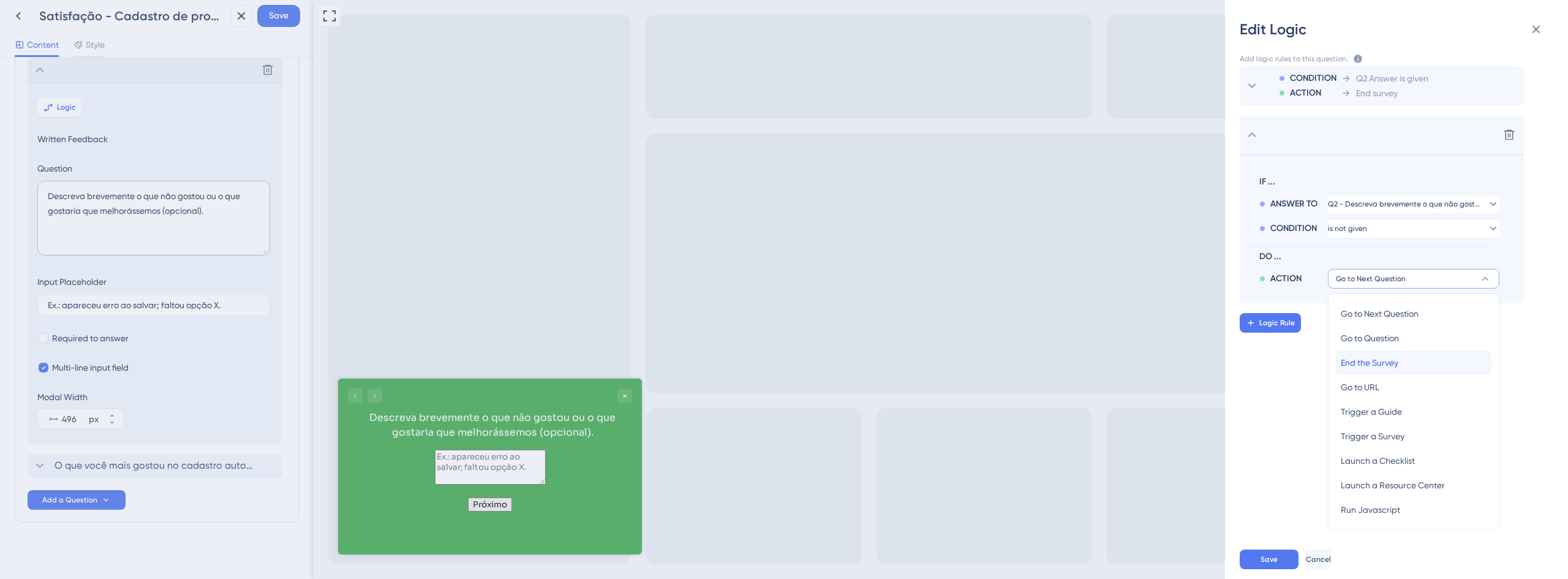
click at [1375, 363] on span "End the Survey" at bounding box center [1370, 363] width 58 height 14
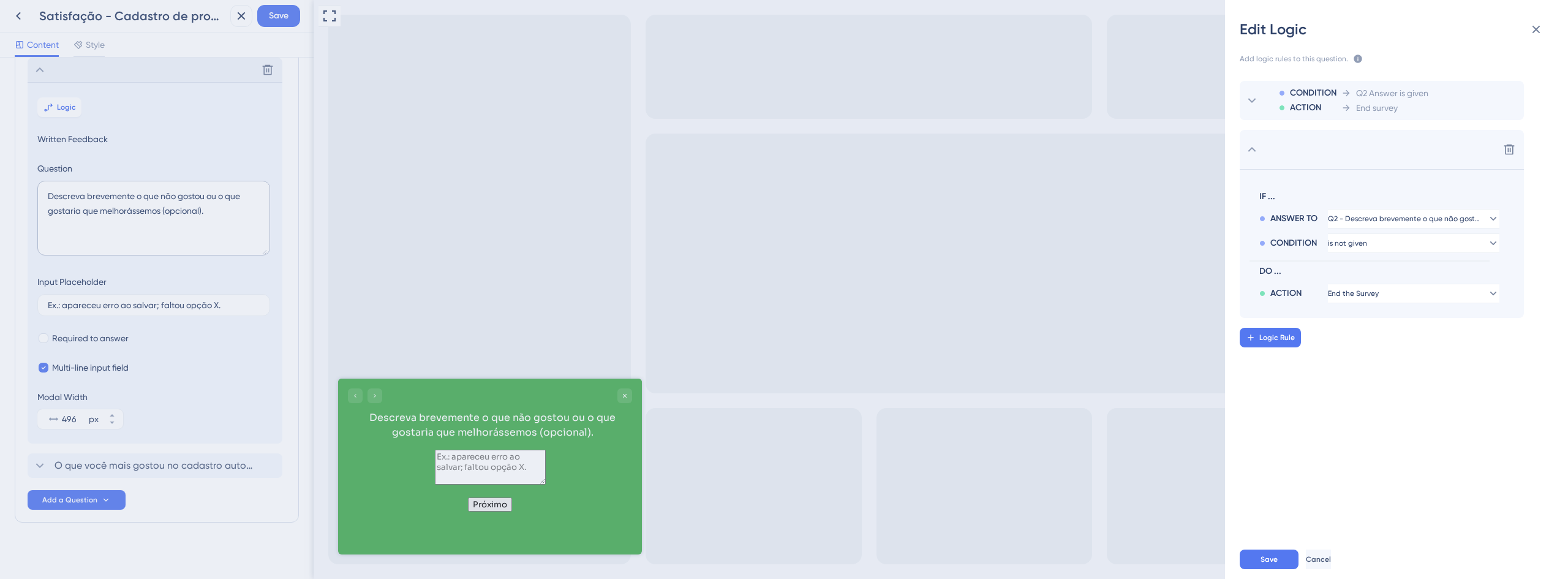
scroll to position [0, 0]
click at [1271, 565] on button "Save" at bounding box center [1269, 559] width 59 height 20
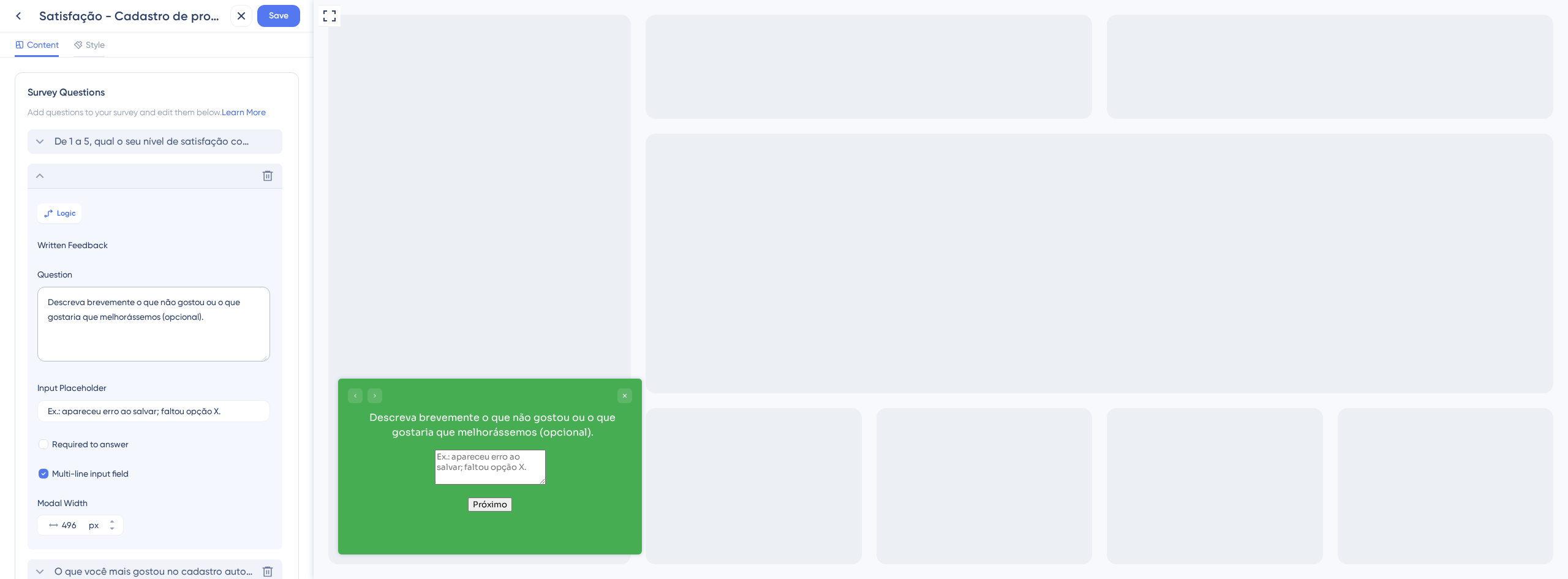
click at [120, 566] on span "O que você mais gostou no cadastro automático via CNJ? (opcional)" at bounding box center [156, 572] width 202 height 14
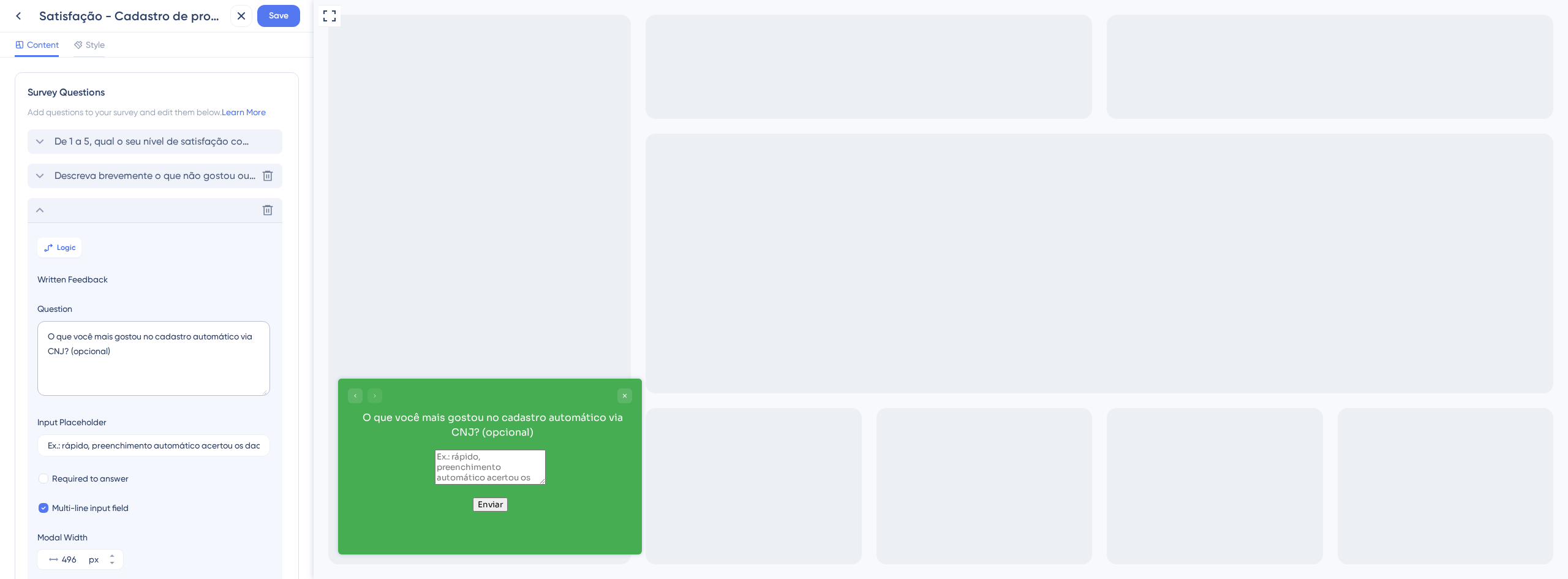
scroll to position [113, 0]
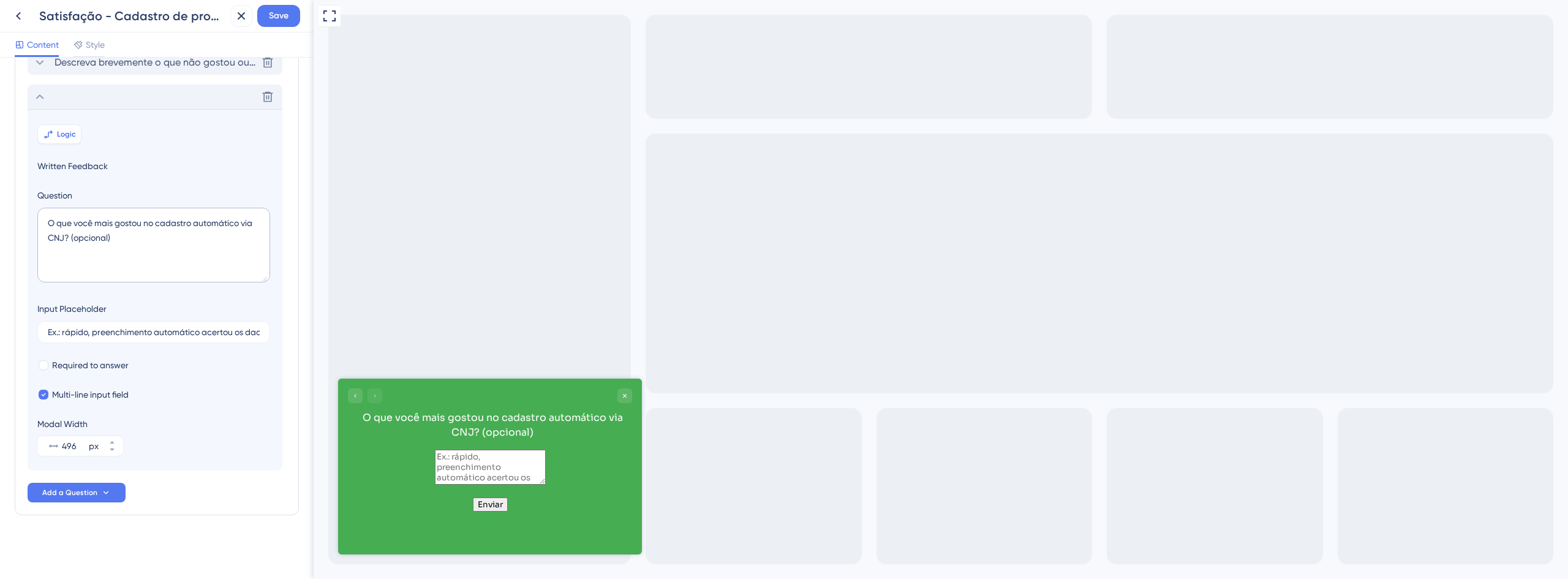
click at [68, 135] on span "Logic" at bounding box center [66, 134] width 19 height 10
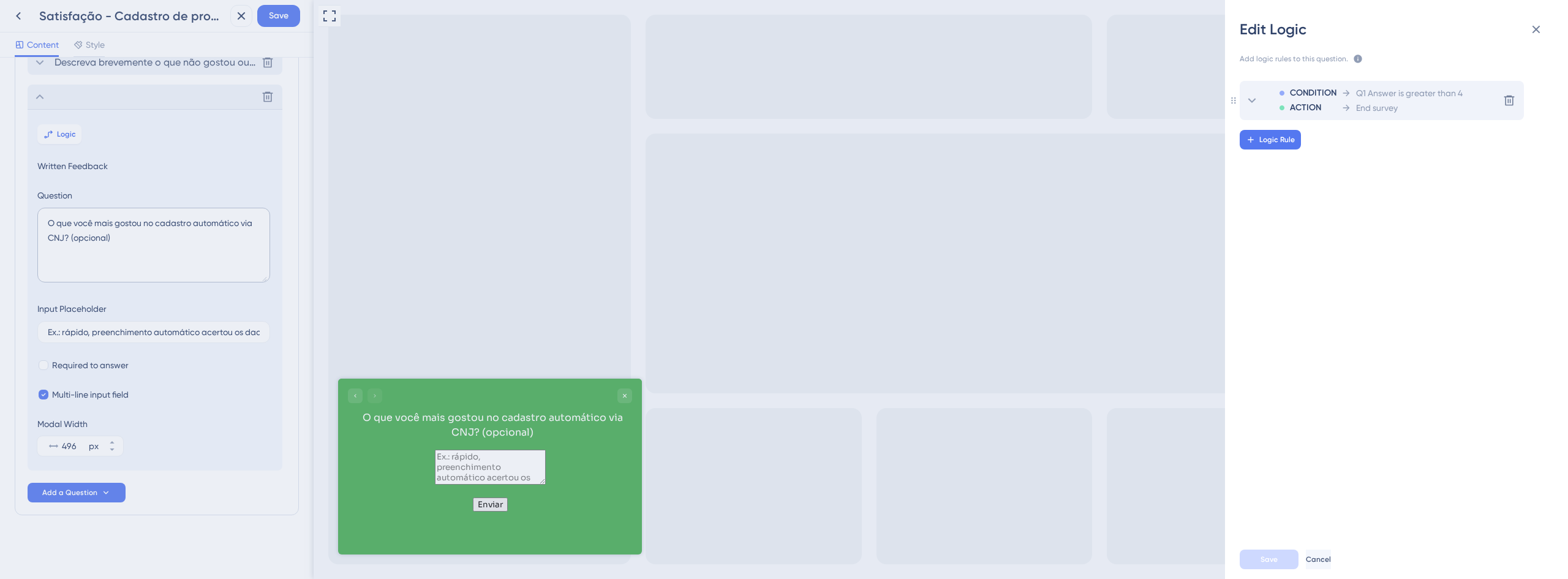
click at [1387, 118] on div "CONDITION ACTION Q1 Answer is greater than 4 End survey" at bounding box center [1364, 101] width 196 height 39
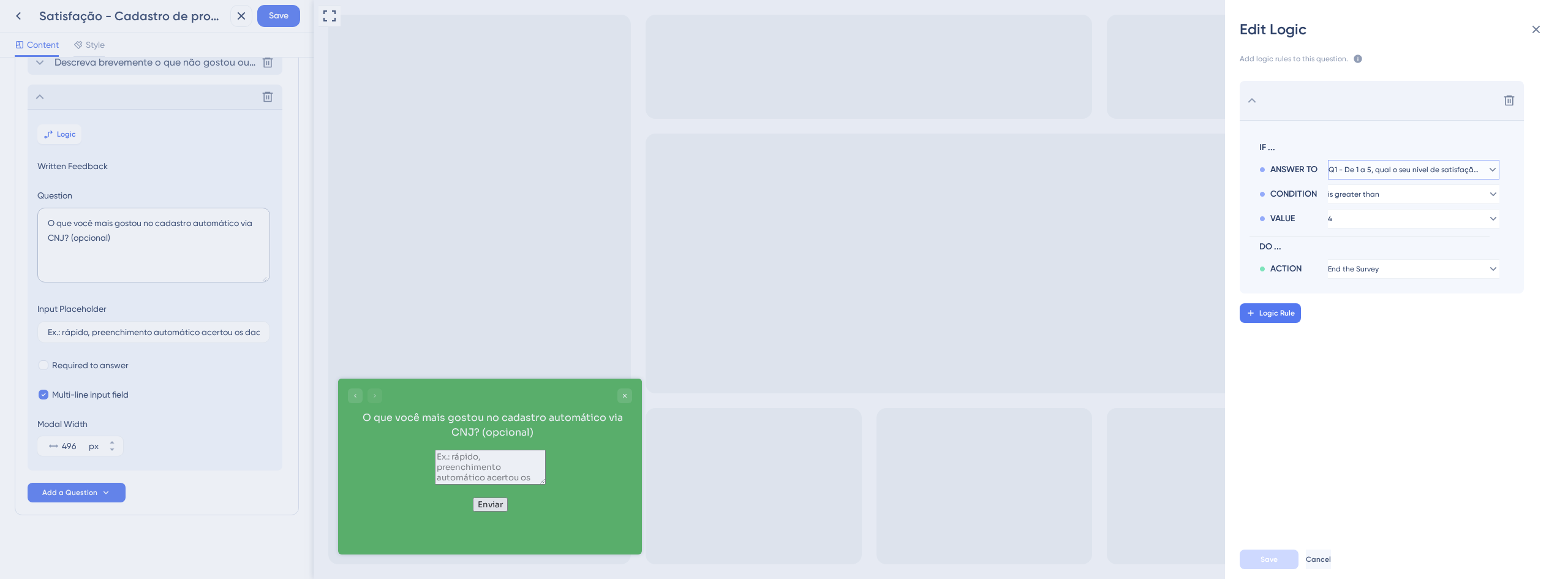
click at [1373, 163] on button "Q1 - De 1 a 5, qual o seu nível de satisfação com o novo cadastro automático de…" at bounding box center [1413, 170] width 171 height 20
click at [1385, 253] on span "Q3 - O que você mais gostou no cadastro automático via CNJ? (opcional)" at bounding box center [1414, 254] width 146 height 14
click at [1395, 198] on button "is given" at bounding box center [1413, 195] width 171 height 20
click at [1375, 327] on div "Delete IF ... ANSWER TO Q3 - O que você mais gostou no cadastro automático via …" at bounding box center [1401, 298] width 363 height 464
click at [1284, 563] on button "Save" at bounding box center [1269, 559] width 59 height 20
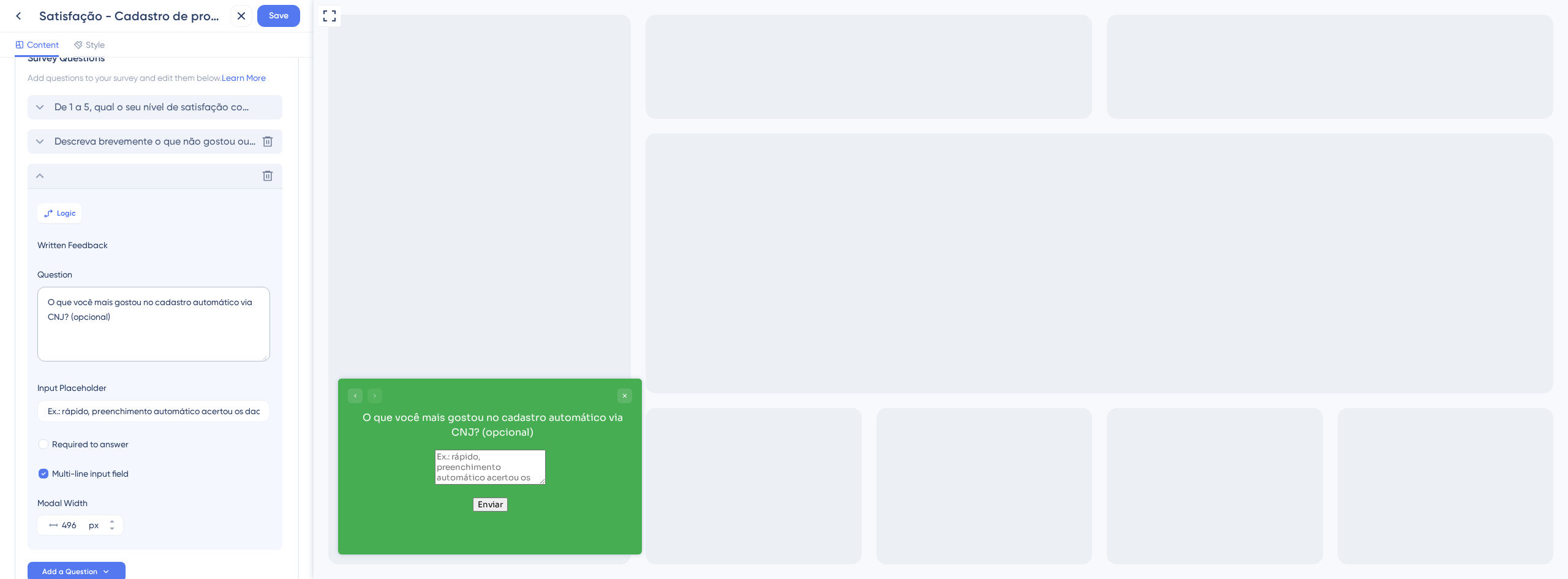
scroll to position [0, 0]
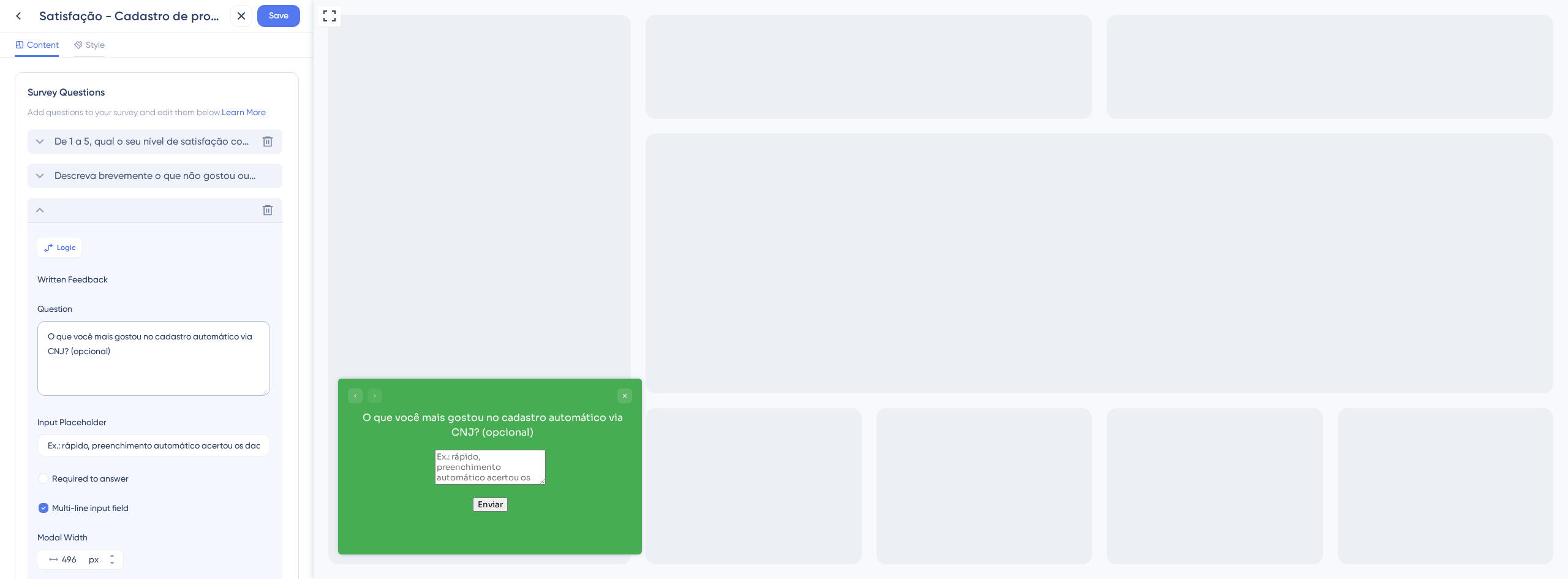
click at [143, 143] on span "De 1 a 5, qual o seu nível de satisfação com o novo cadastro automático de proc…" at bounding box center [156, 141] width 202 height 14
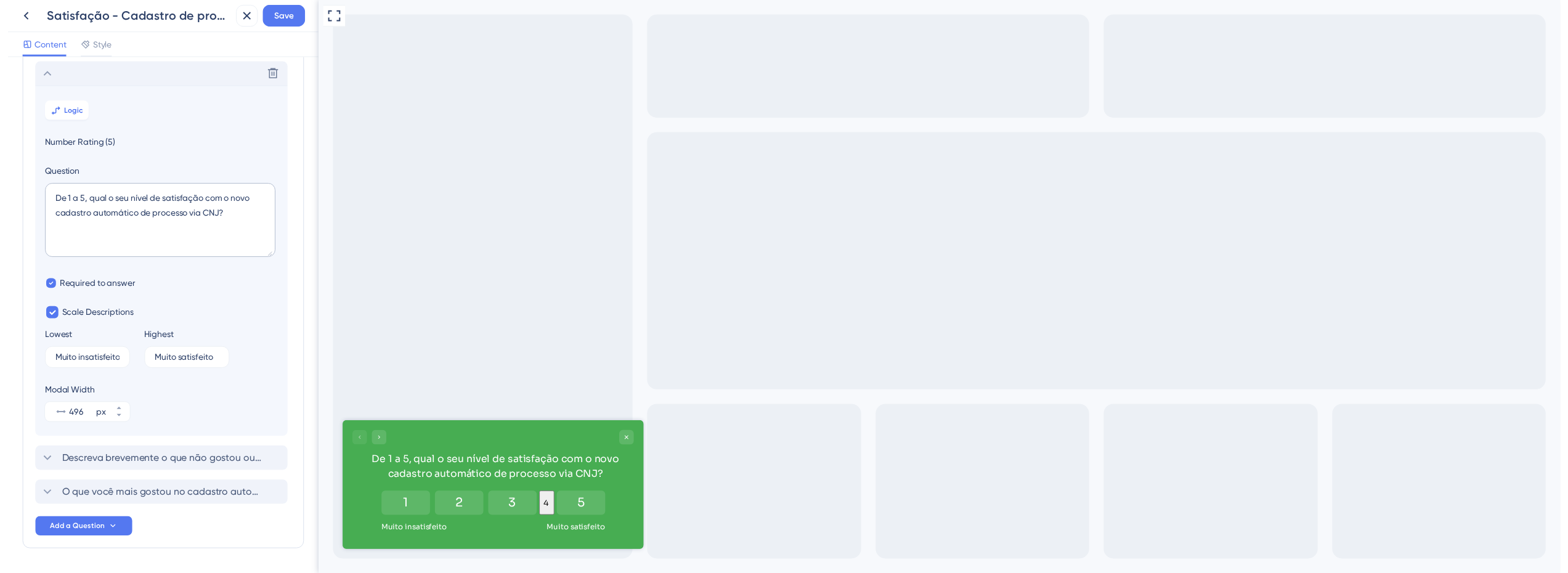
scroll to position [72, 0]
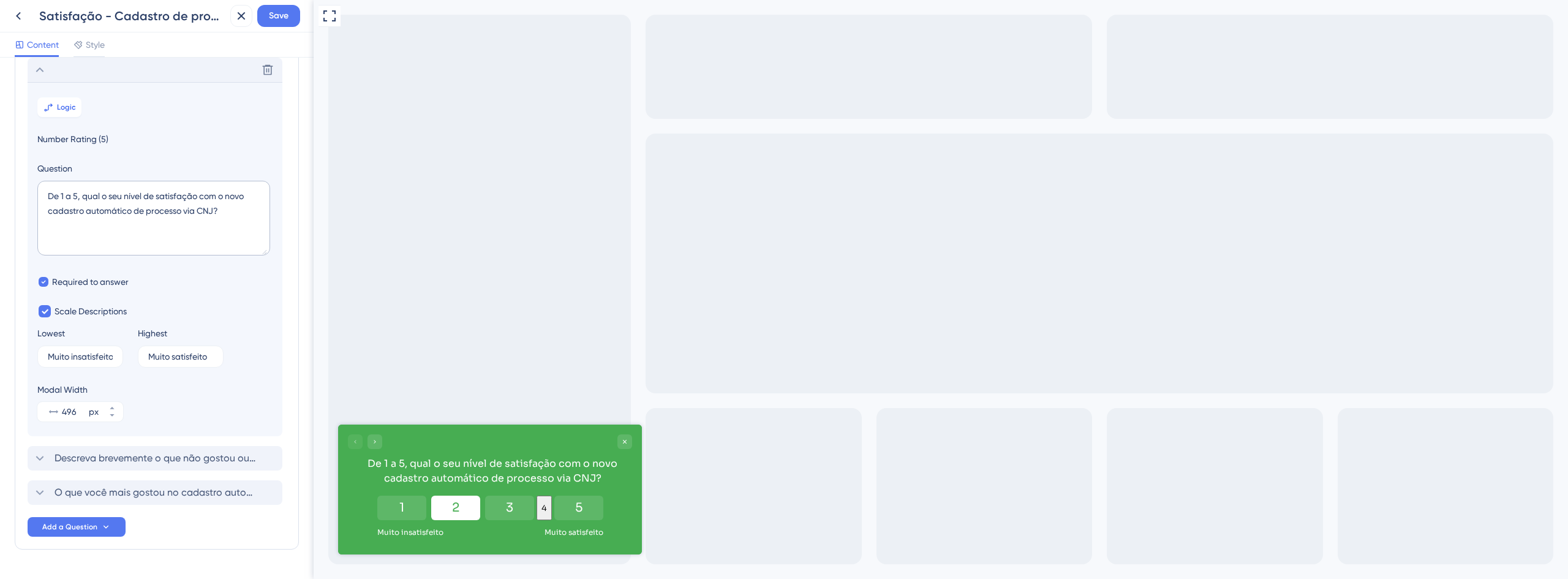
click at [431, 507] on button "2" at bounding box center [455, 507] width 49 height 24
click at [267, 20] on button "Save" at bounding box center [279, 16] width 43 height 22
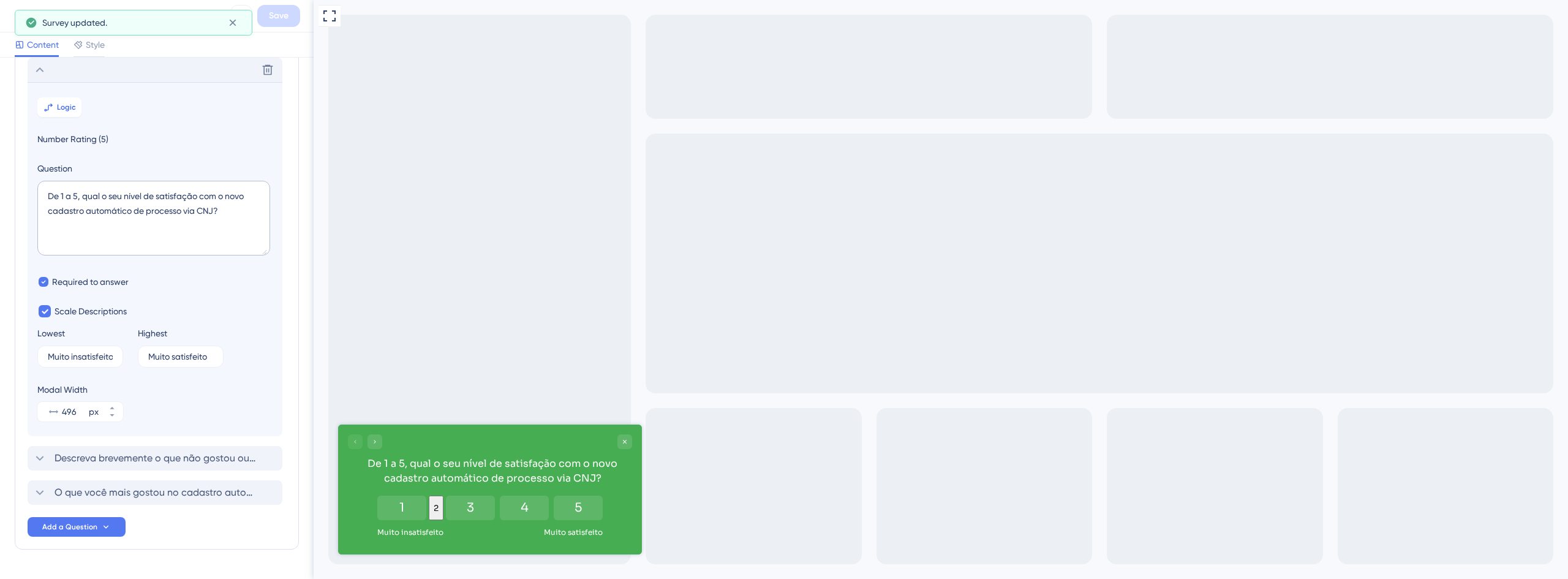
click at [22, 16] on div "Survey updated." at bounding box center [133, 22] width 238 height 26
click at [225, 23] on button at bounding box center [232, 23] width 19 height 20
click at [24, 21] on icon at bounding box center [18, 16] width 14 height 14
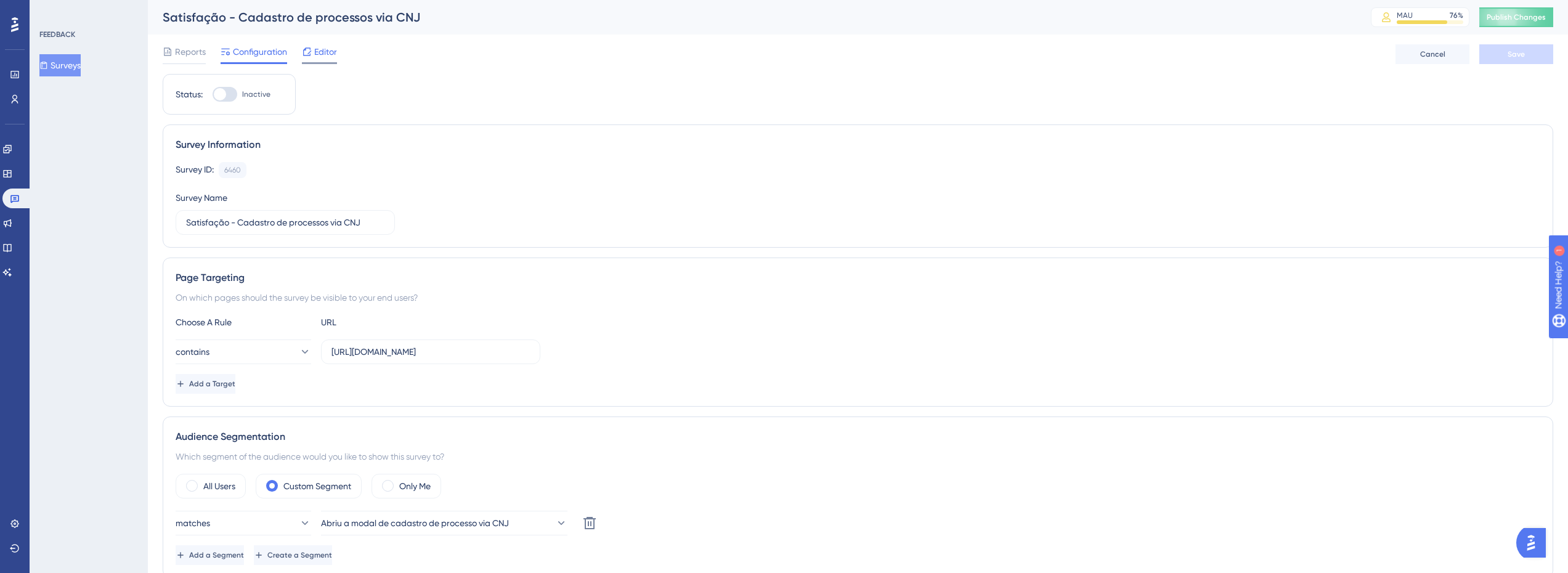
click at [324, 59] on div "Editor" at bounding box center [319, 54] width 35 height 20
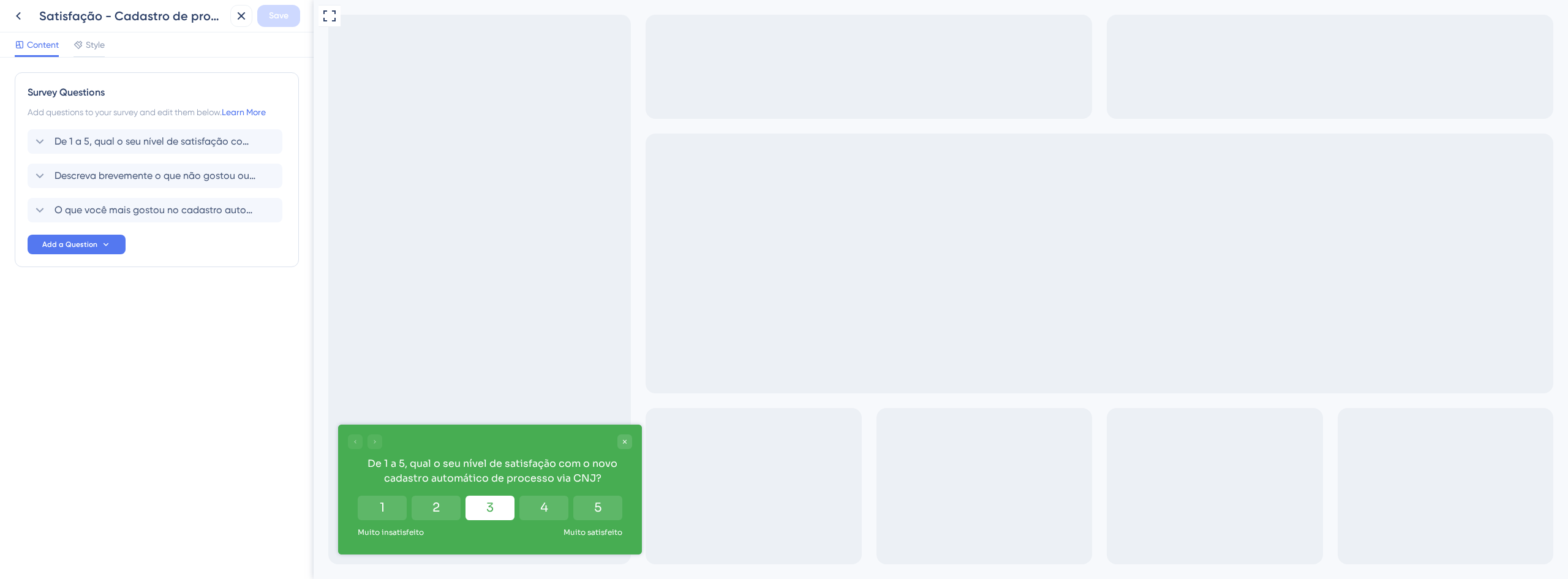
click at [480, 503] on button "3" at bounding box center [490, 507] width 49 height 24
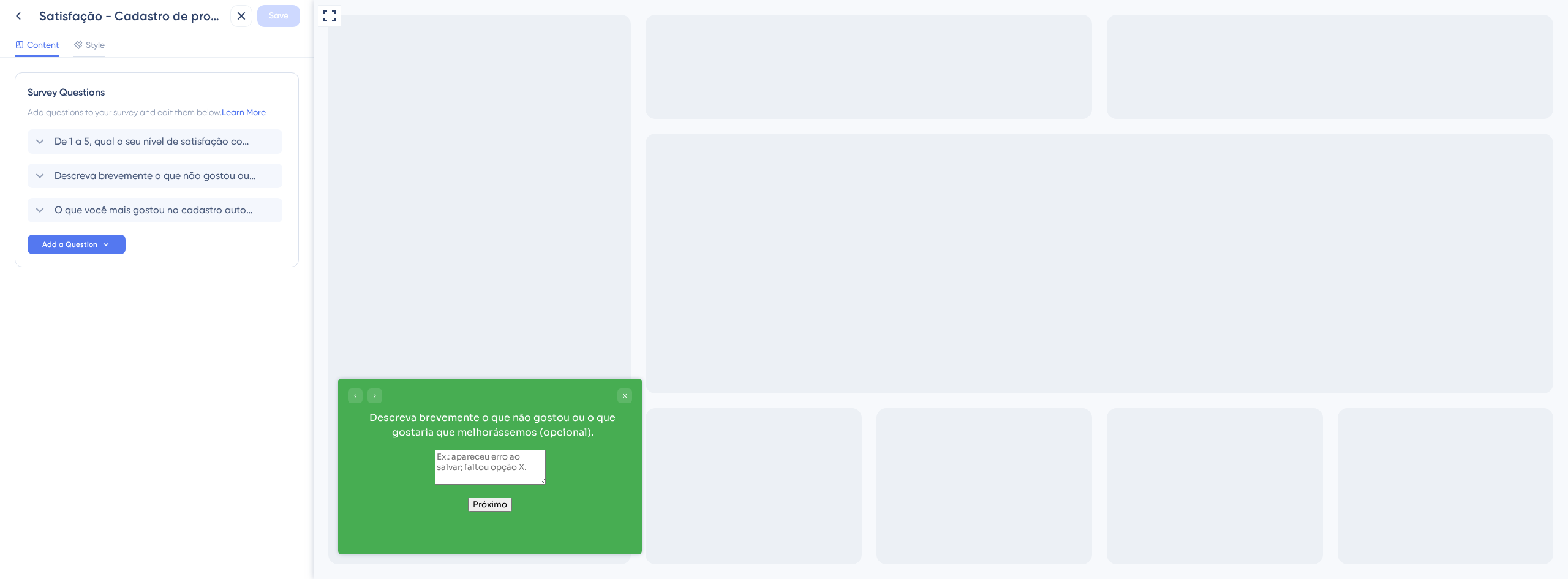
click at [503, 512] on button "Próximo" at bounding box center [489, 504] width 44 height 14
click at [376, 390] on div "Go to Question 3" at bounding box center [374, 396] width 14 height 14
click at [353, 392] on icon "Go to Question 1" at bounding box center [355, 396] width 7 height 7
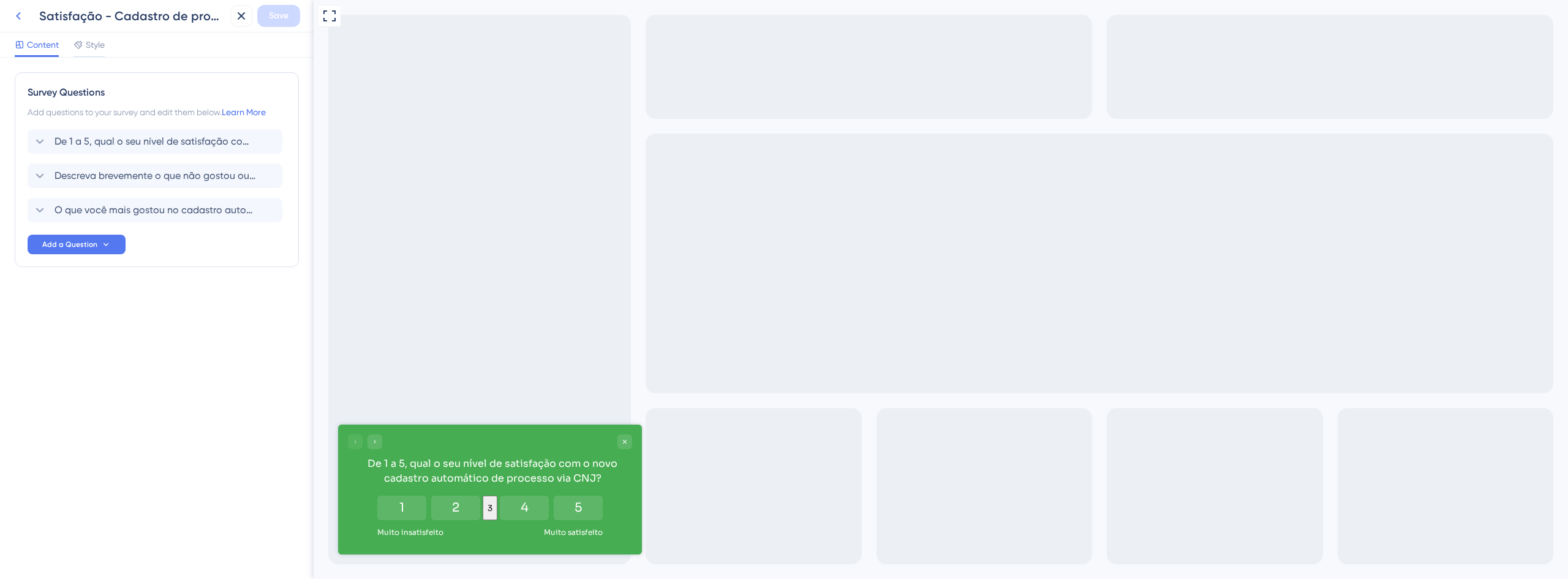
click at [14, 18] on icon at bounding box center [18, 16] width 14 height 14
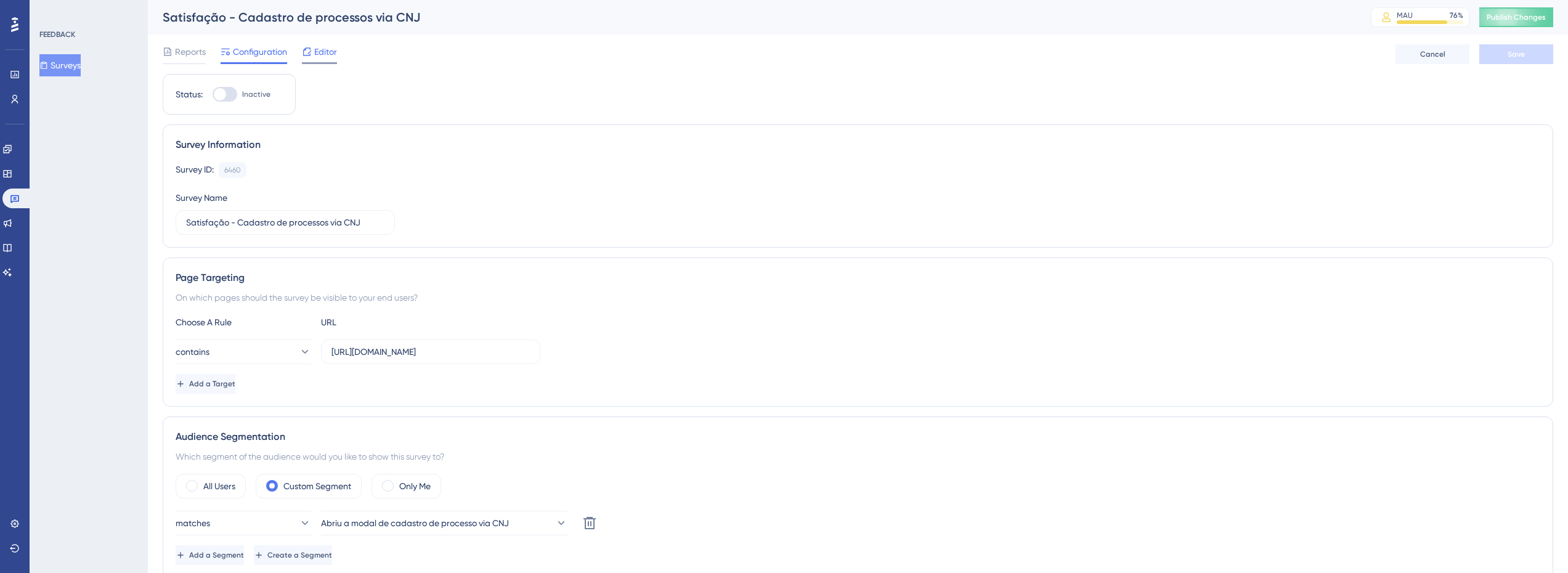
click at [324, 49] on span "Editor" at bounding box center [326, 52] width 22 height 15
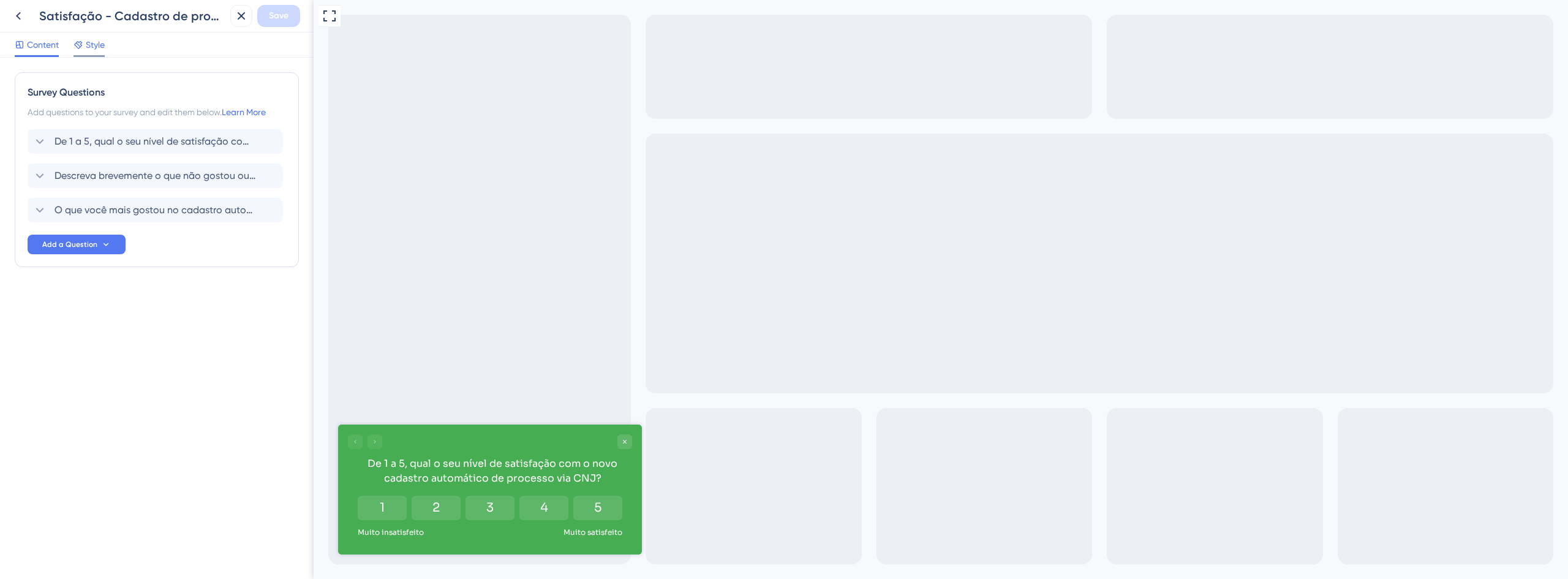
click at [104, 50] on span "Style" at bounding box center [95, 45] width 19 height 14
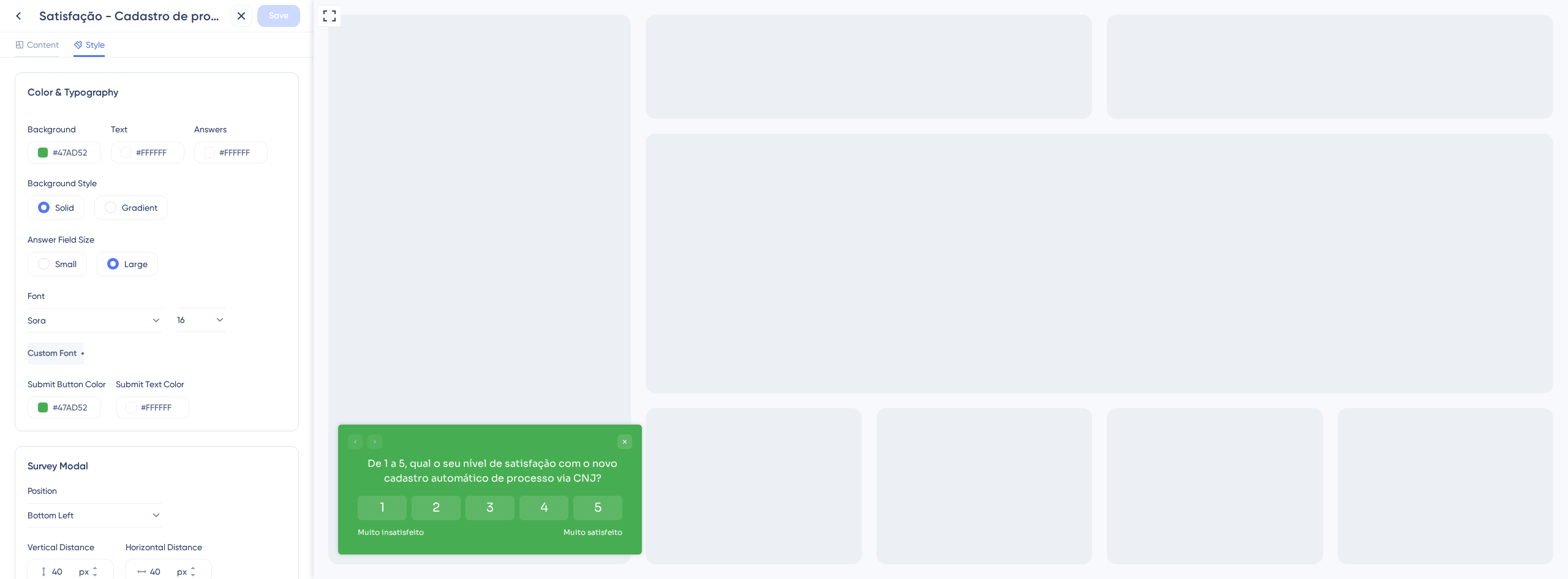
click at [60, 50] on div "Content Style" at bounding box center [59, 47] width 90 height 20
click at [55, 47] on span "Content" at bounding box center [43, 45] width 32 height 14
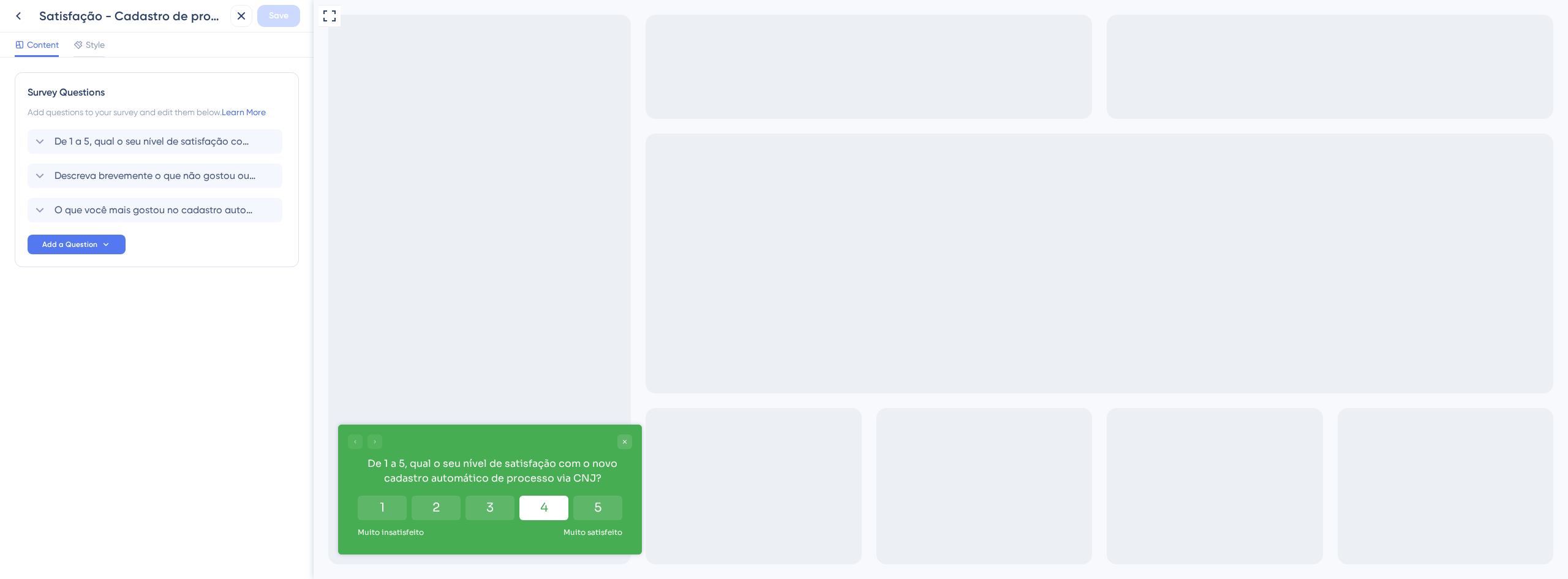
click at [555, 512] on button "4" at bounding box center [544, 507] width 49 height 24
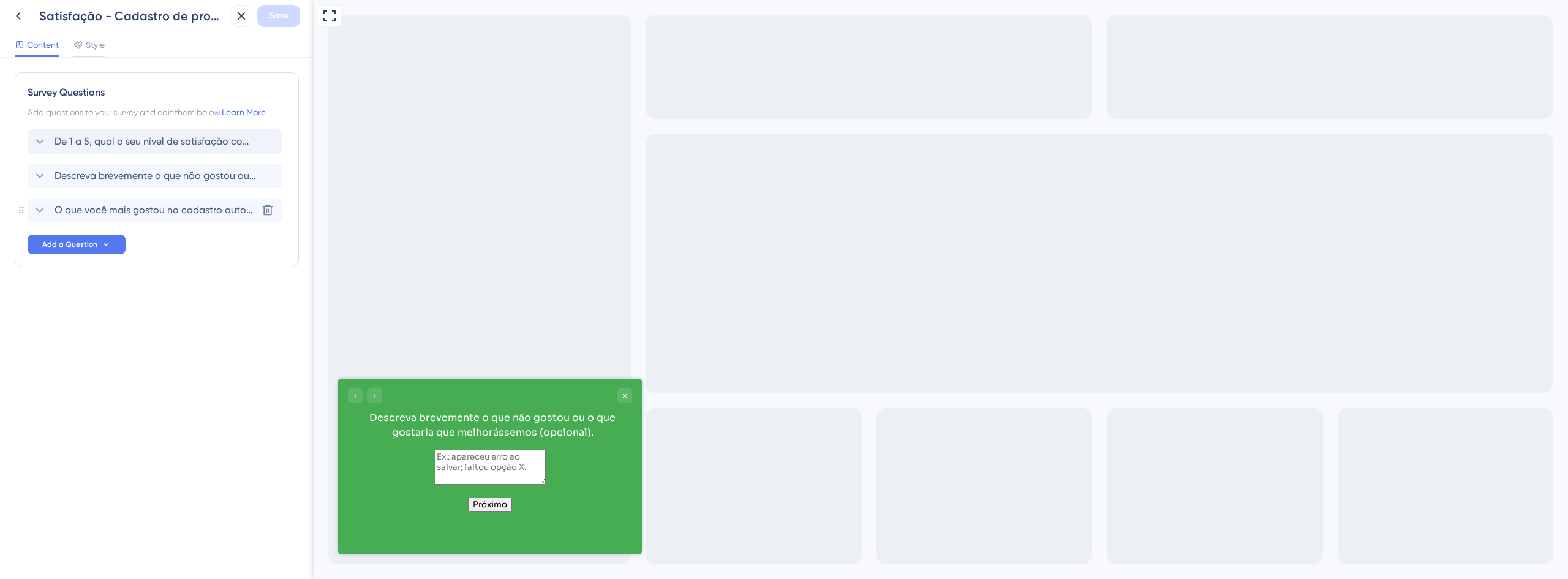
click at [156, 144] on span "De 1 a 5, qual o seu nível de satisfação com o novo cadastro automático de proc…" at bounding box center [156, 141] width 202 height 14
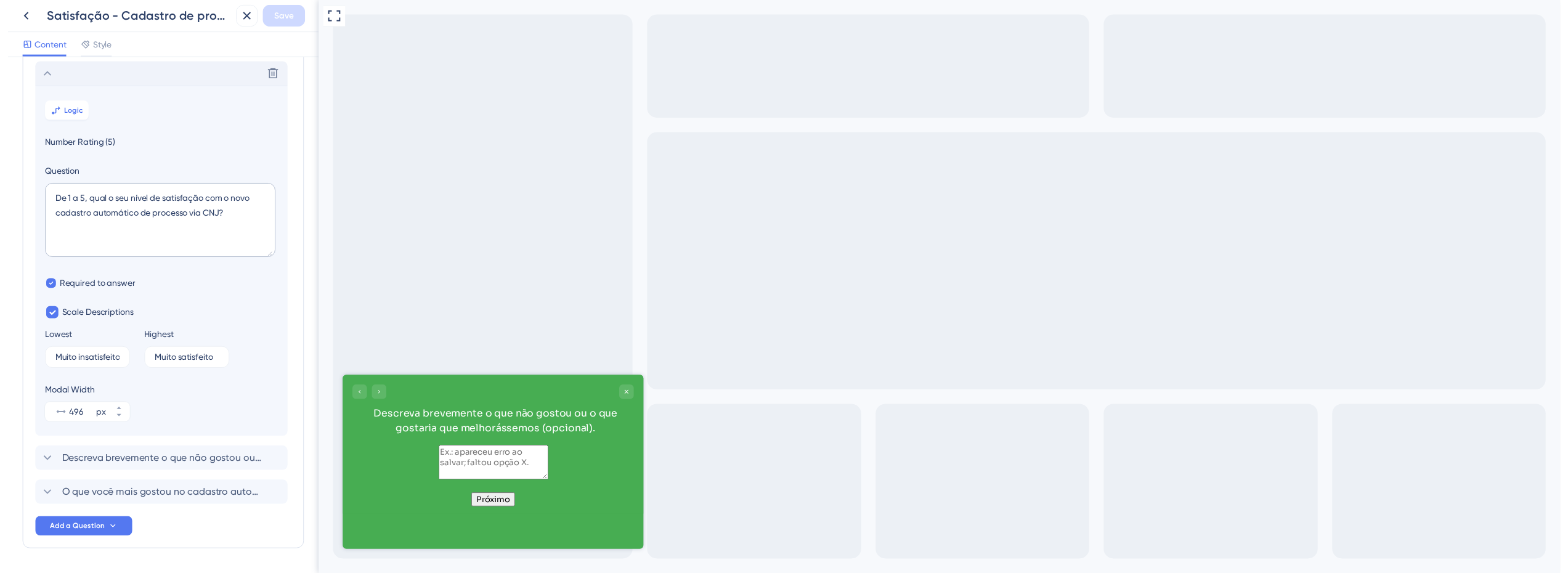
scroll to position [72, 0]
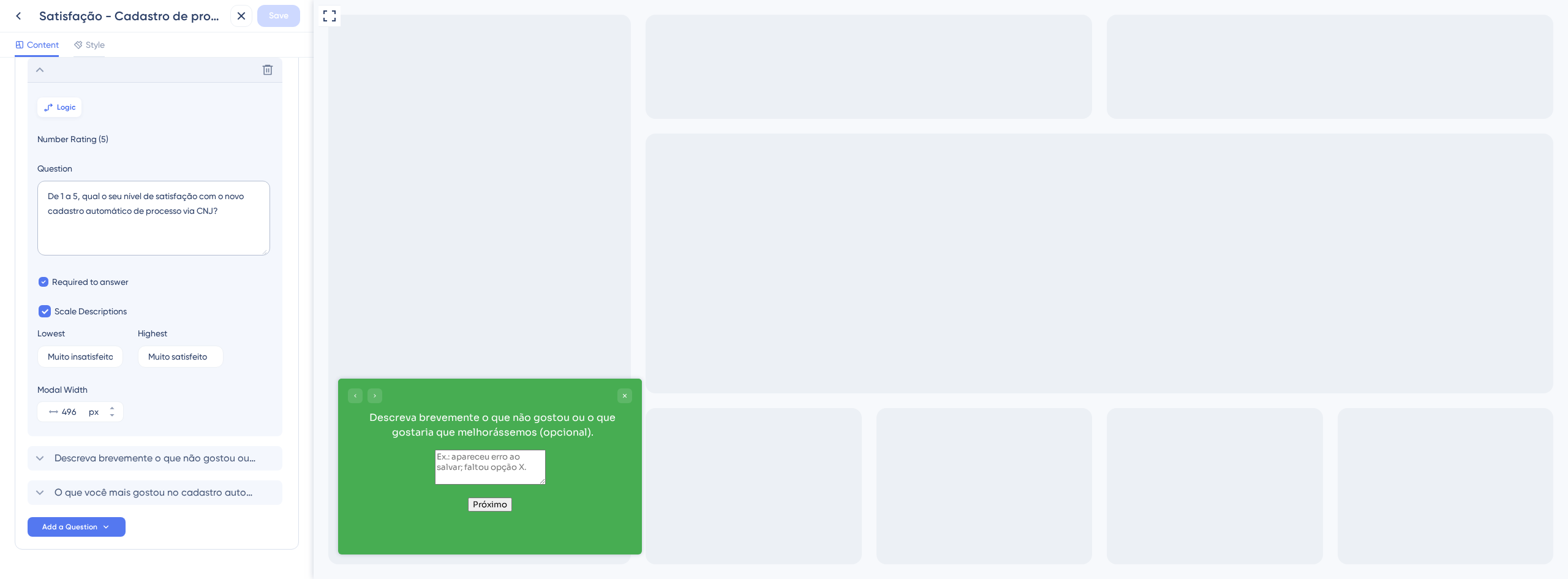
click at [68, 100] on button "Logic" at bounding box center [59, 107] width 44 height 20
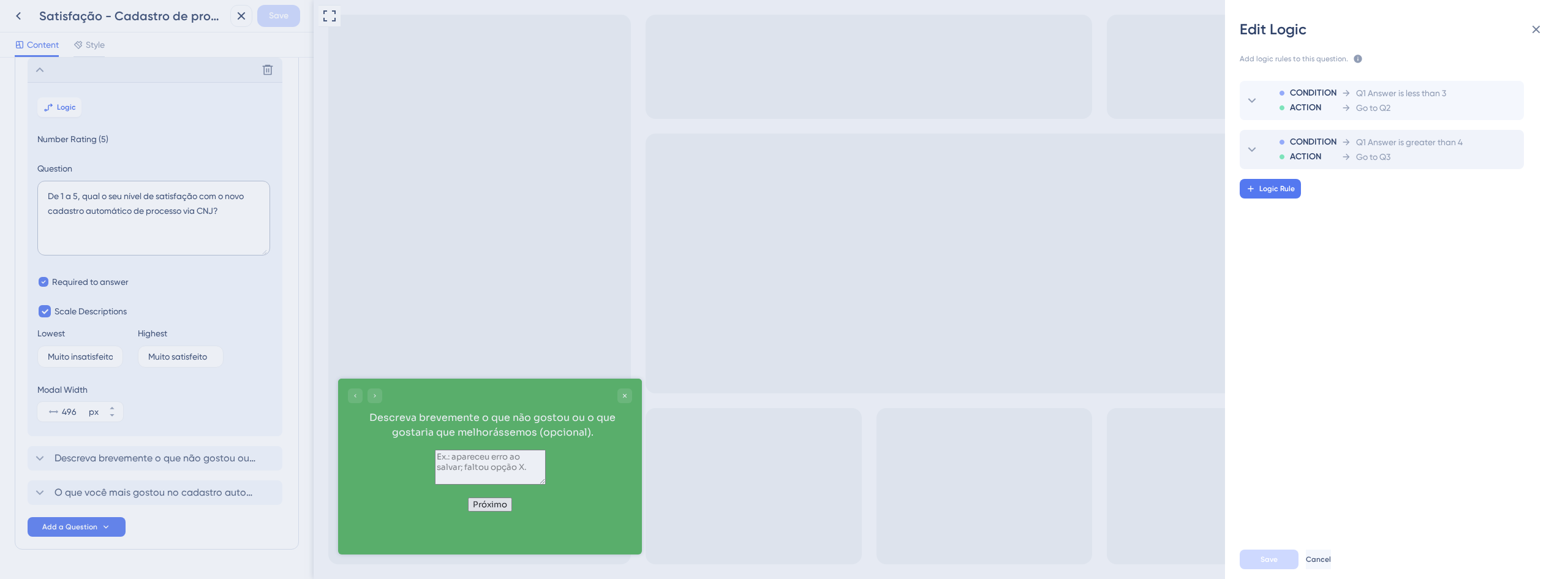
click at [1376, 147] on span "Q1 Answer is greater than 4" at bounding box center [1409, 142] width 106 height 14
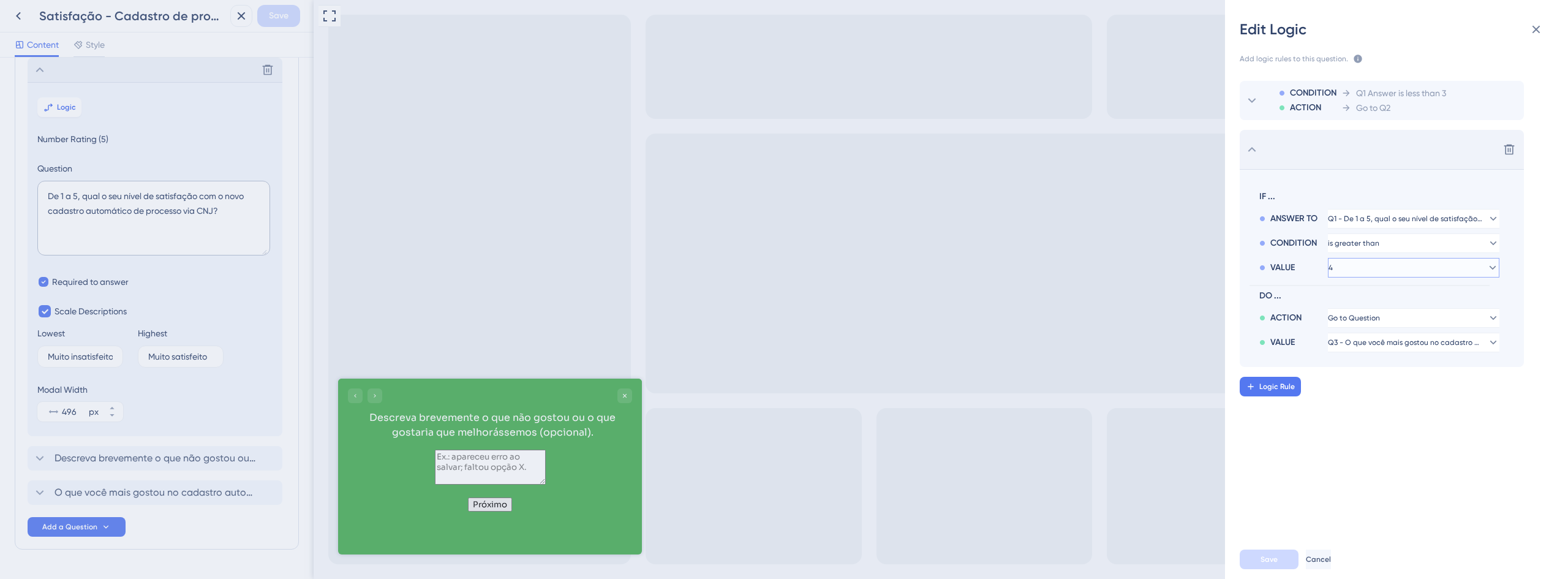
click at [1366, 267] on button "4" at bounding box center [1413, 268] width 171 height 20
drag, startPoint x: 1362, startPoint y: 339, endPoint x: 1364, endPoint y: 350, distance: 11.2
click at [1364, 350] on div "1 1 2 2 3 3 4 4" at bounding box center [1414, 339] width 156 height 98
click at [1364, 350] on div "3 3" at bounding box center [1414, 352] width 146 height 24
click at [1274, 555] on span "Save" at bounding box center [1269, 559] width 17 height 10
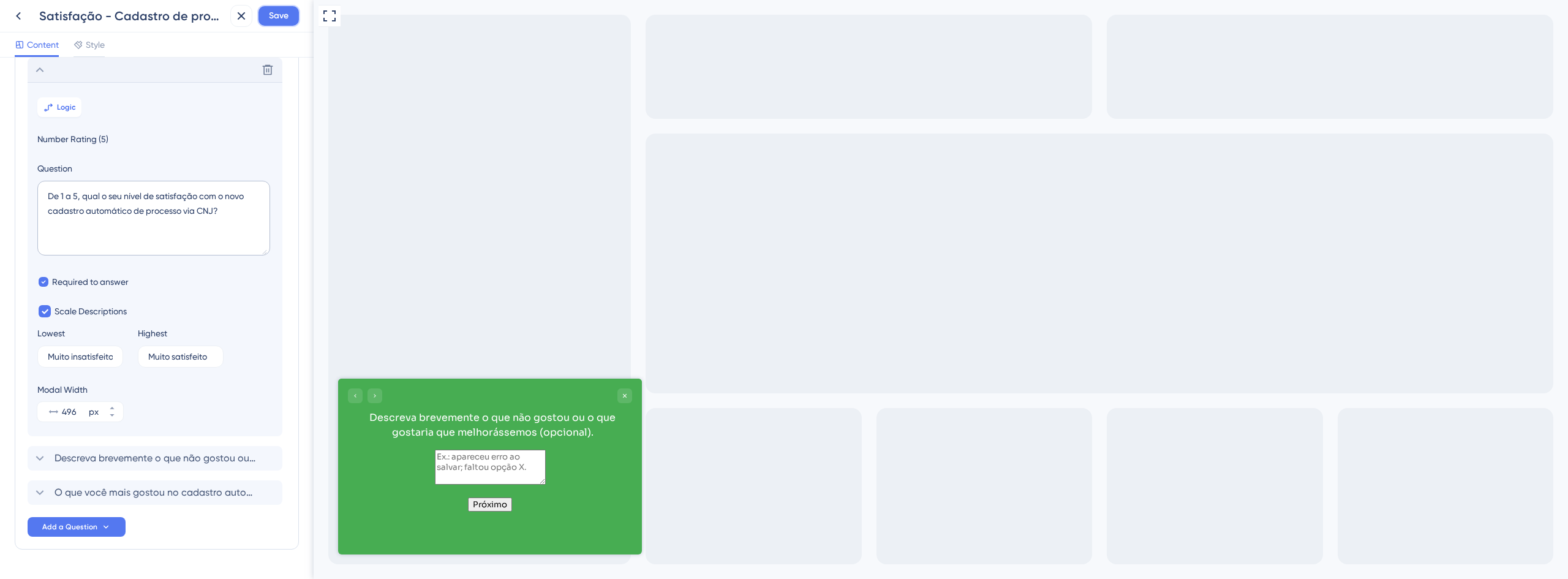
click at [267, 14] on button "Save" at bounding box center [279, 16] width 43 height 22
click at [231, 22] on icon at bounding box center [233, 23] width 7 height 7
click at [236, 14] on icon at bounding box center [241, 16] width 14 height 14
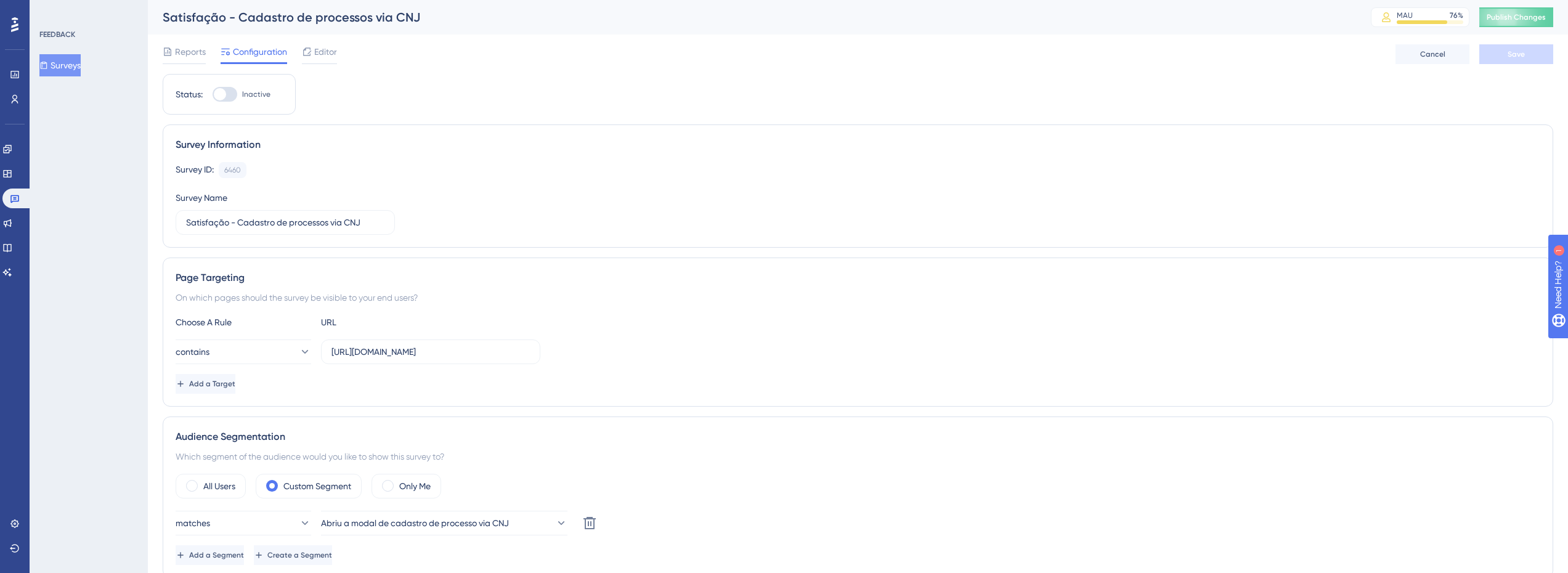
click at [300, 59] on div "Reports Configuration Editor" at bounding box center [250, 54] width 174 height 20
click at [319, 52] on span "Editor" at bounding box center [326, 52] width 22 height 15
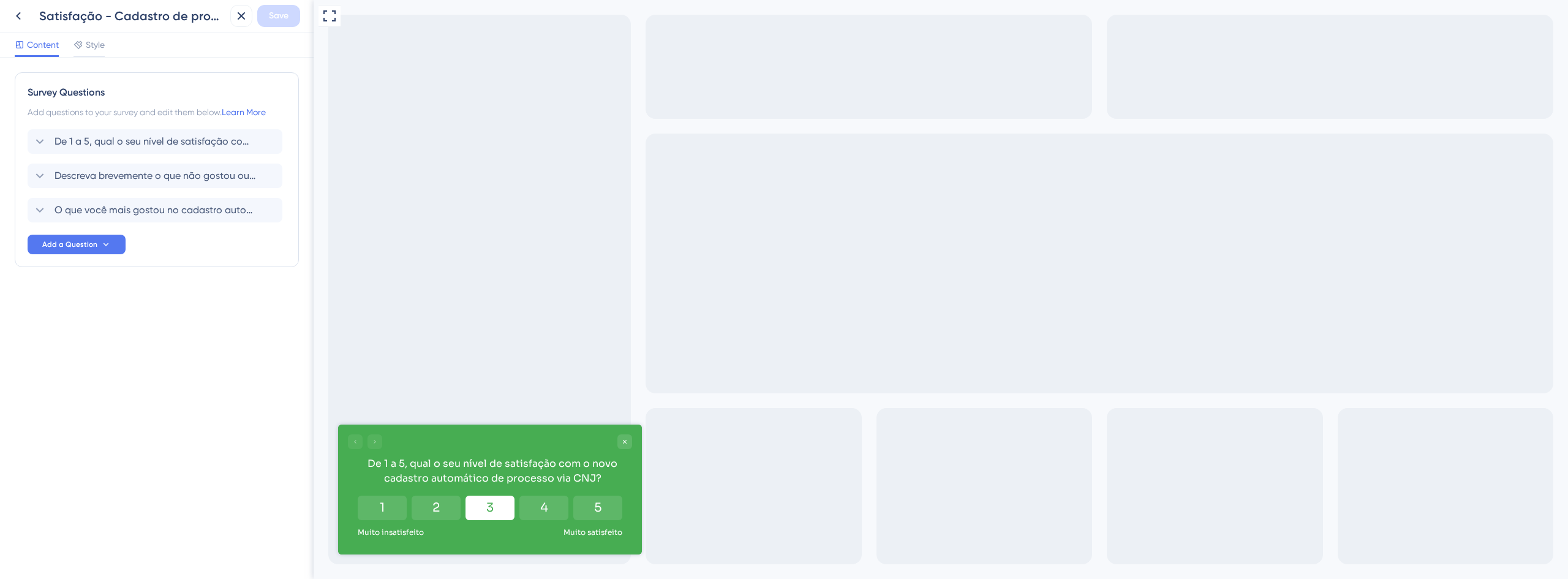
click at [491, 512] on button "3" at bounding box center [490, 507] width 49 height 24
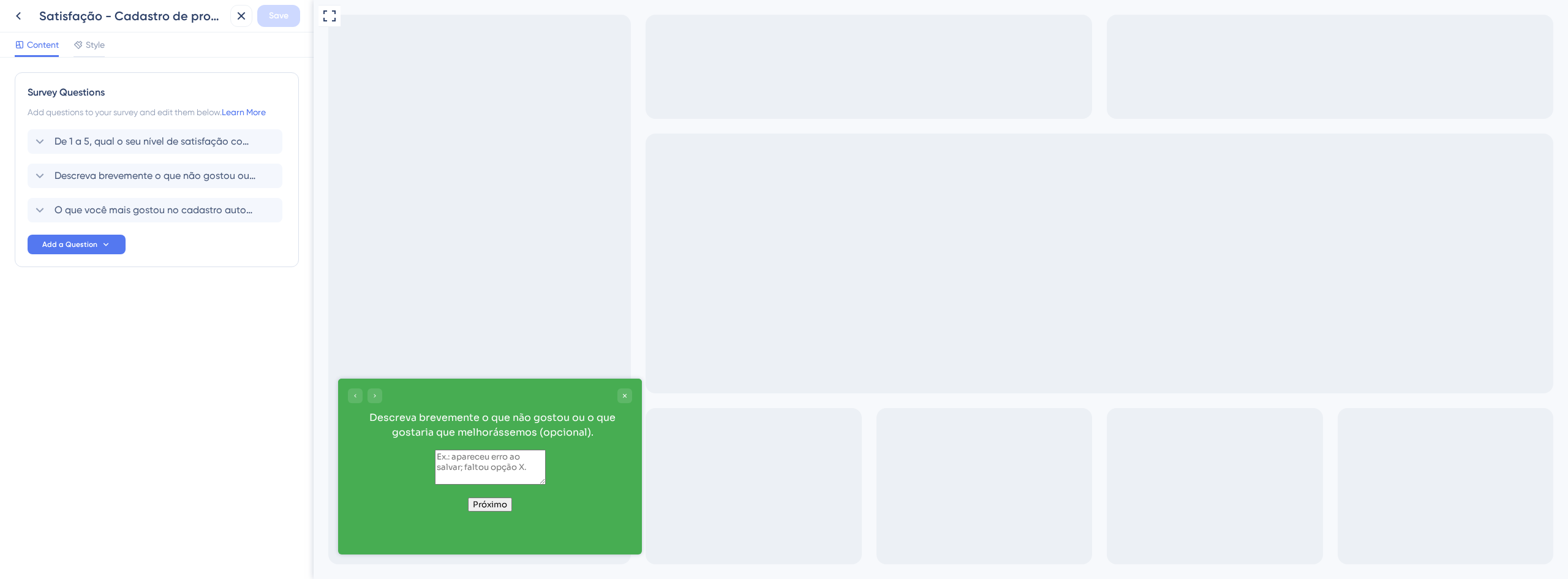
click at [476, 484] on textarea at bounding box center [490, 467] width 111 height 35
type textarea "bjvhj"
click at [489, 512] on button "Próximo" at bounding box center [489, 504] width 44 height 14
click at [623, 394] on icon "Close survey" at bounding box center [625, 396] width 4 height 4
click at [31, 18] on div "Satisfação - Cadastro de processos via CNJ" at bounding box center [116, 16] width 218 height 22
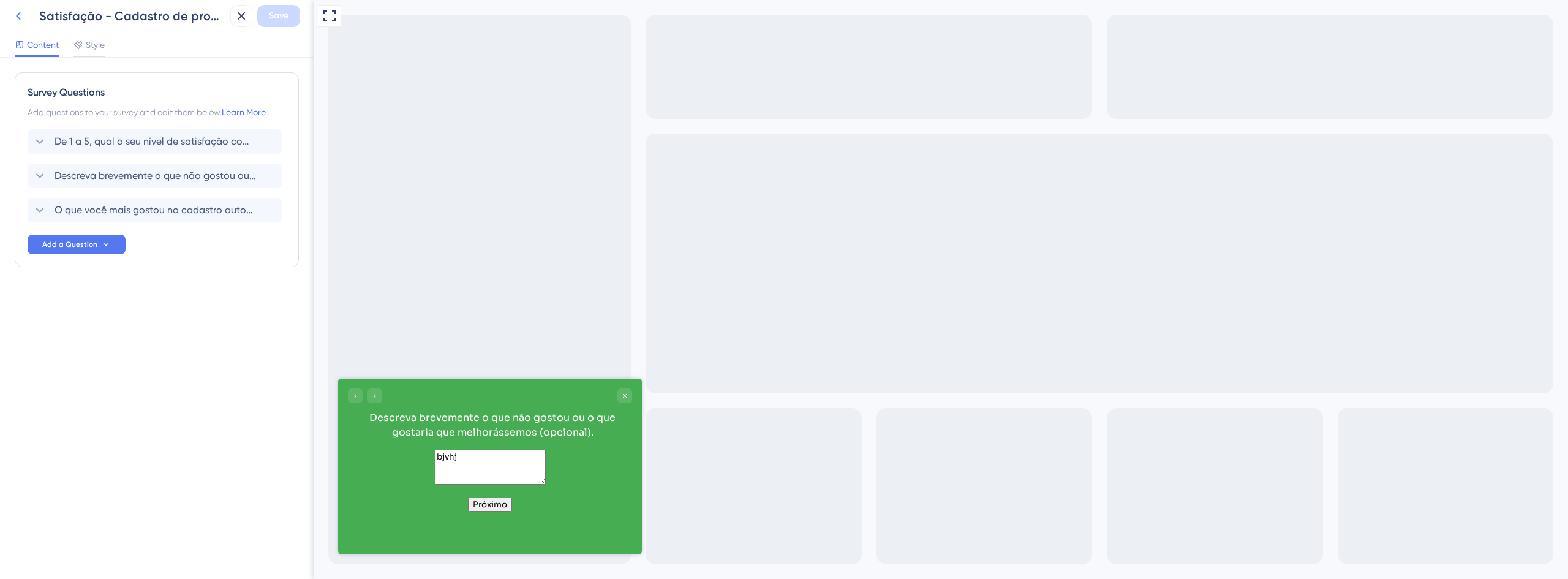
click at [28, 18] on button at bounding box center [18, 16] width 22 height 22
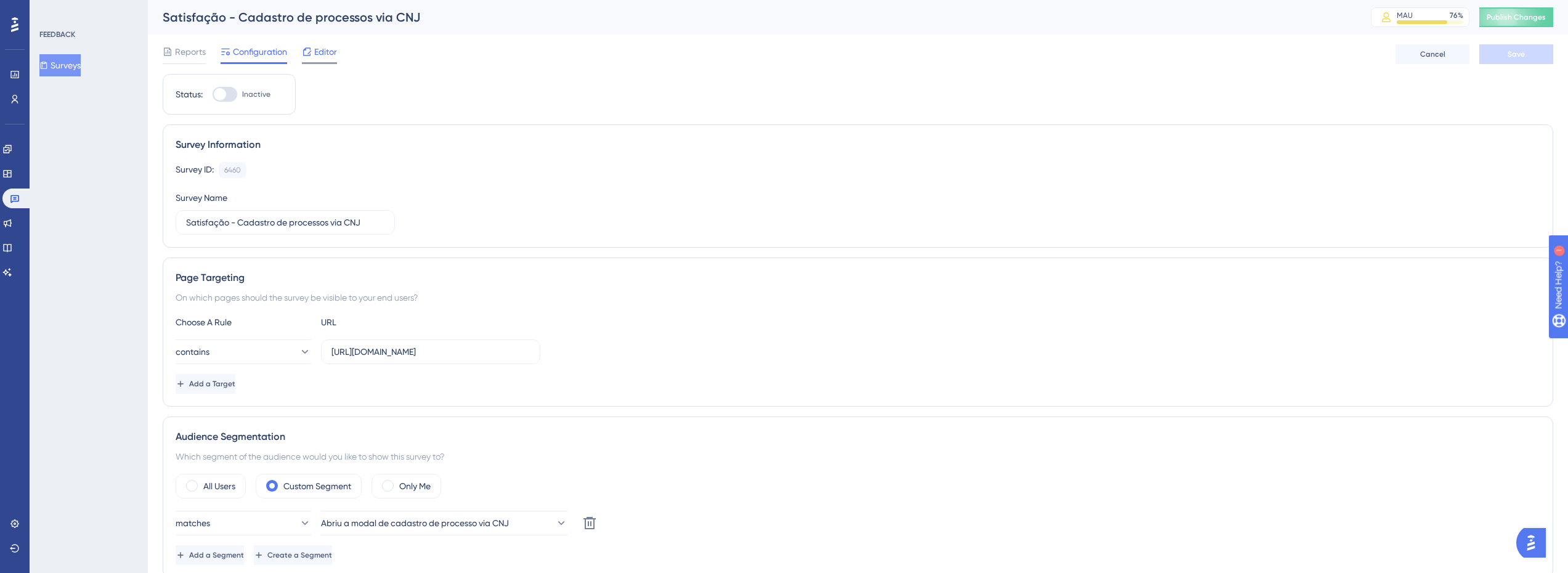
click at [306, 52] on icon at bounding box center [307, 52] width 10 height 10
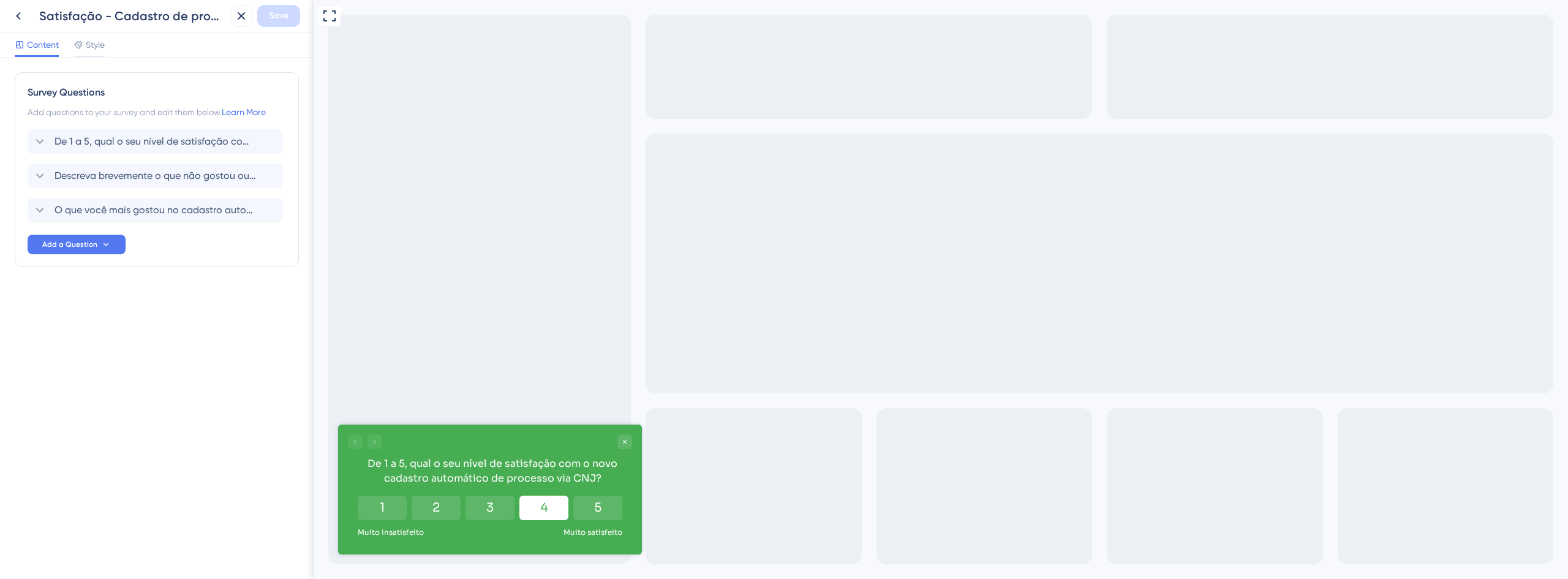
click at [531, 503] on button "4" at bounding box center [544, 507] width 49 height 24
click at [550, 510] on button "4" at bounding box center [544, 507] width 15 height 24
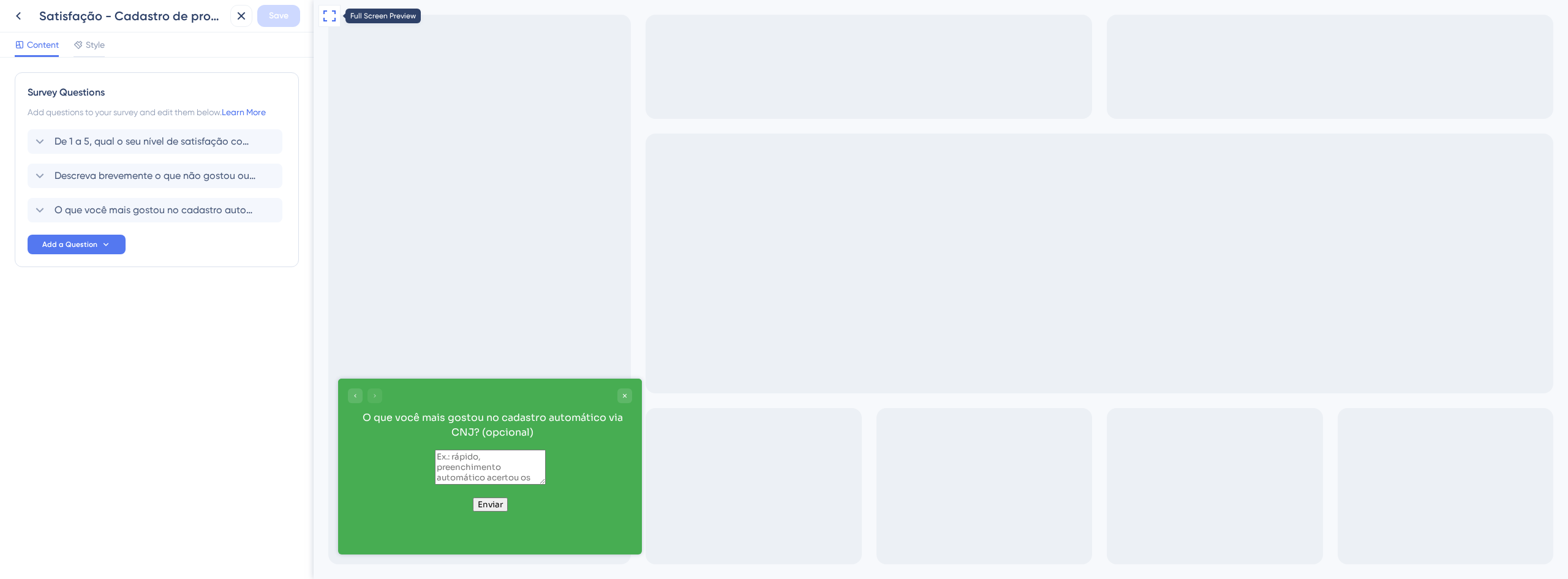
click at [323, 18] on icon at bounding box center [329, 16] width 14 height 14
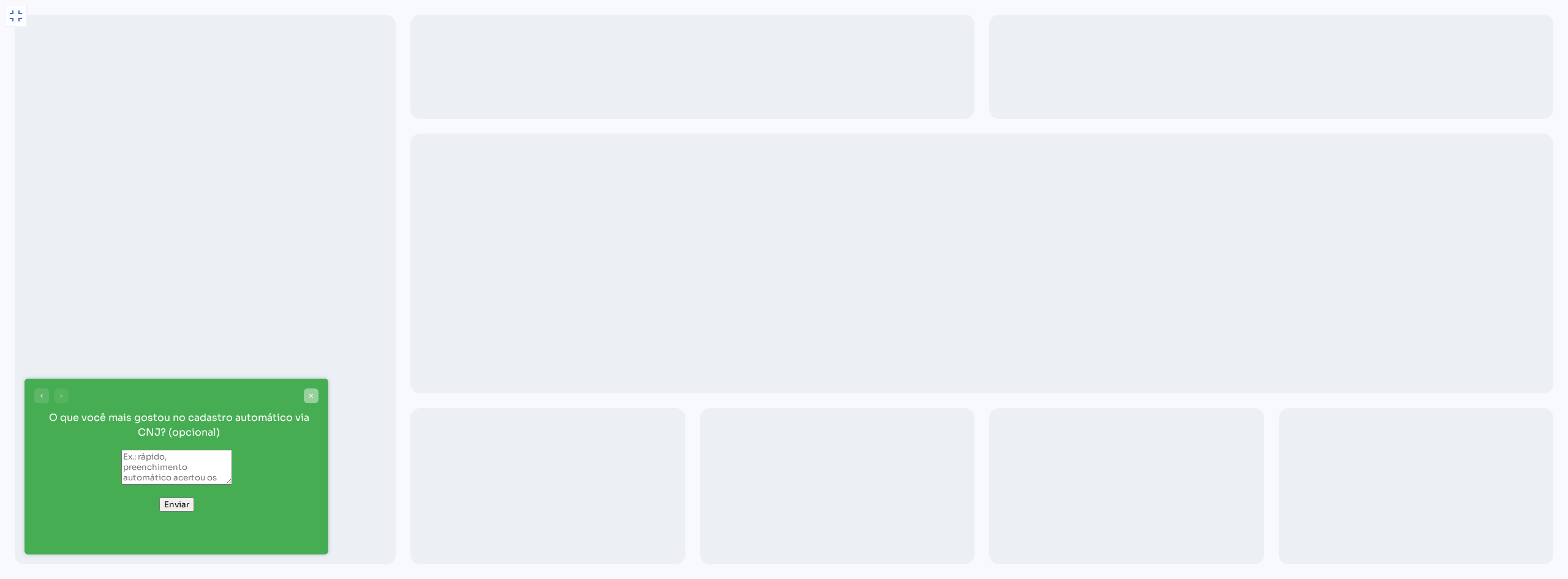
click at [313, 394] on icon "Close survey" at bounding box center [311, 396] width 7 height 7
click at [16, 15] on icon at bounding box center [16, 16] width 14 height 14
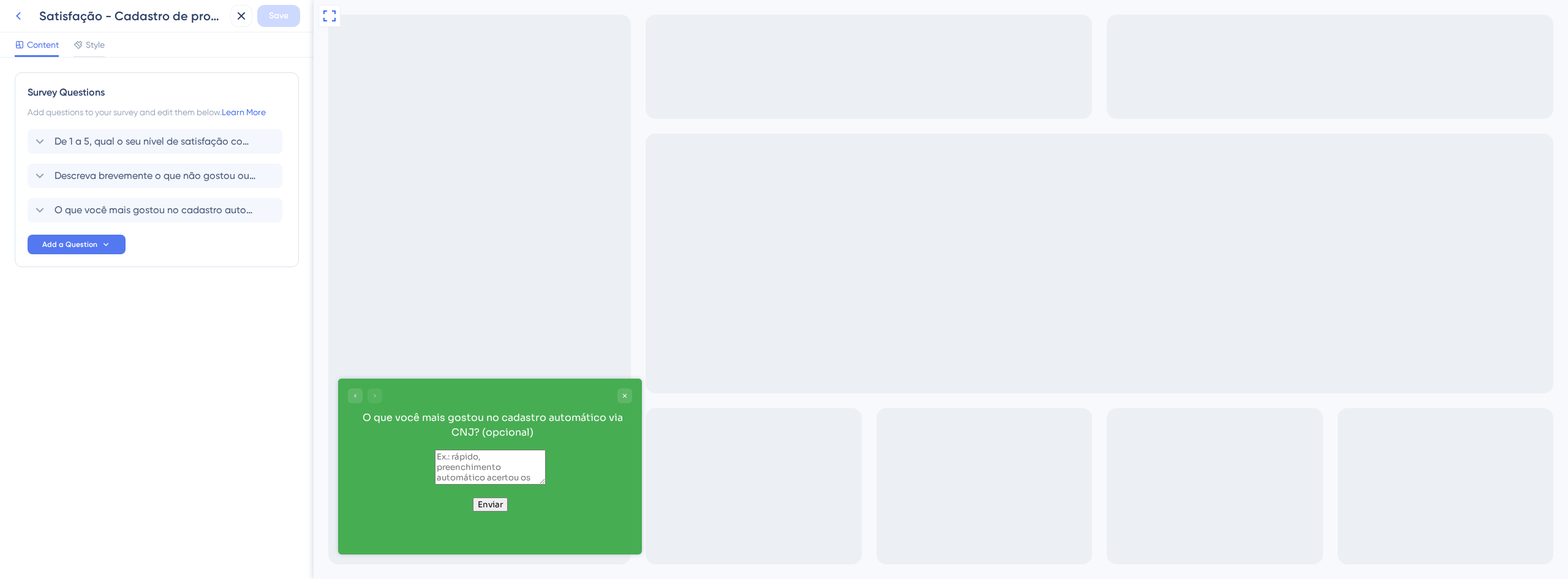
click at [22, 19] on icon at bounding box center [18, 16] width 14 height 14
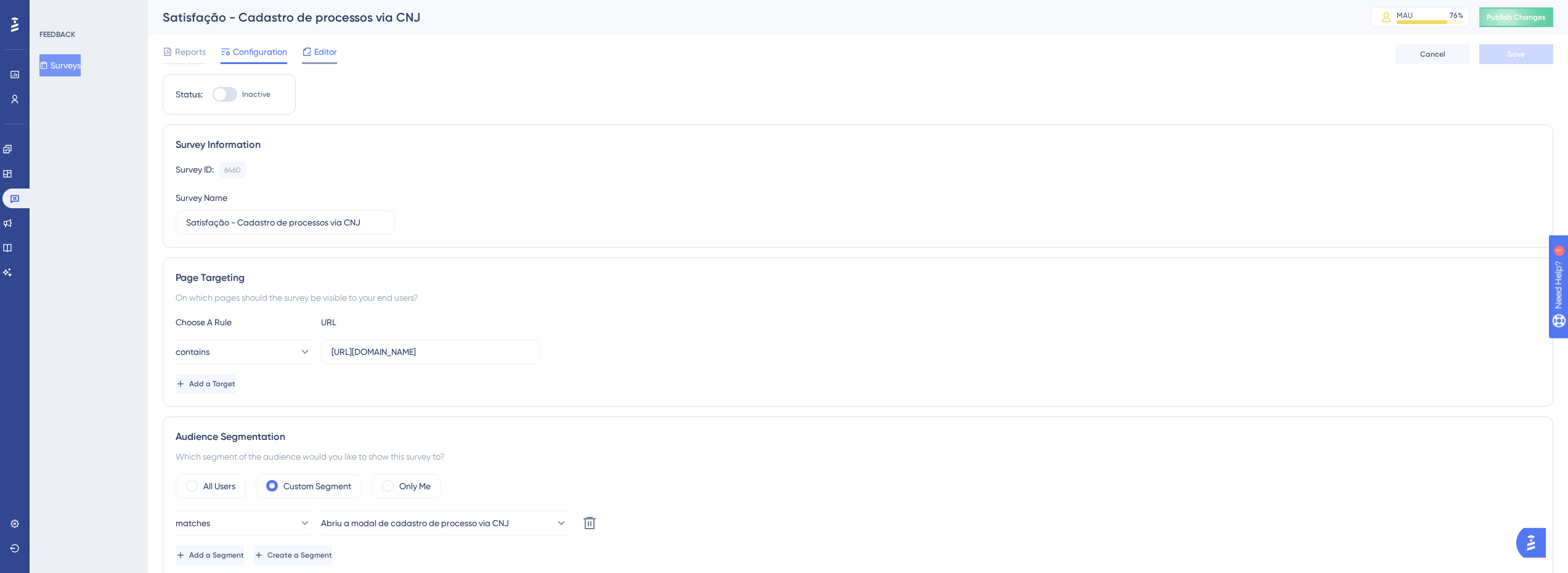
click at [309, 52] on icon at bounding box center [307, 52] width 10 height 10
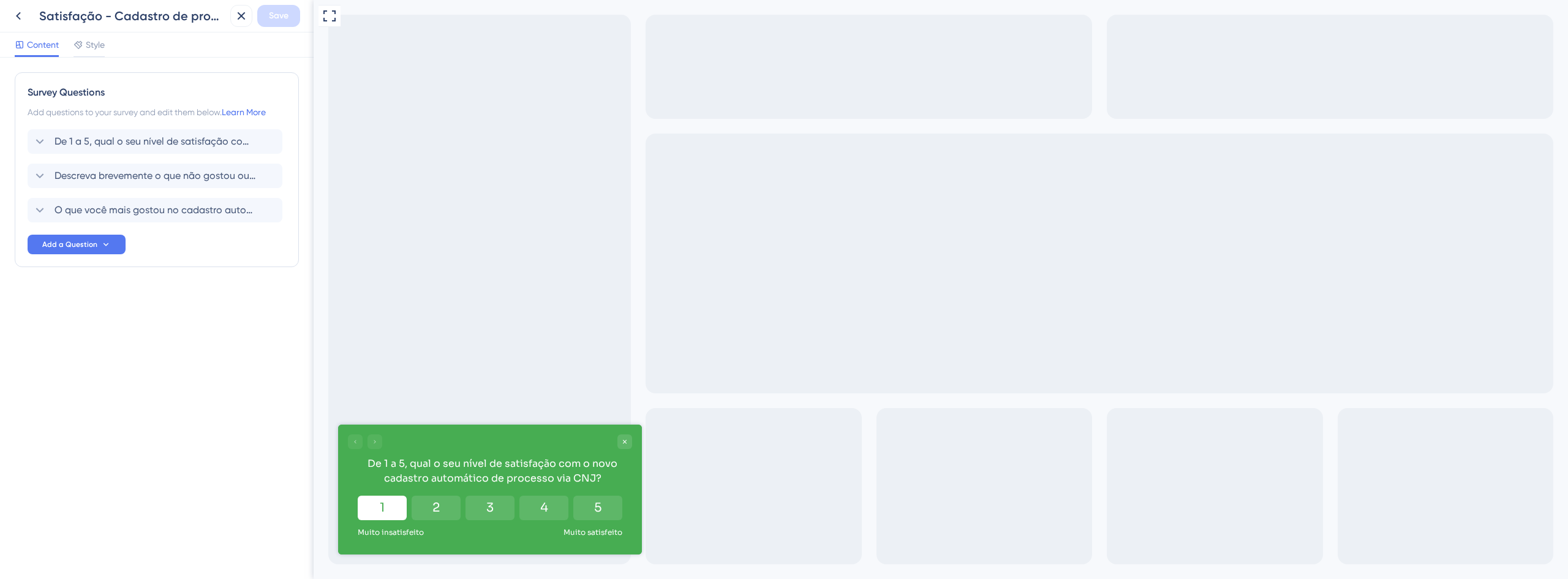
click at [388, 505] on button "1" at bounding box center [382, 507] width 49 height 24
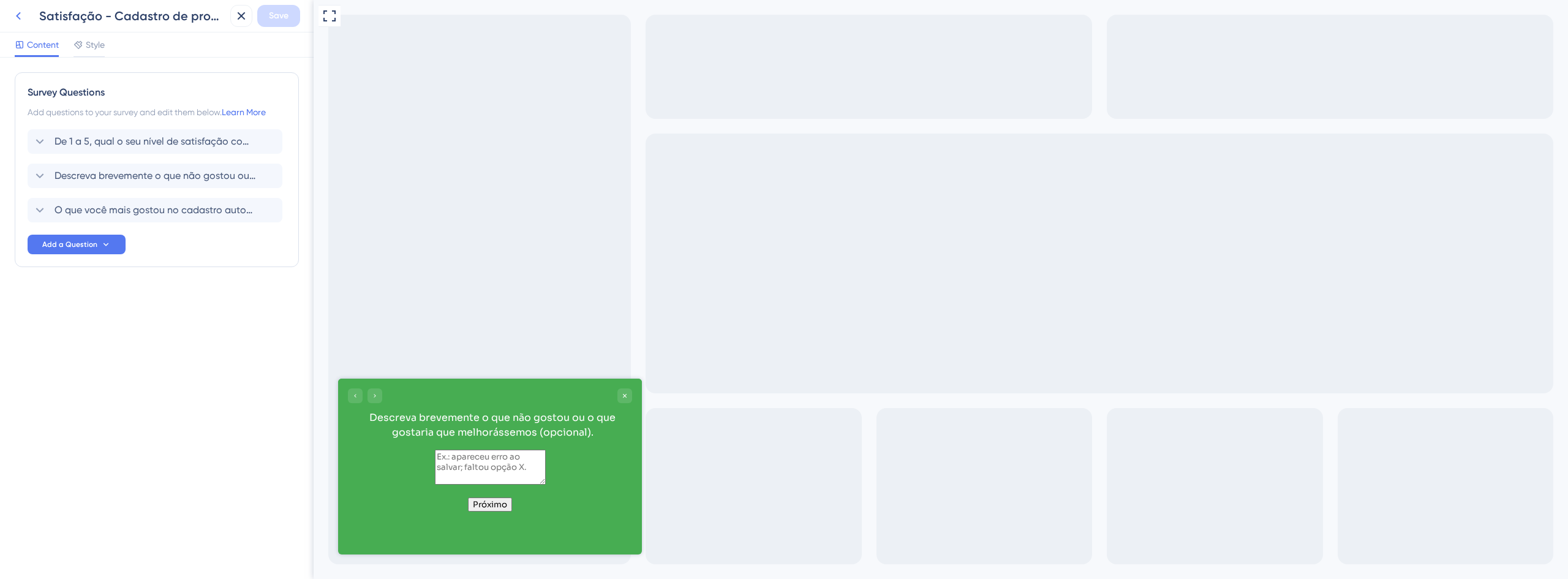
click at [22, 18] on icon at bounding box center [18, 16] width 14 height 14
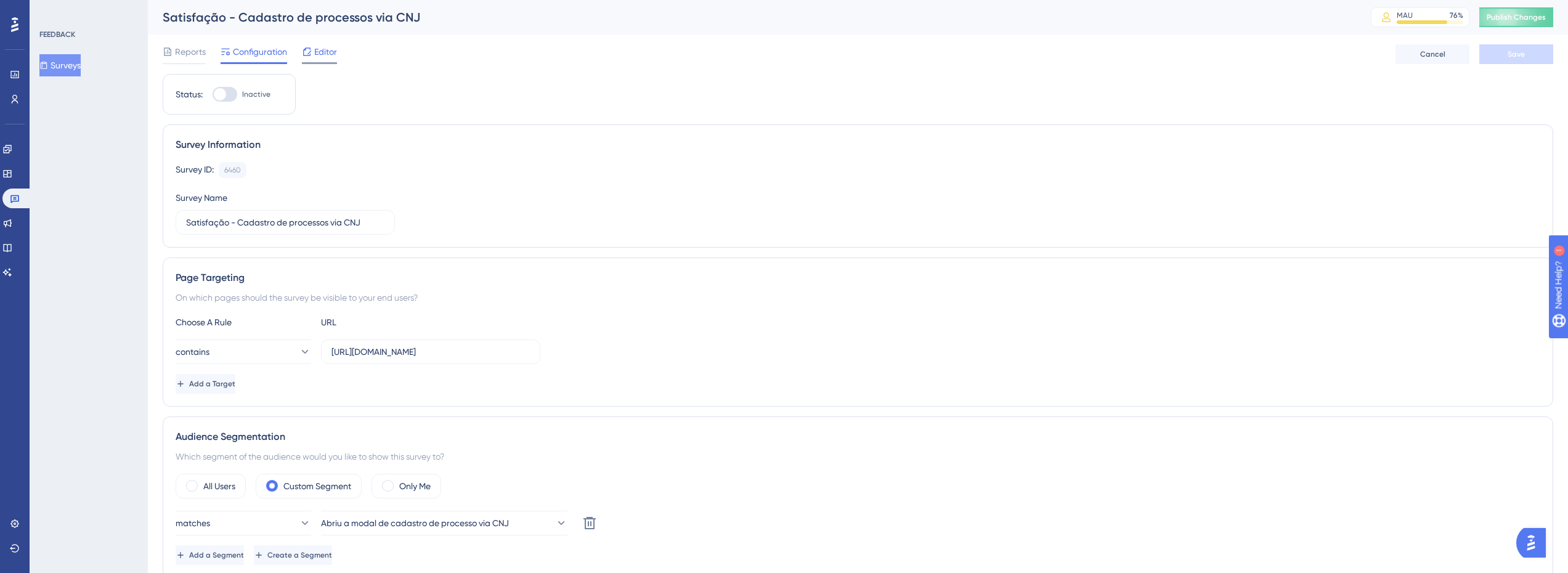
click at [310, 53] on icon at bounding box center [307, 52] width 10 height 10
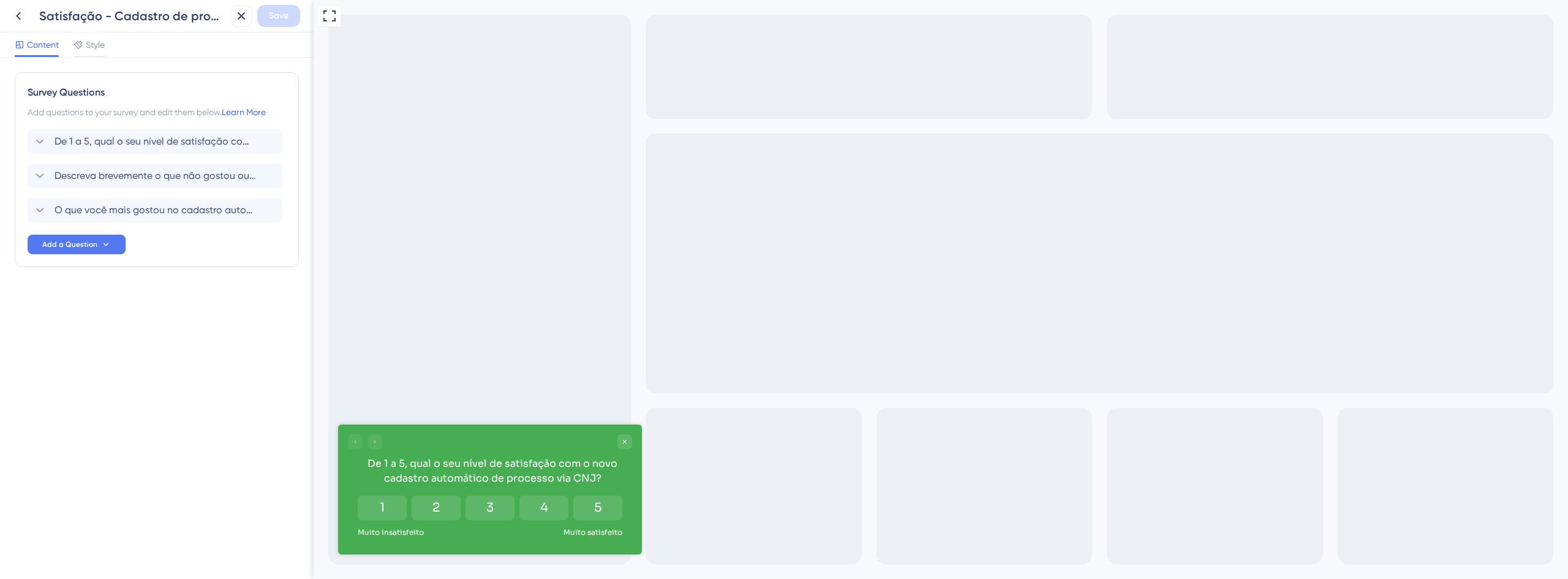
click at [585, 521] on div "1 2 3 4 5 Muito insatisfeito Muito satisfeito" at bounding box center [490, 516] width 269 height 41
click at [586, 514] on button "5" at bounding box center [598, 507] width 49 height 24
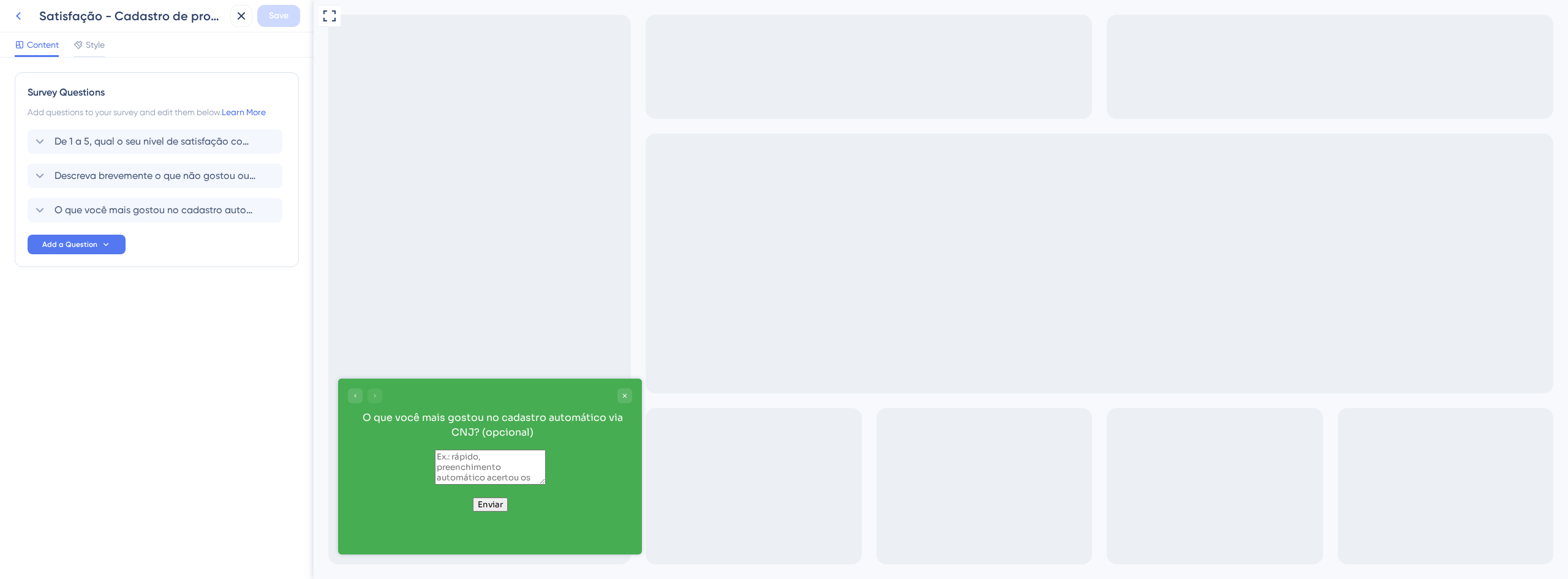
click at [18, 18] on icon at bounding box center [18, 16] width 5 height 8
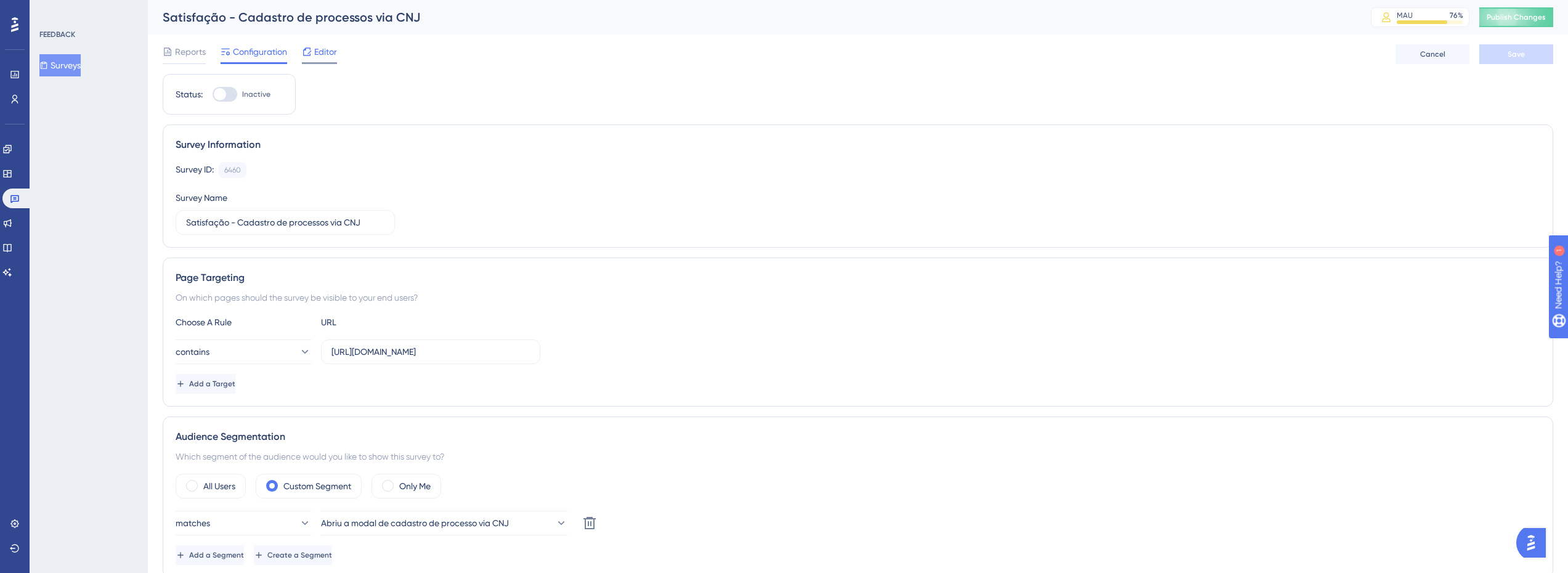
click at [315, 59] on span "Editor" at bounding box center [326, 52] width 22 height 15
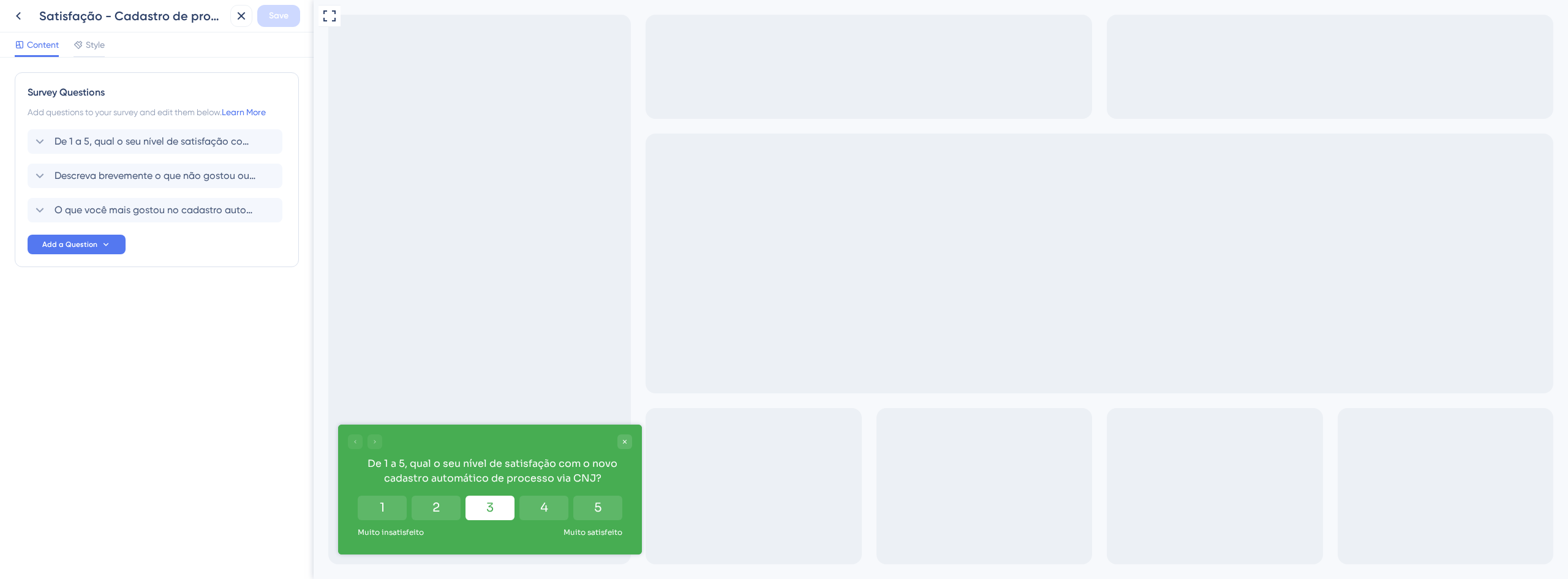
click at [492, 515] on button "3" at bounding box center [490, 507] width 49 height 24
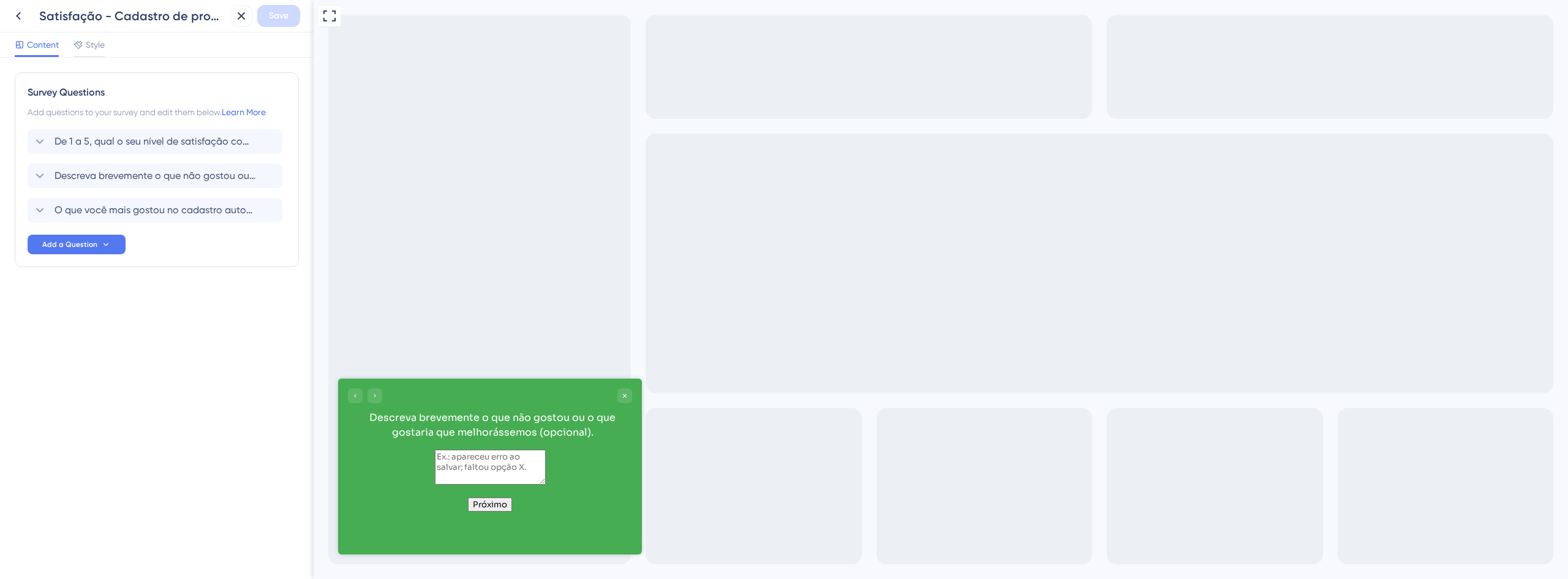
click at [494, 512] on div "Próximo" at bounding box center [490, 504] width 303 height 14
click at [494, 512] on button "Próximo" at bounding box center [489, 504] width 44 height 14
click at [483, 485] on textarea at bounding box center [490, 467] width 111 height 35
type textarea "jj"
click at [488, 512] on button "Próximo" at bounding box center [489, 504] width 44 height 14
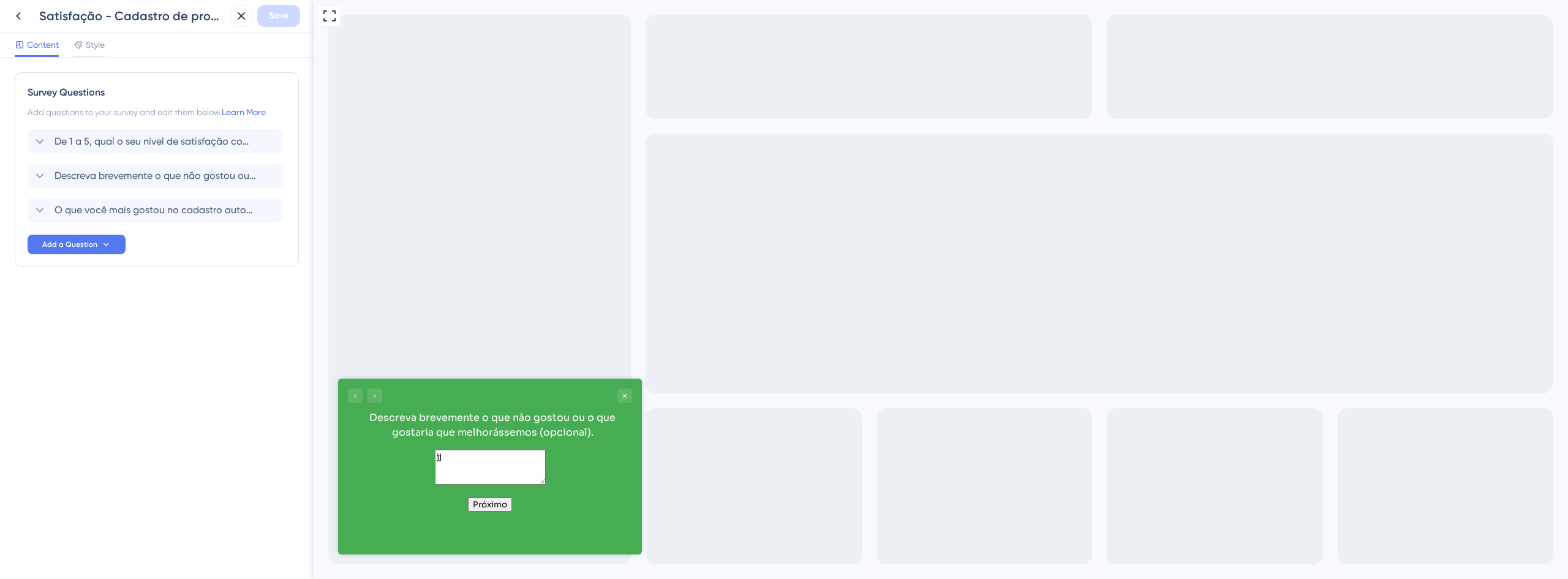
drag, startPoint x: 434, startPoint y: 485, endPoint x: 248, endPoint y: 492, distance: 186.1
click at [338, 492] on html "Descreva brevemente o que não gostou ou o que gostaria que melhorássemos (opcio…" at bounding box center [490, 449] width 303 height 141
click at [498, 512] on div "Próximo" at bounding box center [490, 504] width 303 height 14
click at [497, 512] on button "Próximo" at bounding box center [489, 504] width 44 height 14
click at [626, 395] on icon "Close survey" at bounding box center [624, 396] width 7 height 7
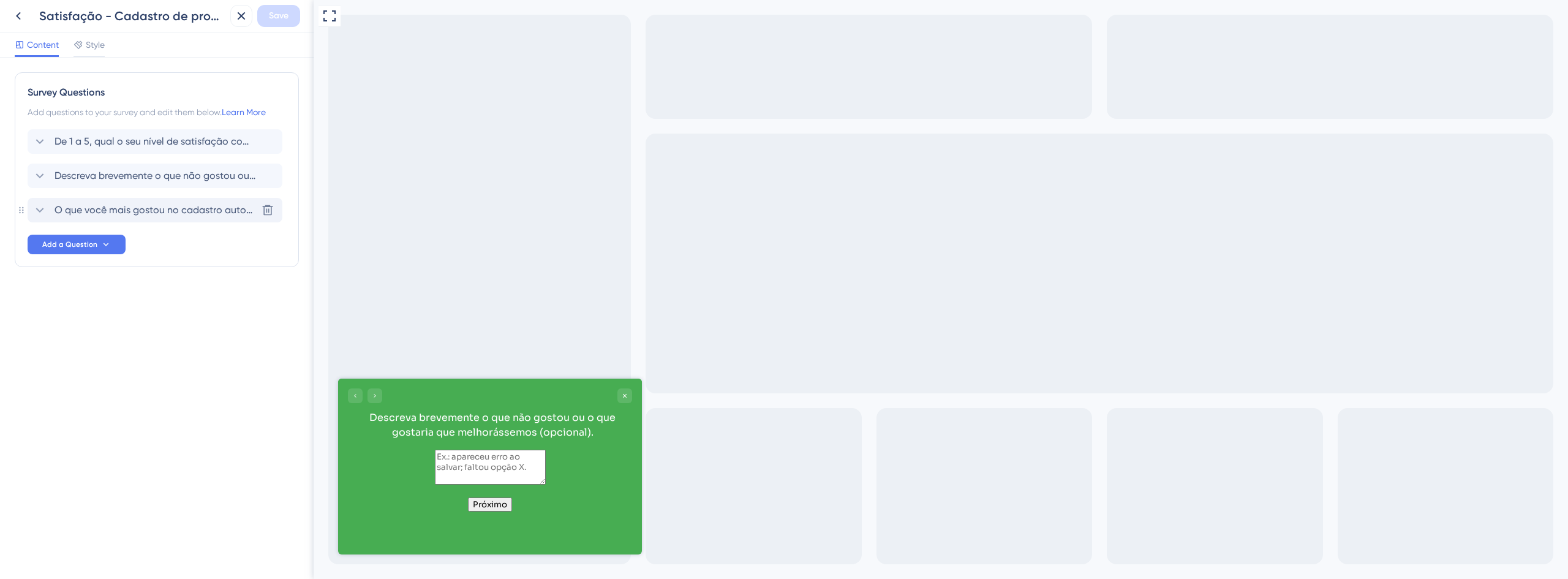
click at [202, 208] on span "O que você mais gostou no cadastro automático via CNJ? (opcional)" at bounding box center [156, 210] width 202 height 14
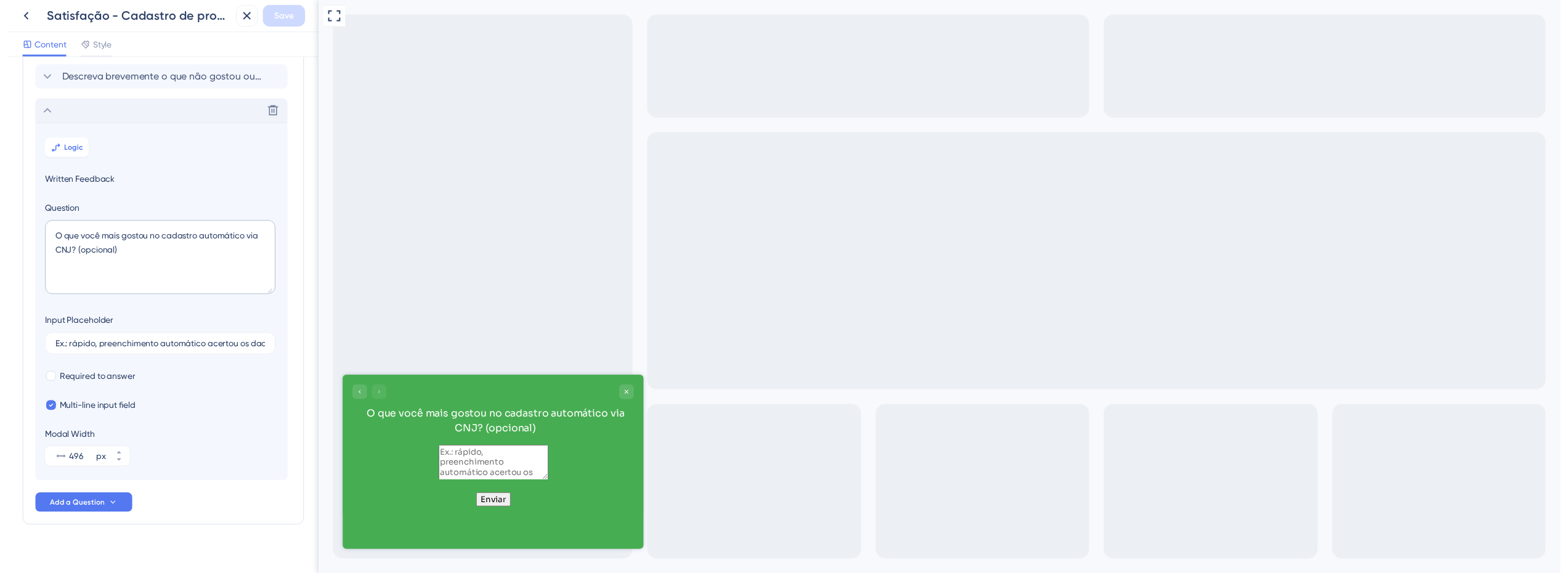
scroll to position [114, 0]
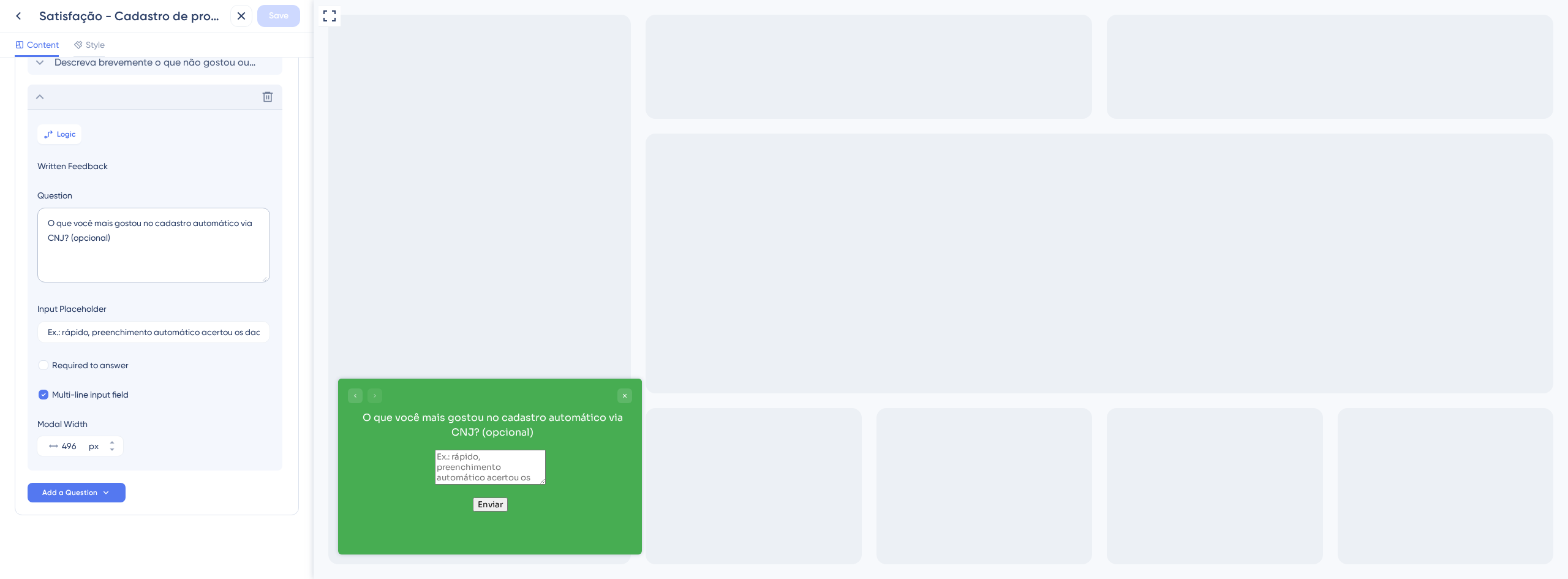
click at [494, 557] on div at bounding box center [941, 289] width 1255 height 579
click at [460, 482] on textarea at bounding box center [490, 467] width 111 height 35
click at [28, 12] on div "Satisfação - Cadastro de processos via CNJ" at bounding box center [116, 16] width 218 height 22
click at [17, 16] on icon at bounding box center [18, 16] width 5 height 8
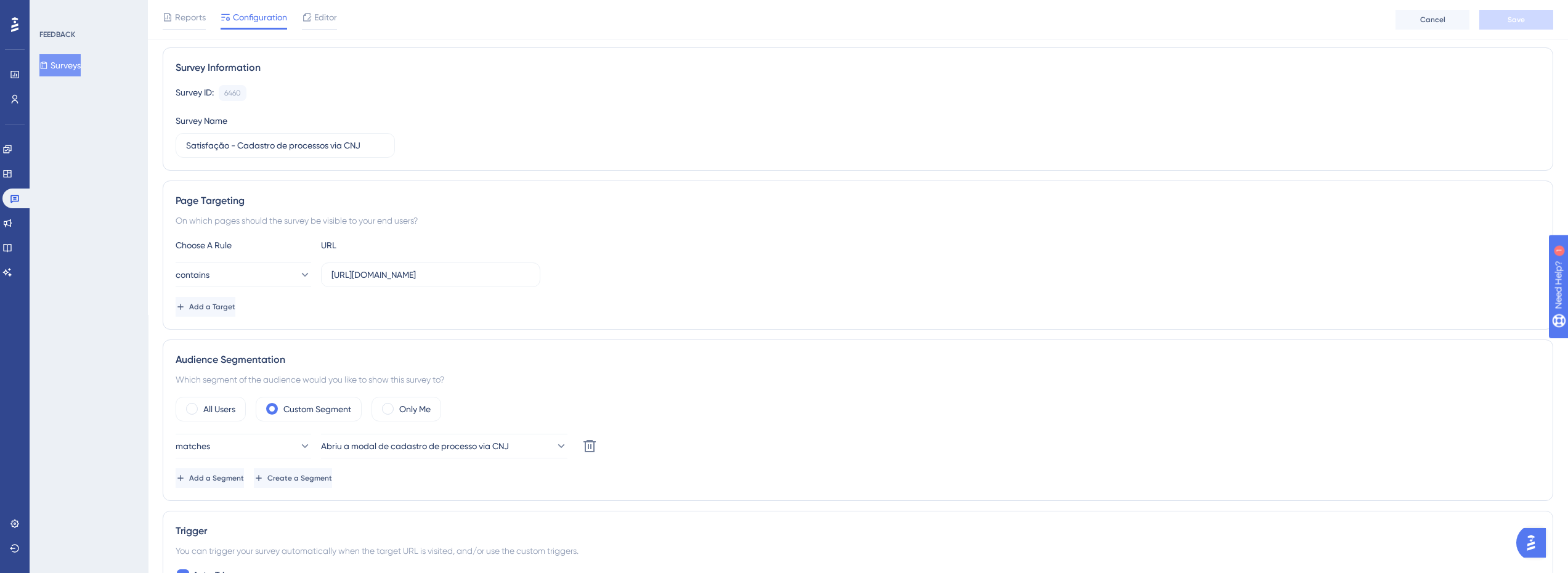
scroll to position [9, 0]
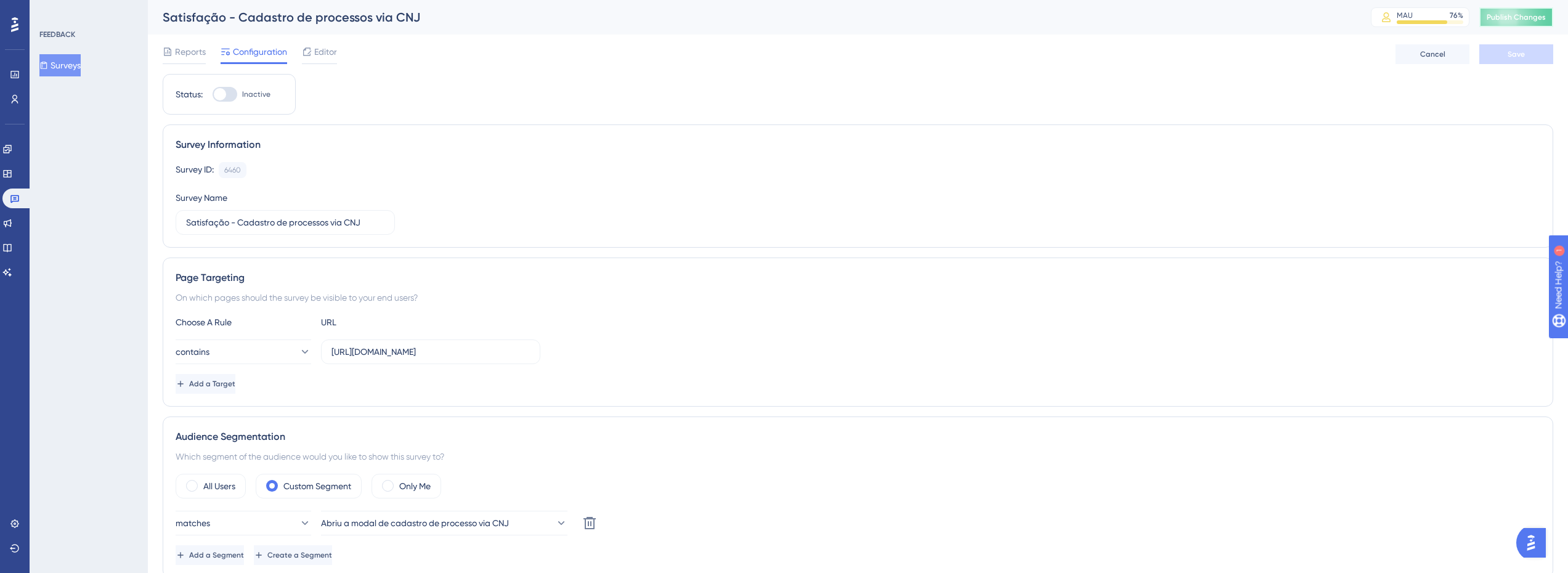
click at [1502, 24] on button "Publish Changes" at bounding box center [1516, 17] width 74 height 20
click at [380, 27] on icon at bounding box center [382, 22] width 13 height 13
click at [17, 543] on icon at bounding box center [15, 548] width 10 height 10
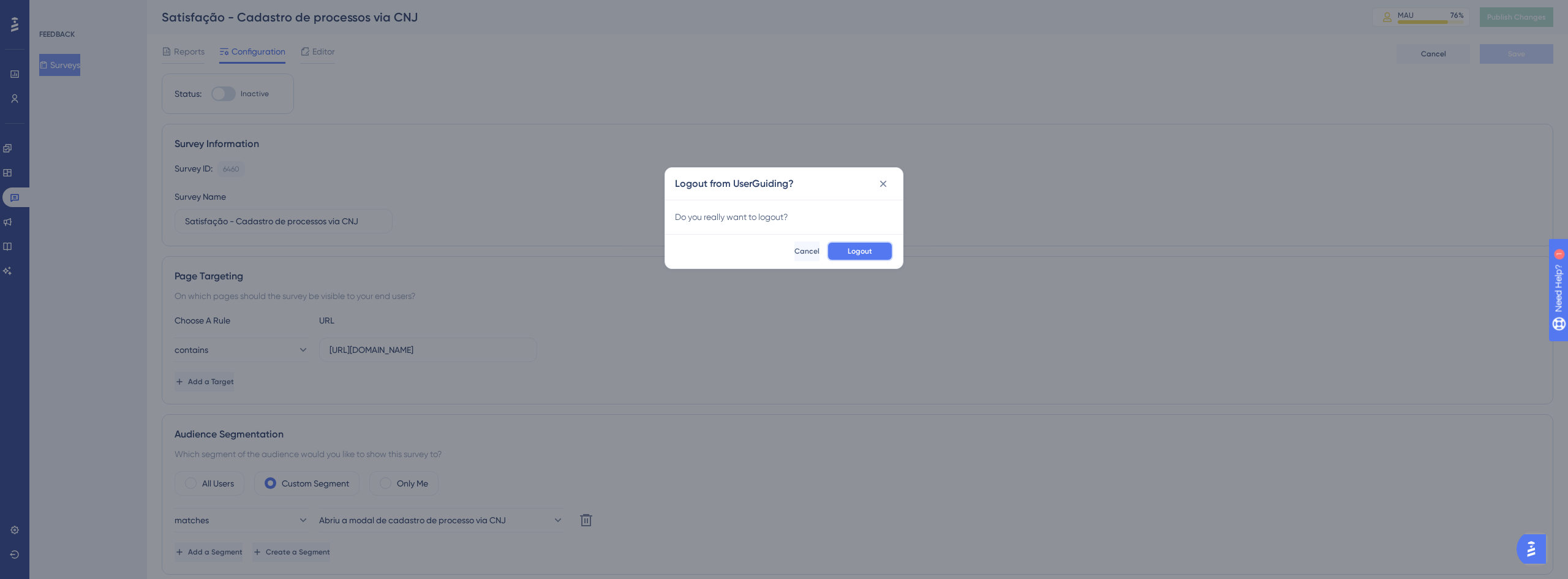
click at [870, 253] on span "Logout" at bounding box center [859, 251] width 24 height 10
